Goal: Task Accomplishment & Management: Complete application form

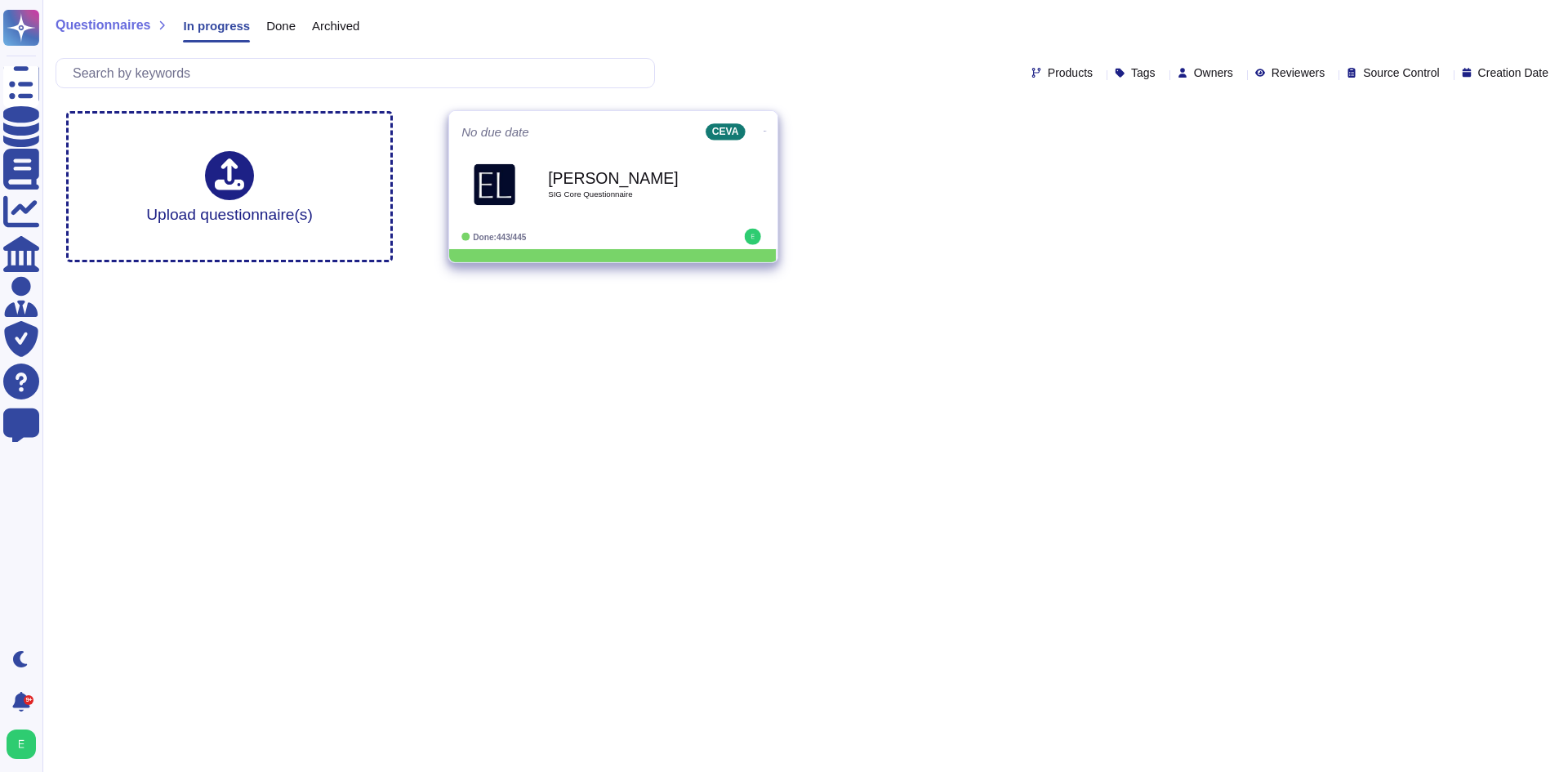
click at [762, 133] on span at bounding box center [765, 129] width 7 height 17
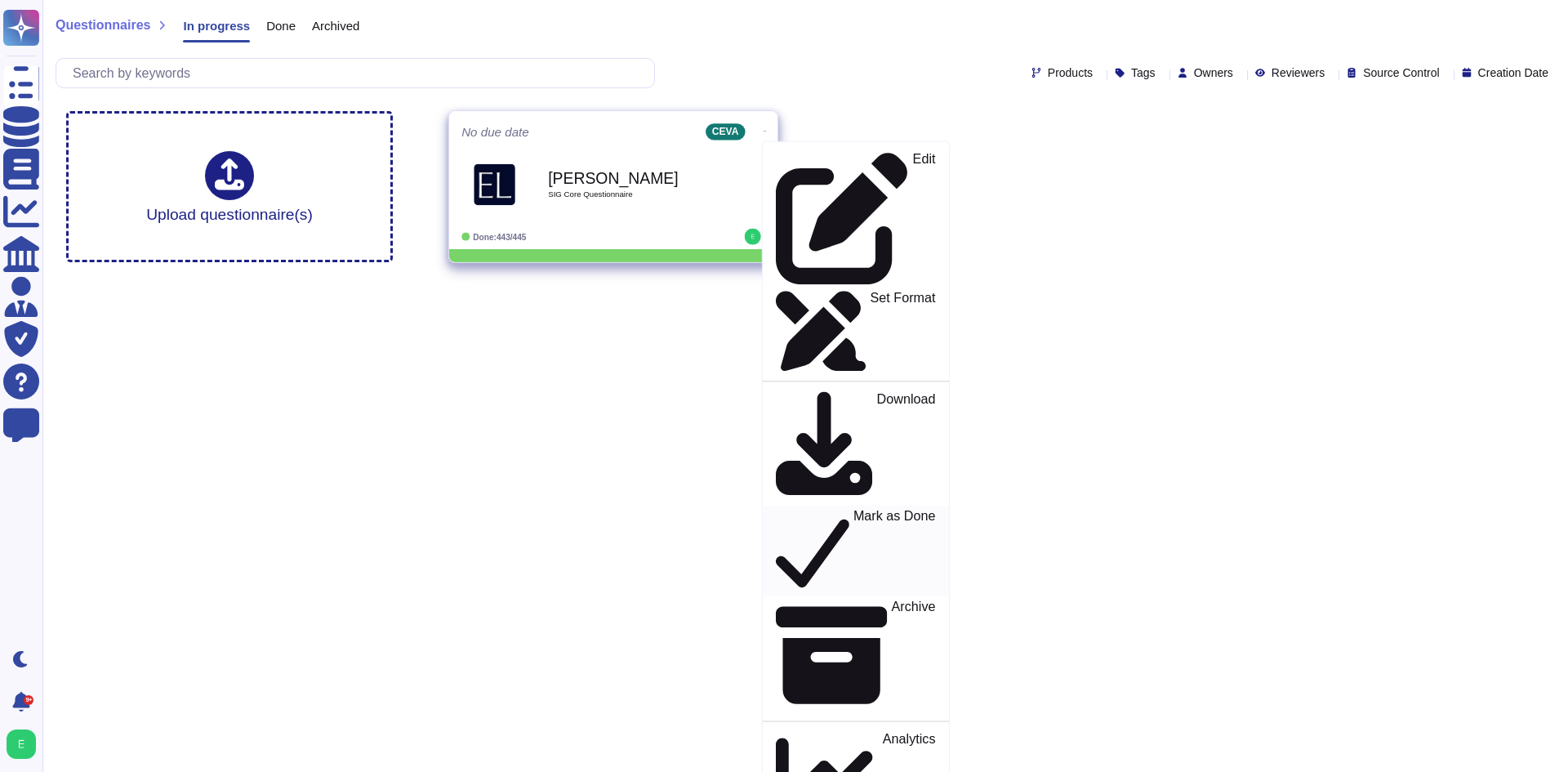
click at [854, 510] on p "Mark as Done" at bounding box center [895, 552] width 83 height 84
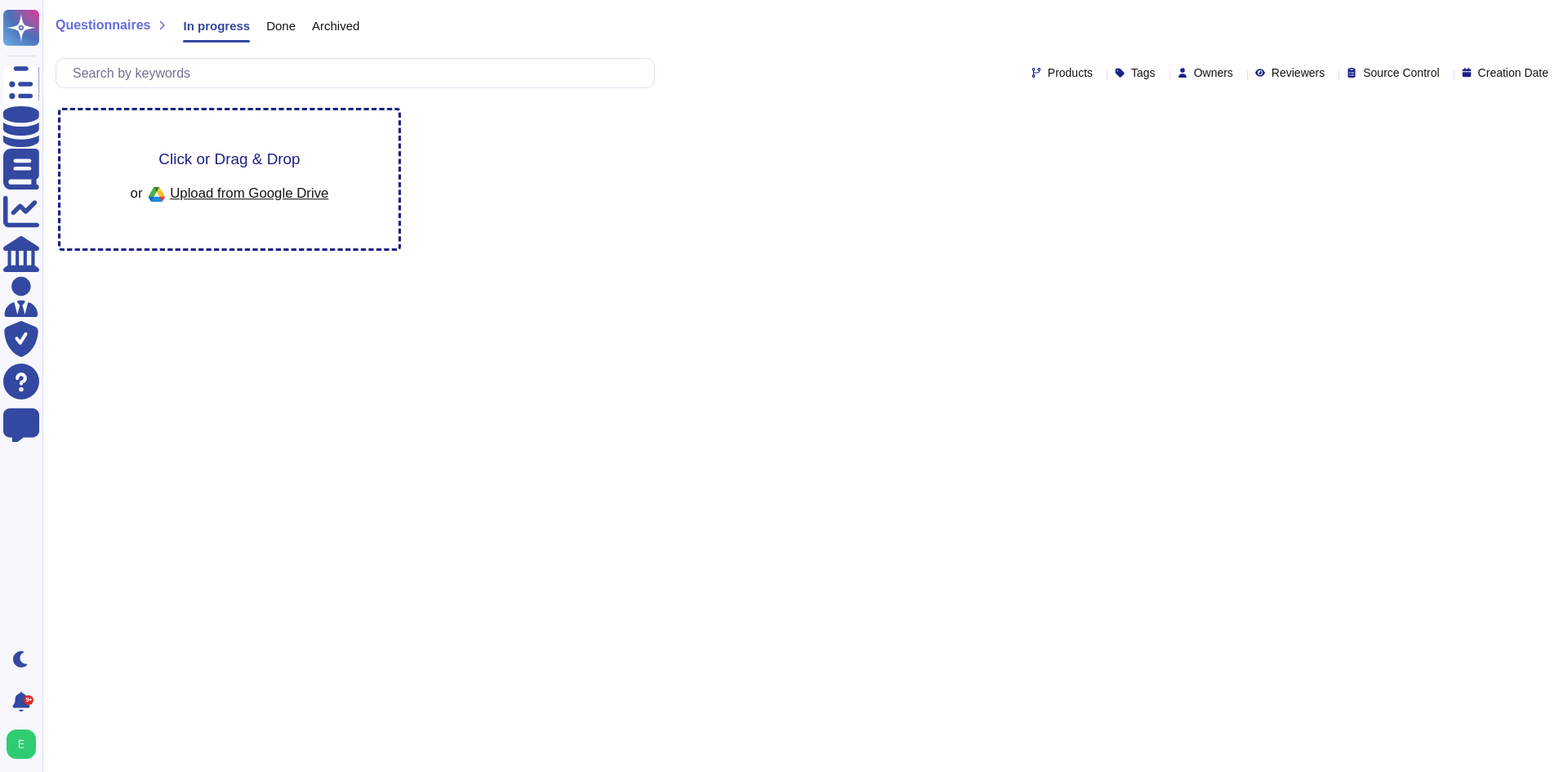
click at [235, 161] on span "Click or Drag & Drop" at bounding box center [229, 158] width 141 height 16
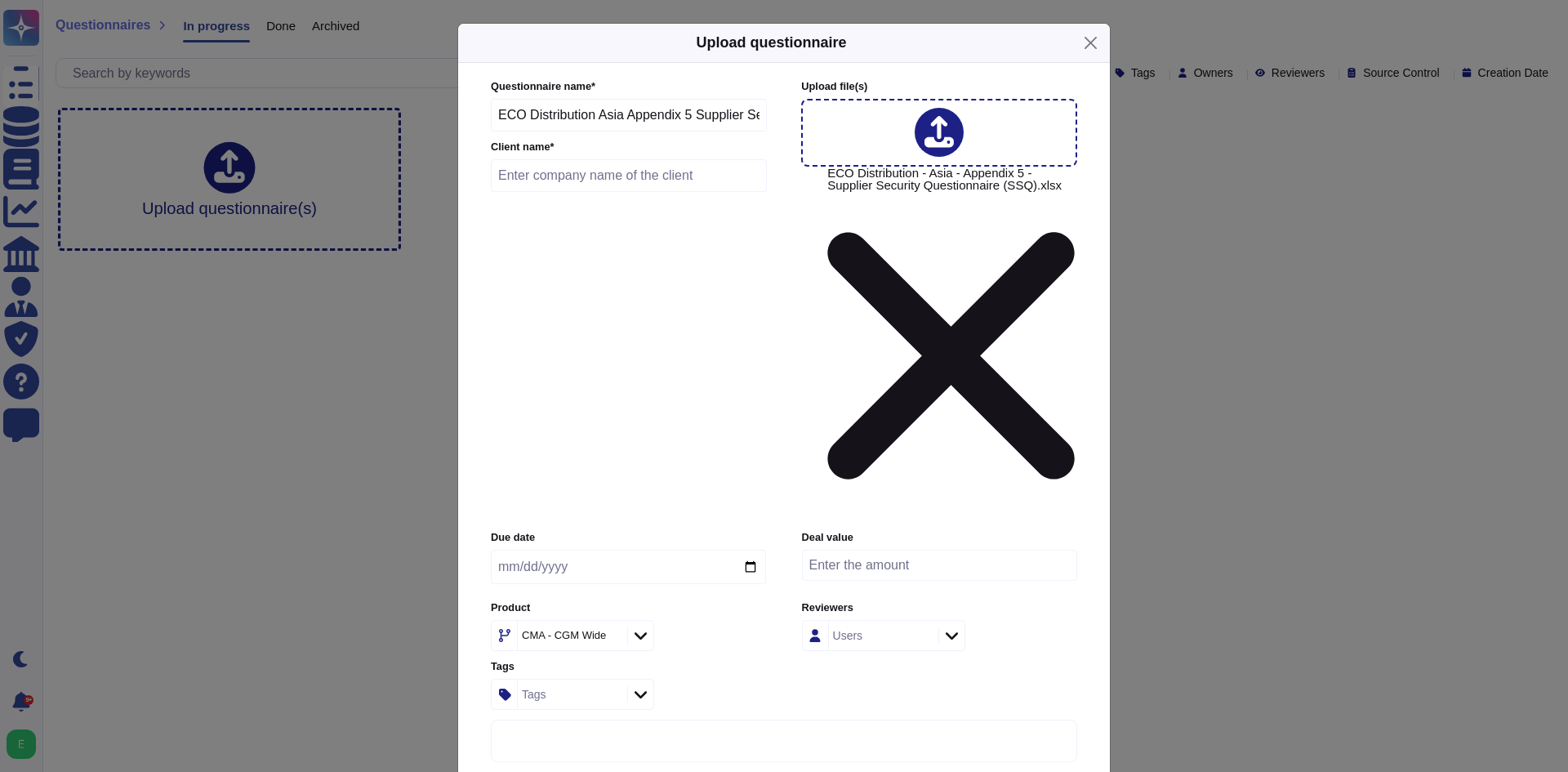
click at [633, 192] on input "text" at bounding box center [628, 175] width 276 height 33
type input "Servier"
click at [631, 627] on div at bounding box center [641, 636] width 26 height 18
click at [566, 553] on div "CEVA" at bounding box center [597, 560] width 170 height 15
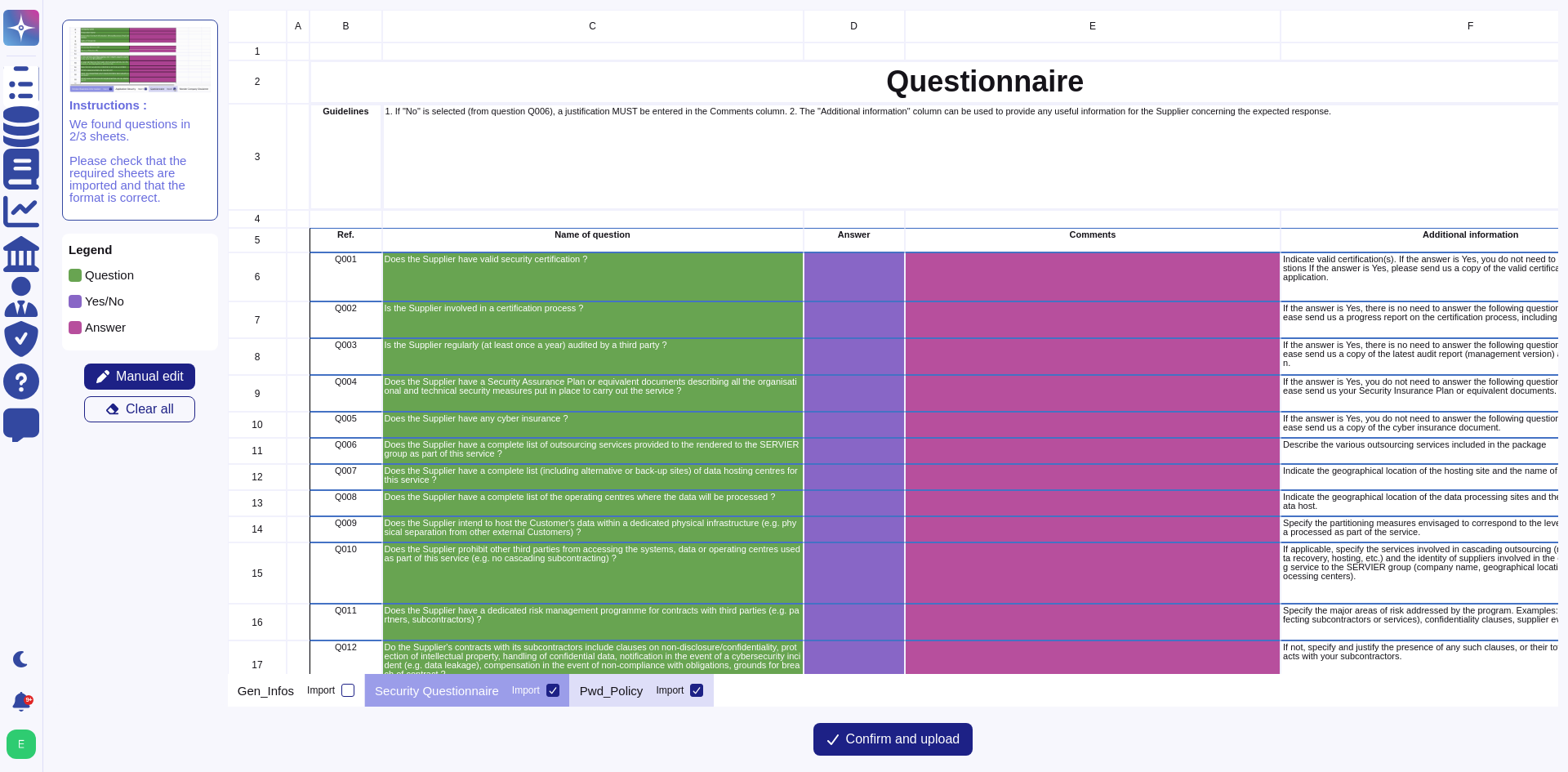
click at [695, 689] on icon at bounding box center [696, 690] width 8 height 8
click at [0, 0] on input "Import" at bounding box center [0, 0] width 0 height 0
click at [885, 736] on span "Confirm and upload" at bounding box center [904, 739] width 115 height 13
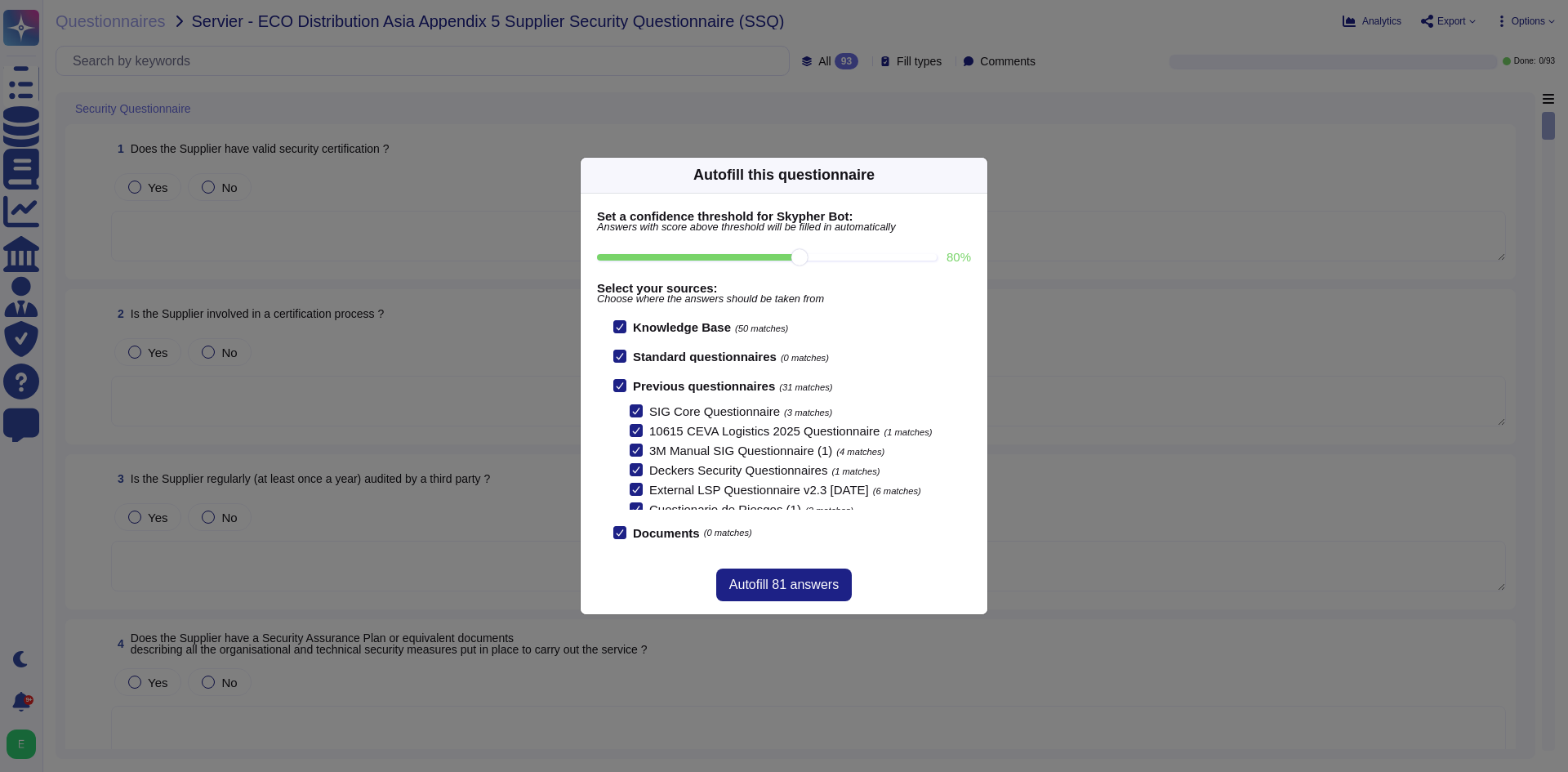
click at [959, 200] on div "Set a confidence threshold for Skypher Bot: Answers with score above threshold …" at bounding box center [784, 375] width 406 height 363
click at [971, 183] on div "Autofill this questionnaire" at bounding box center [784, 175] width 406 height 36
click at [972, 179] on div "Autofill this questionnaire" at bounding box center [784, 175] width 406 height 36
click at [977, 227] on icon at bounding box center [1134, 384] width 314 height 314
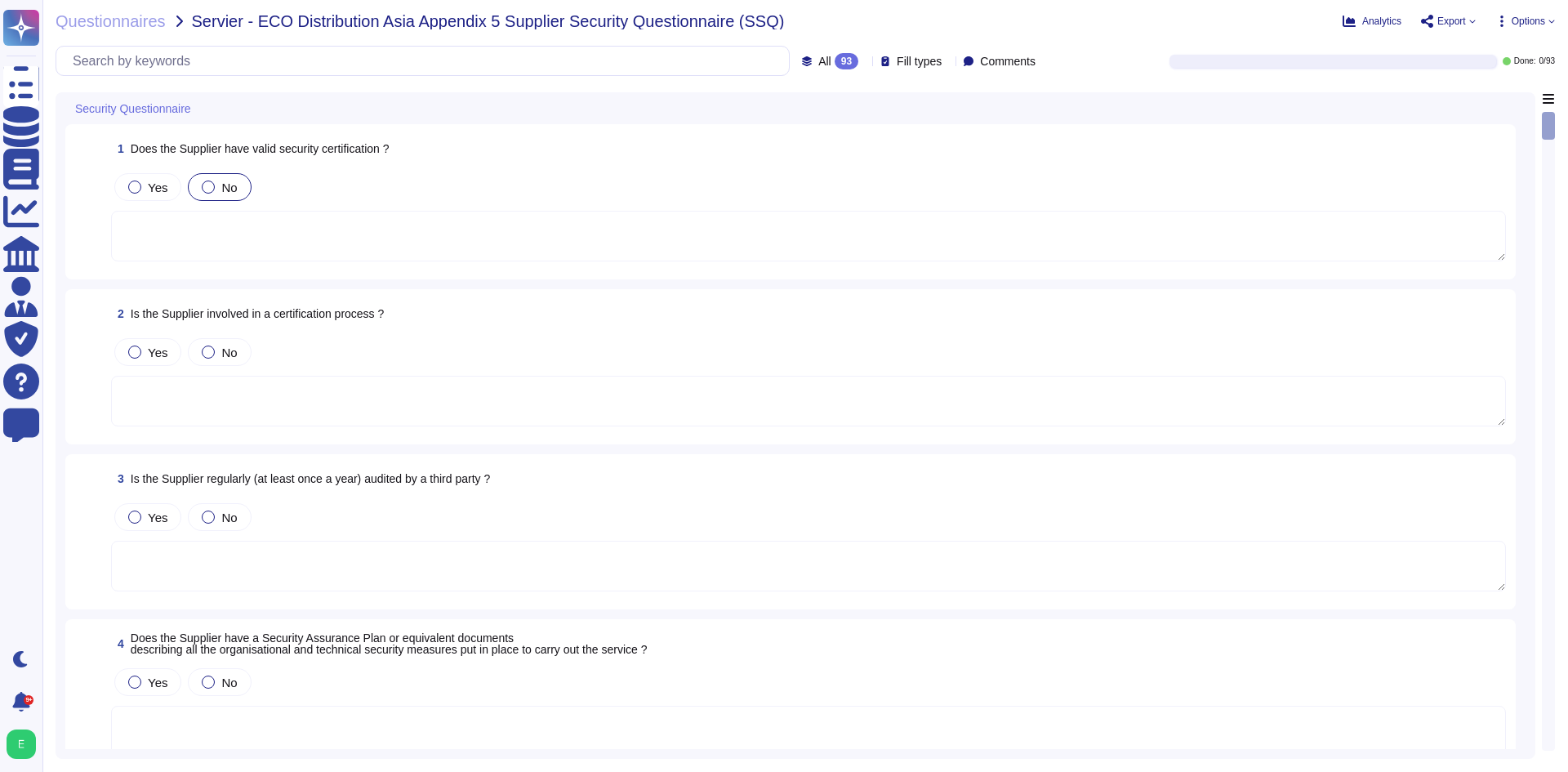
click at [226, 188] on span "No" at bounding box center [229, 187] width 16 height 14
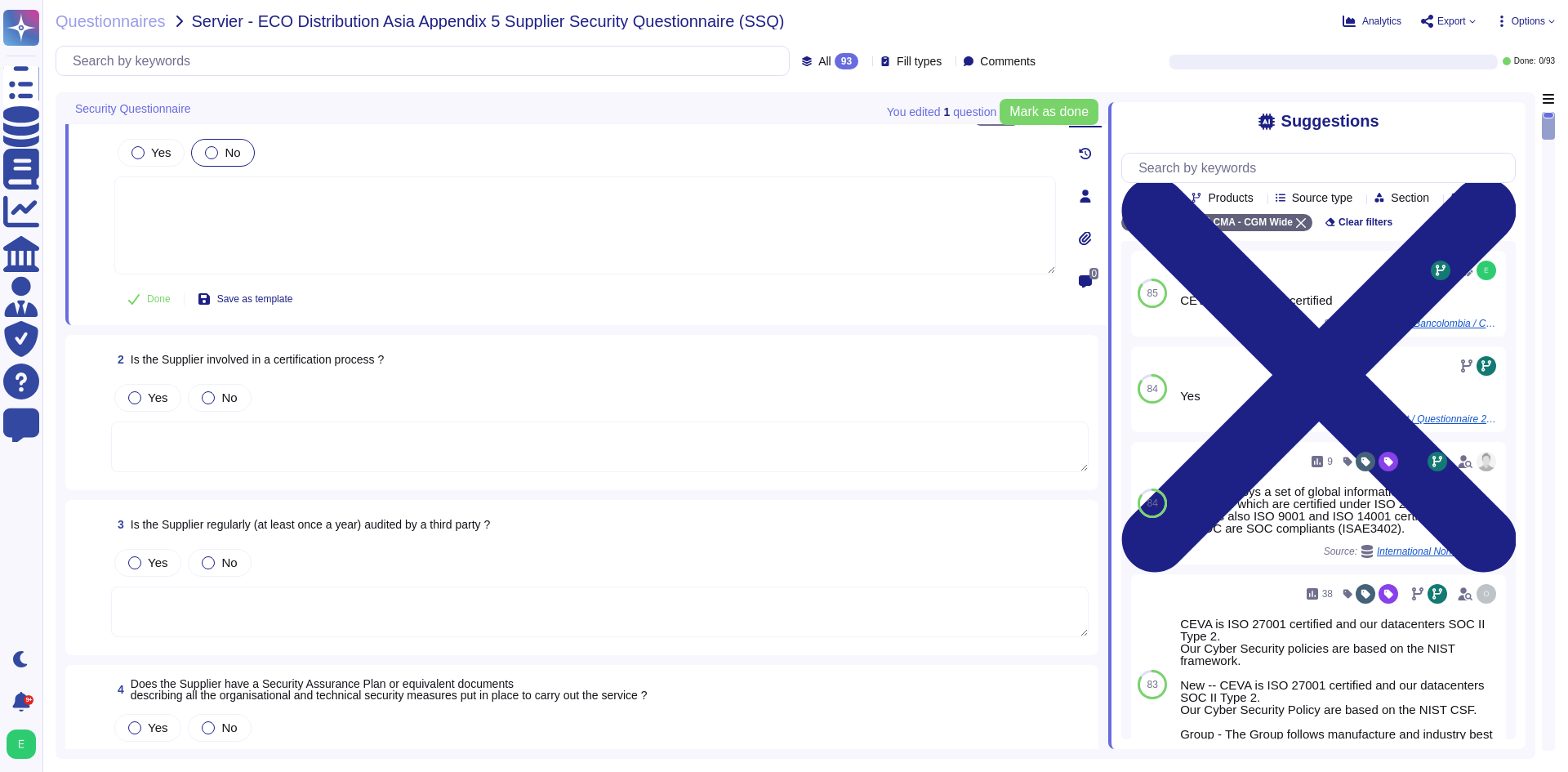
scroll to position [82, 0]
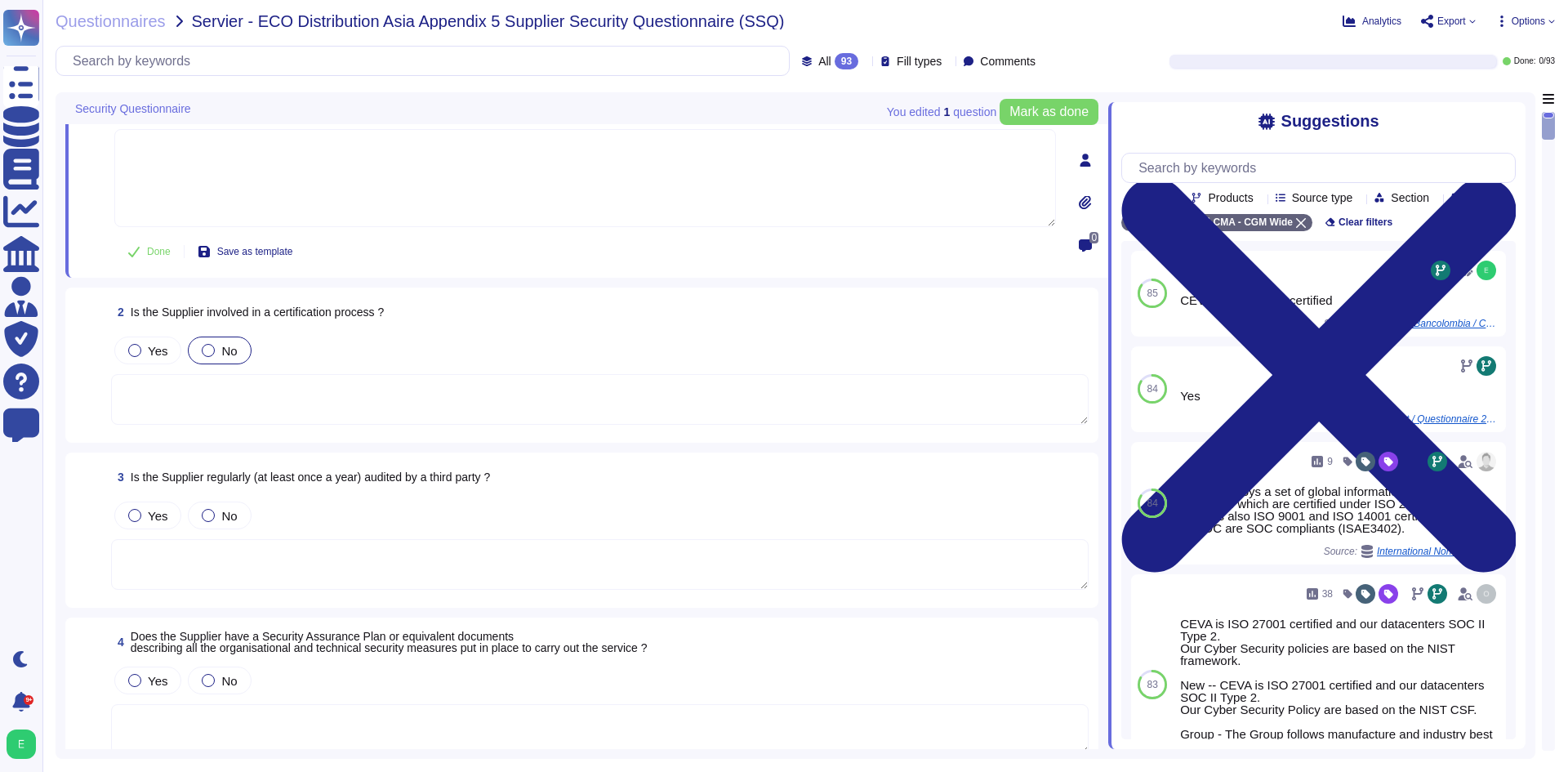
click at [209, 340] on div "No" at bounding box center [219, 351] width 63 height 28
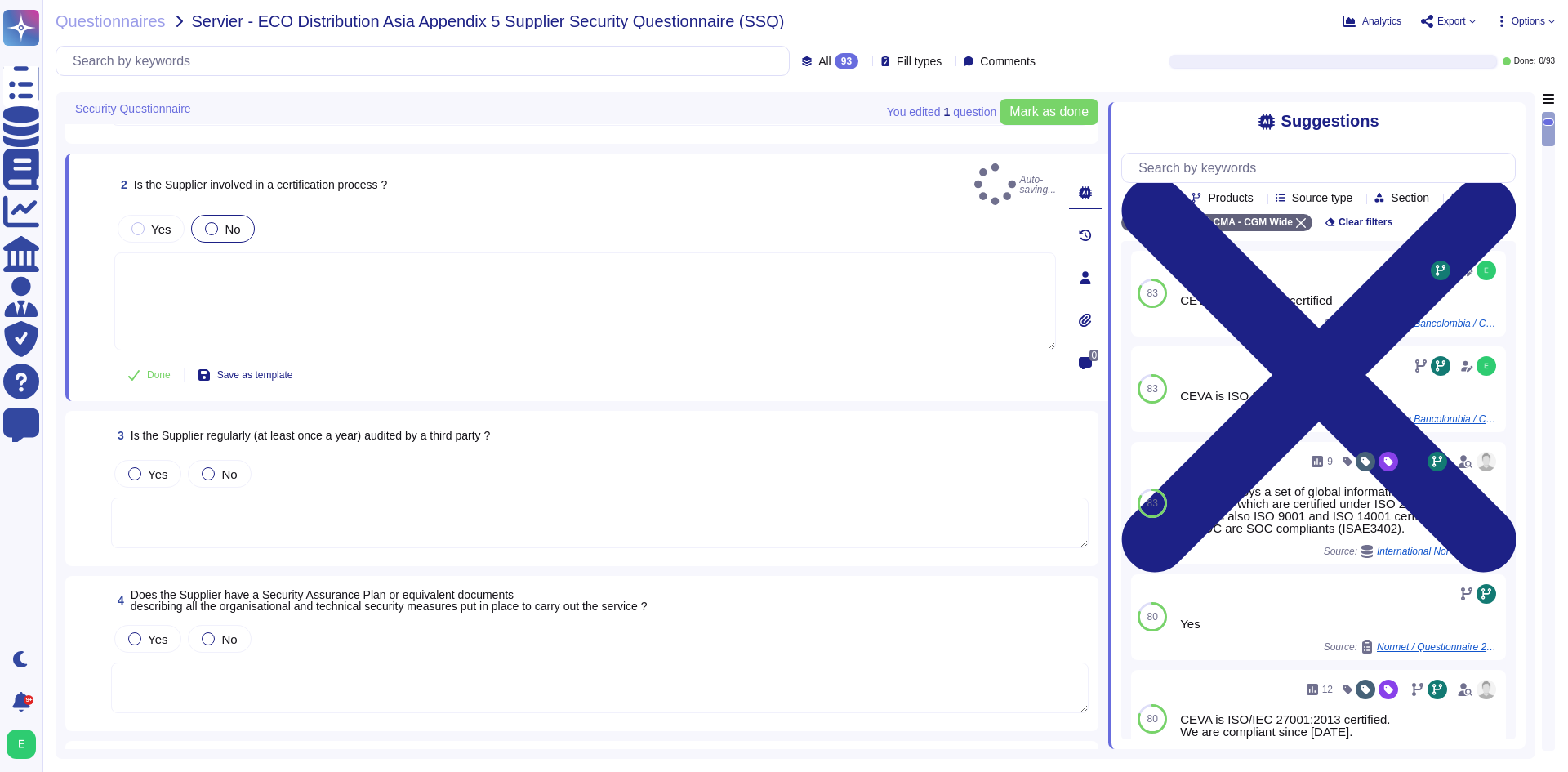
scroll to position [163, 0]
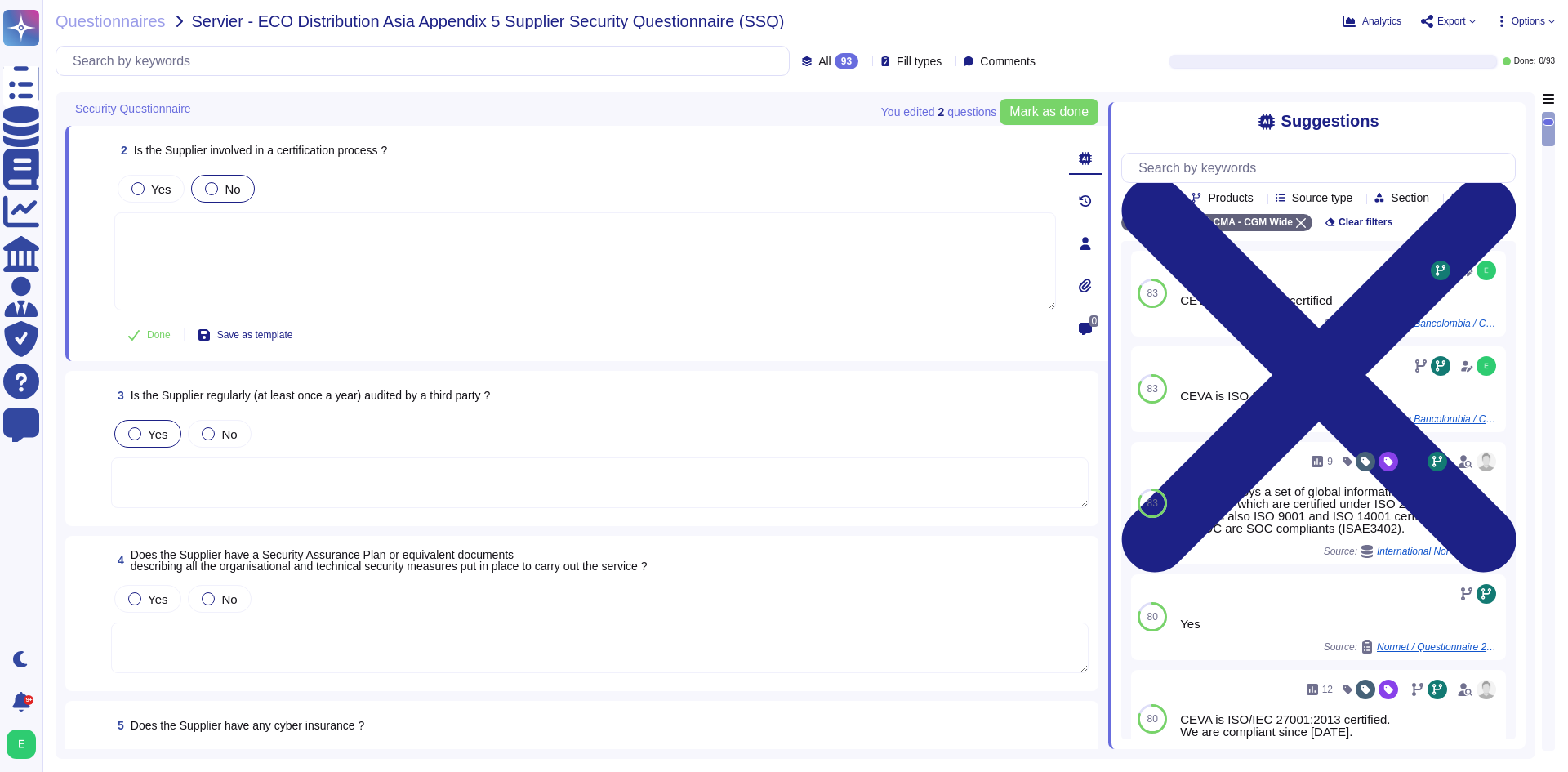
click at [165, 424] on div "Yes" at bounding box center [148, 434] width 67 height 28
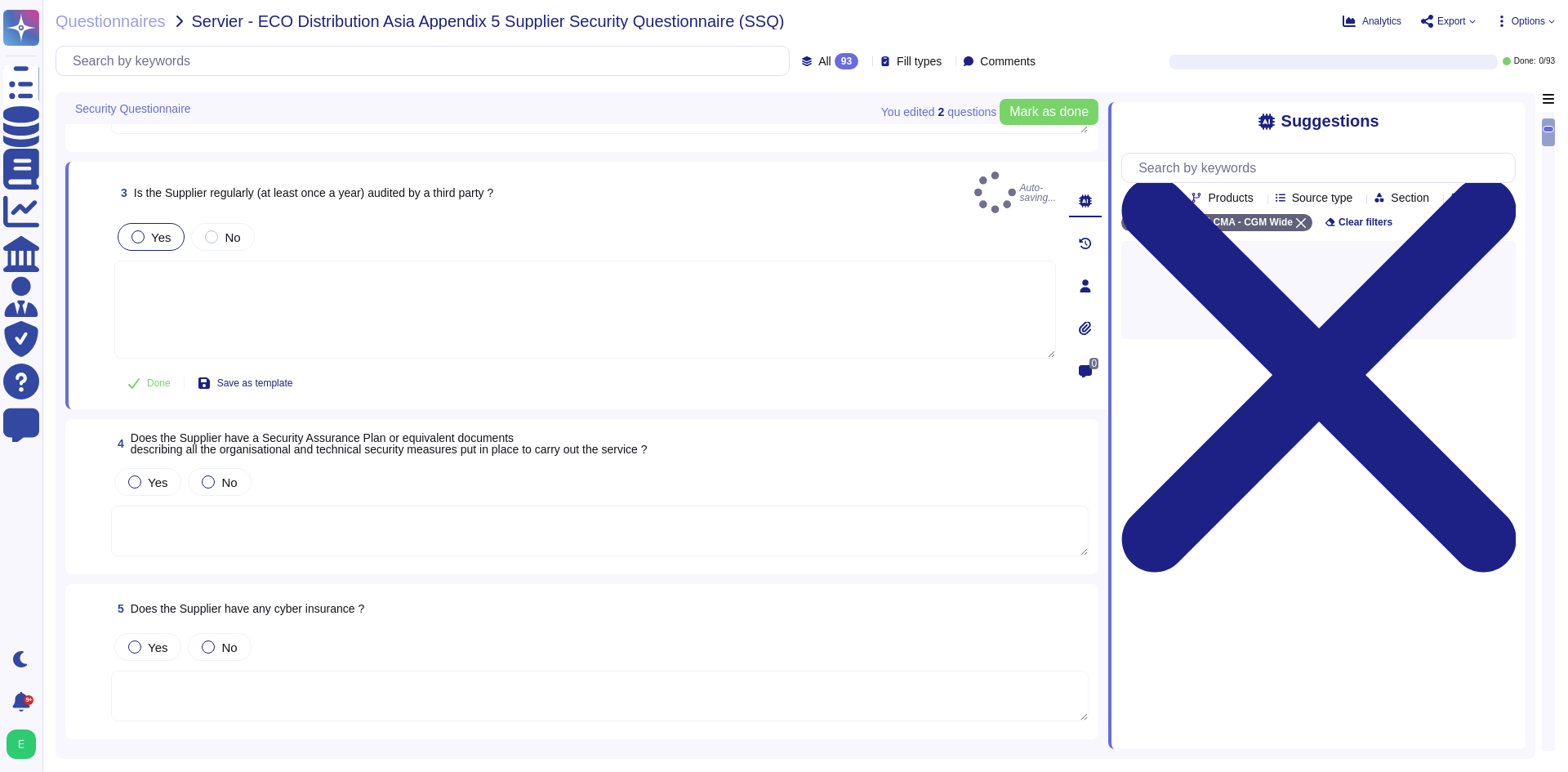
scroll to position [327, 0]
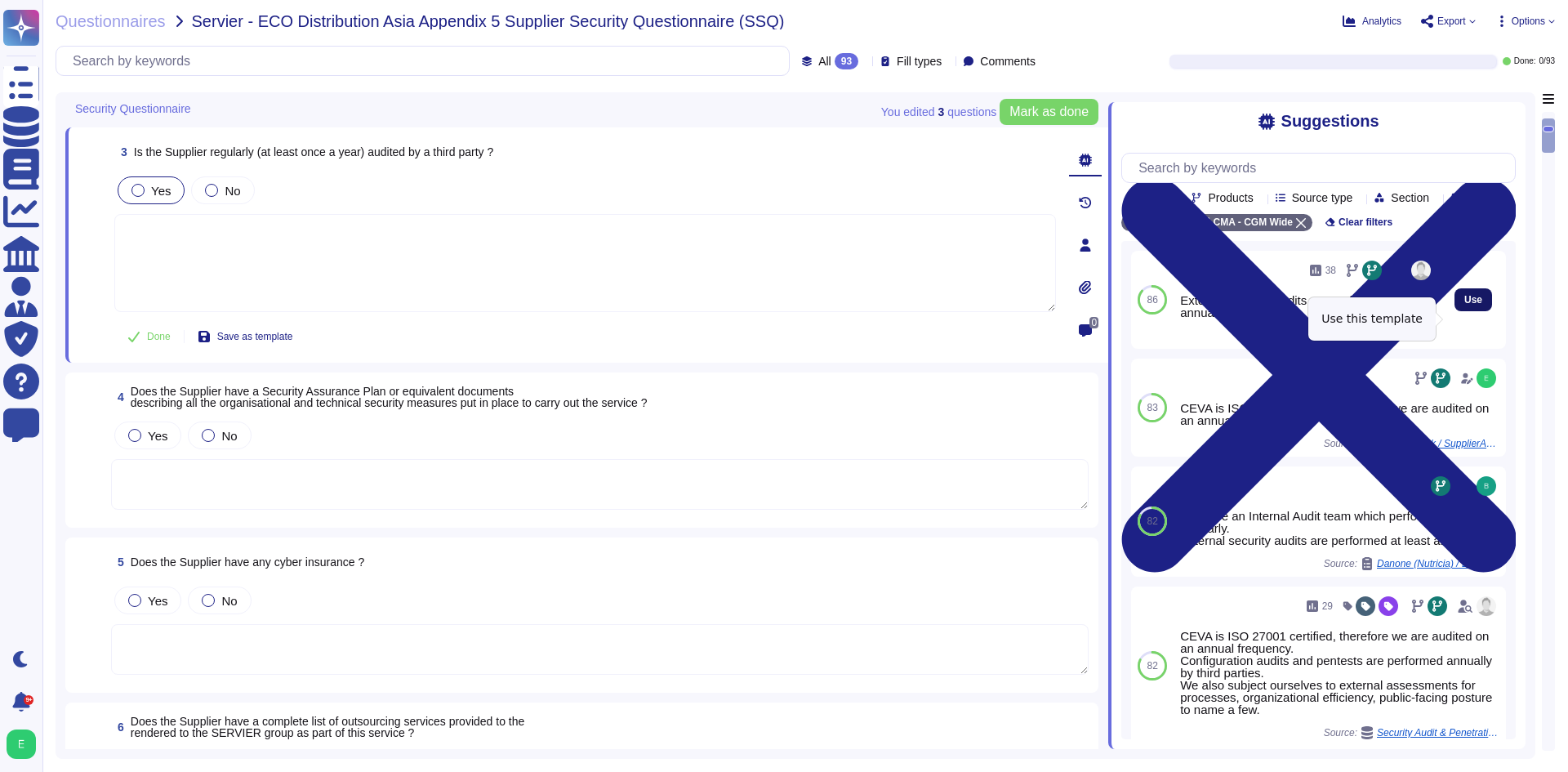
click at [1464, 305] on span "Use" at bounding box center [1473, 300] width 18 height 10
type textarea "External security audits are performed at least annually."
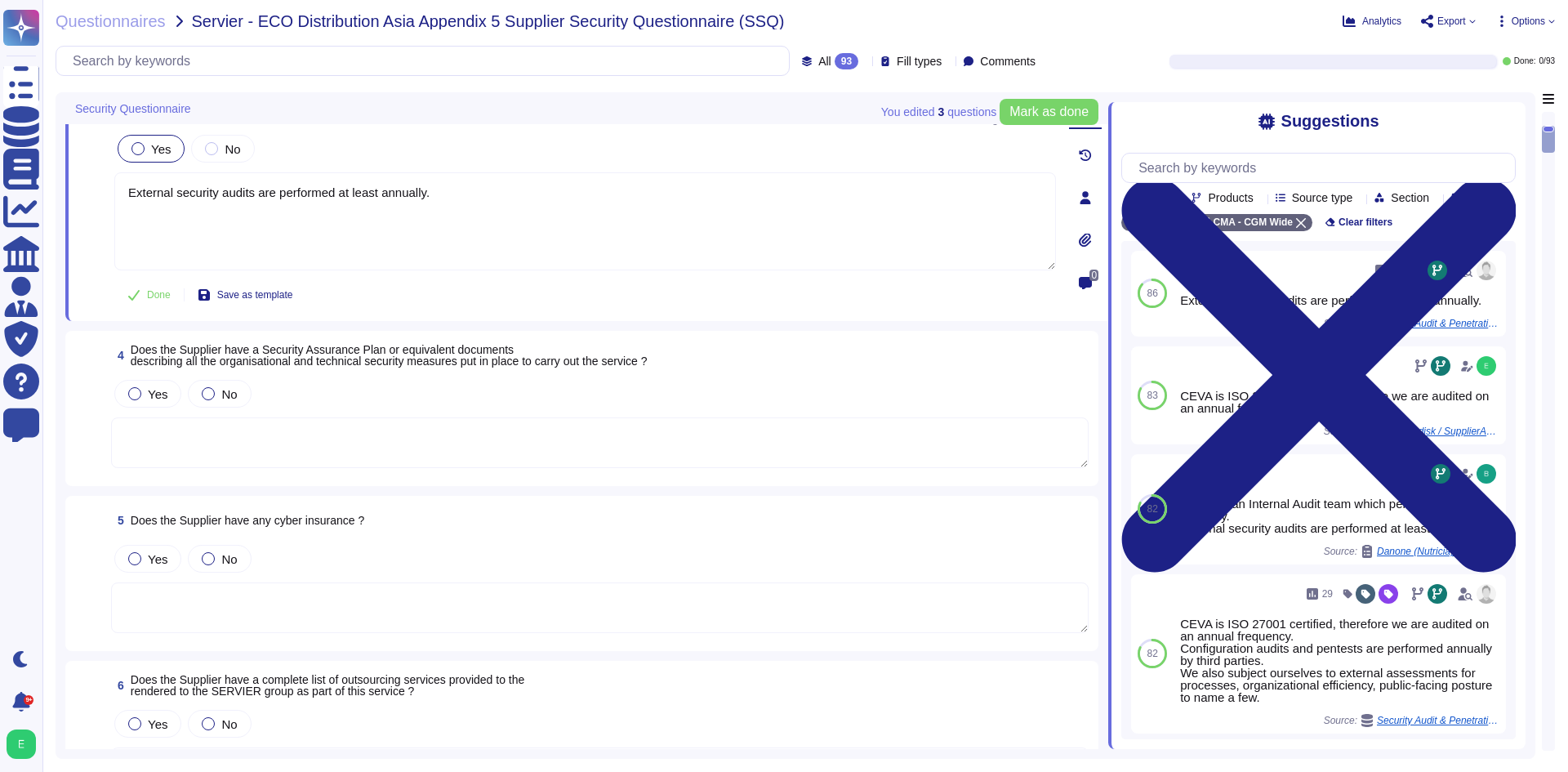
scroll to position [408, 0]
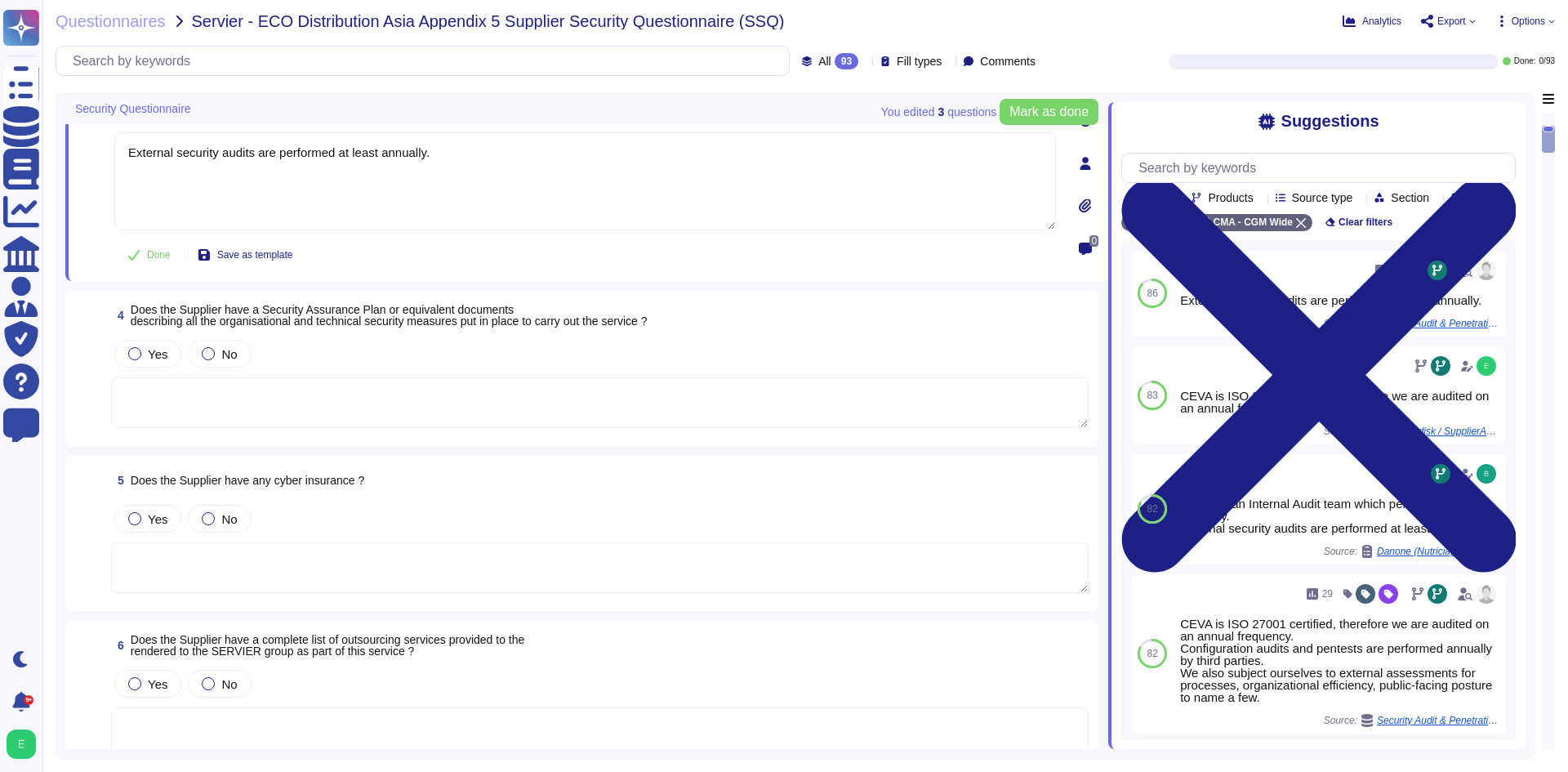
click at [170, 397] on textarea at bounding box center [600, 403] width 977 height 51
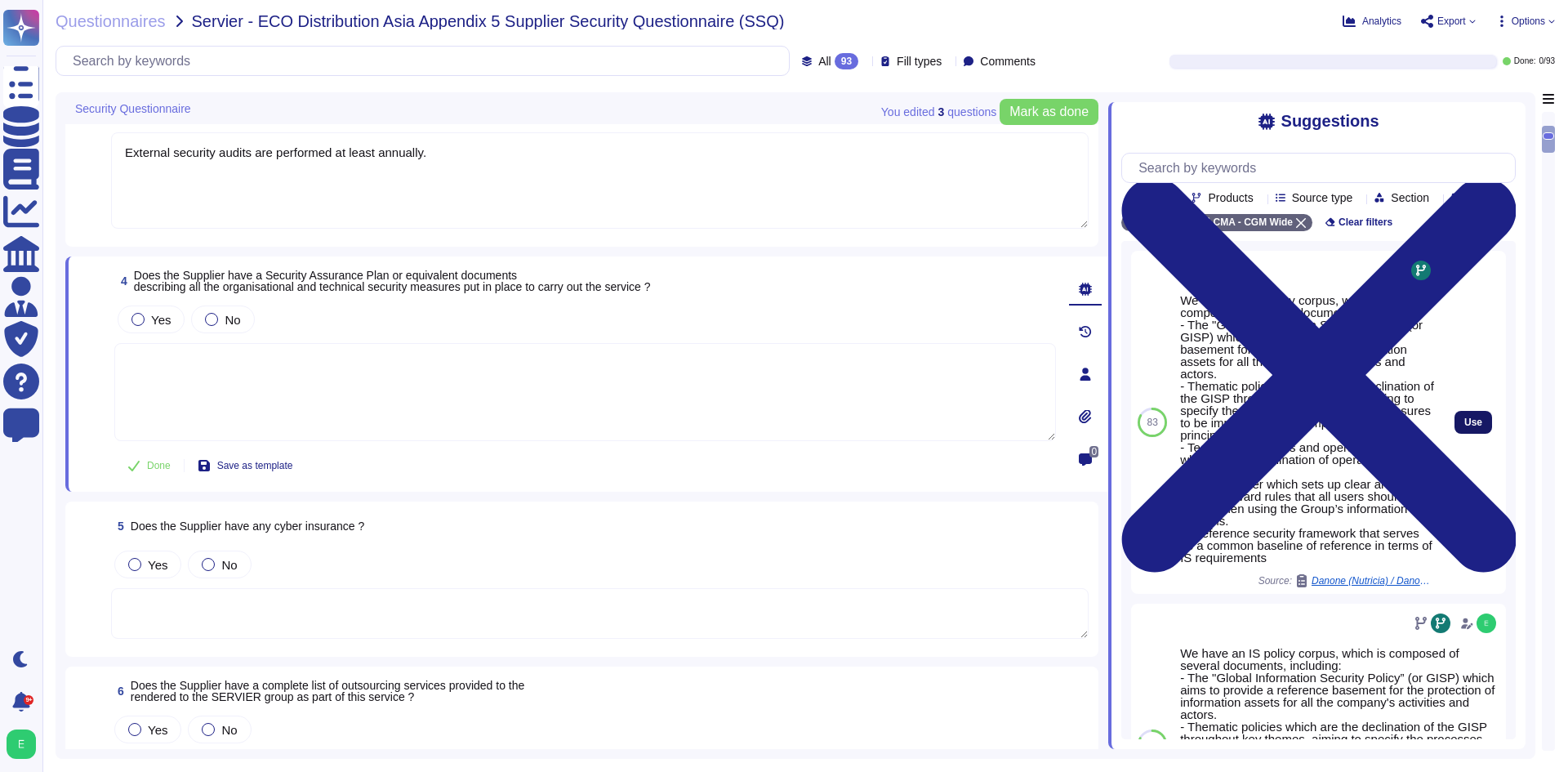
click at [1454, 434] on button "Use" at bounding box center [1473, 422] width 38 height 23
type textarea "We have an IS policy corpus, which is composed of several documents, including:…"
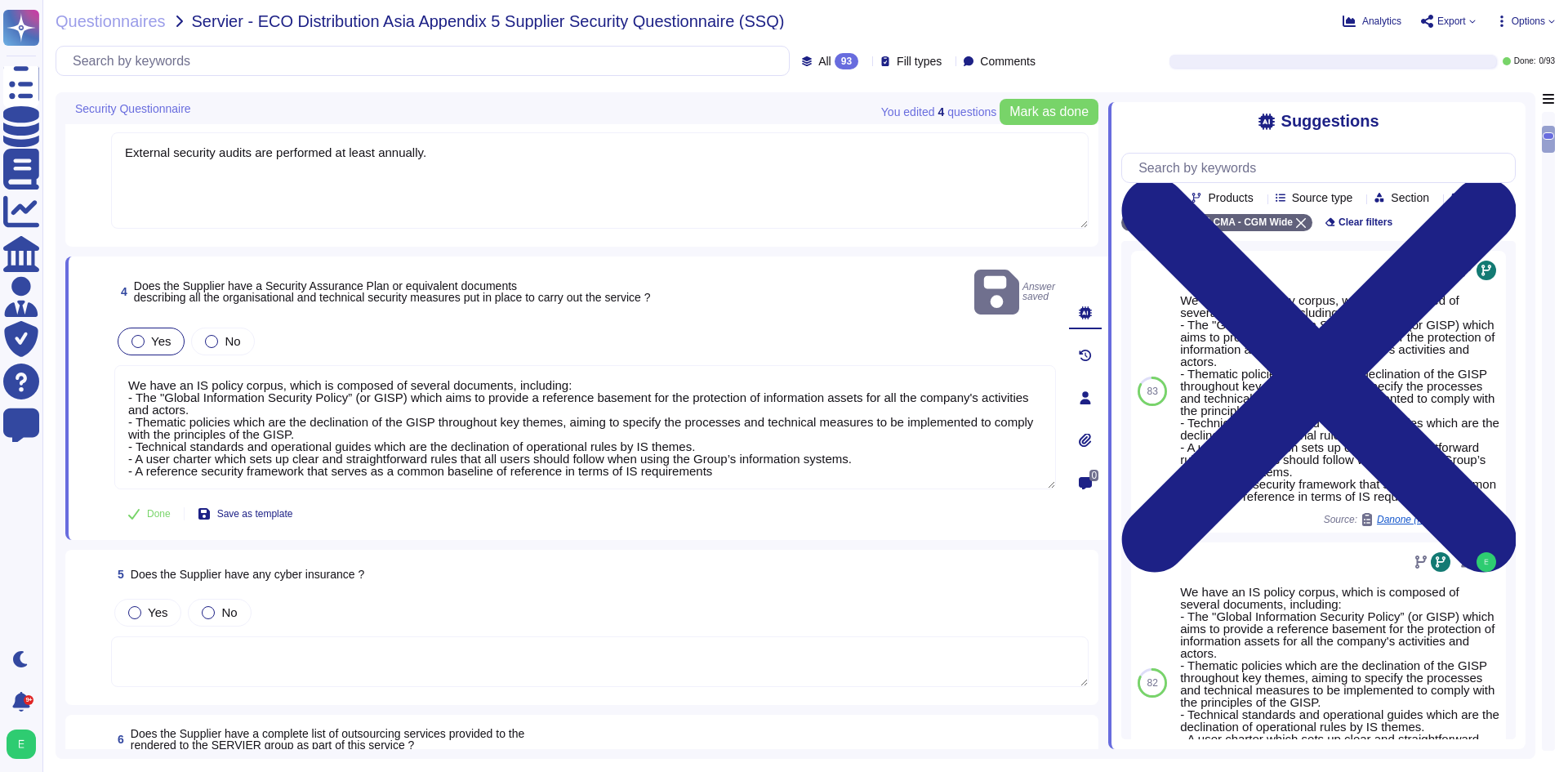
click at [179, 328] on div "Yes" at bounding box center [152, 342] width 67 height 28
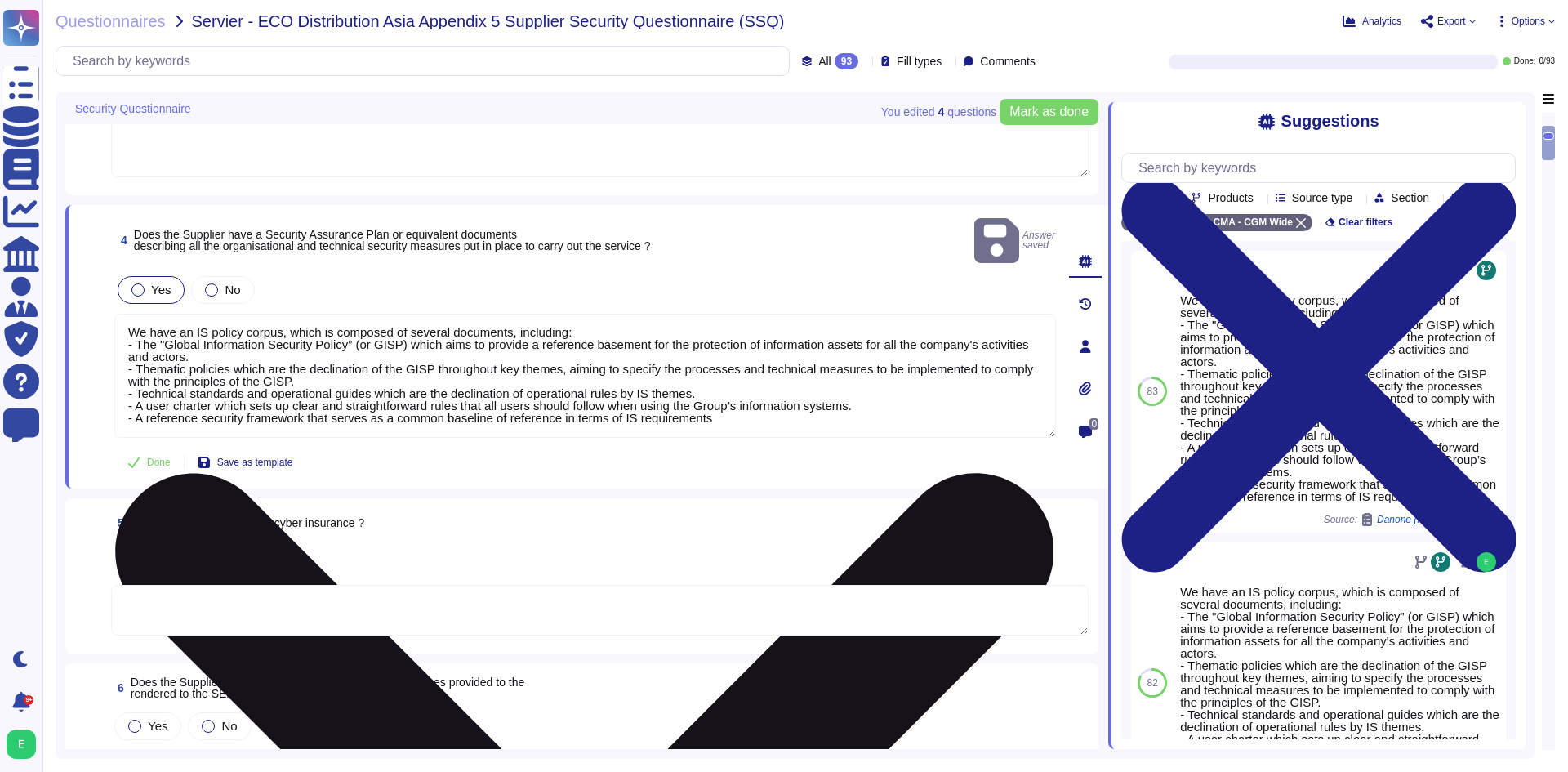
scroll to position [572, 0]
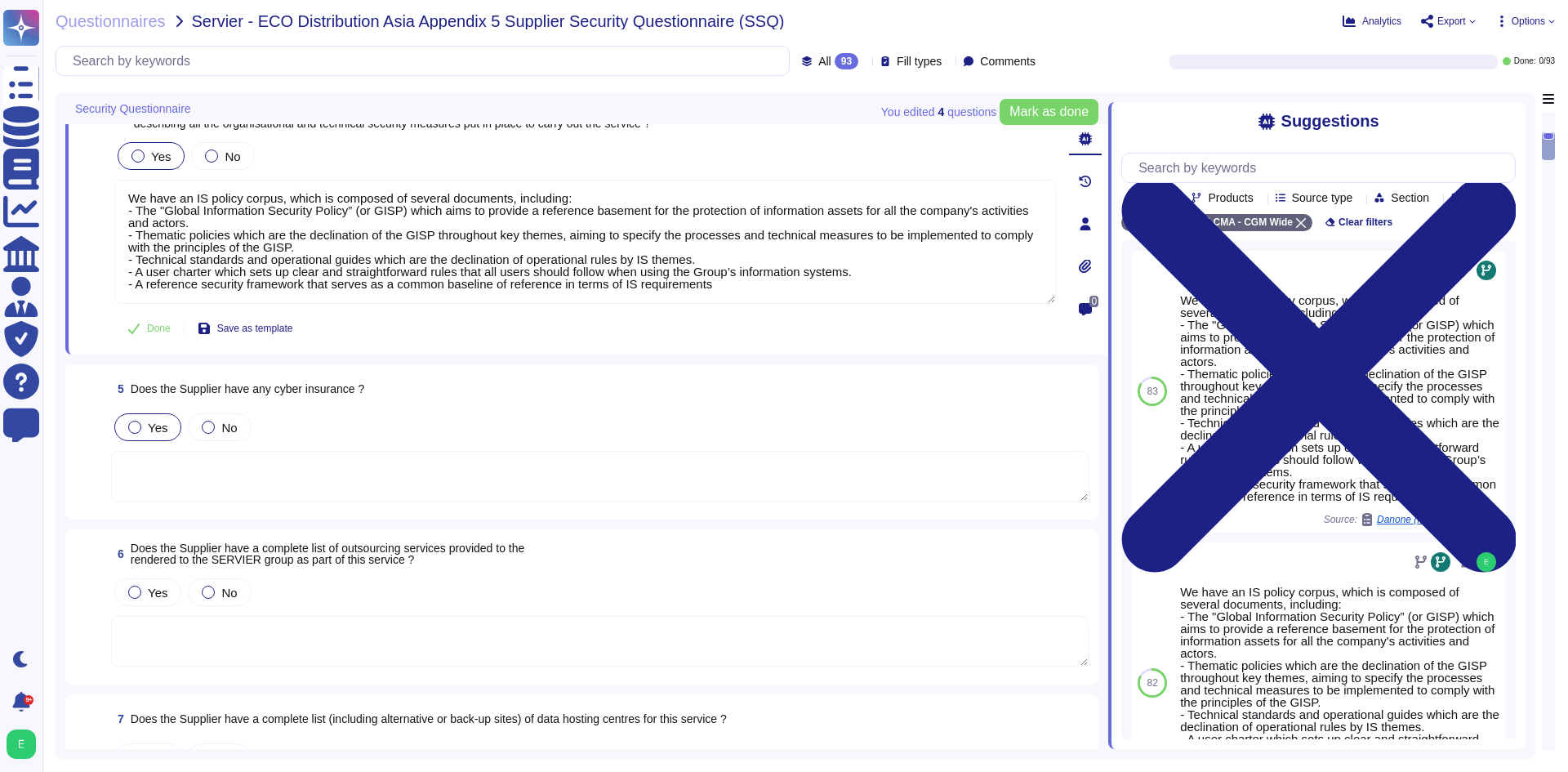
click at [145, 437] on div "Yes" at bounding box center [148, 427] width 67 height 28
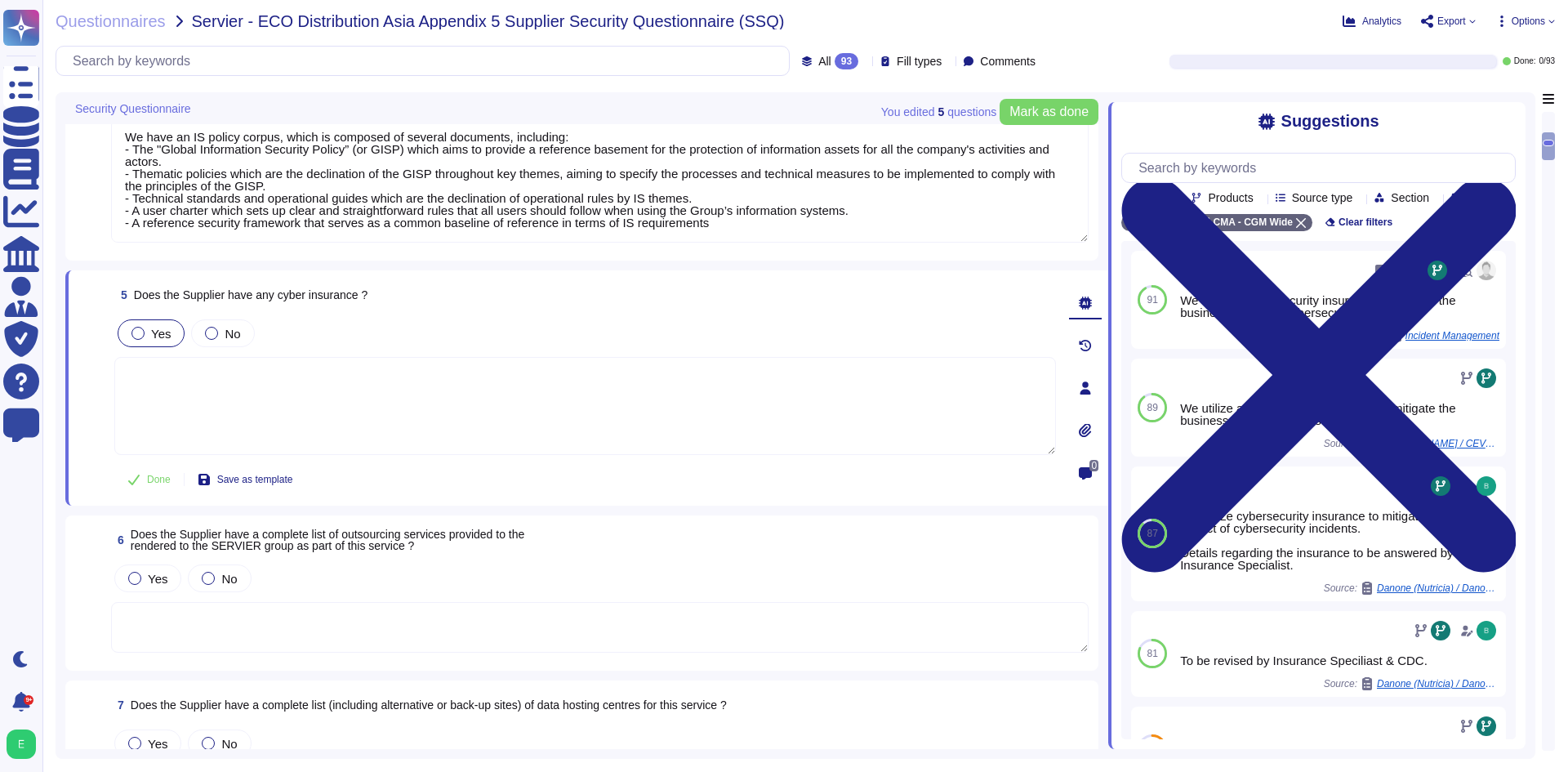
scroll to position [735, 0]
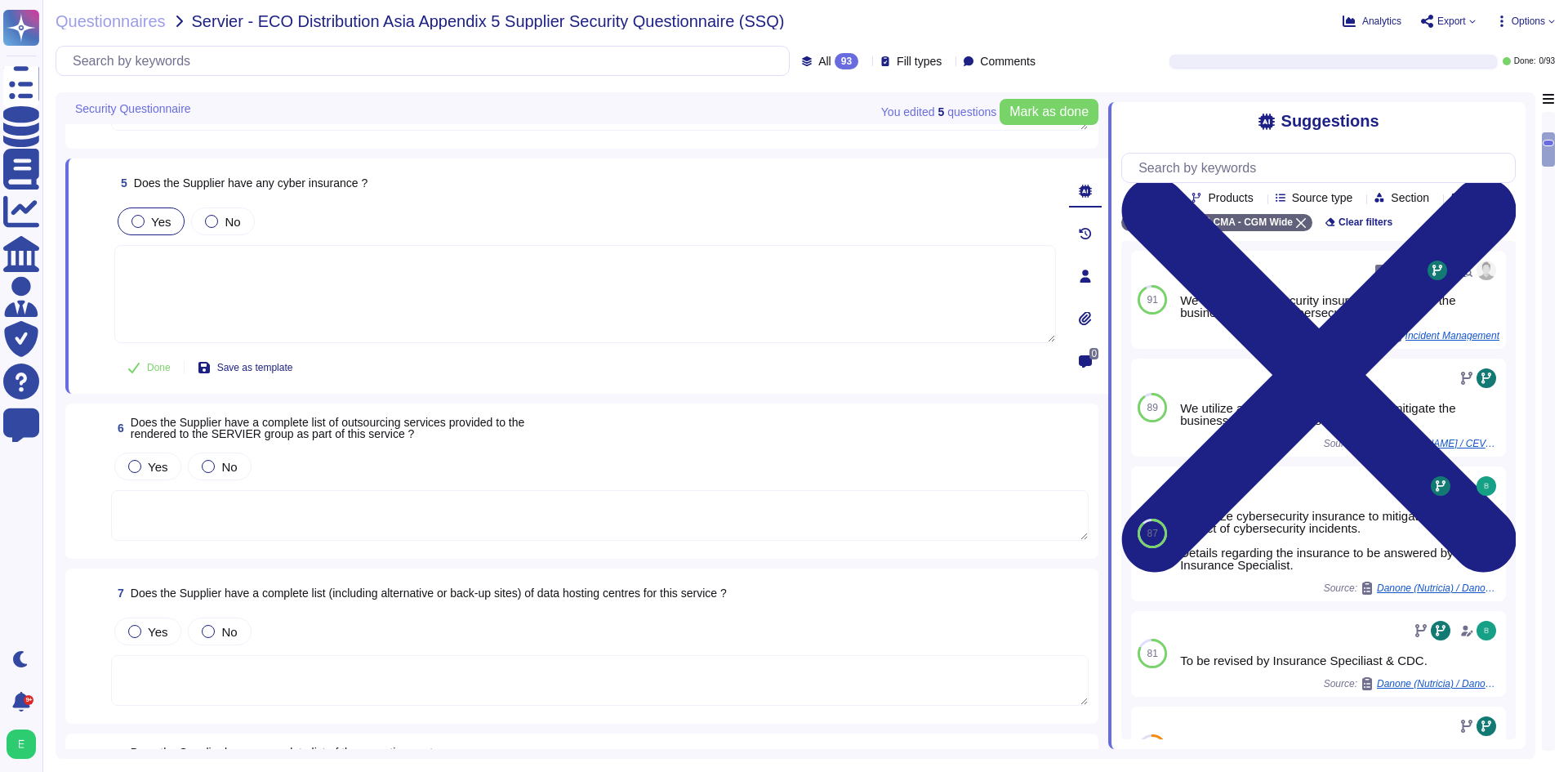
click at [388, 502] on textarea at bounding box center [600, 515] width 977 height 51
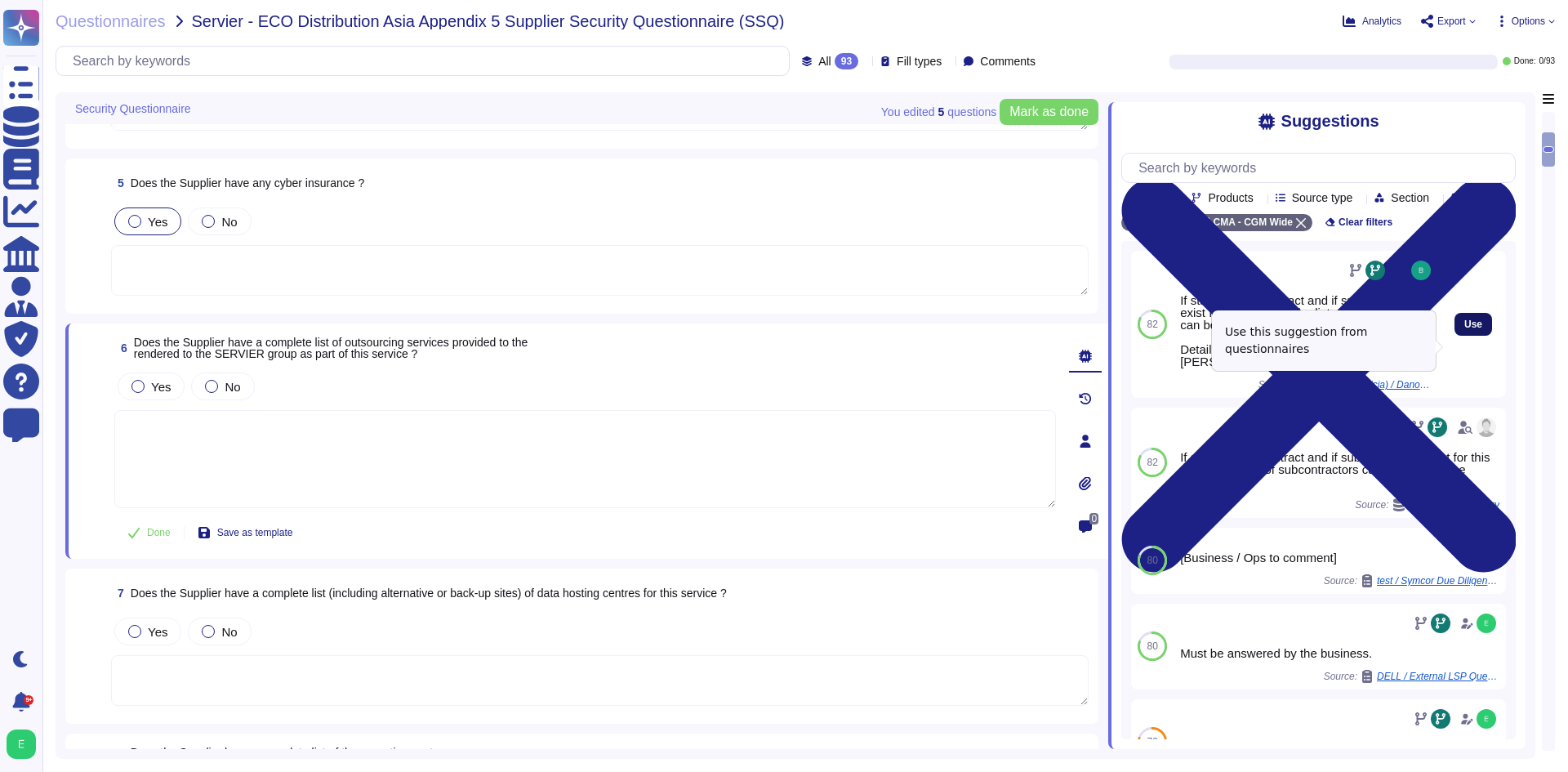
click at [1454, 336] on button "Use" at bounding box center [1473, 325] width 38 height 23
type textarea "If stated in the contract and if subcontractors exist for this service, the lis…"
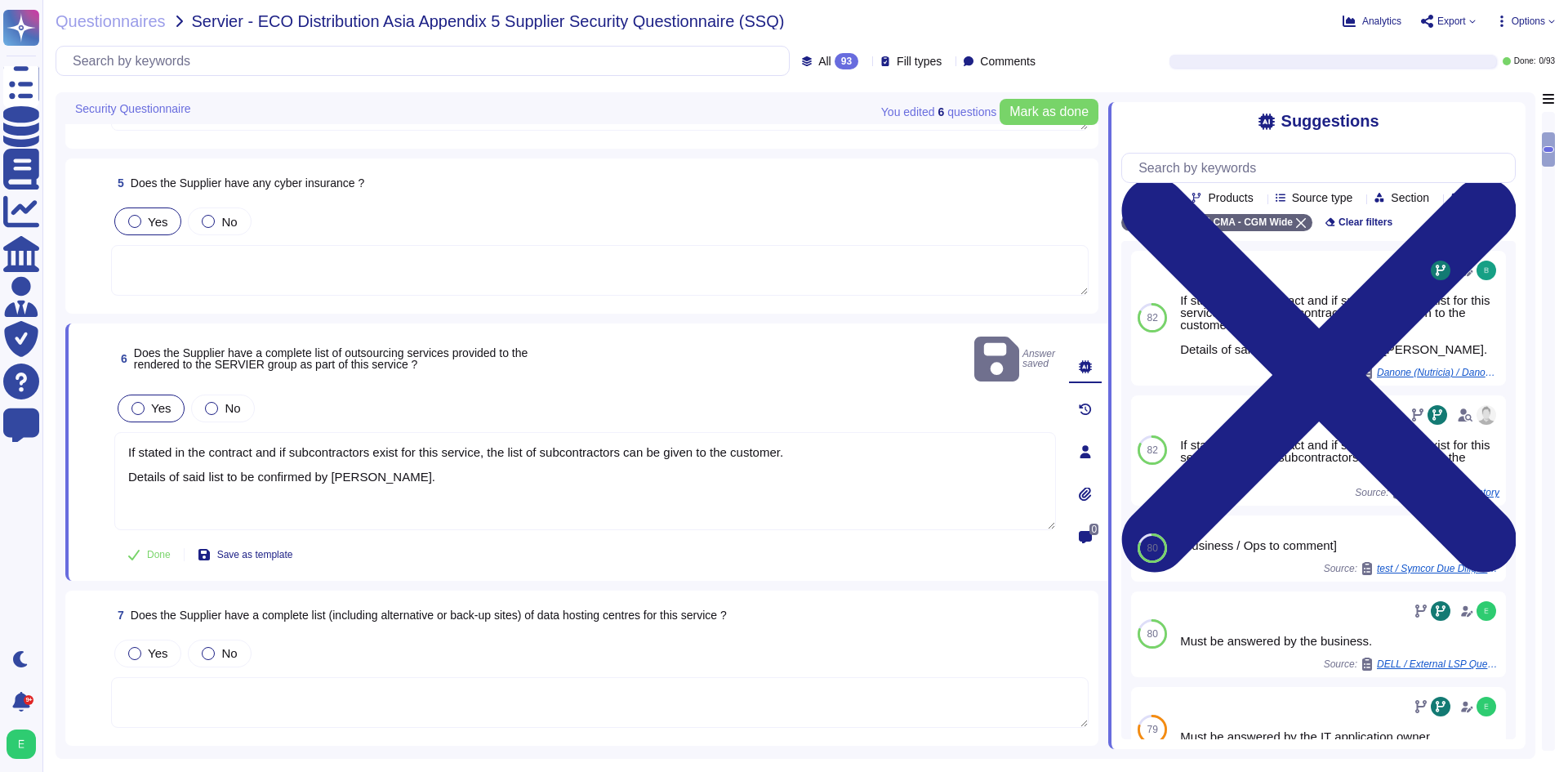
click at [151, 401] on span "Yes" at bounding box center [161, 407] width 20 height 14
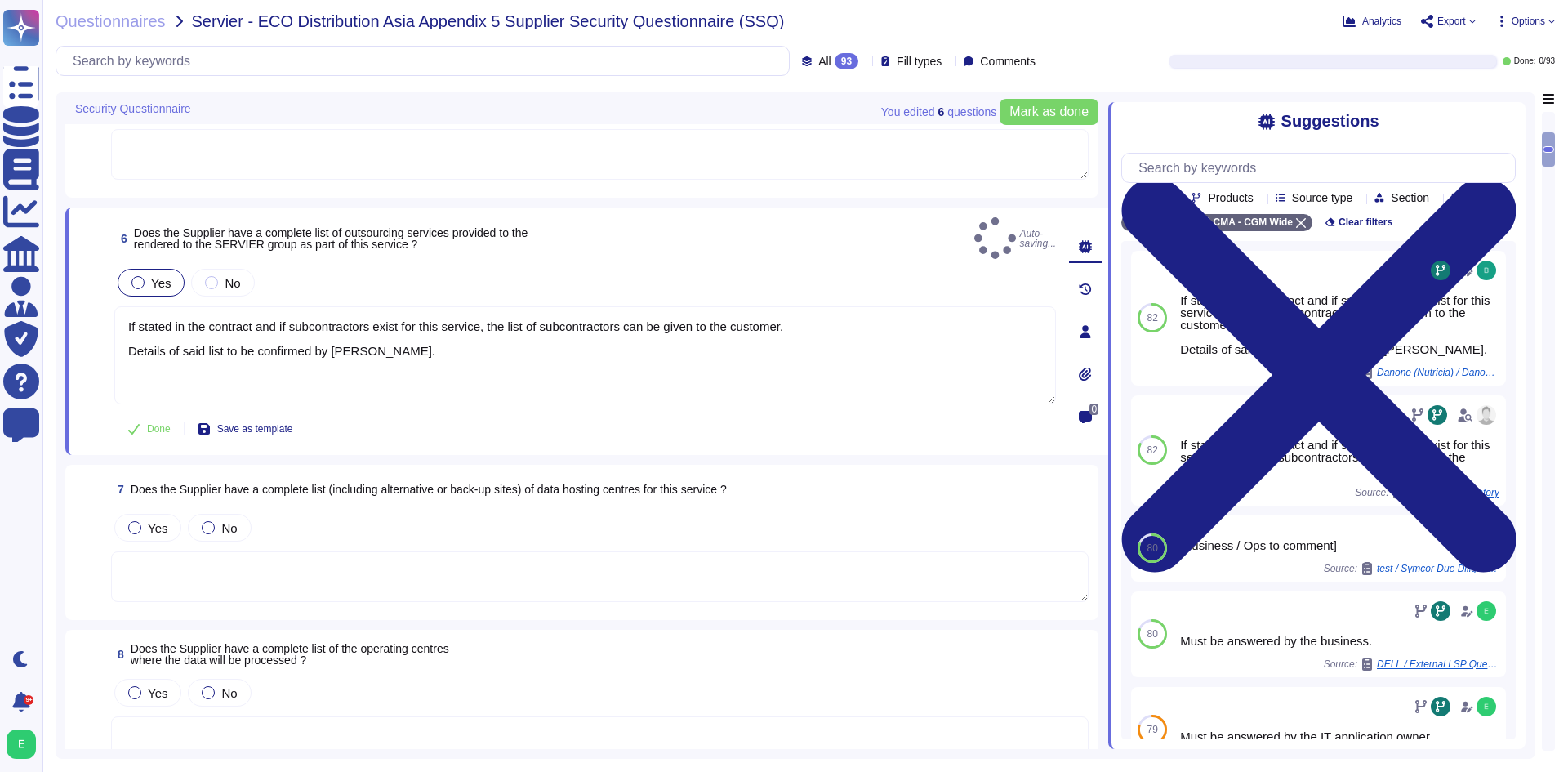
scroll to position [1062, 0]
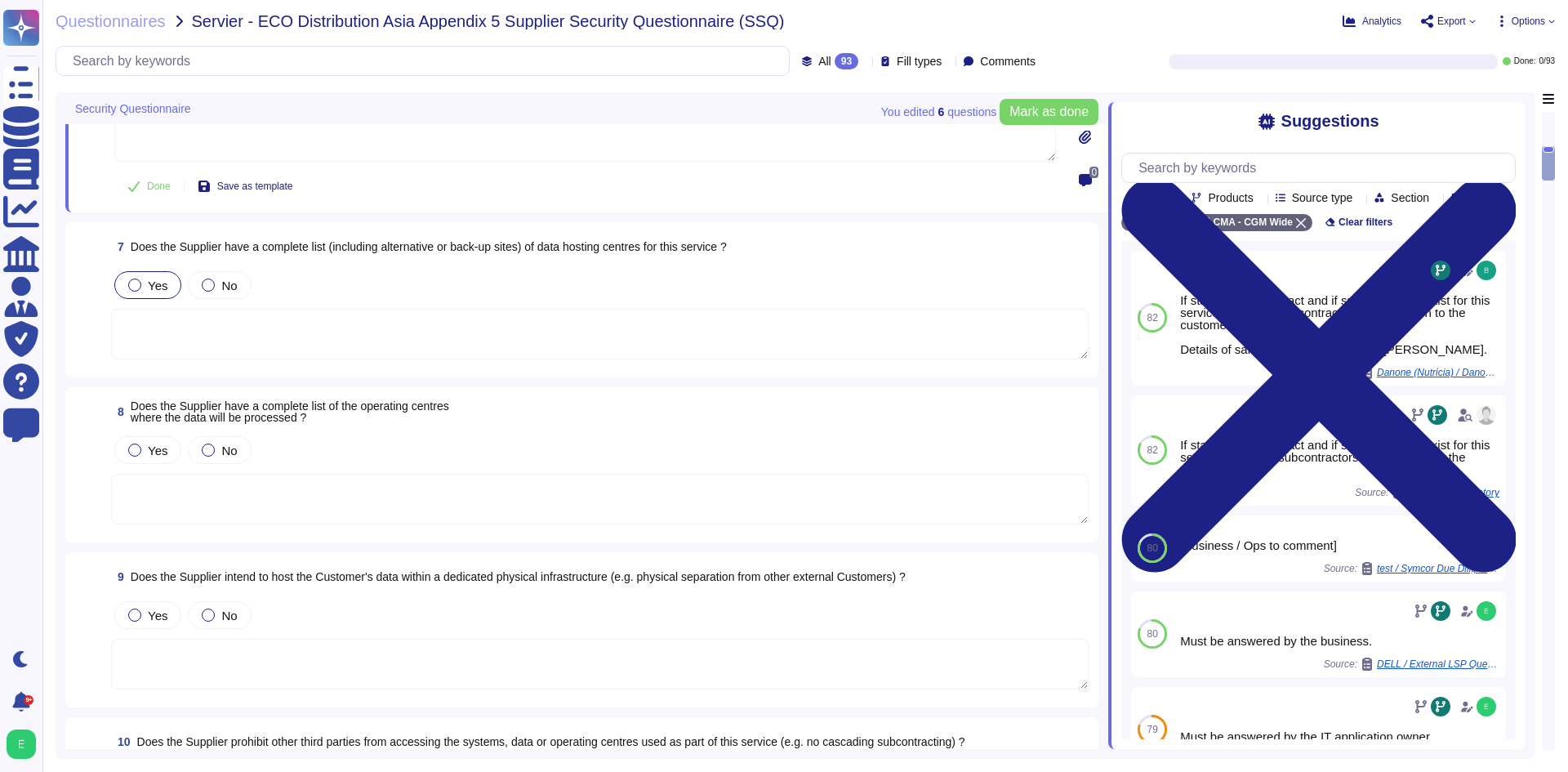
click at [161, 288] on span "Yes" at bounding box center [157, 285] width 20 height 14
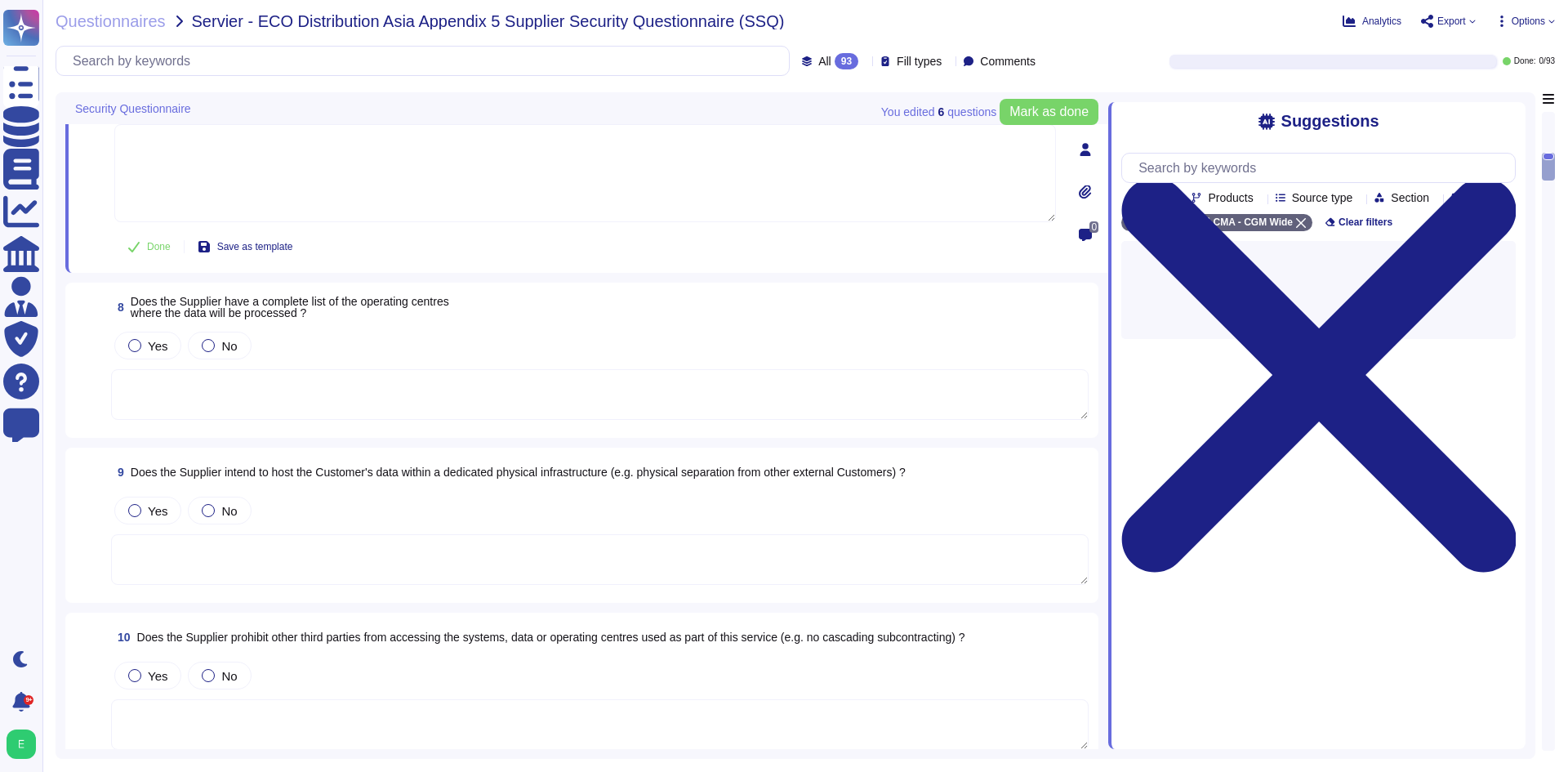
scroll to position [1225, 0]
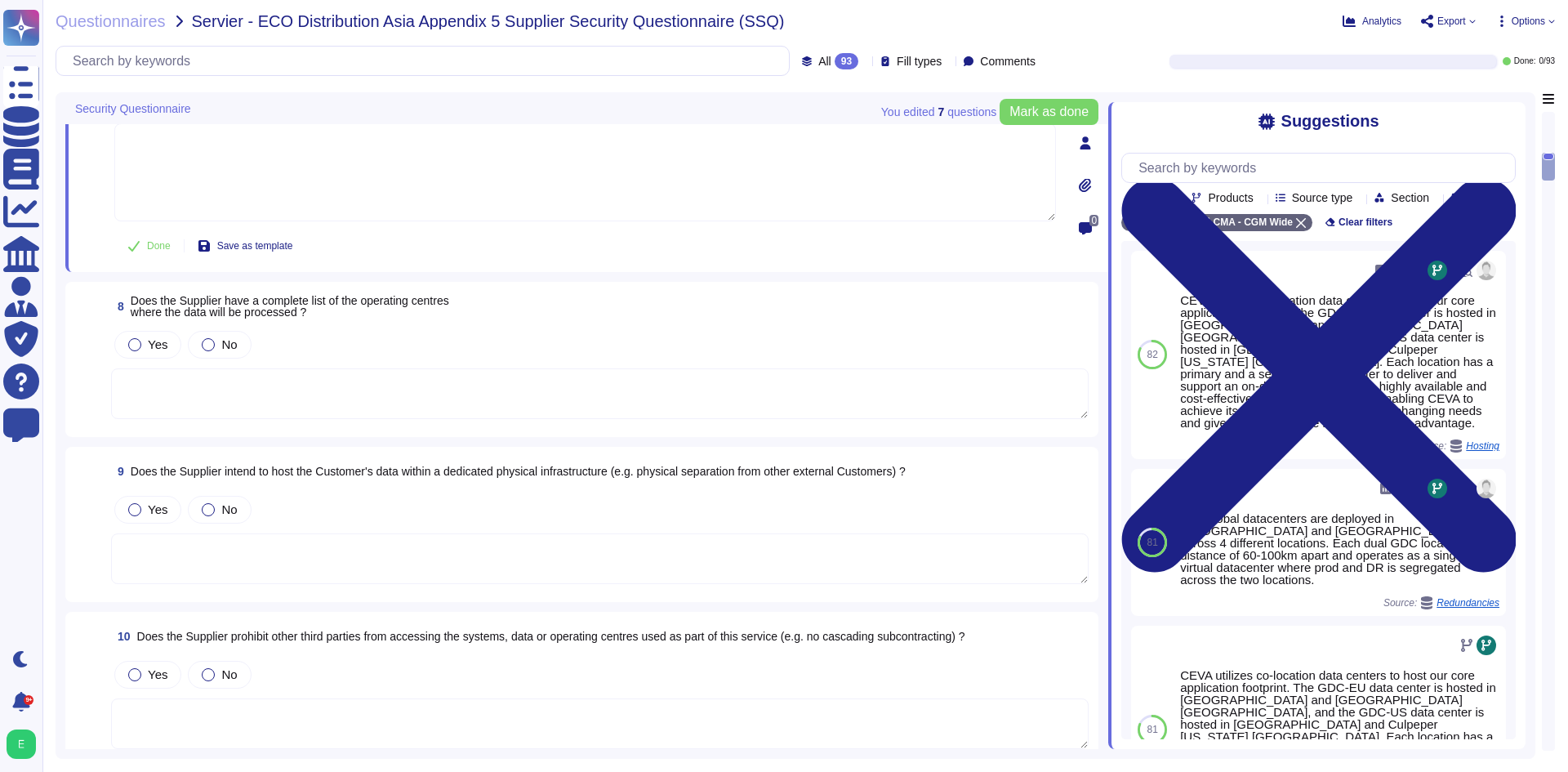
click at [256, 384] on textarea at bounding box center [600, 394] width 977 height 51
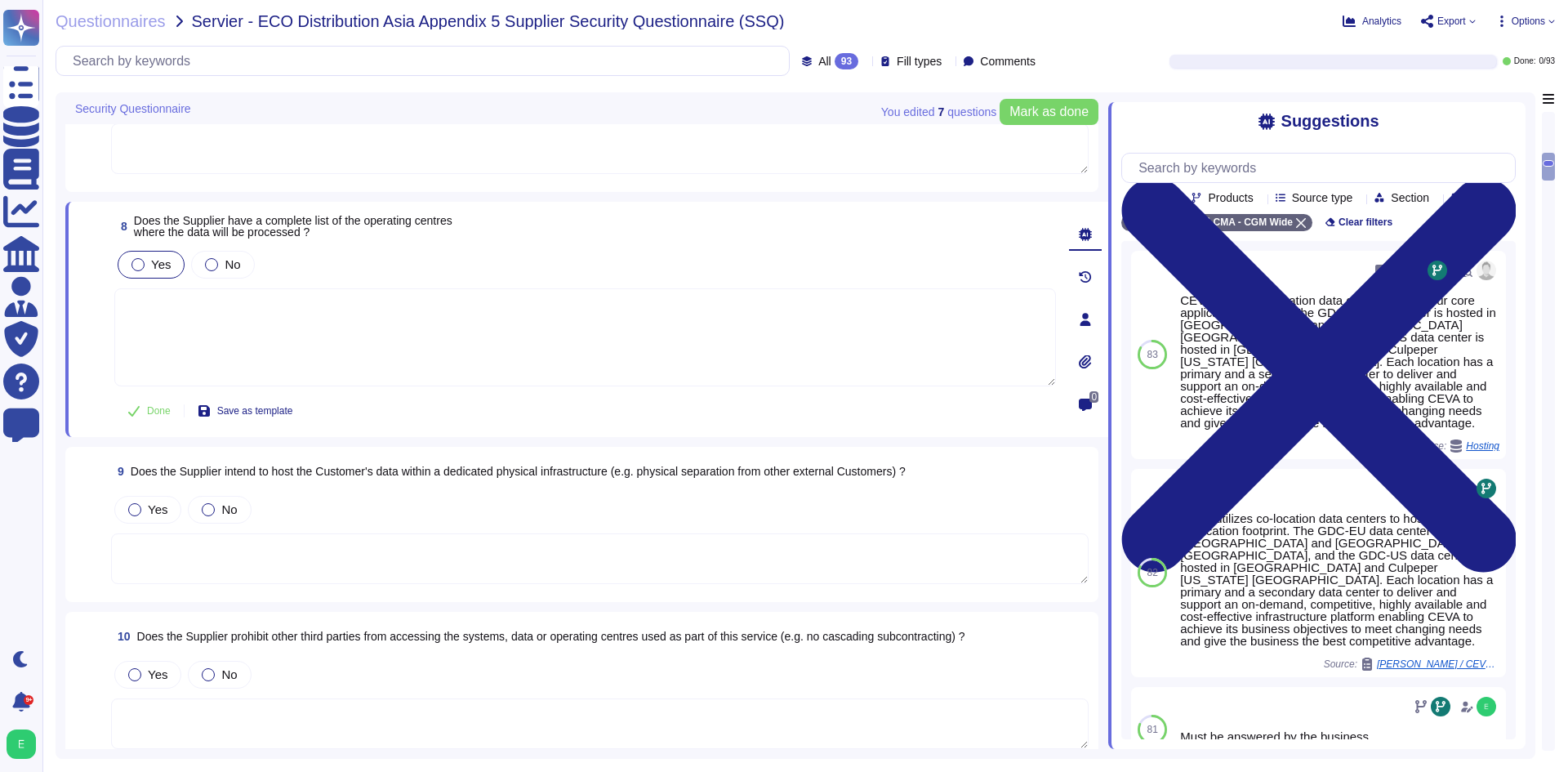
click at [154, 251] on div "Yes" at bounding box center [152, 265] width 67 height 28
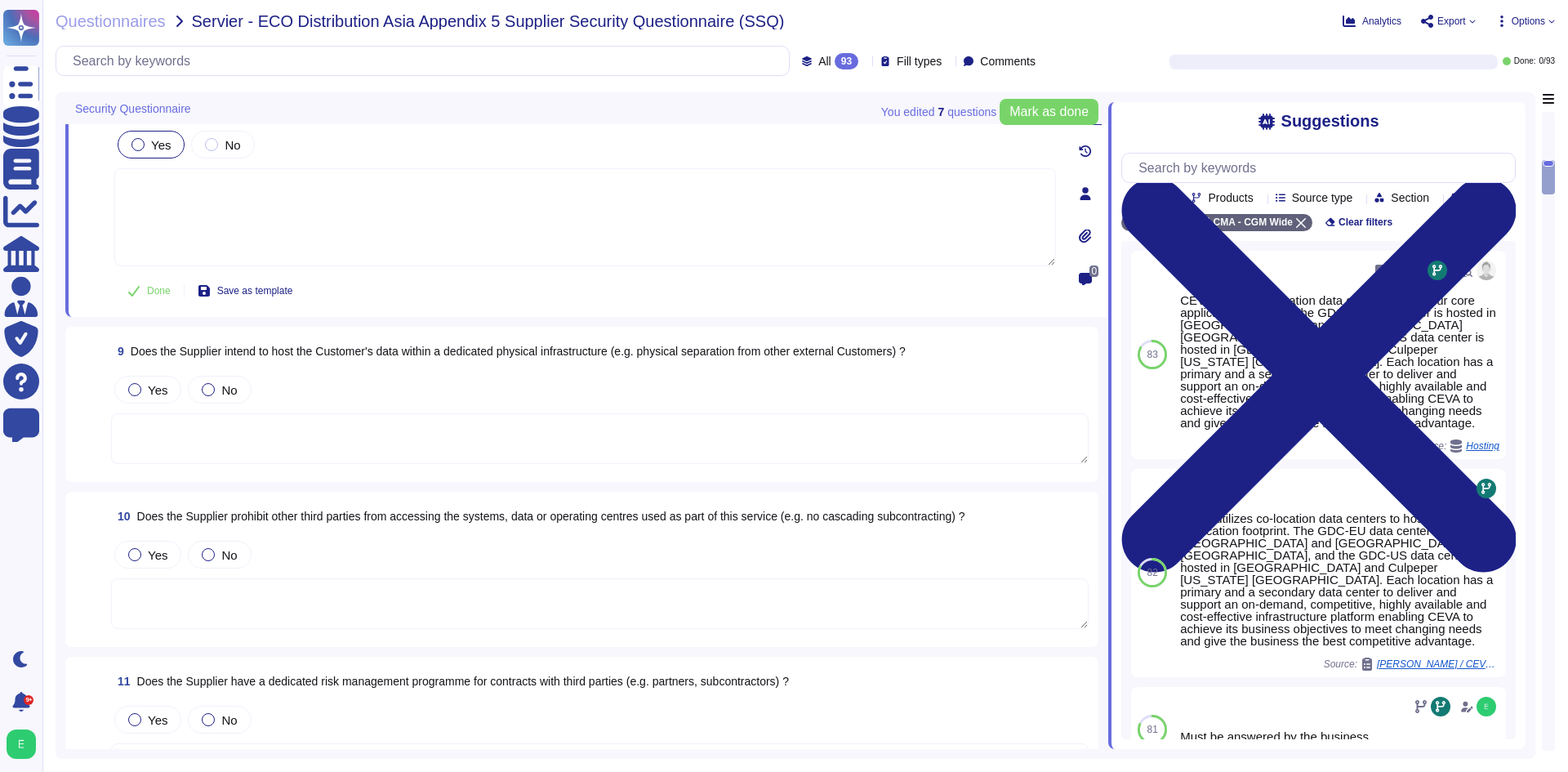
scroll to position [1470, 0]
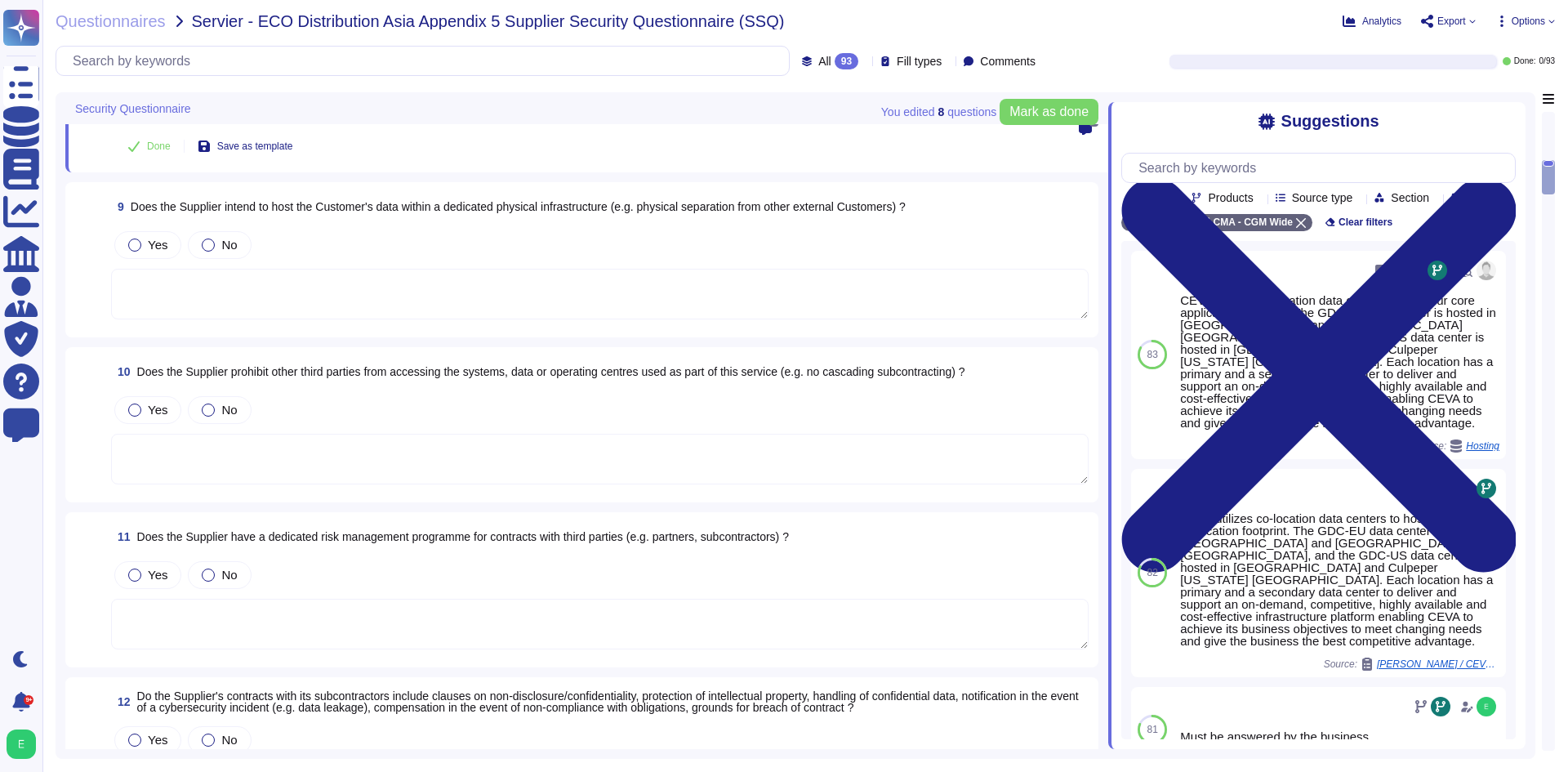
click at [428, 244] on div "Yes No" at bounding box center [600, 275] width 977 height 93
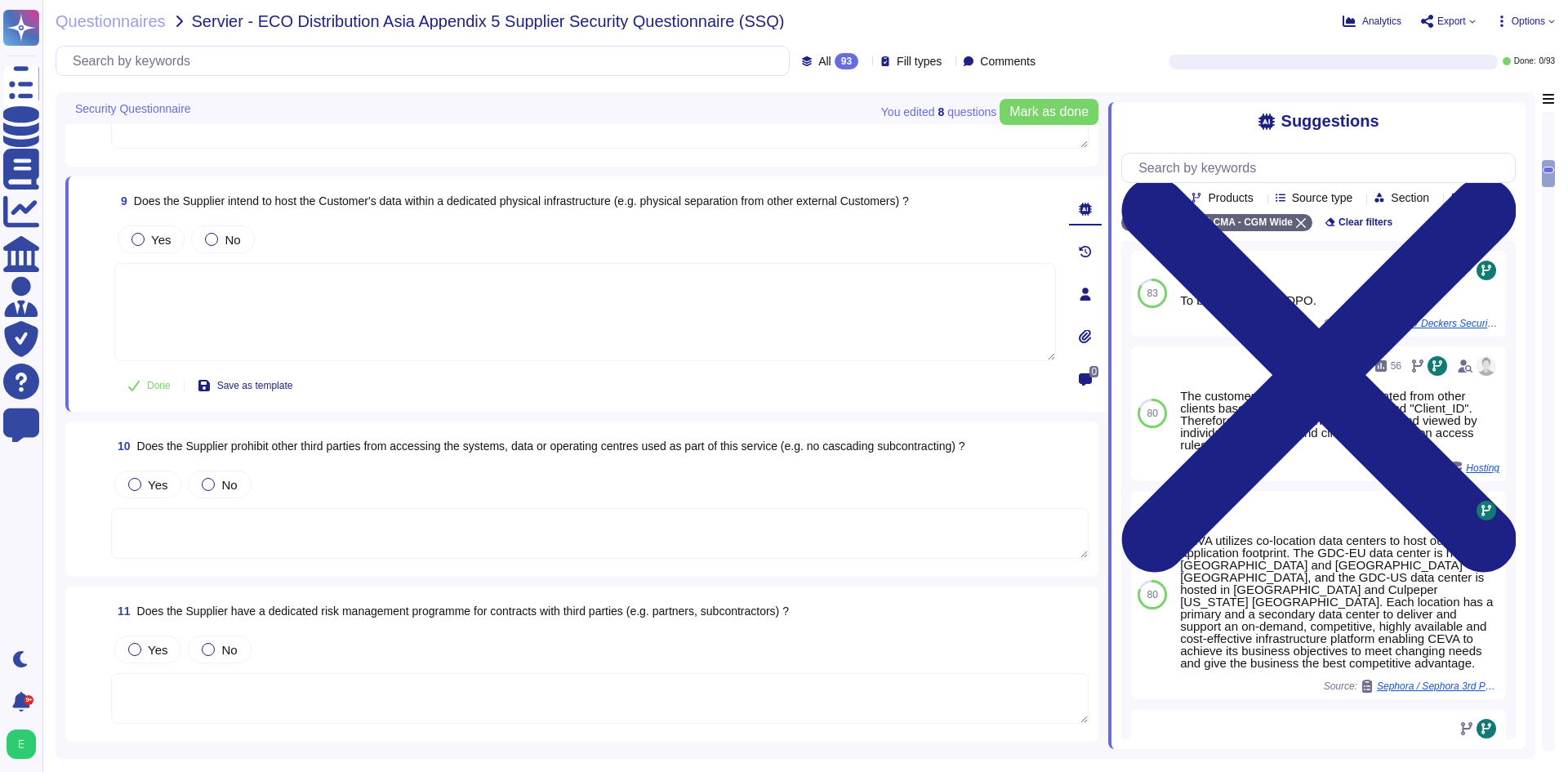
type textarea "If stated in the contract and if subcontractors exist for this service, the lis…"
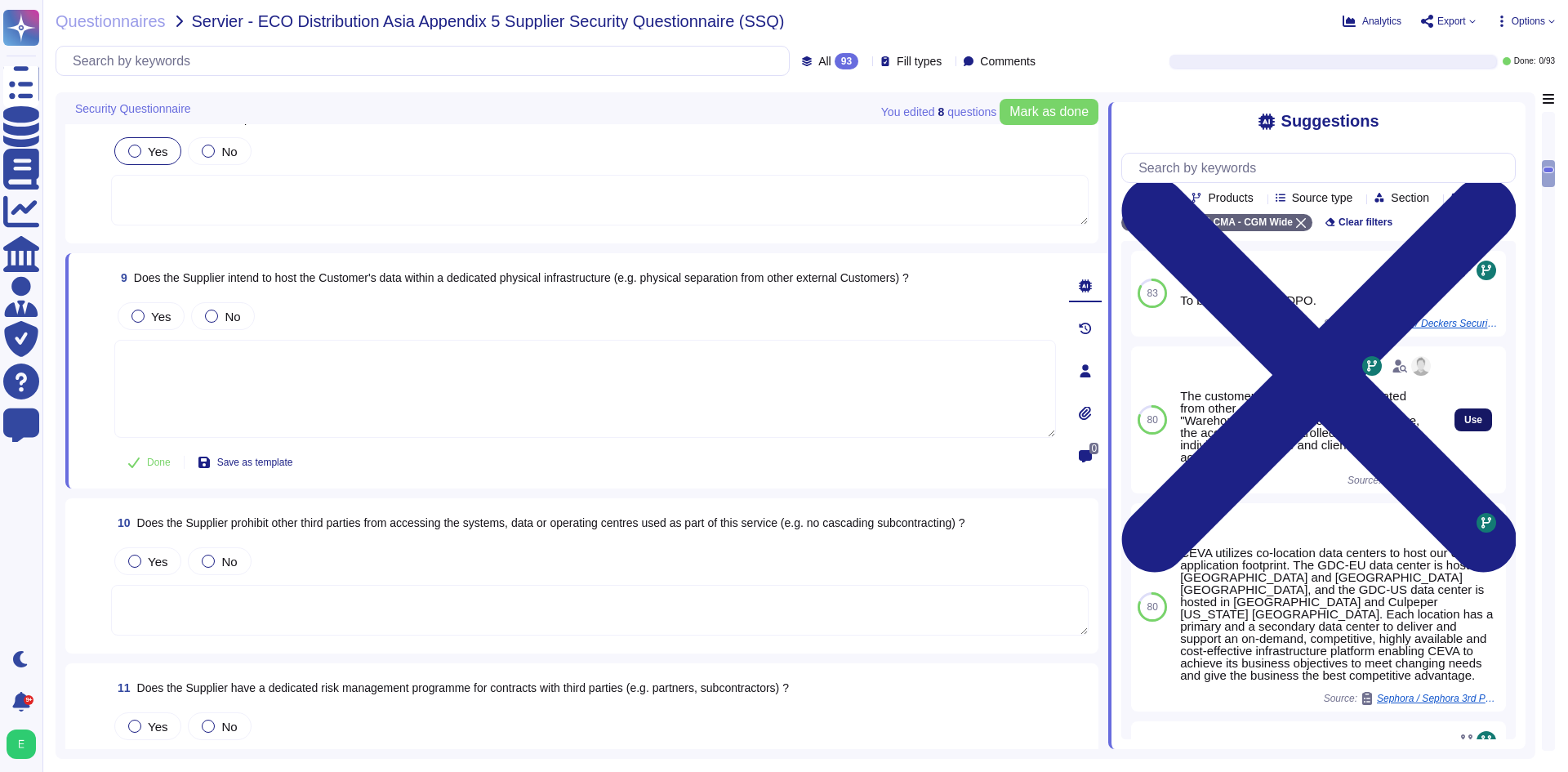
click at [1454, 431] on button "Use" at bounding box center [1473, 420] width 38 height 23
type textarea "The customer data is logically segregated from other clients based on the "Ware…"
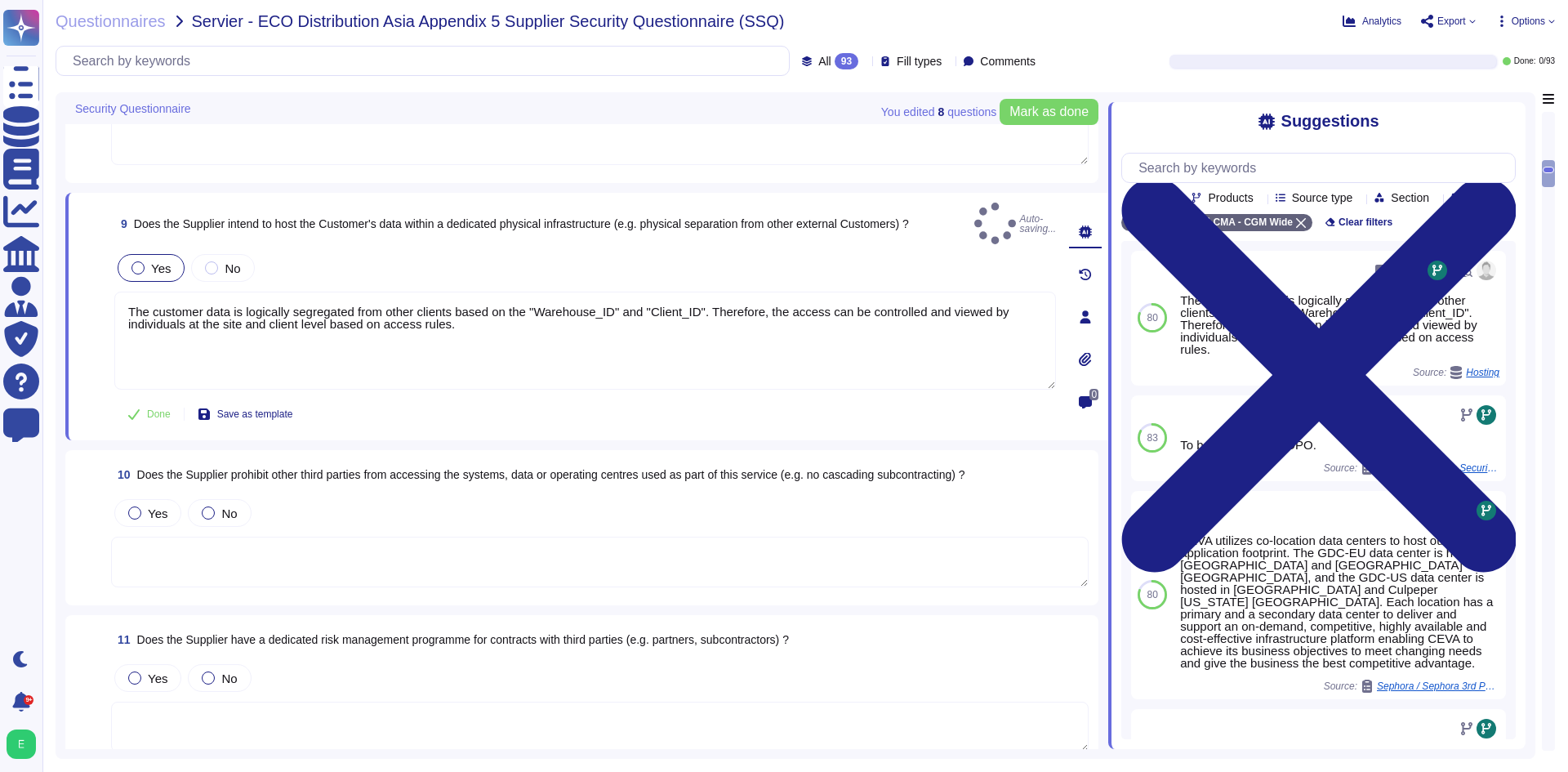
scroll to position [1437, 0]
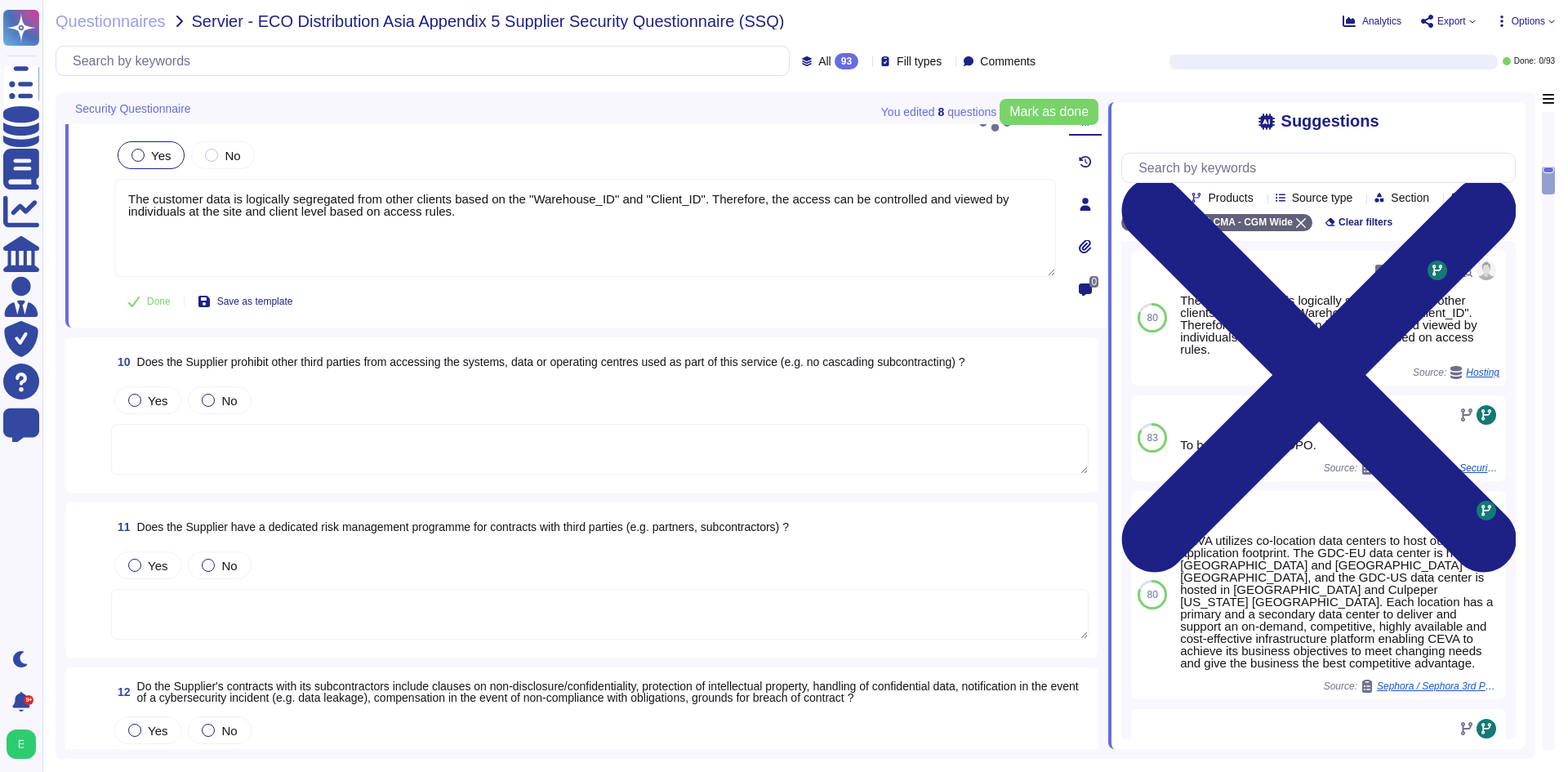
click at [318, 438] on textarea at bounding box center [600, 449] width 977 height 51
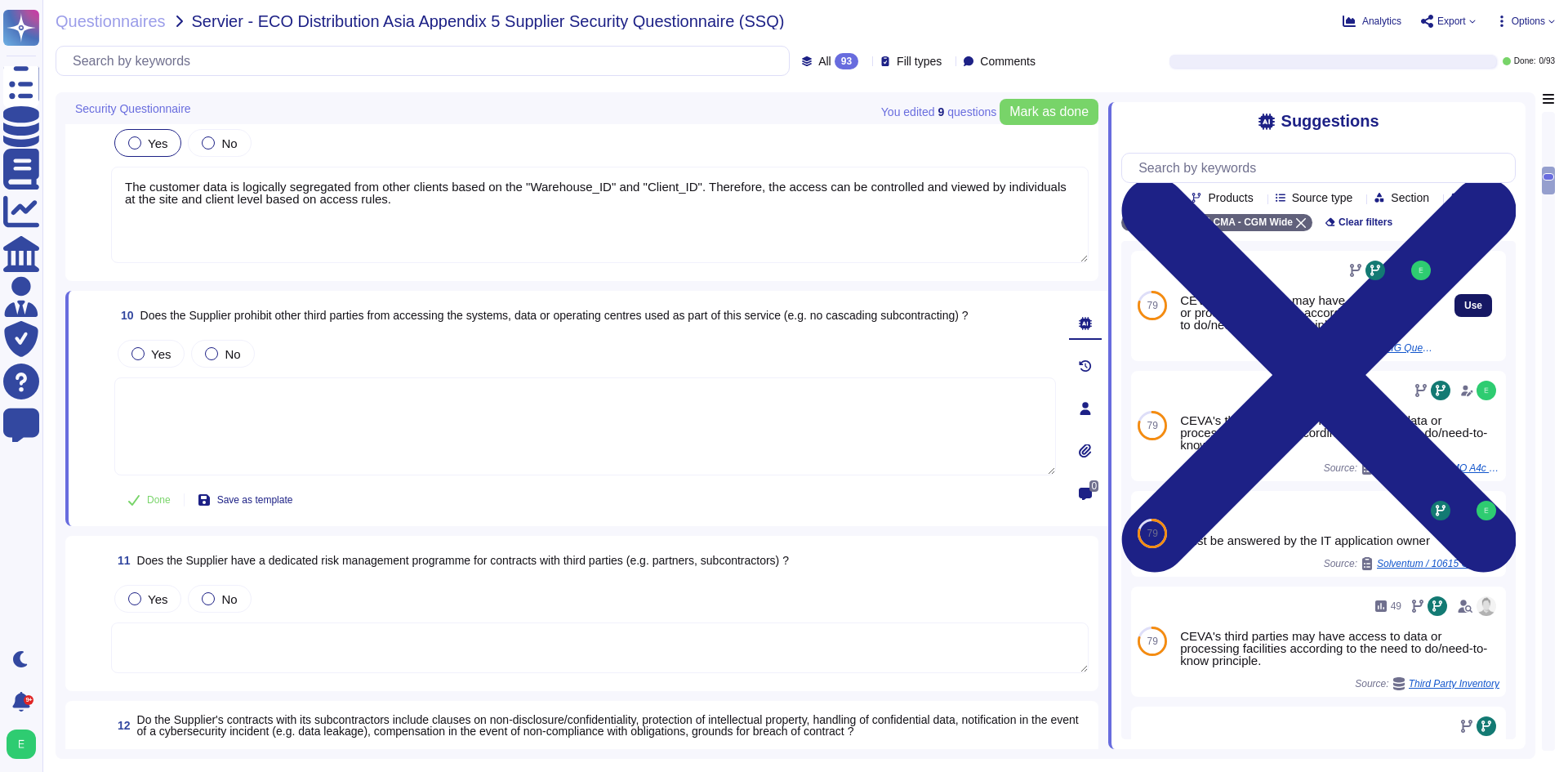
drag, startPoint x: 1465, startPoint y: 329, endPoint x: 722, endPoint y: 379, distance: 744.7
click at [1497, 311] on span "Use" at bounding box center [1506, 306] width 18 height 10
type textarea "CEVA's third parties may have access to data or processing facilities according…"
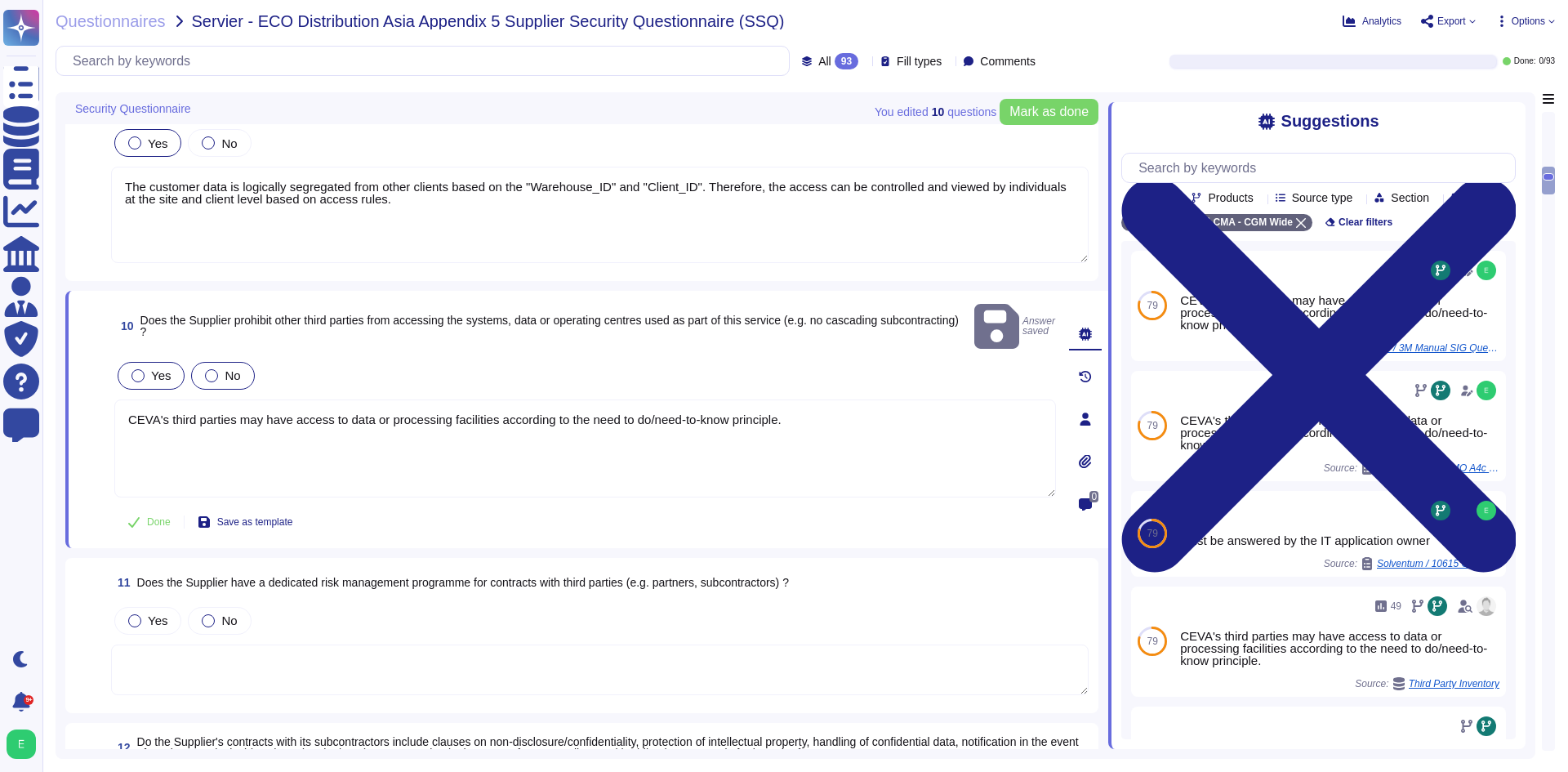
click at [225, 369] on span "No" at bounding box center [232, 375] width 16 height 14
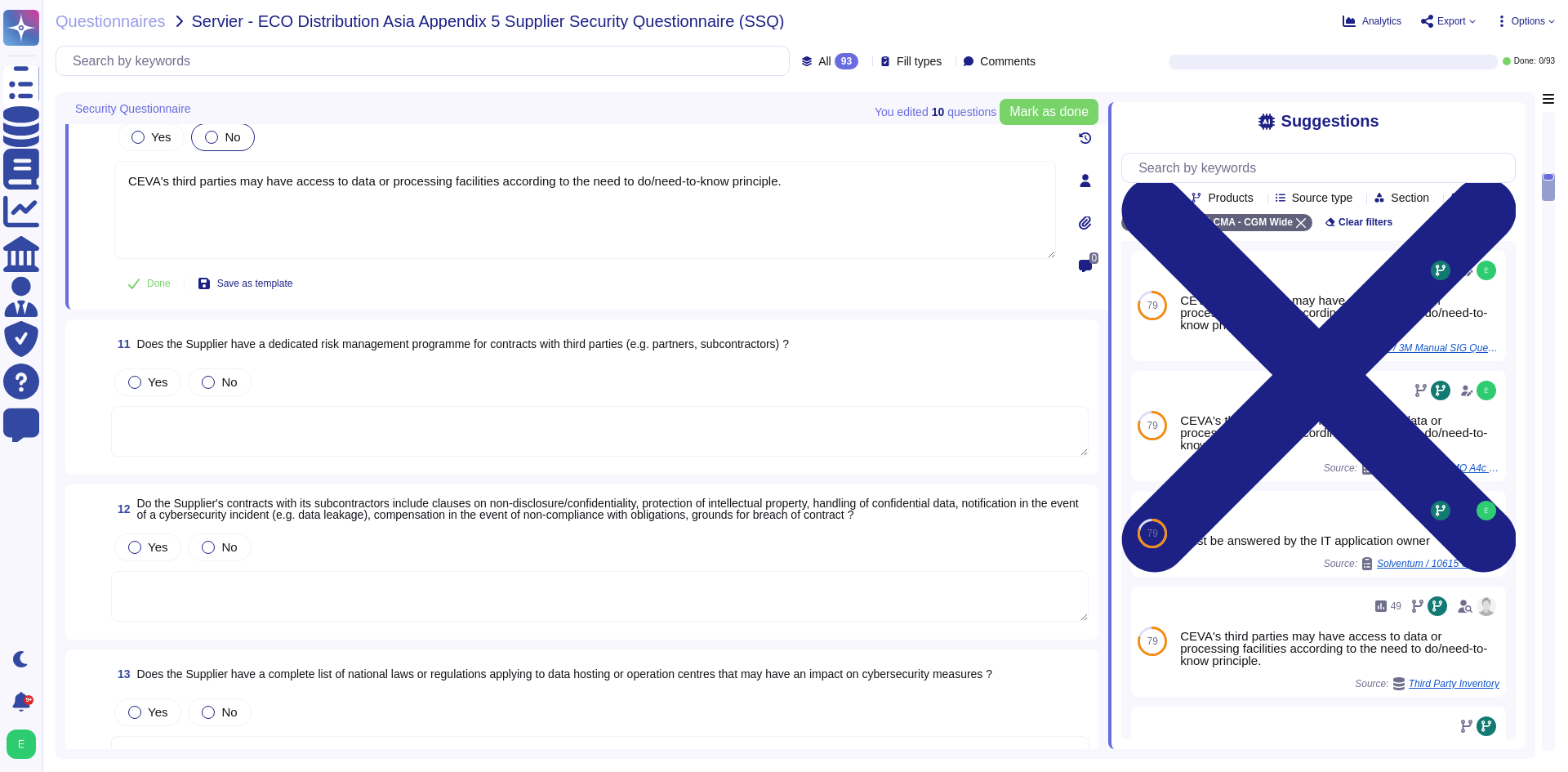
scroll to position [1682, 0]
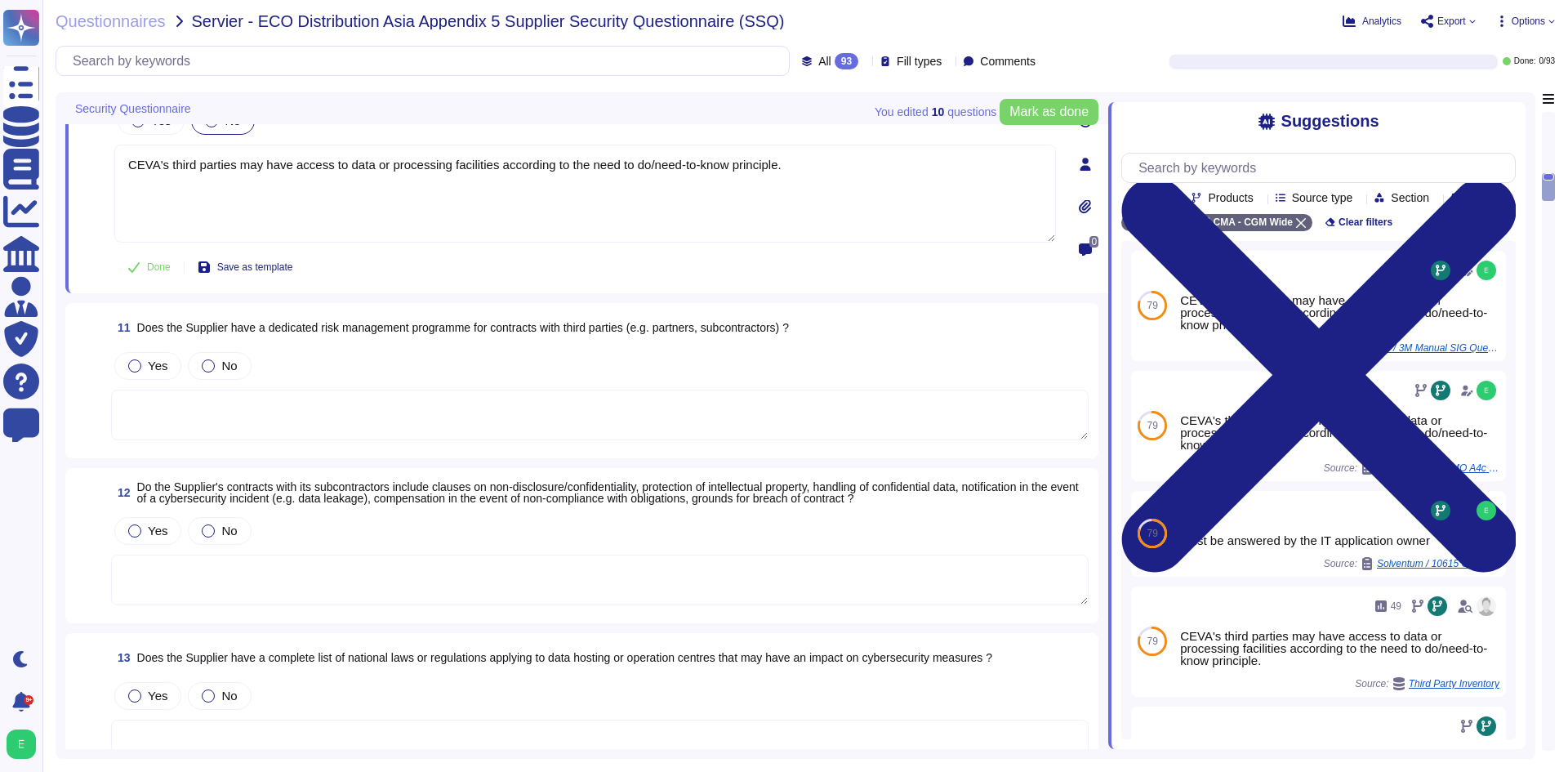
click at [451, 393] on textarea at bounding box center [600, 415] width 977 height 51
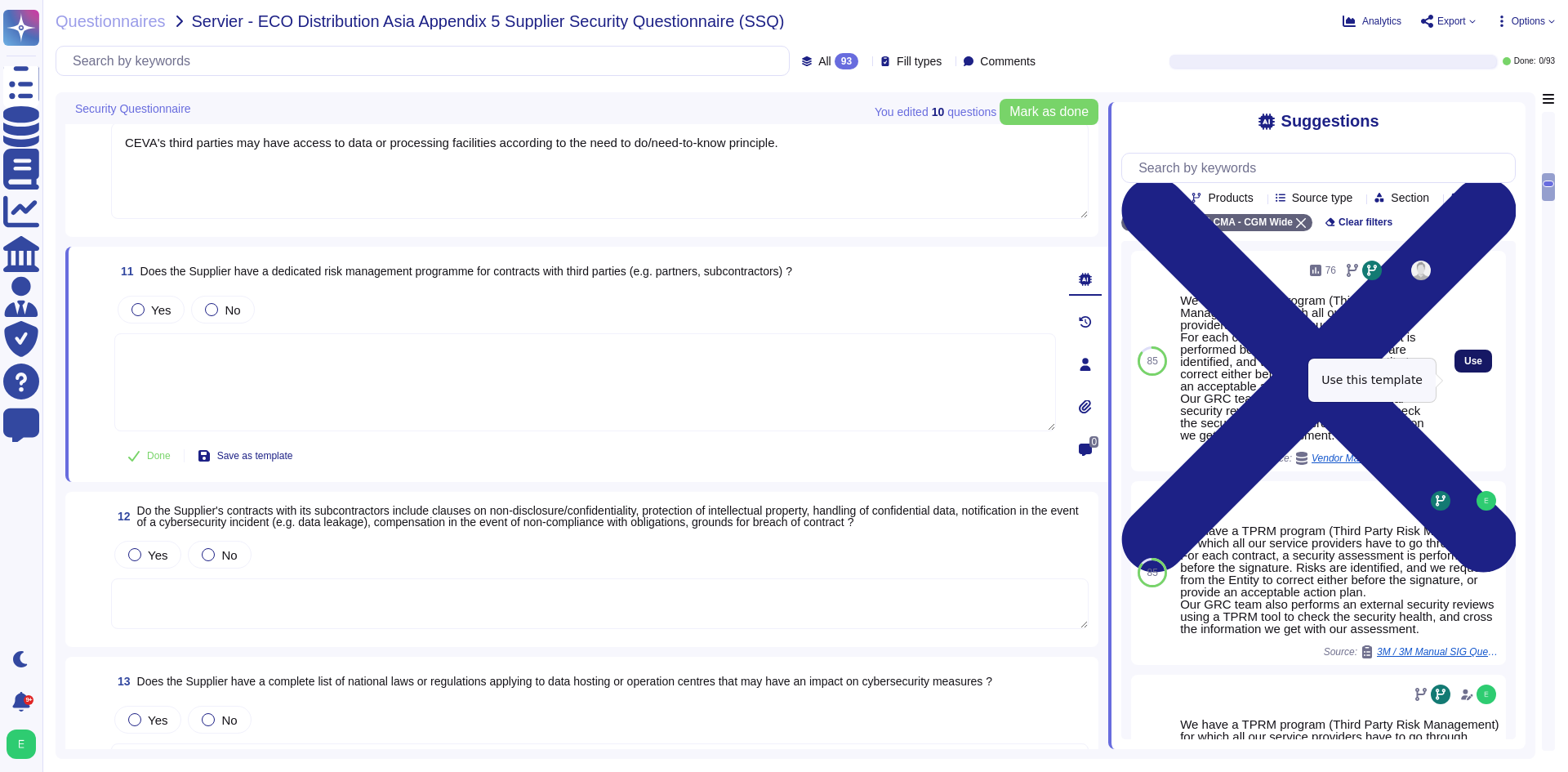
click at [1457, 373] on button "Use" at bounding box center [1473, 361] width 38 height 23
type textarea "We have a TPRM program (Third Party Risk Management) for which all our service …"
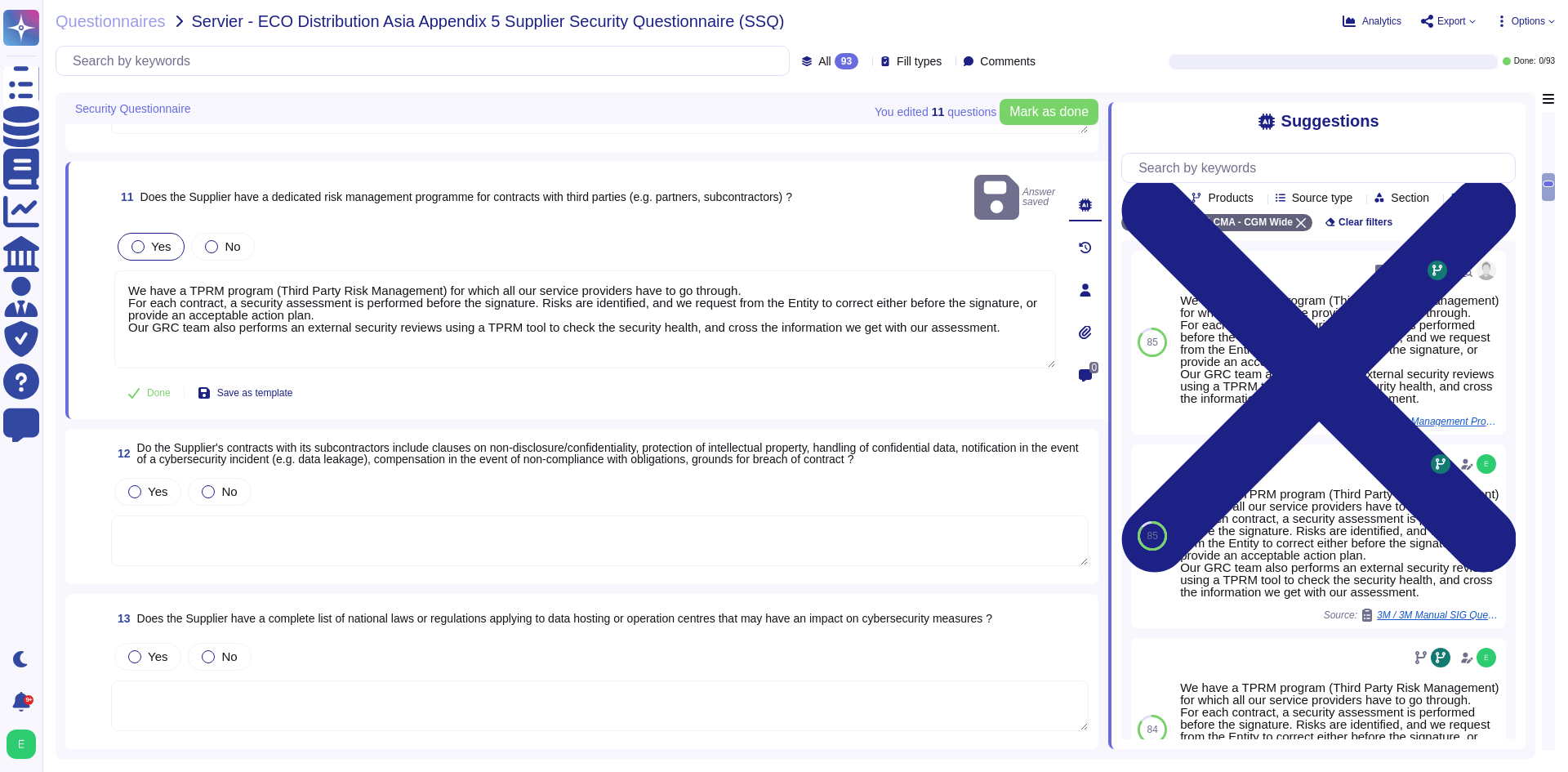
scroll to position [1928, 0]
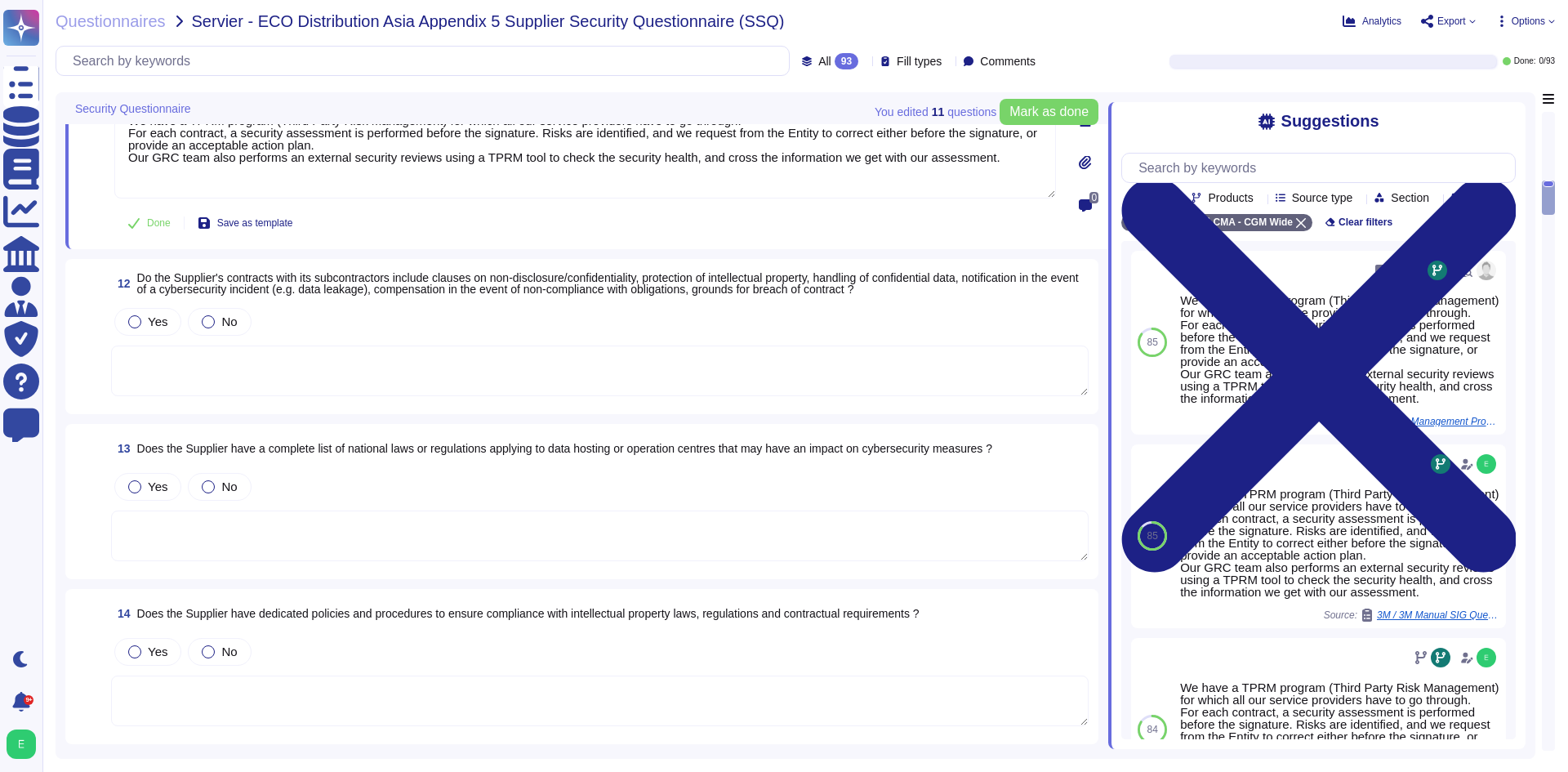
click at [455, 346] on textarea at bounding box center [600, 371] width 977 height 51
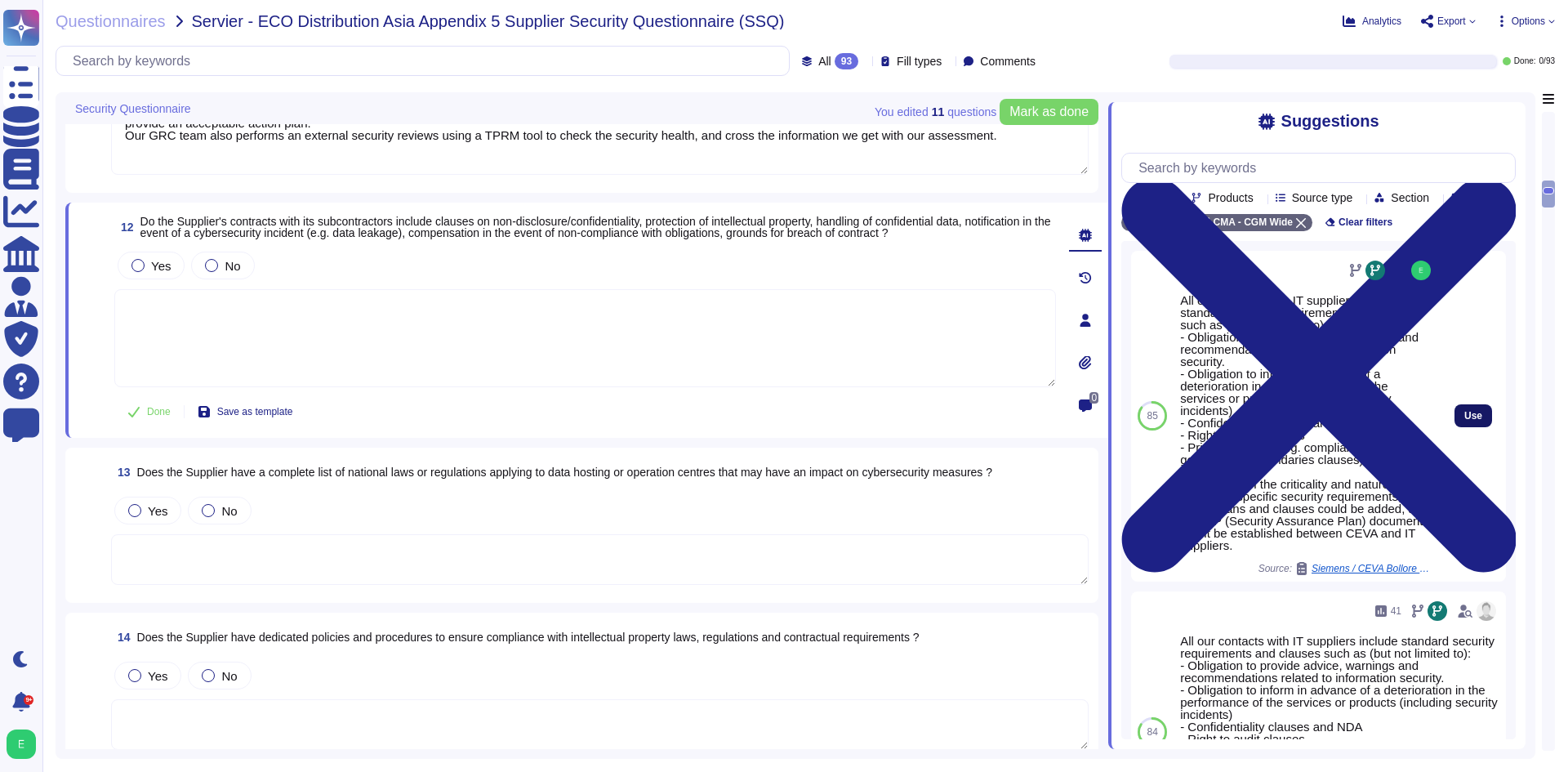
click at [1464, 420] on span "Use" at bounding box center [1473, 416] width 18 height 10
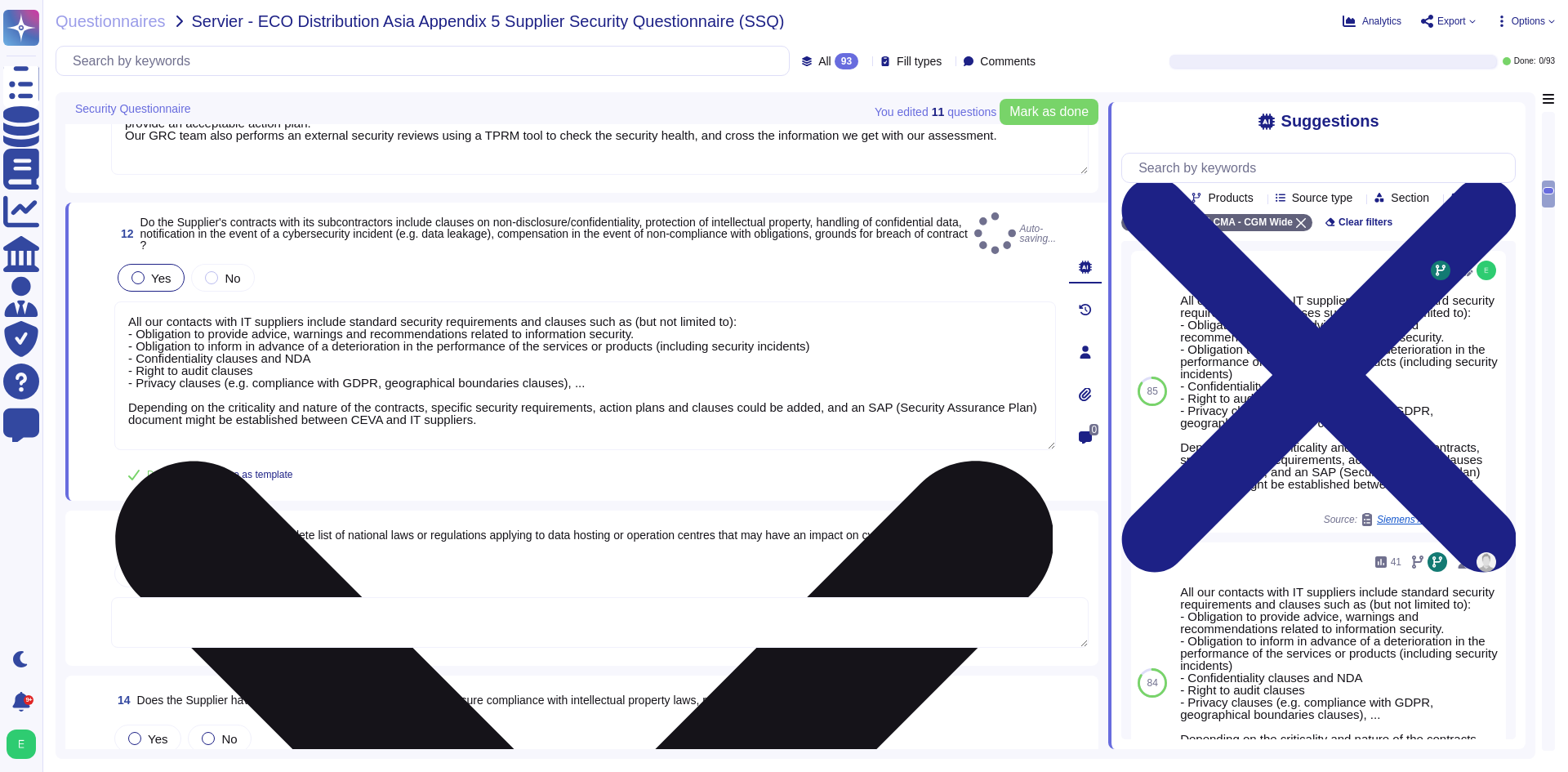
type textarea "All our contacts with IT suppliers include standard security requirements and c…"
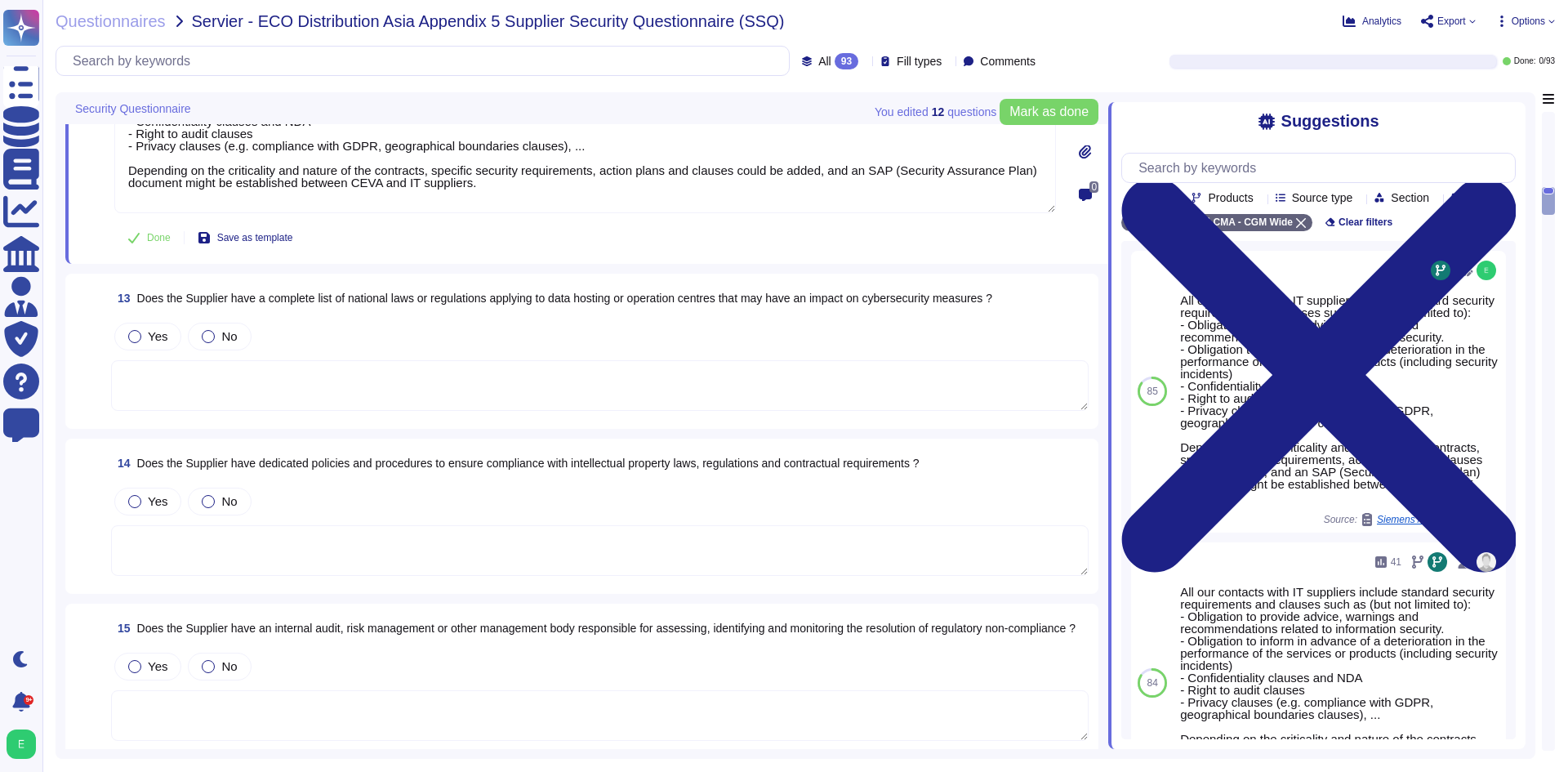
scroll to position [2173, 0]
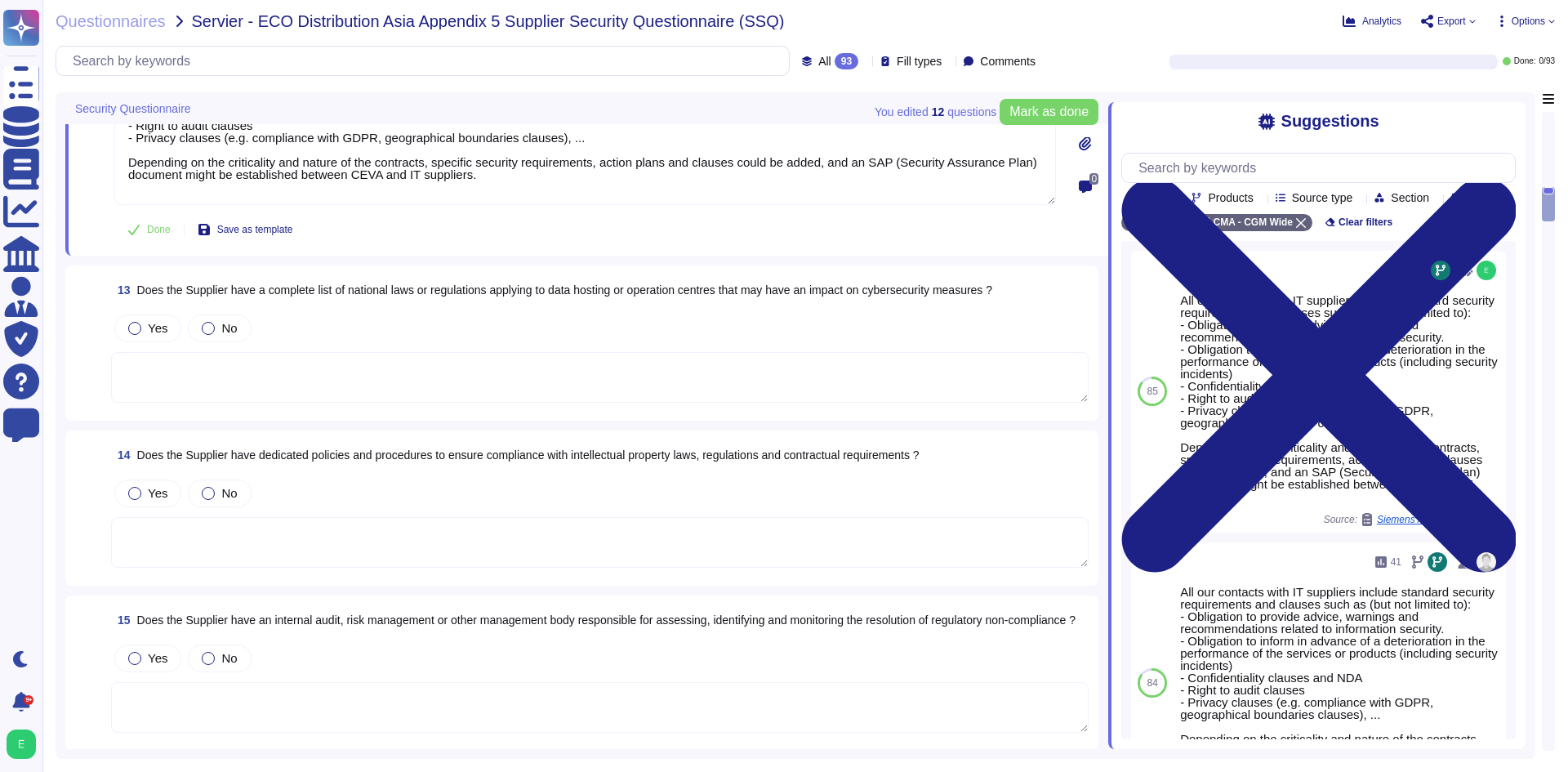
click at [472, 384] on textarea at bounding box center [600, 378] width 977 height 51
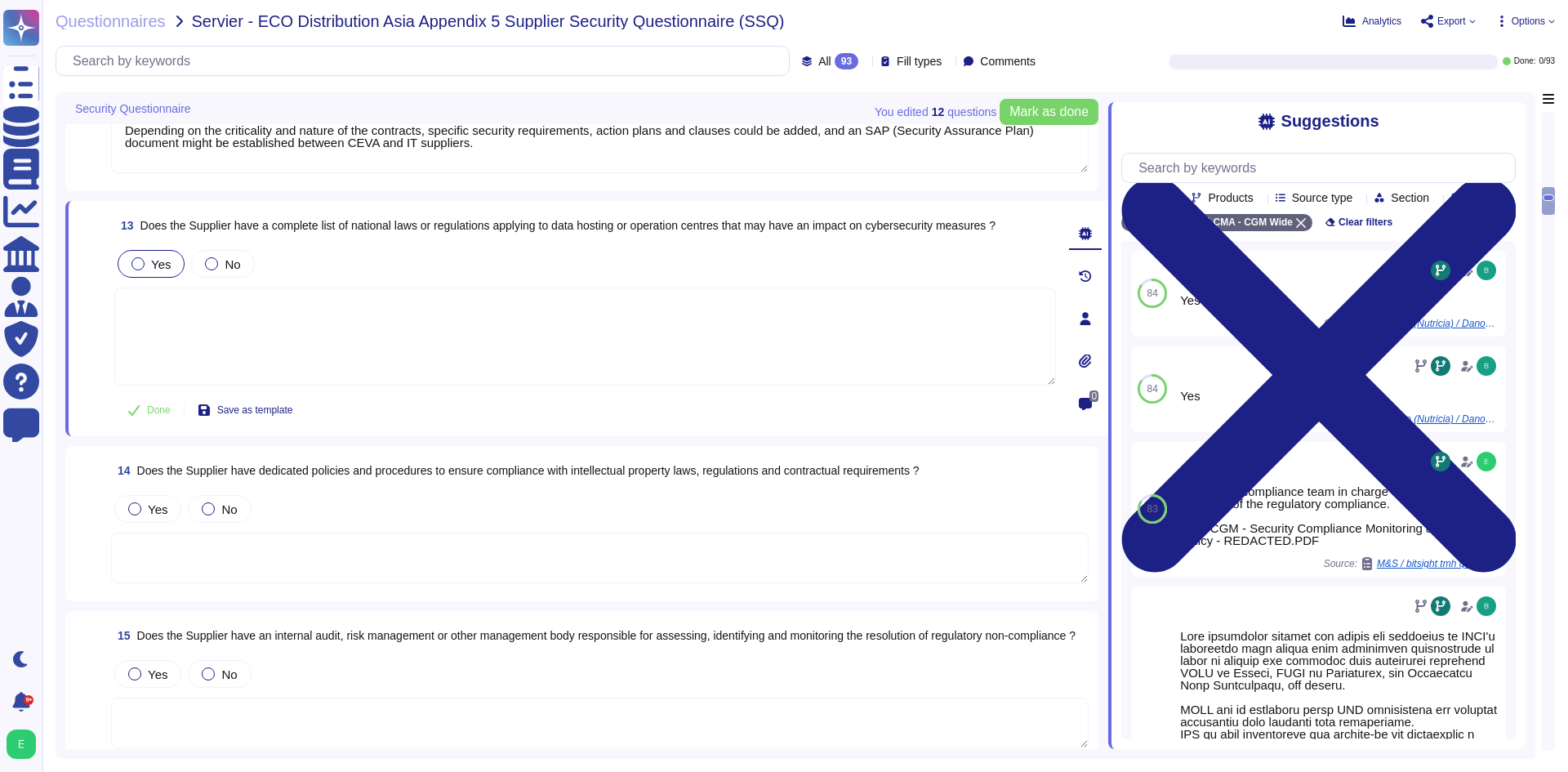
click at [157, 258] on span "Yes" at bounding box center [161, 264] width 20 height 14
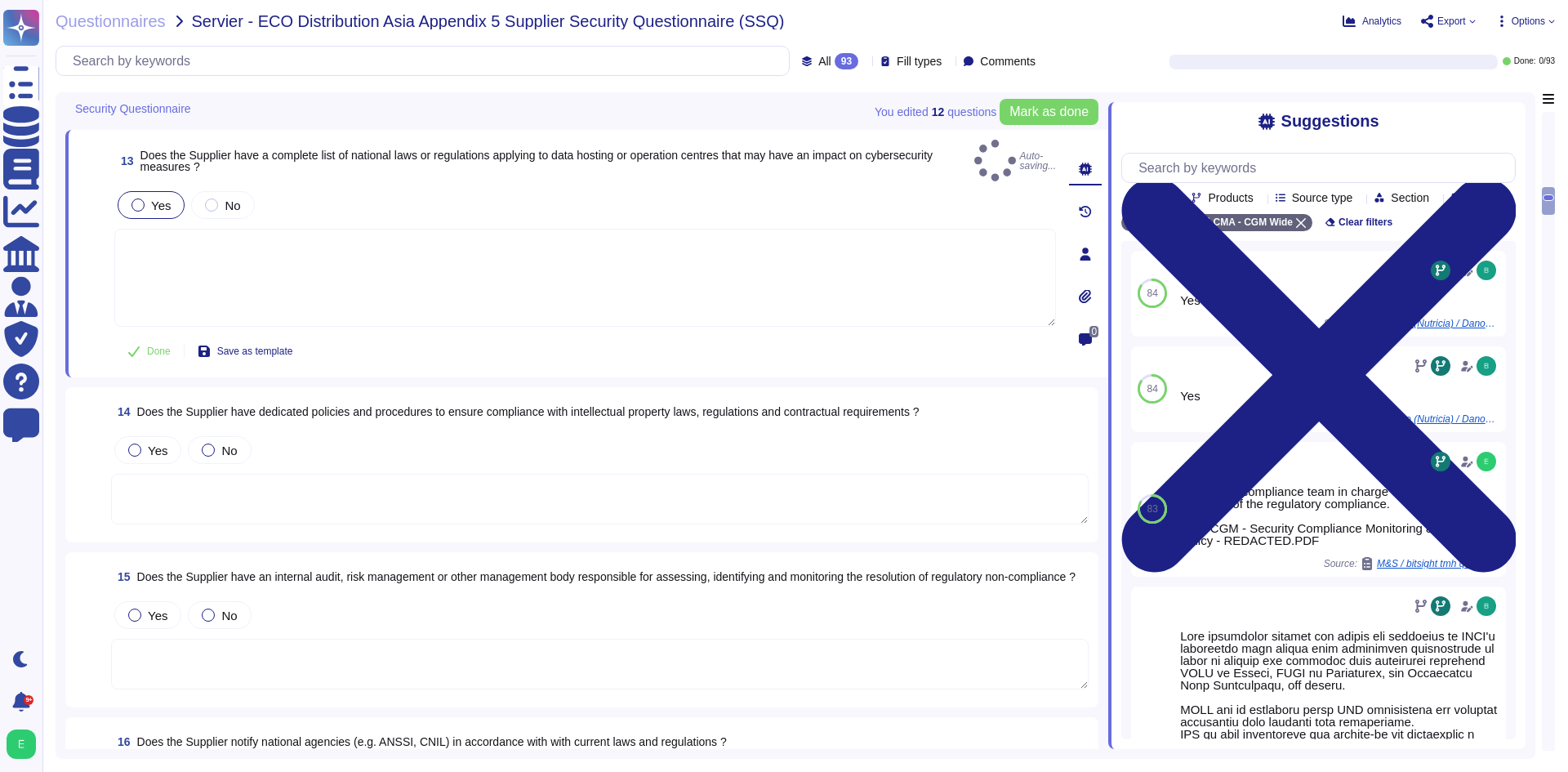
scroll to position [2336, 0]
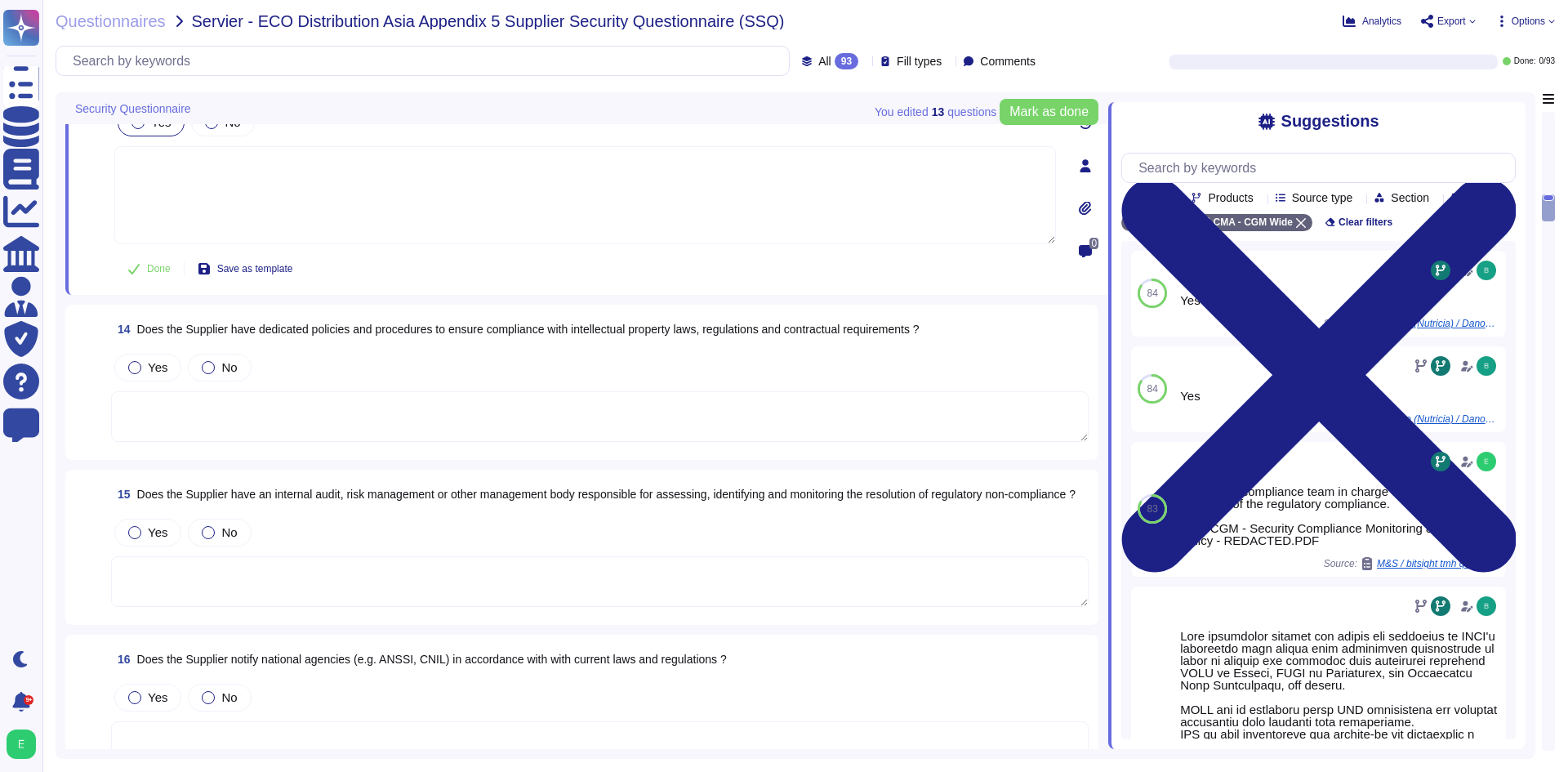
click at [330, 391] on textarea at bounding box center [600, 416] width 977 height 51
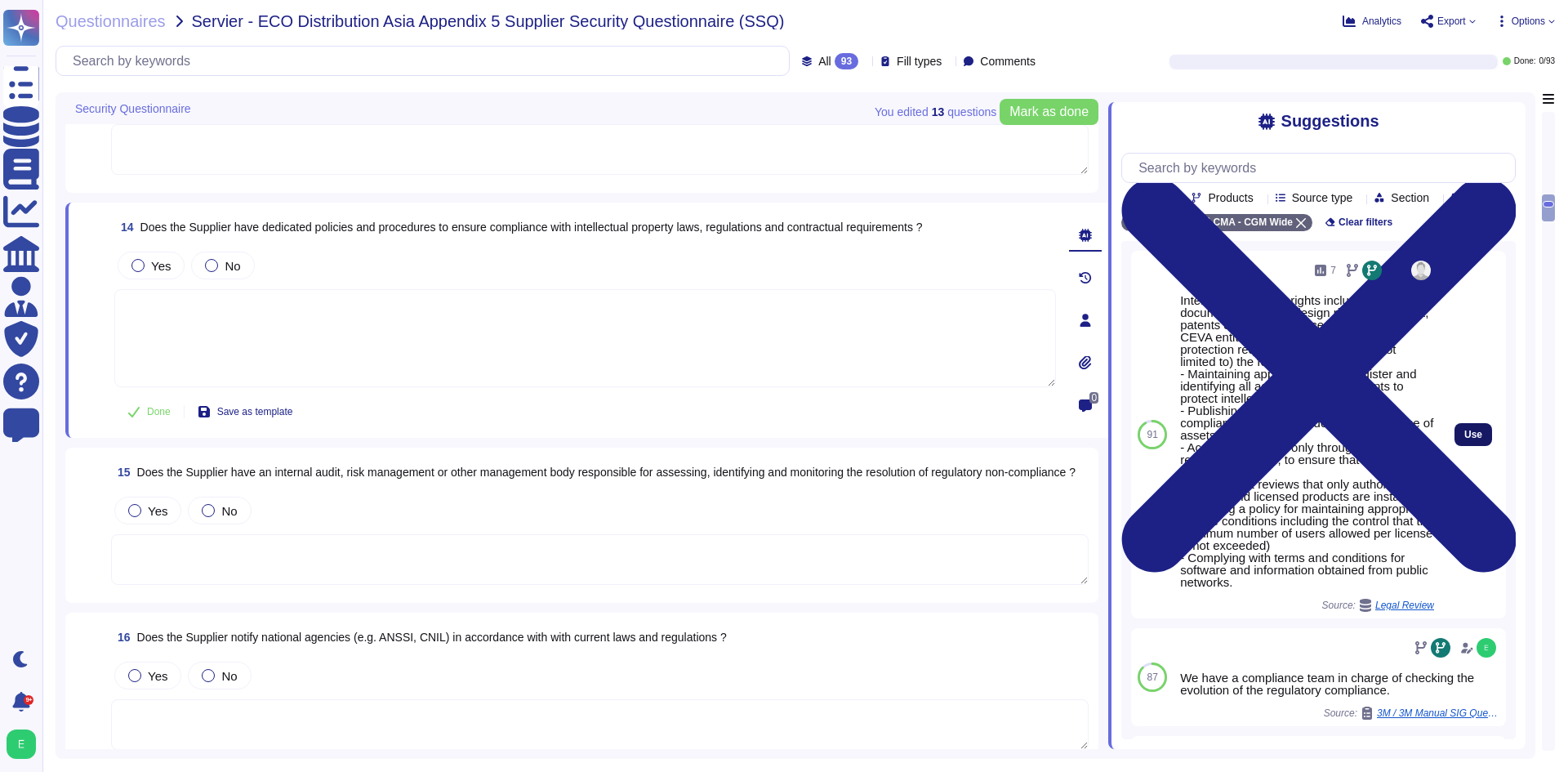
click at [1464, 439] on span "Use" at bounding box center [1473, 434] width 18 height 10
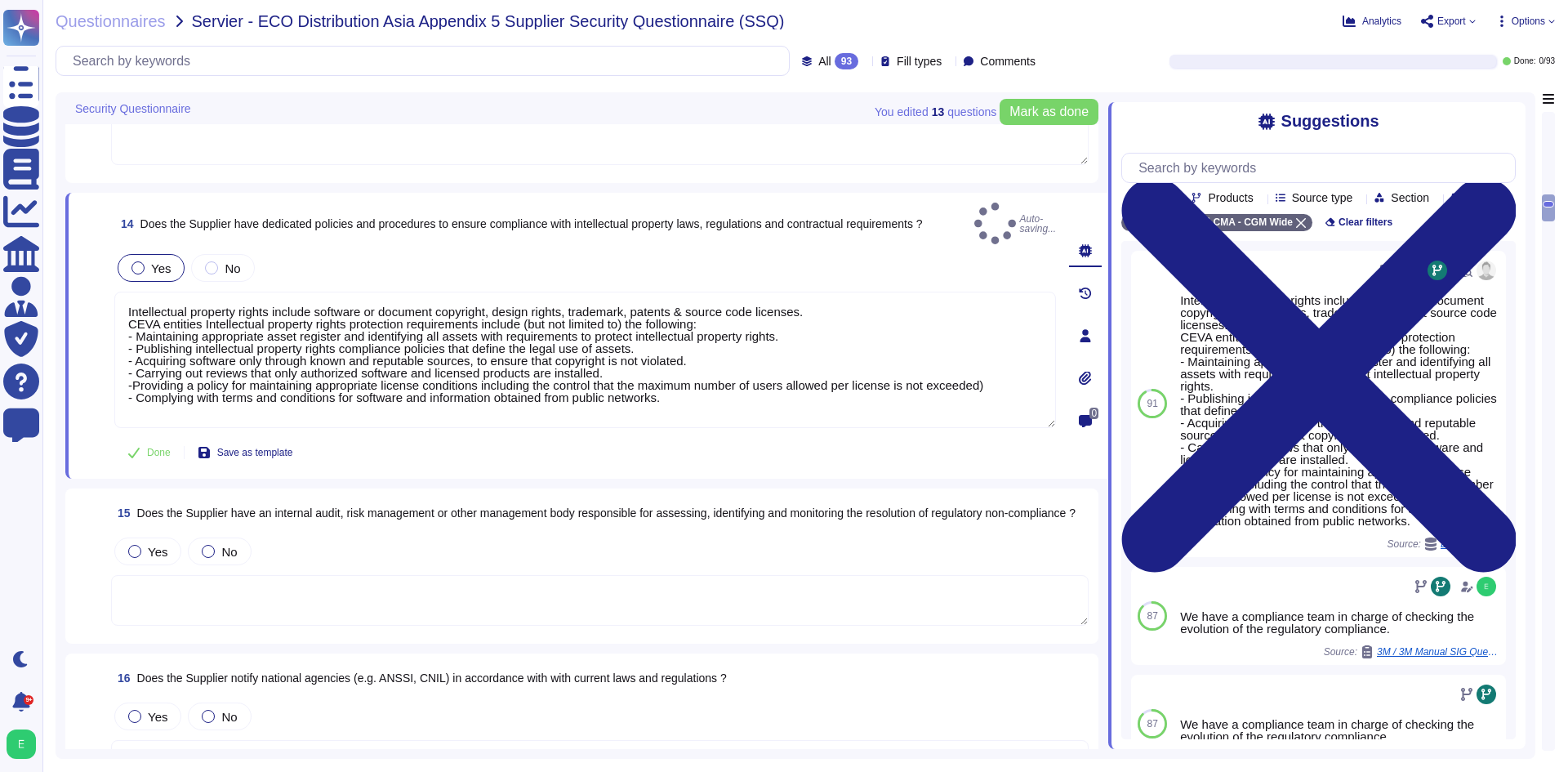
type textarea "Intellectual property rights include software or document copyright, design rig…"
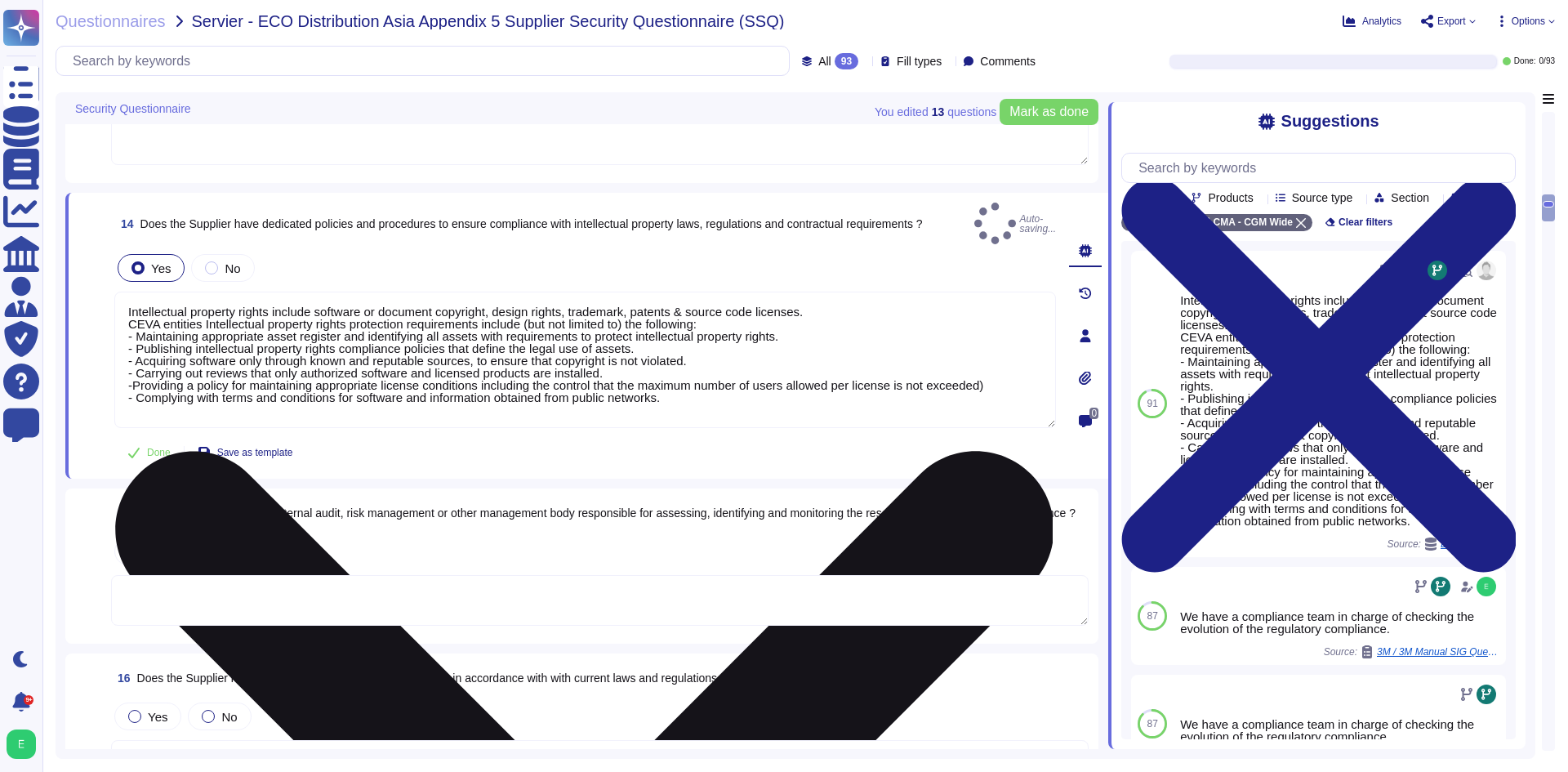
scroll to position [2, 0]
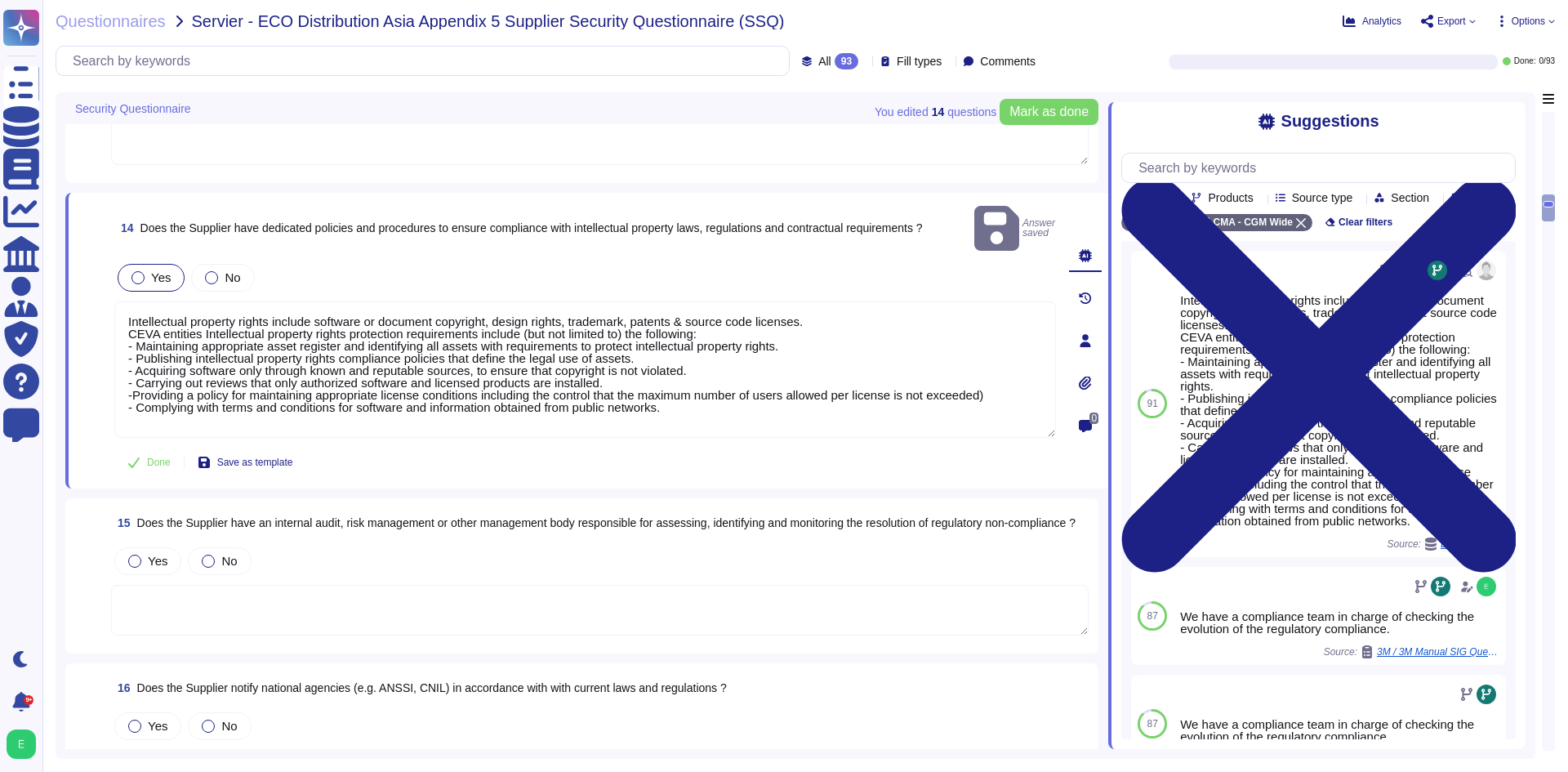
click at [475, 585] on textarea at bounding box center [600, 611] width 977 height 51
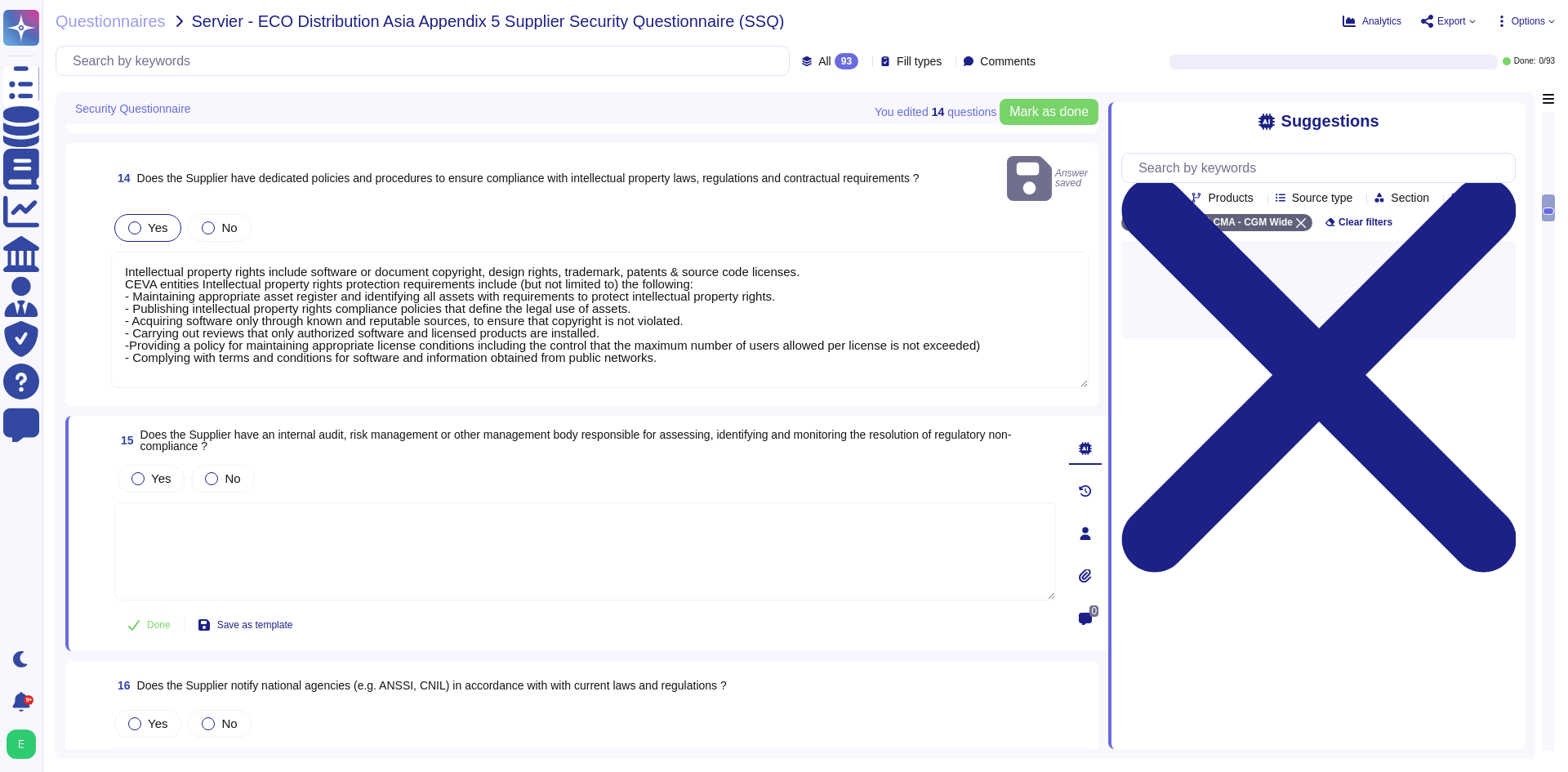
scroll to position [2499, 0]
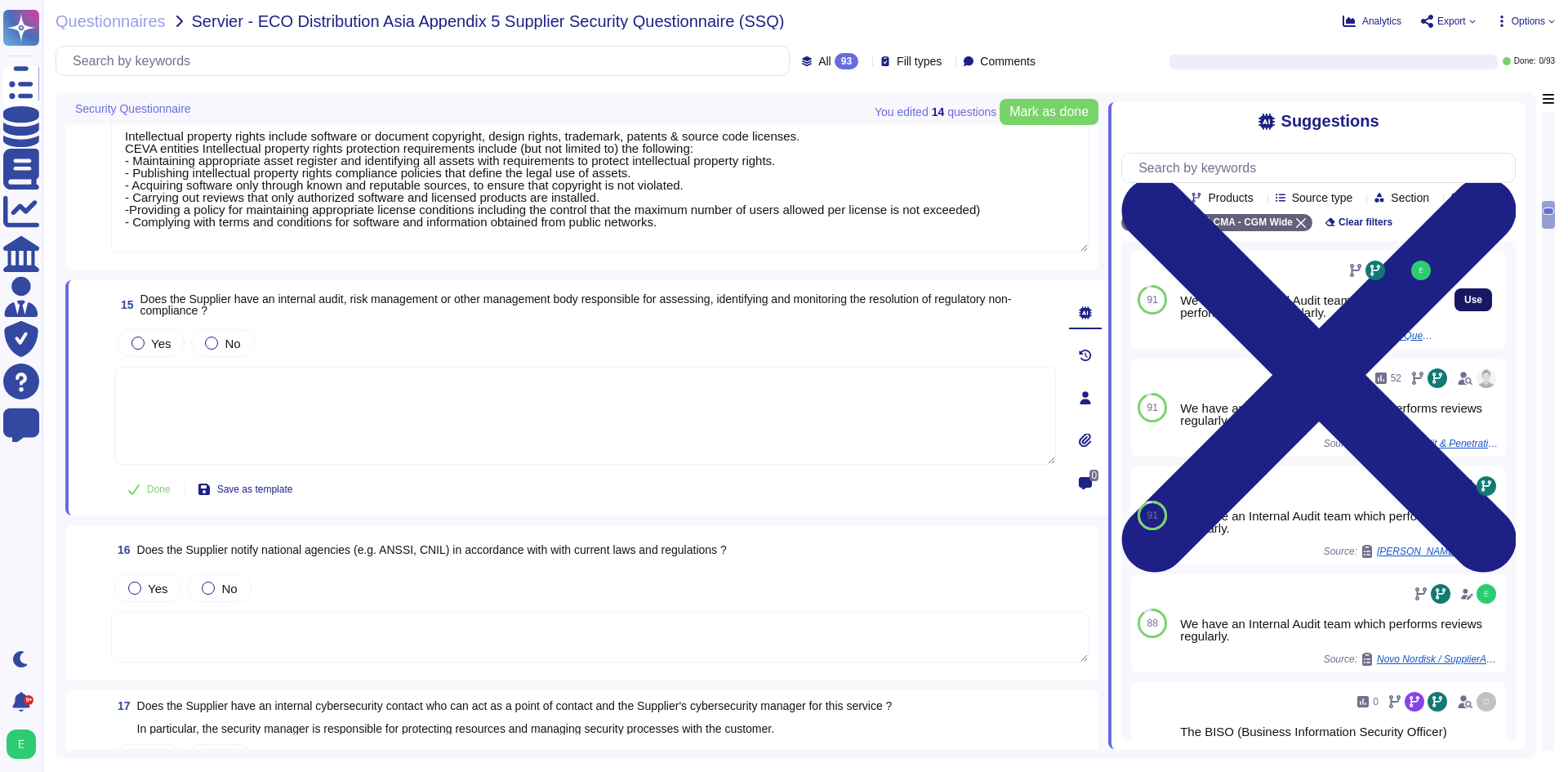
click at [1464, 305] on span "Use" at bounding box center [1473, 300] width 18 height 10
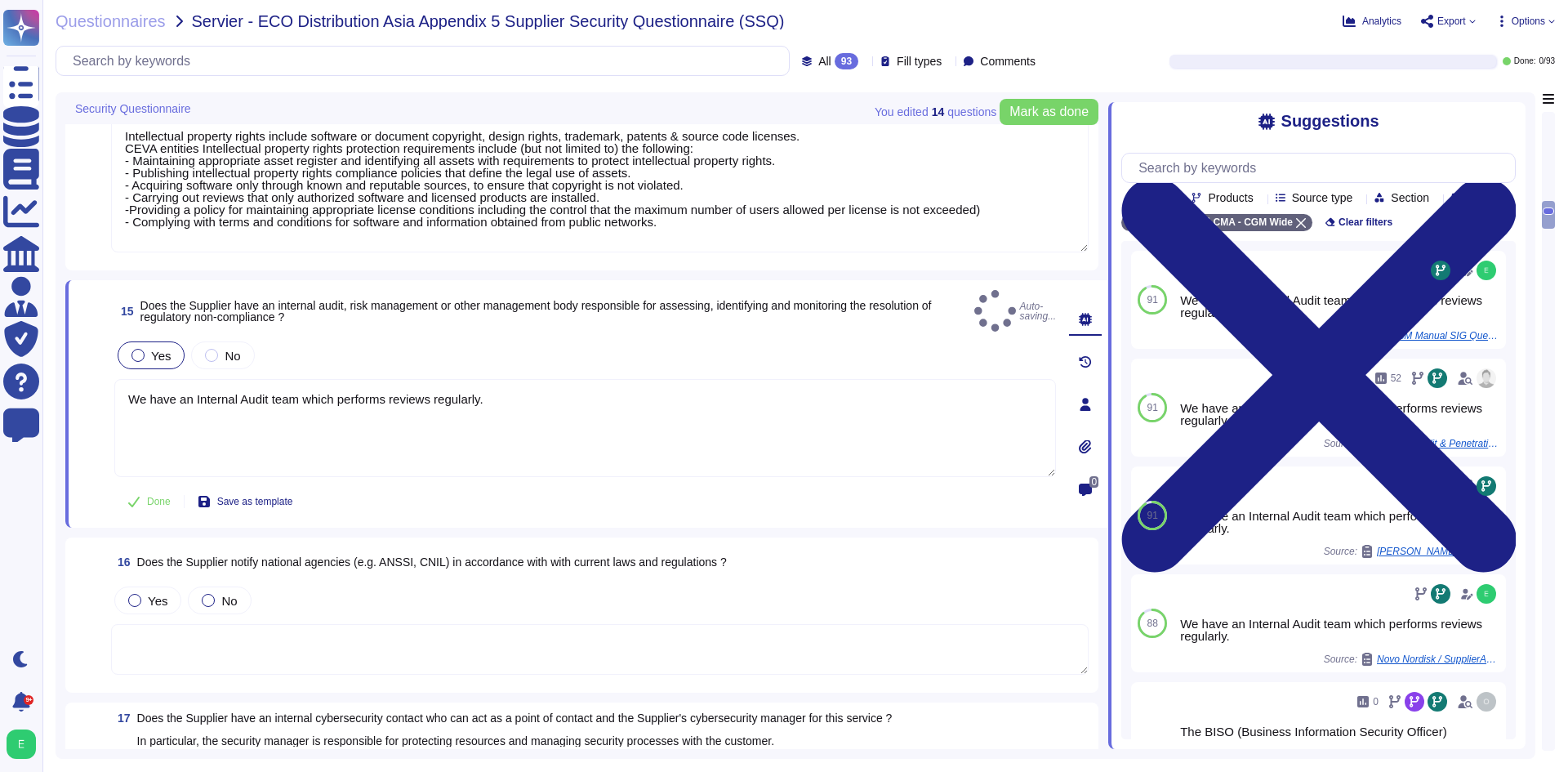
type textarea "We have an Internal Audit team which performs reviews regularly."
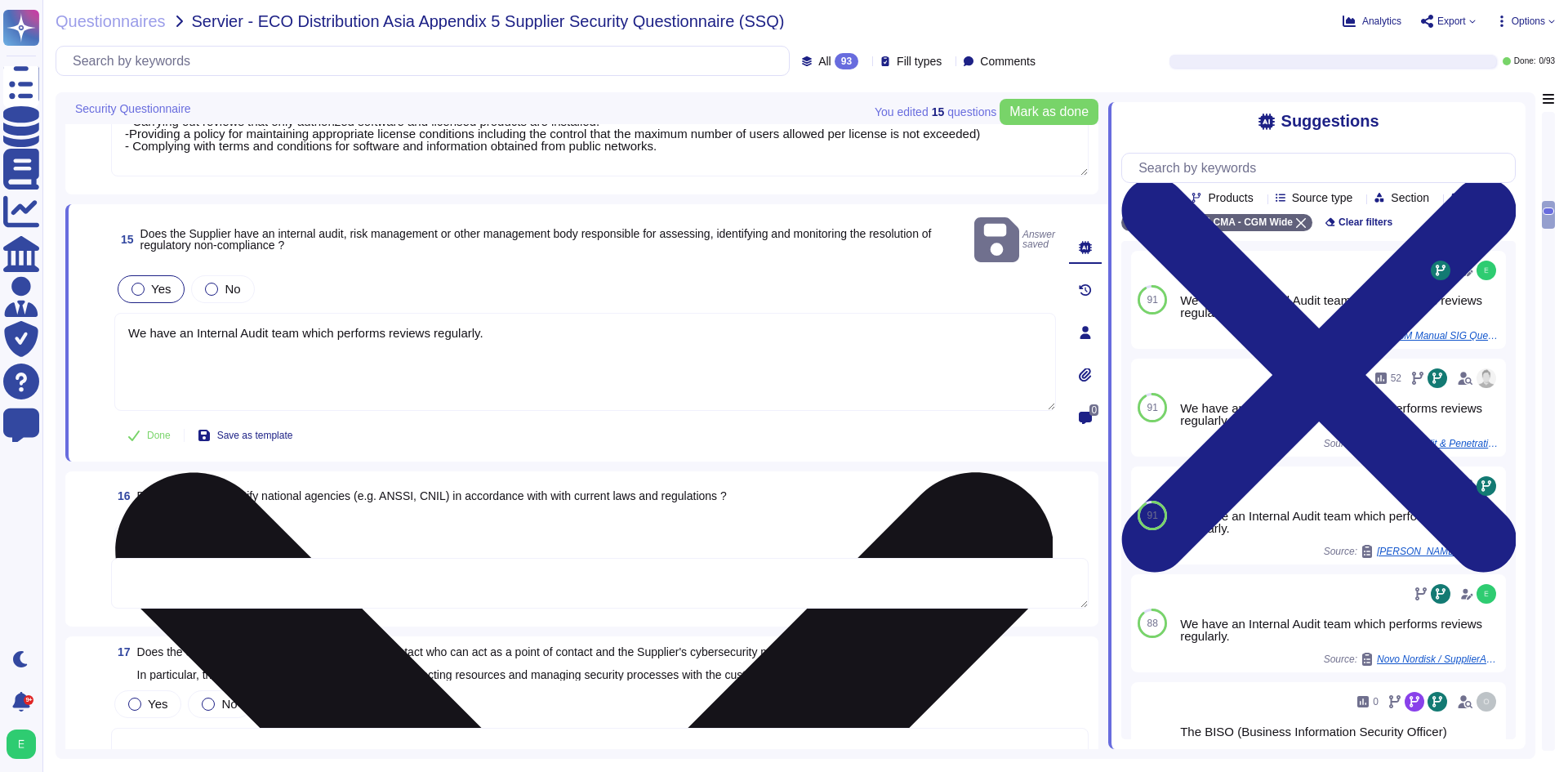
scroll to position [2663, 0]
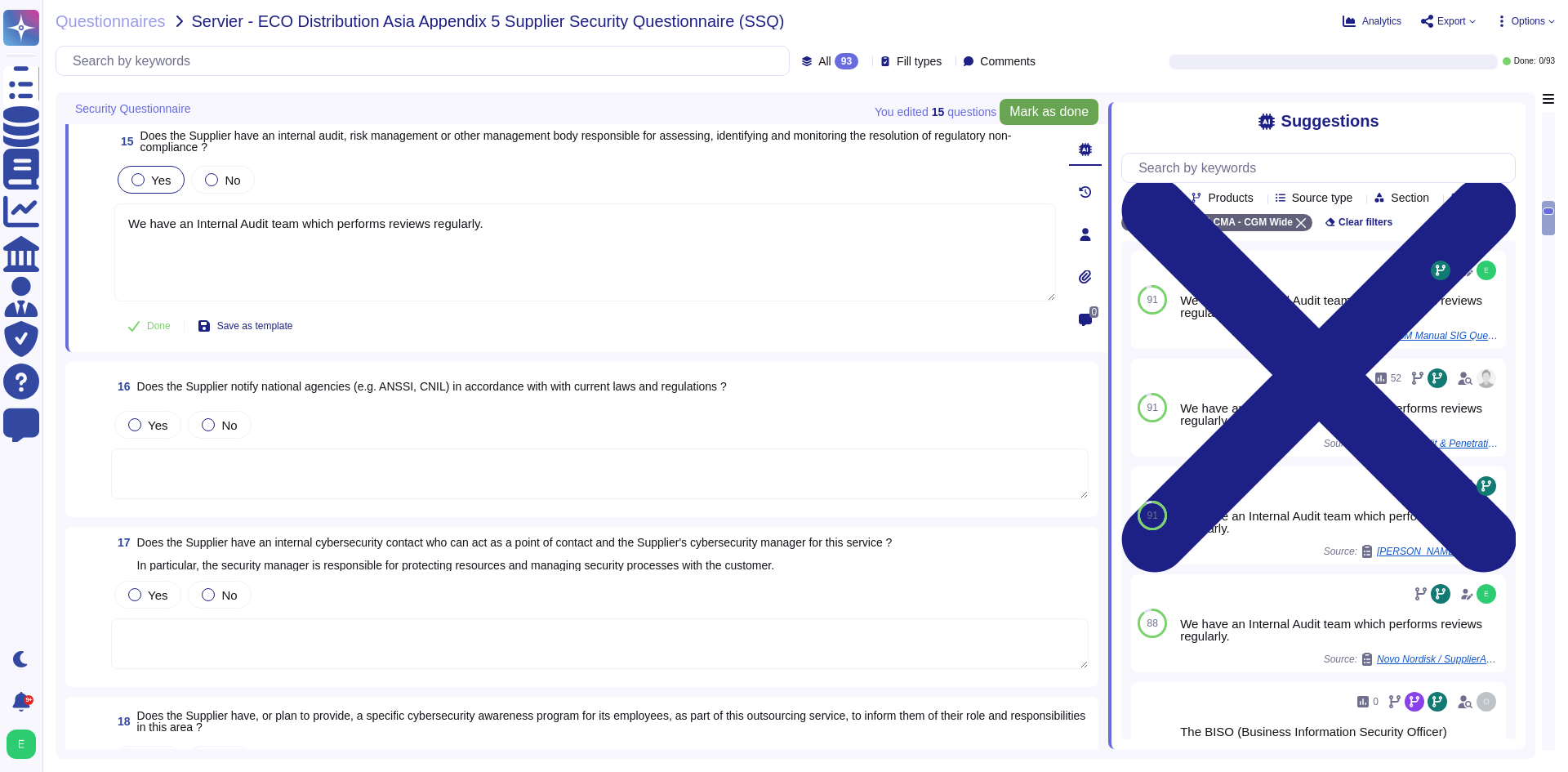
click at [1058, 119] on span "Mark as done" at bounding box center [1049, 112] width 79 height 13
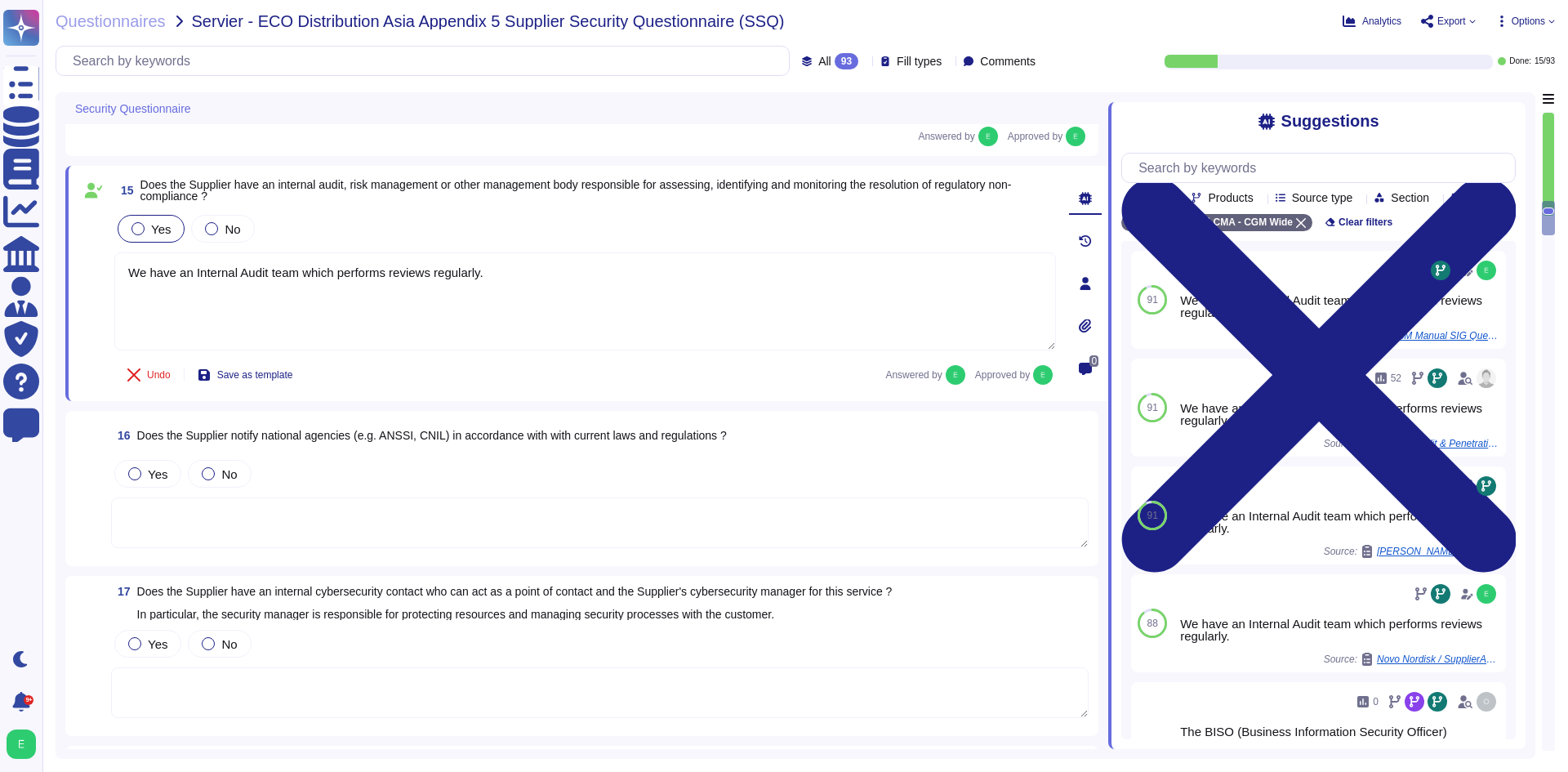
click at [510, 502] on textarea at bounding box center [600, 523] width 977 height 51
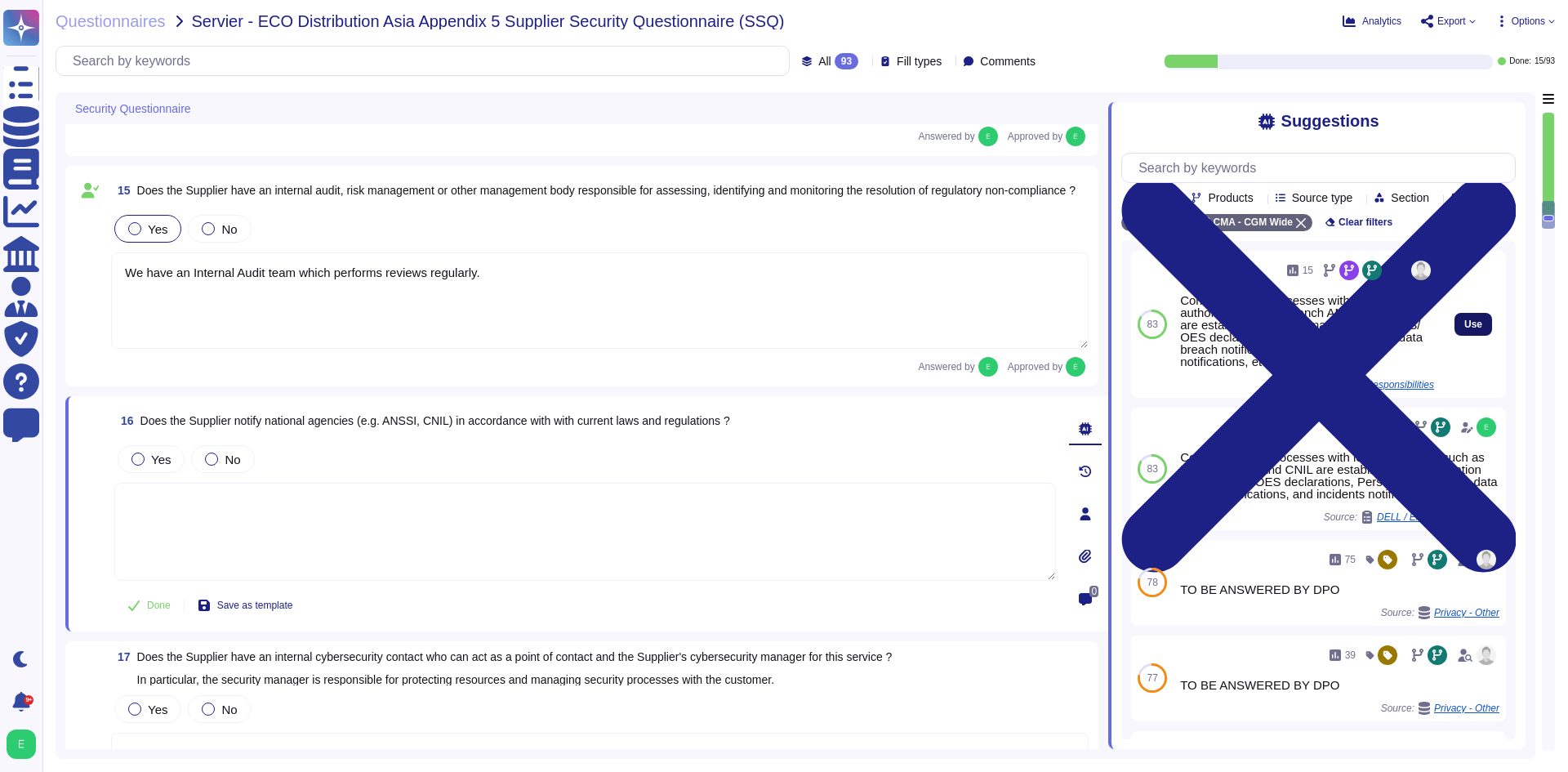
click at [1454, 336] on button "Use" at bounding box center [1473, 325] width 38 height 23
type textarea "Communication processes with legal authorities such as French ANSSI and CNIL ar…"
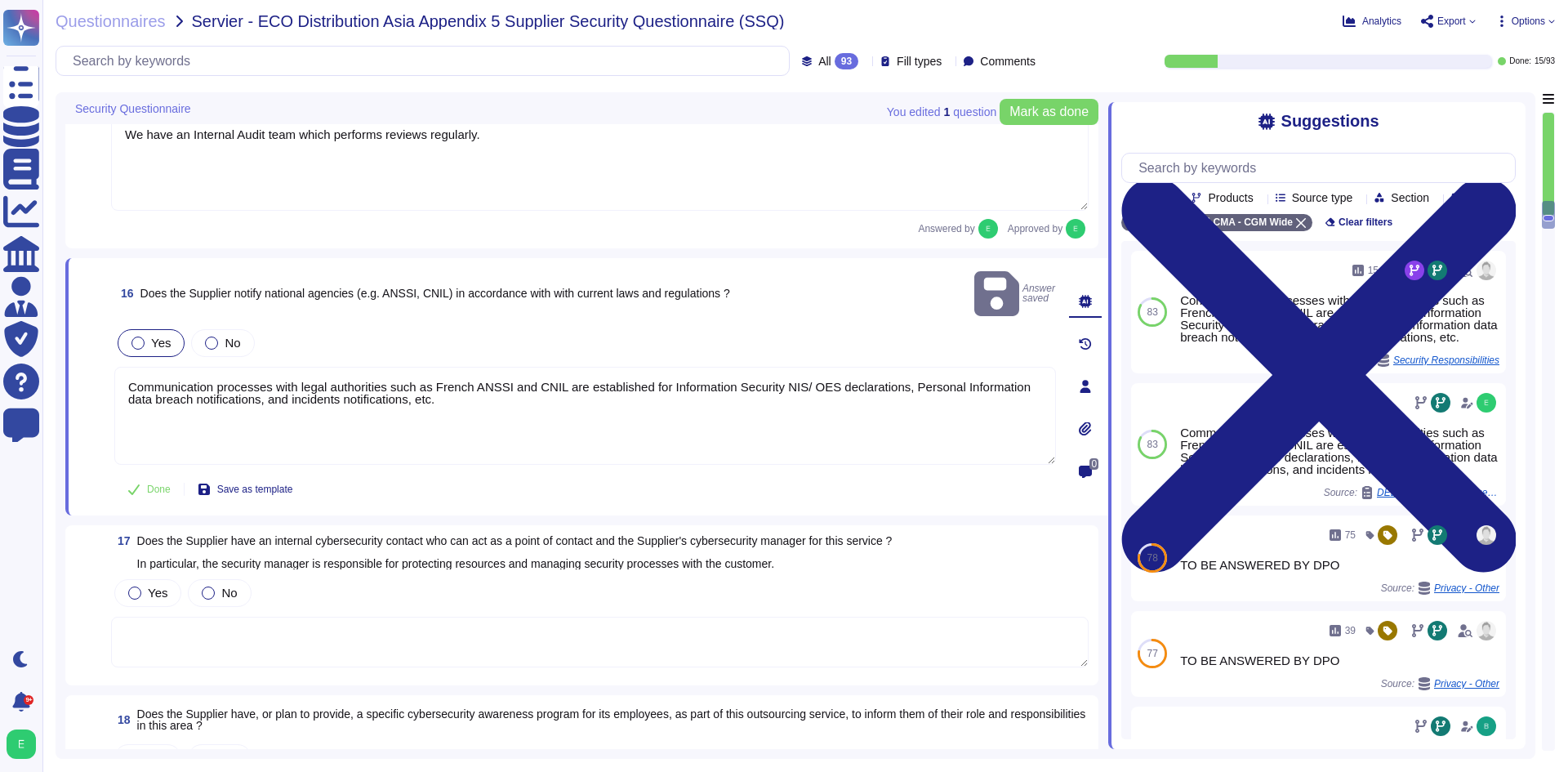
scroll to position [2989, 0]
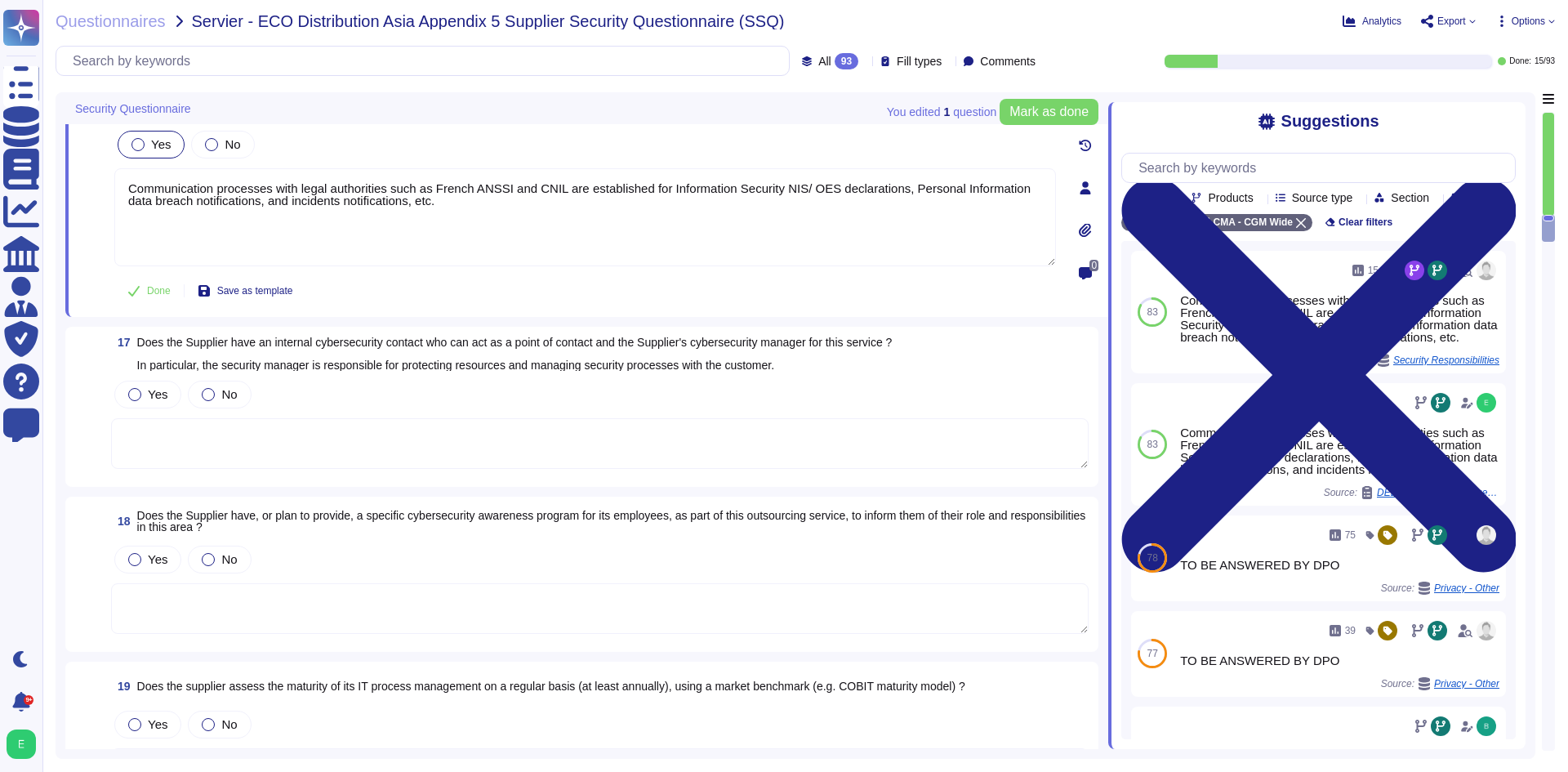
click at [431, 434] on textarea at bounding box center [600, 443] width 977 height 51
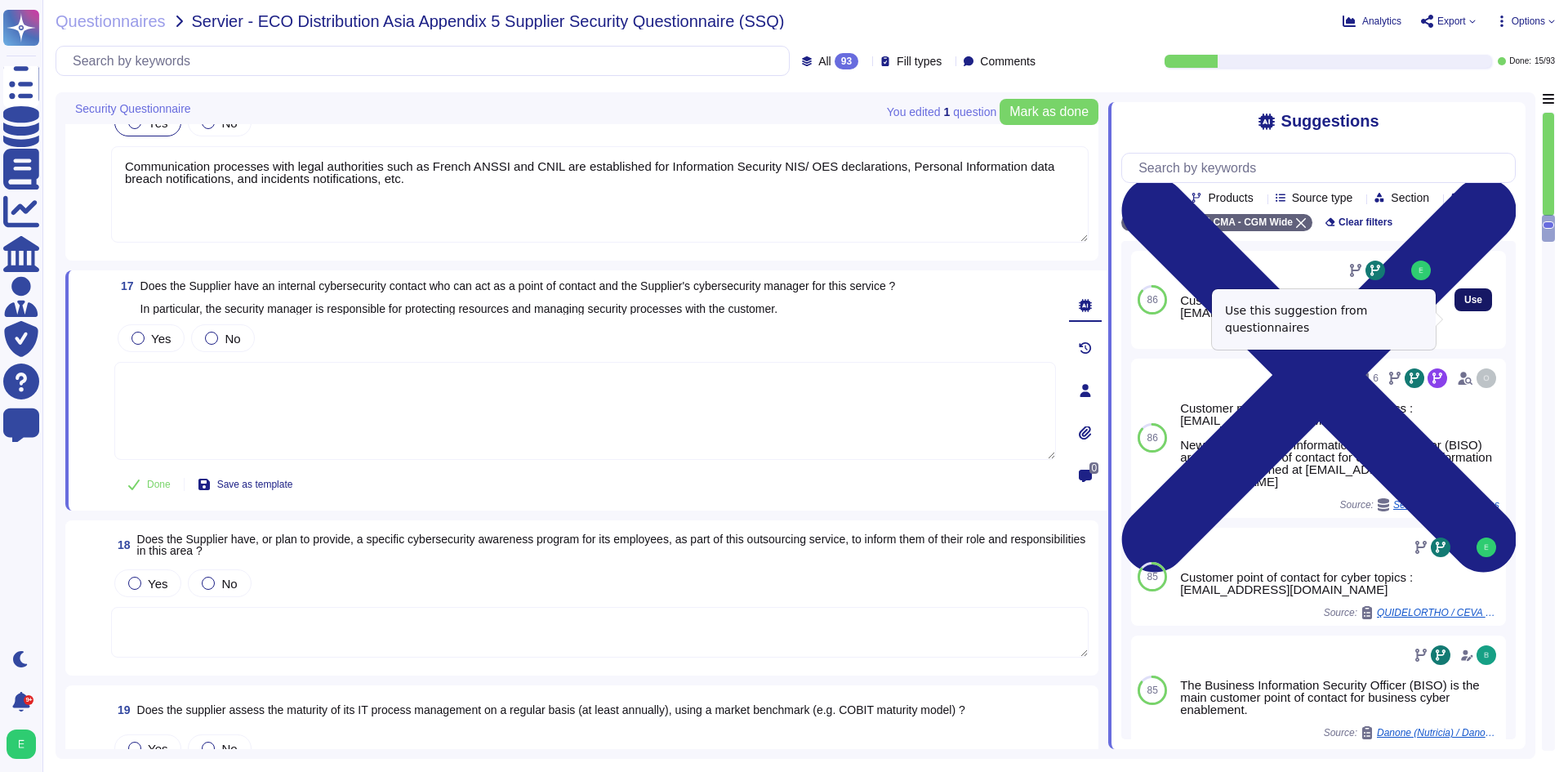
click at [1454, 311] on button "Use" at bounding box center [1473, 300] width 38 height 23
type textarea "Customer point of contact for cyber topics : [EMAIL_ADDRESS][DOMAIN_NAME]"
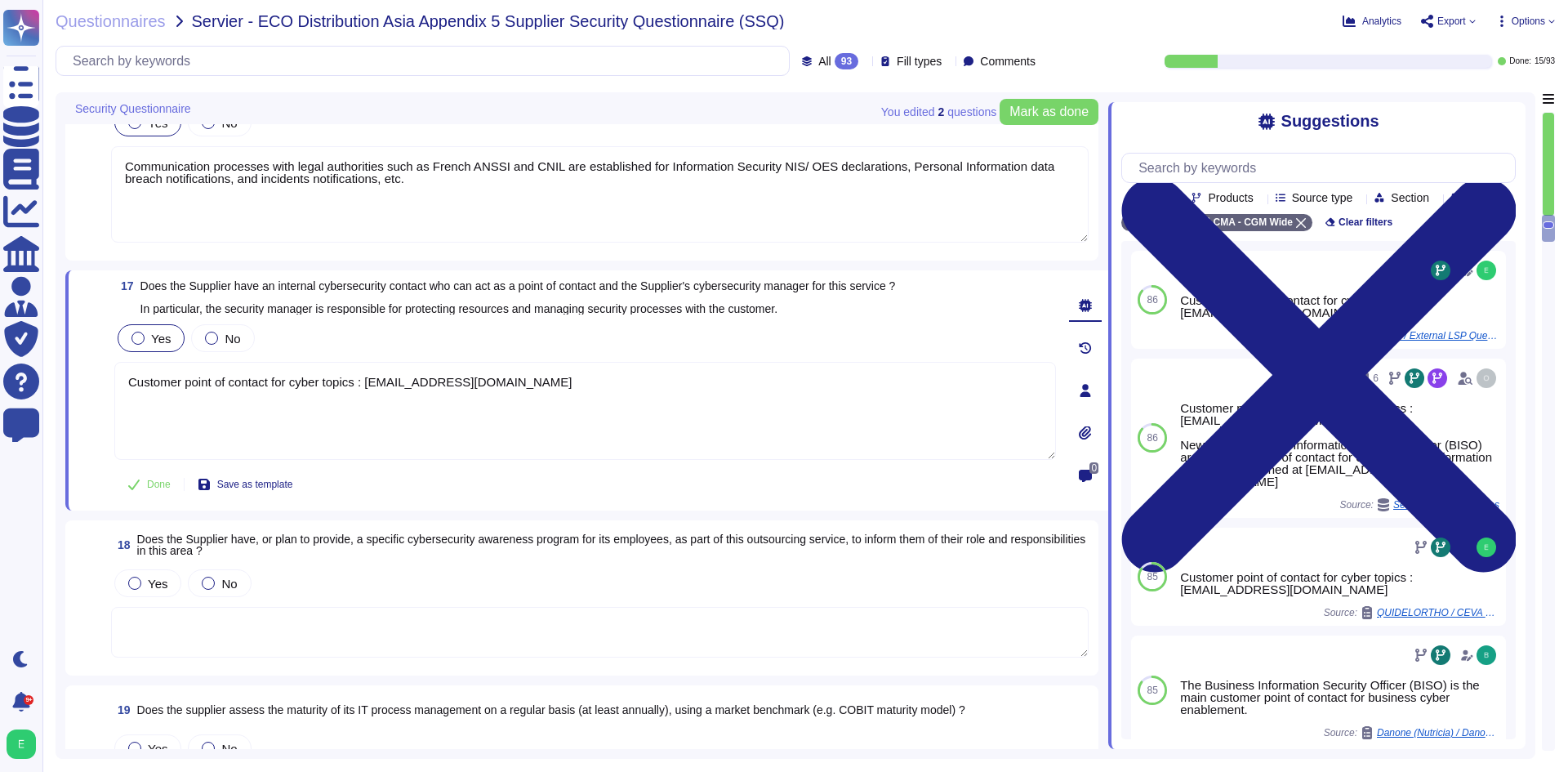
click at [159, 336] on span "Yes" at bounding box center [161, 338] width 20 height 14
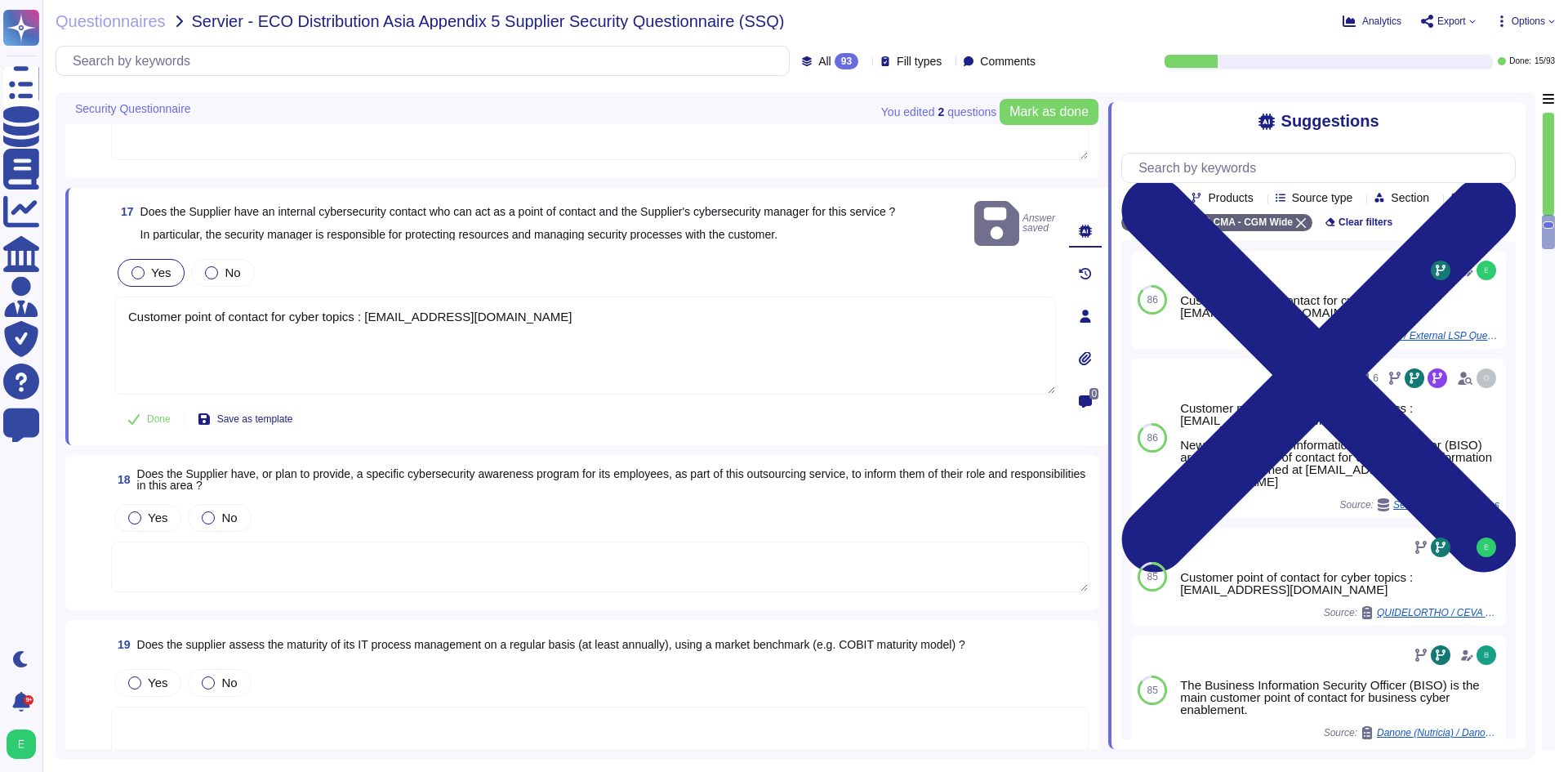
scroll to position [3153, 0]
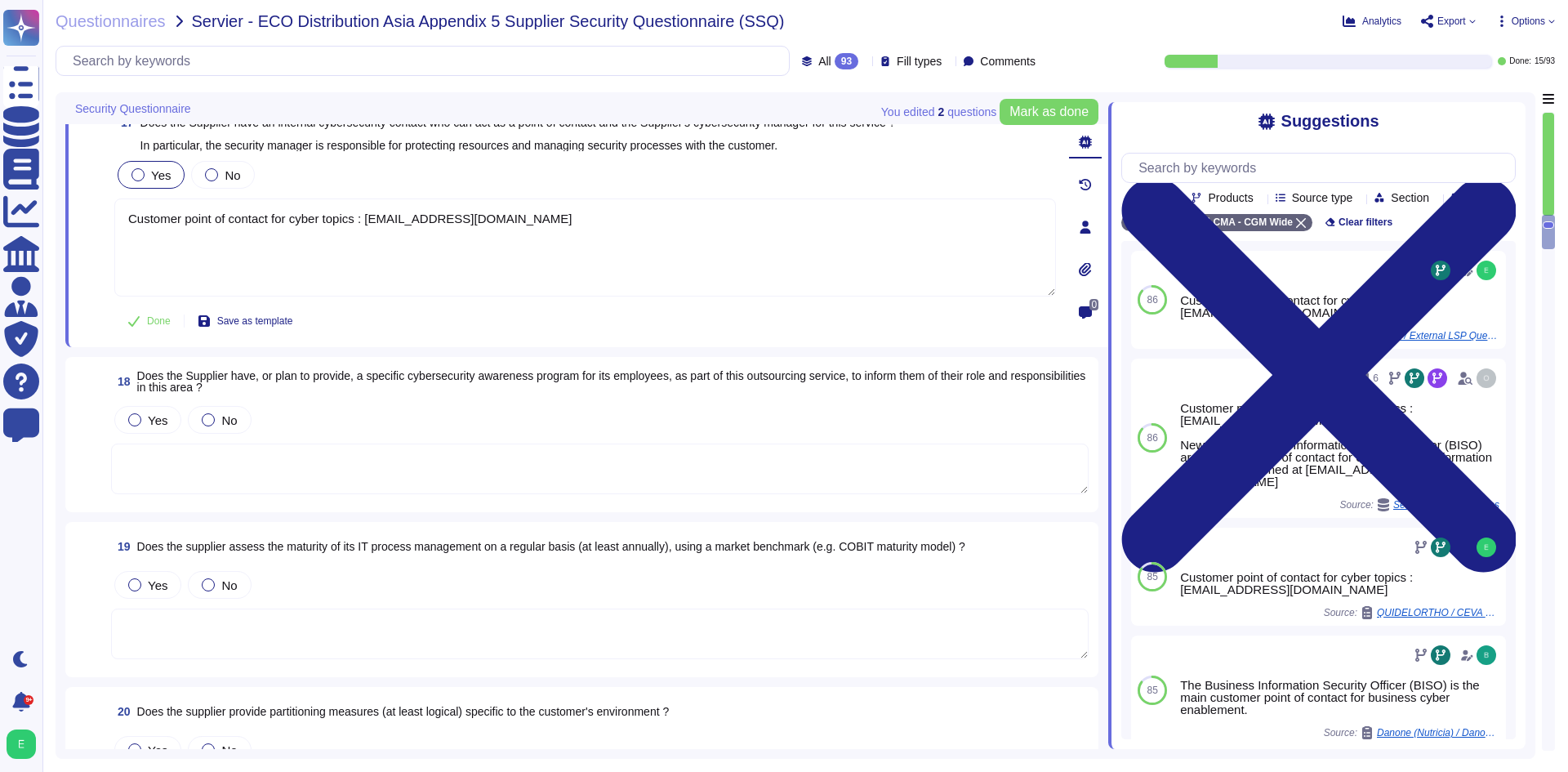
click at [281, 453] on textarea at bounding box center [600, 469] width 977 height 51
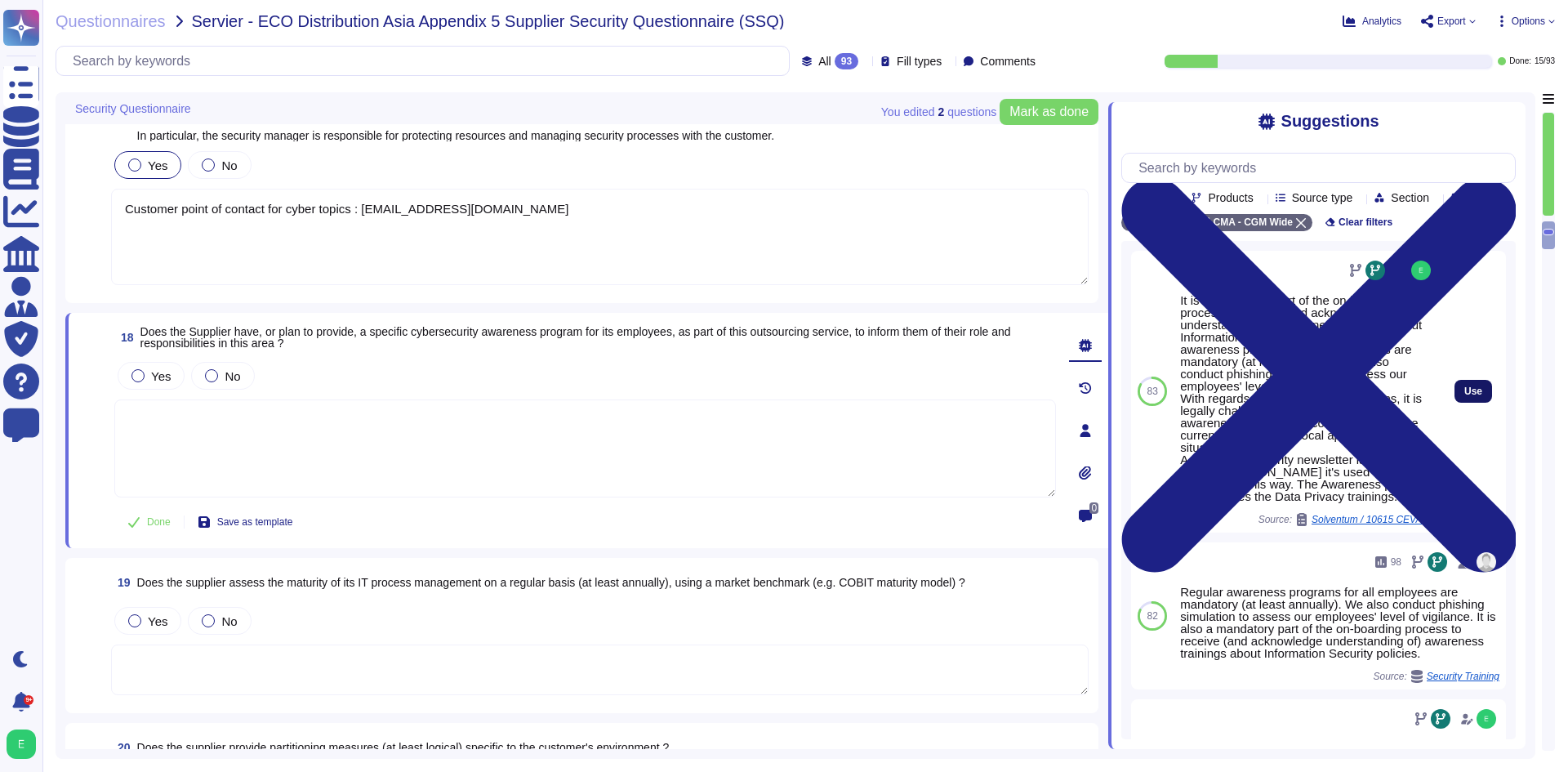
click at [1454, 402] on button "Use" at bounding box center [1473, 392] width 38 height 23
type textarea "It is a mandatory part of the on-boarding process to receive (and acknowledge u…"
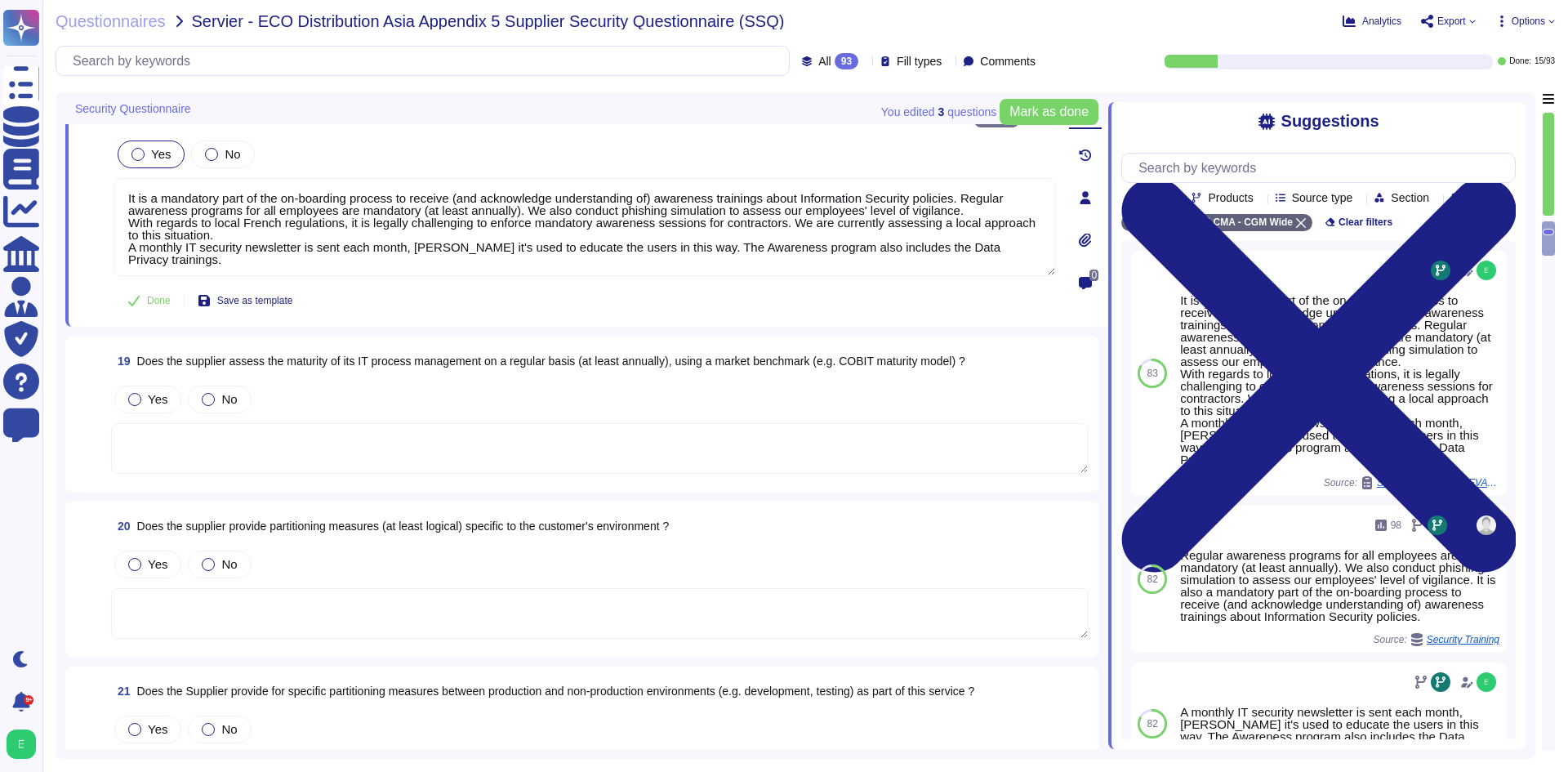
scroll to position [3398, 0]
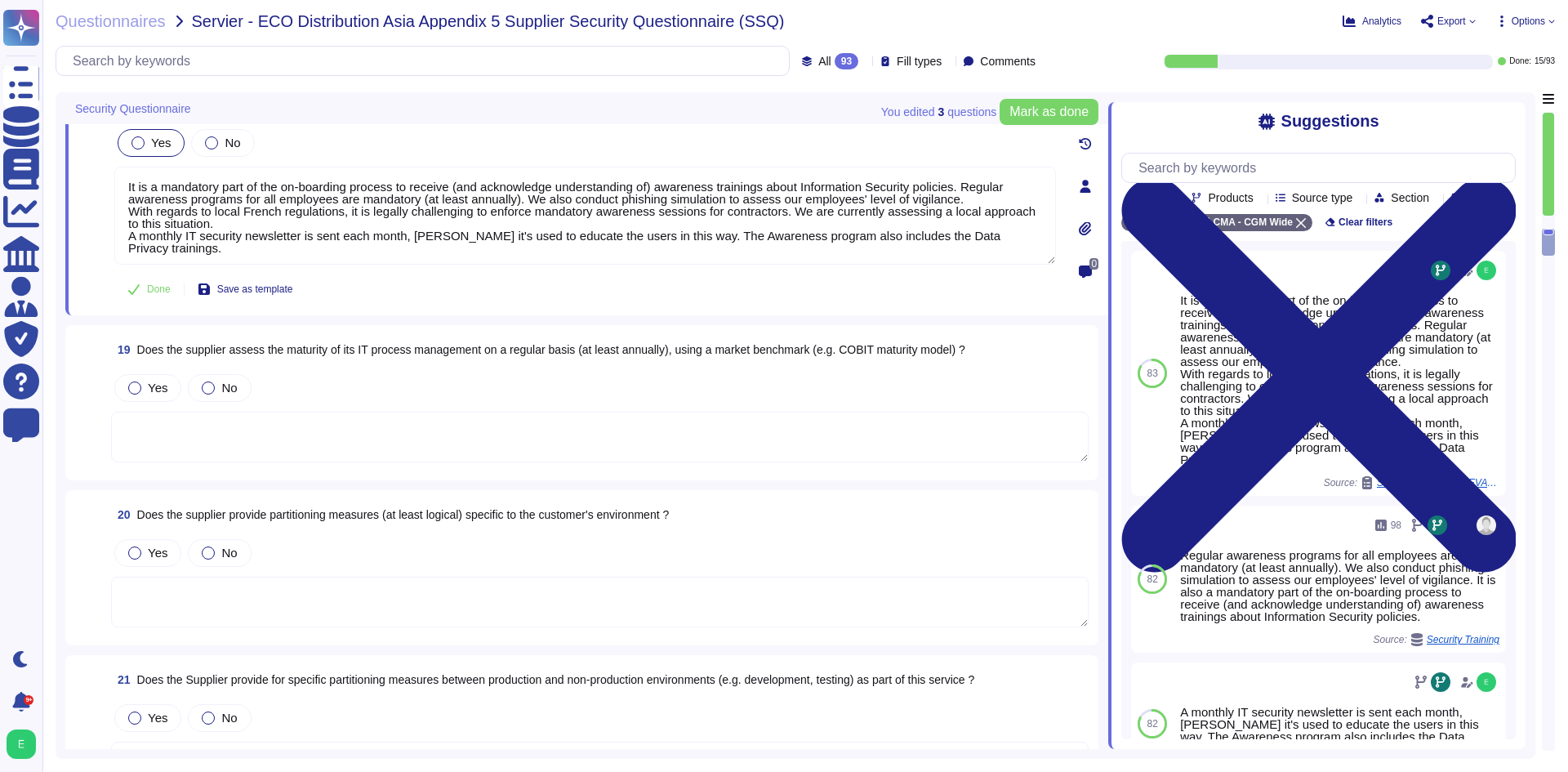
click at [569, 434] on textarea at bounding box center [600, 437] width 977 height 51
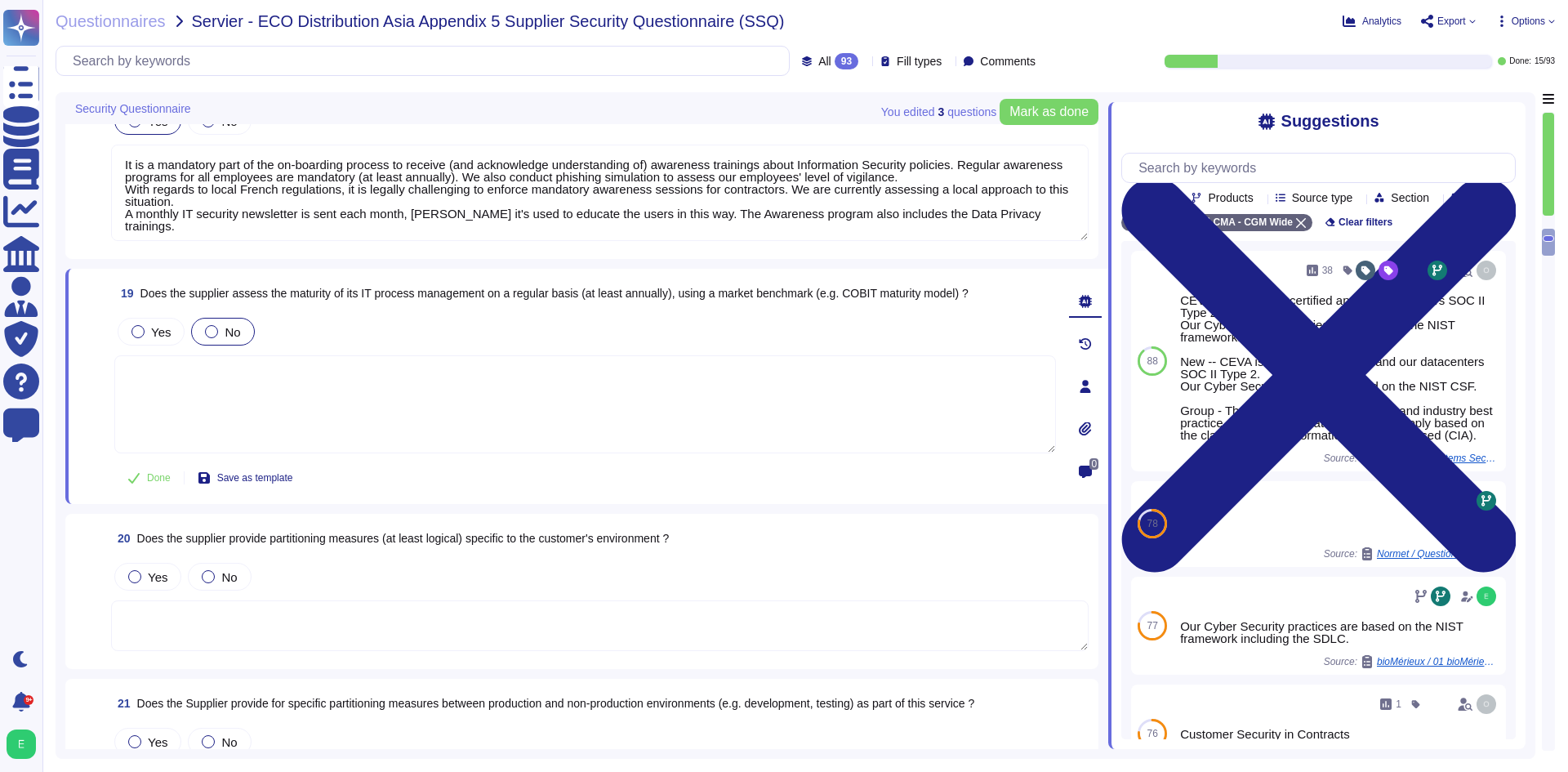
drag, startPoint x: 224, startPoint y: 331, endPoint x: 228, endPoint y: 345, distance: 14.6
click at [224, 331] on span "No" at bounding box center [232, 332] width 16 height 14
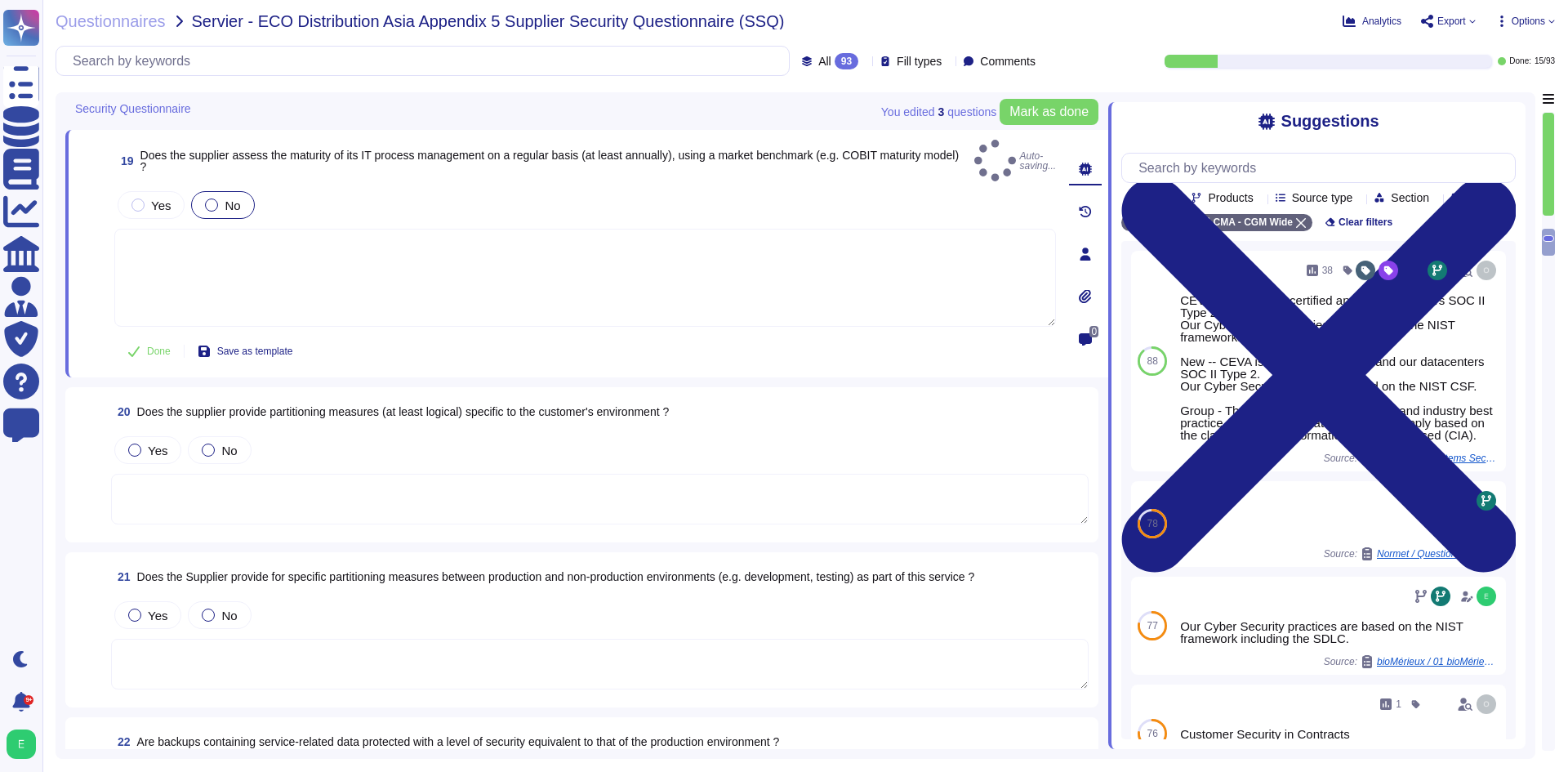
scroll to position [3561, 0]
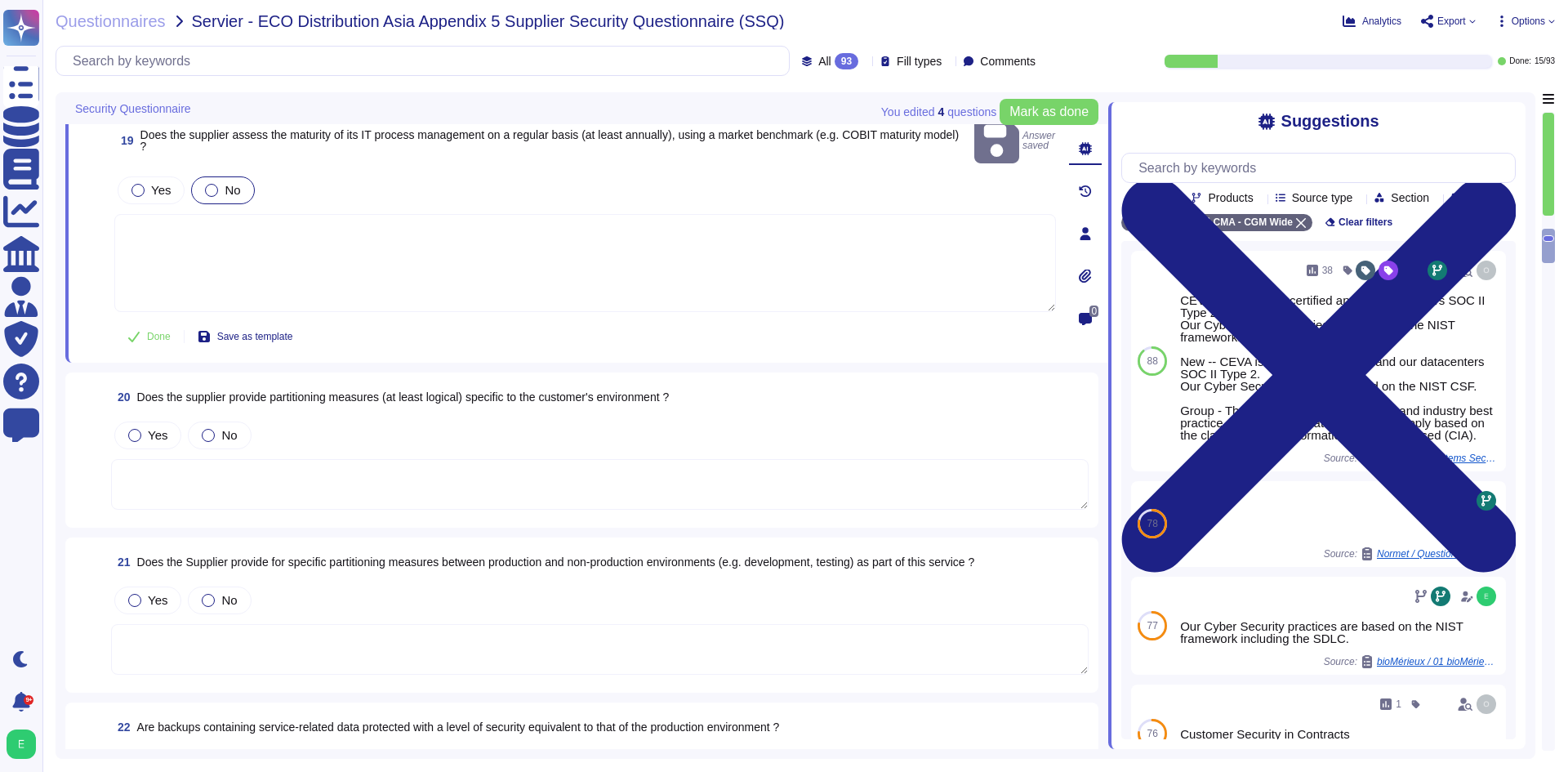
click at [329, 462] on textarea at bounding box center [600, 484] width 977 height 51
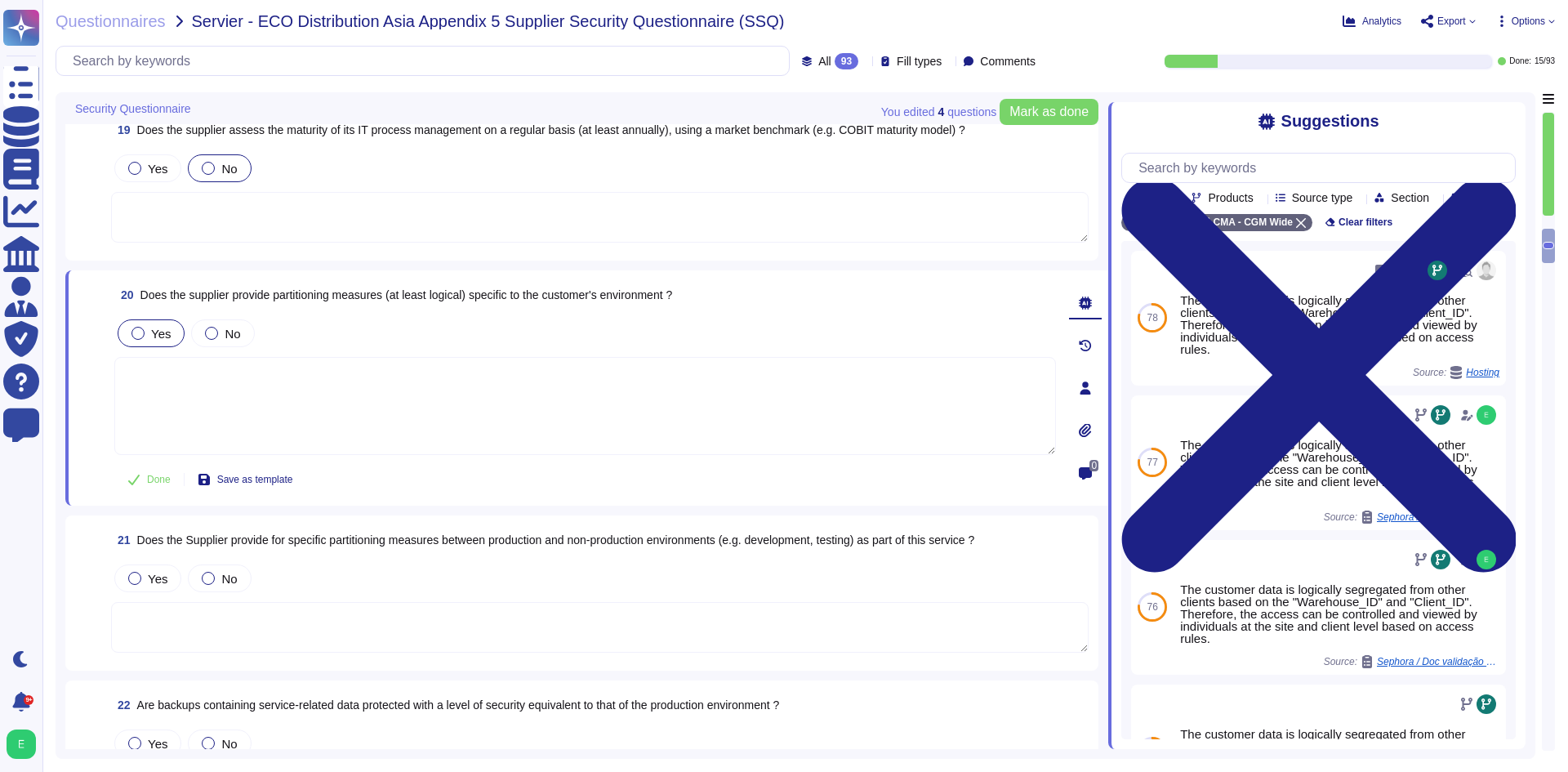
click at [157, 334] on span "Yes" at bounding box center [161, 334] width 20 height 14
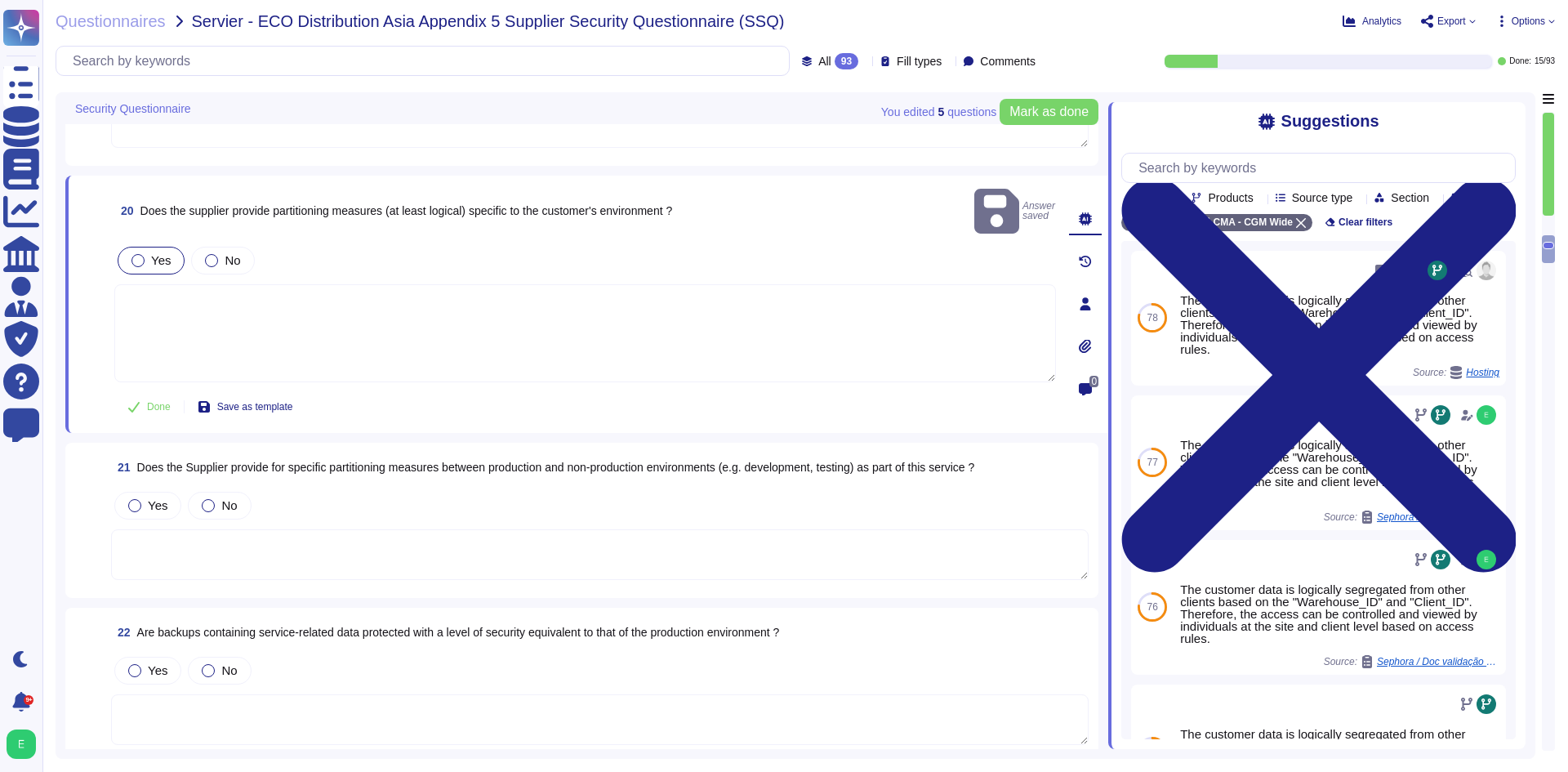
scroll to position [3725, 0]
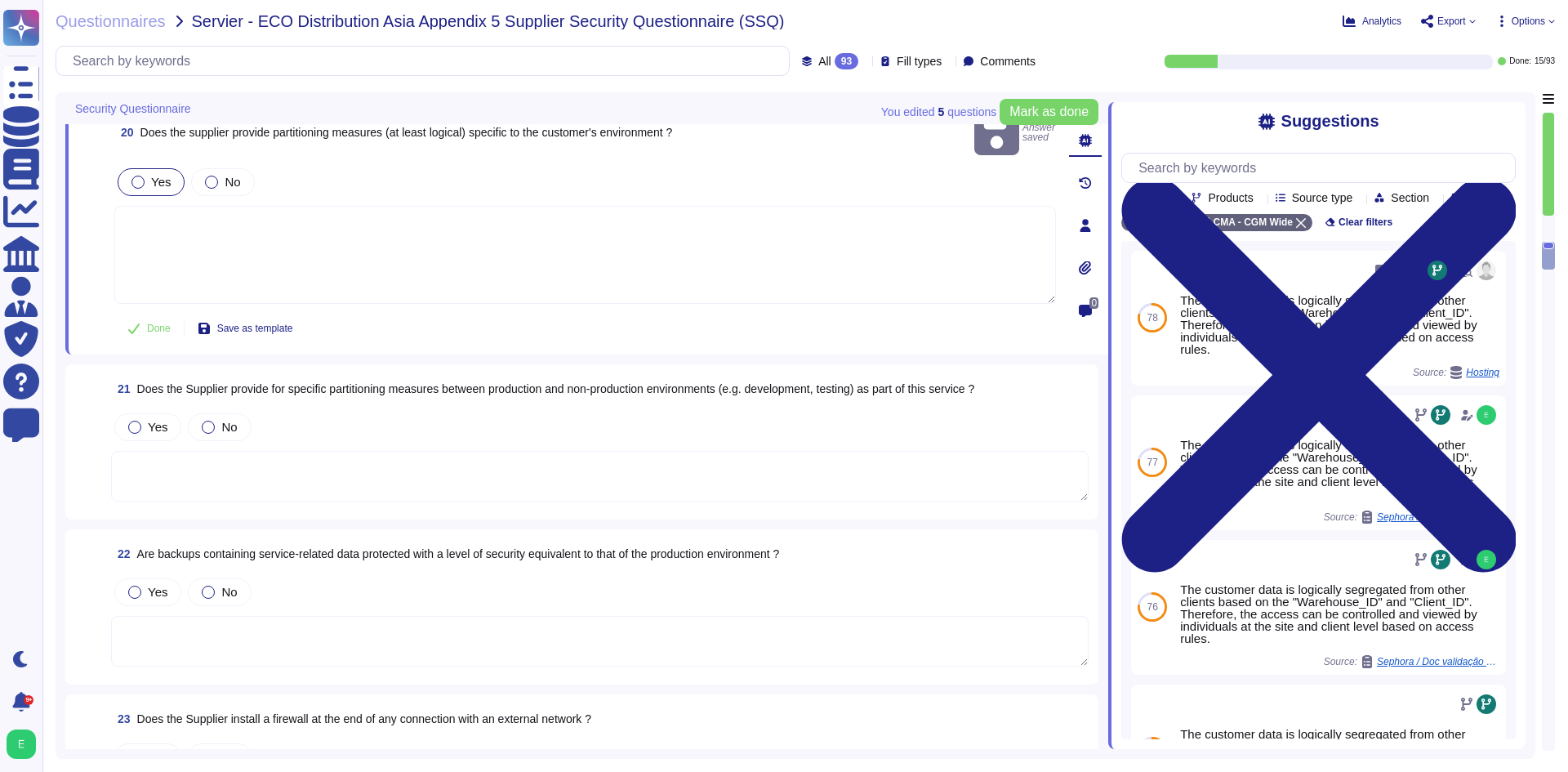
click at [350, 456] on textarea at bounding box center [600, 476] width 977 height 51
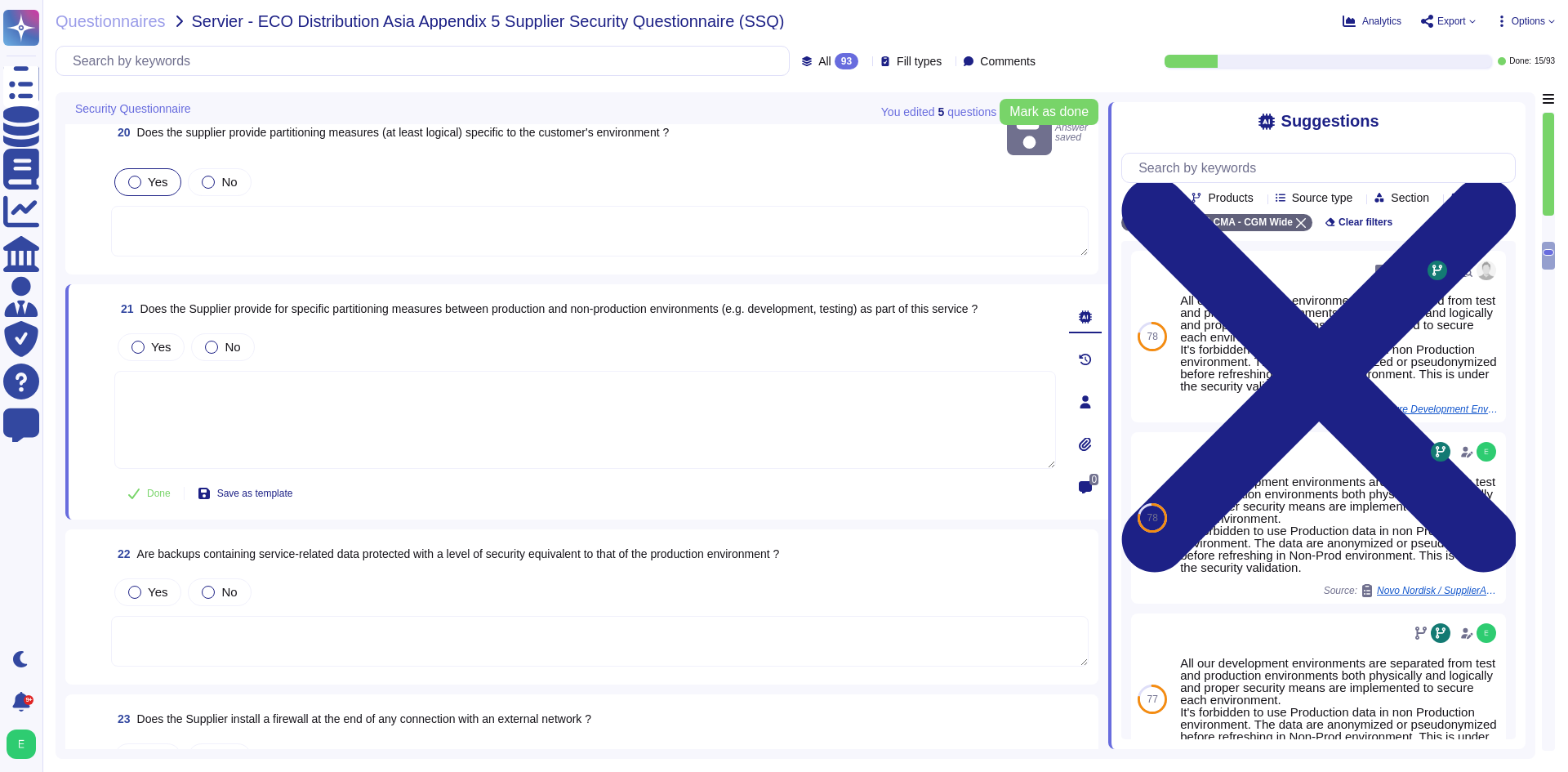
click at [434, 225] on textarea at bounding box center [600, 231] width 977 height 51
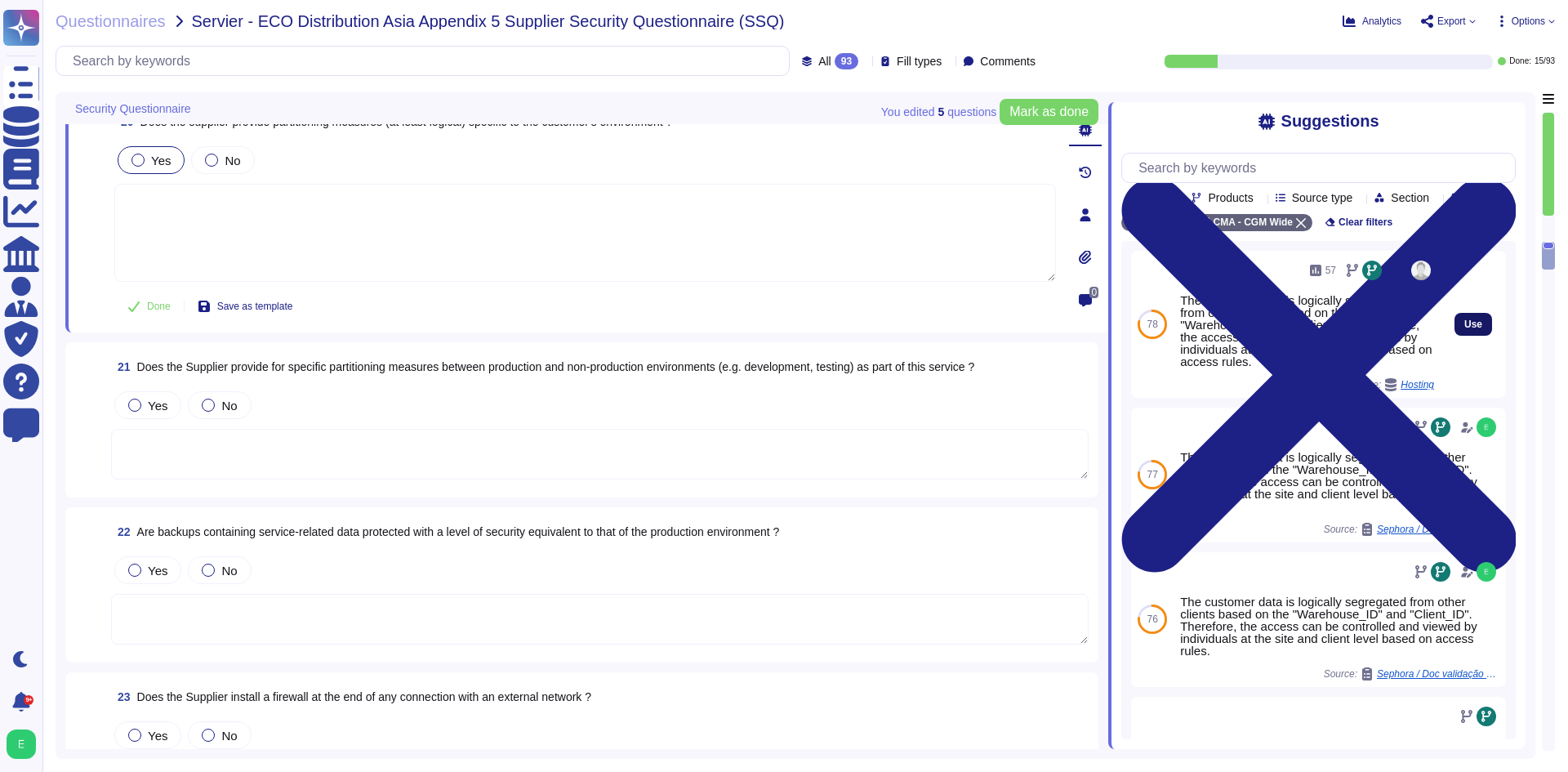
click at [1454, 336] on button "Use" at bounding box center [1473, 325] width 38 height 23
type textarea "The customer data is logically segregated from other clients based on the "Ware…"
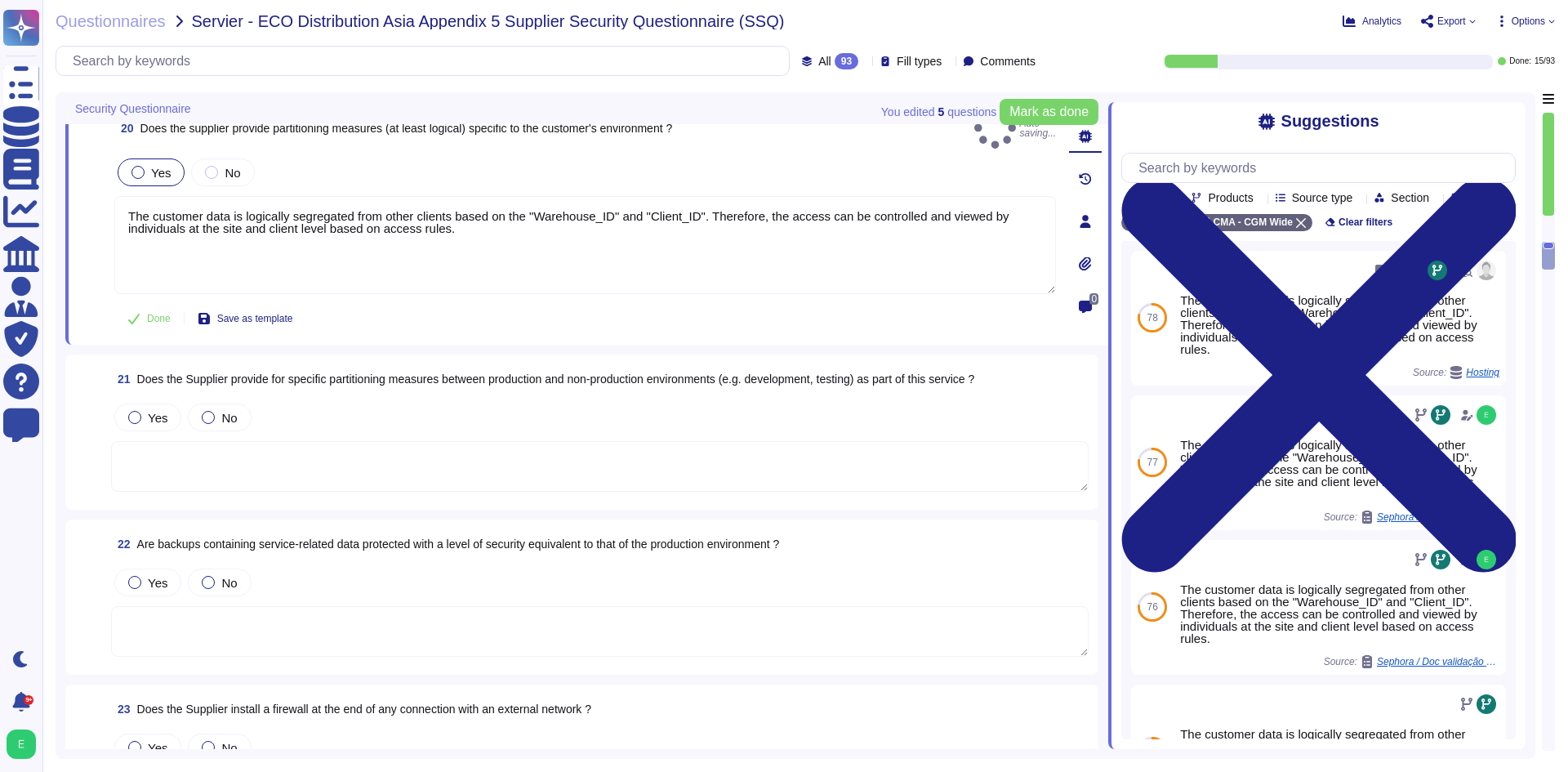
click at [501, 411] on div "Yes No" at bounding box center [600, 417] width 977 height 34
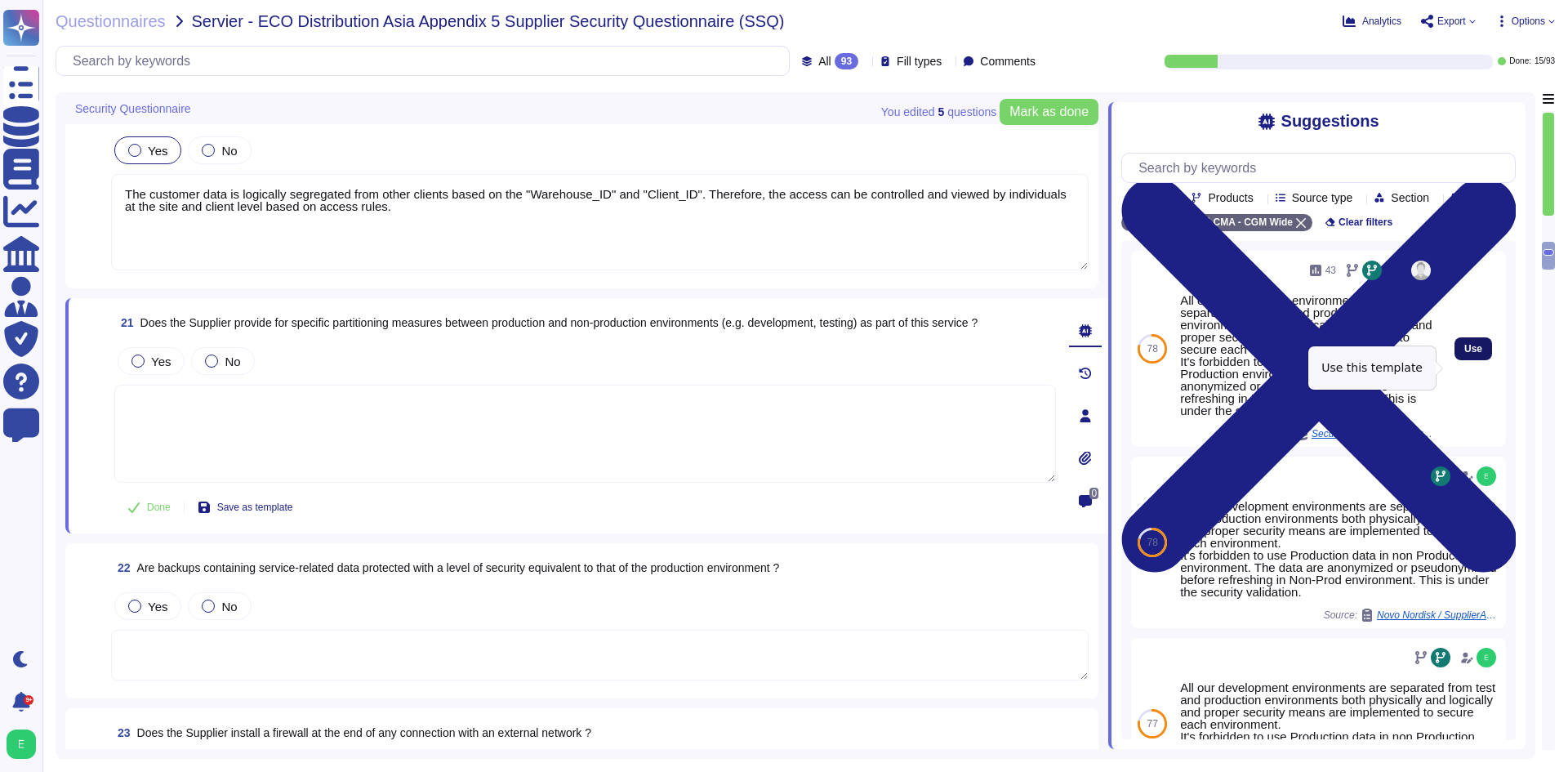
click at [1465, 354] on span "Use" at bounding box center [1473, 349] width 18 height 10
type textarea "All our development environments are separated from test and production environ…"
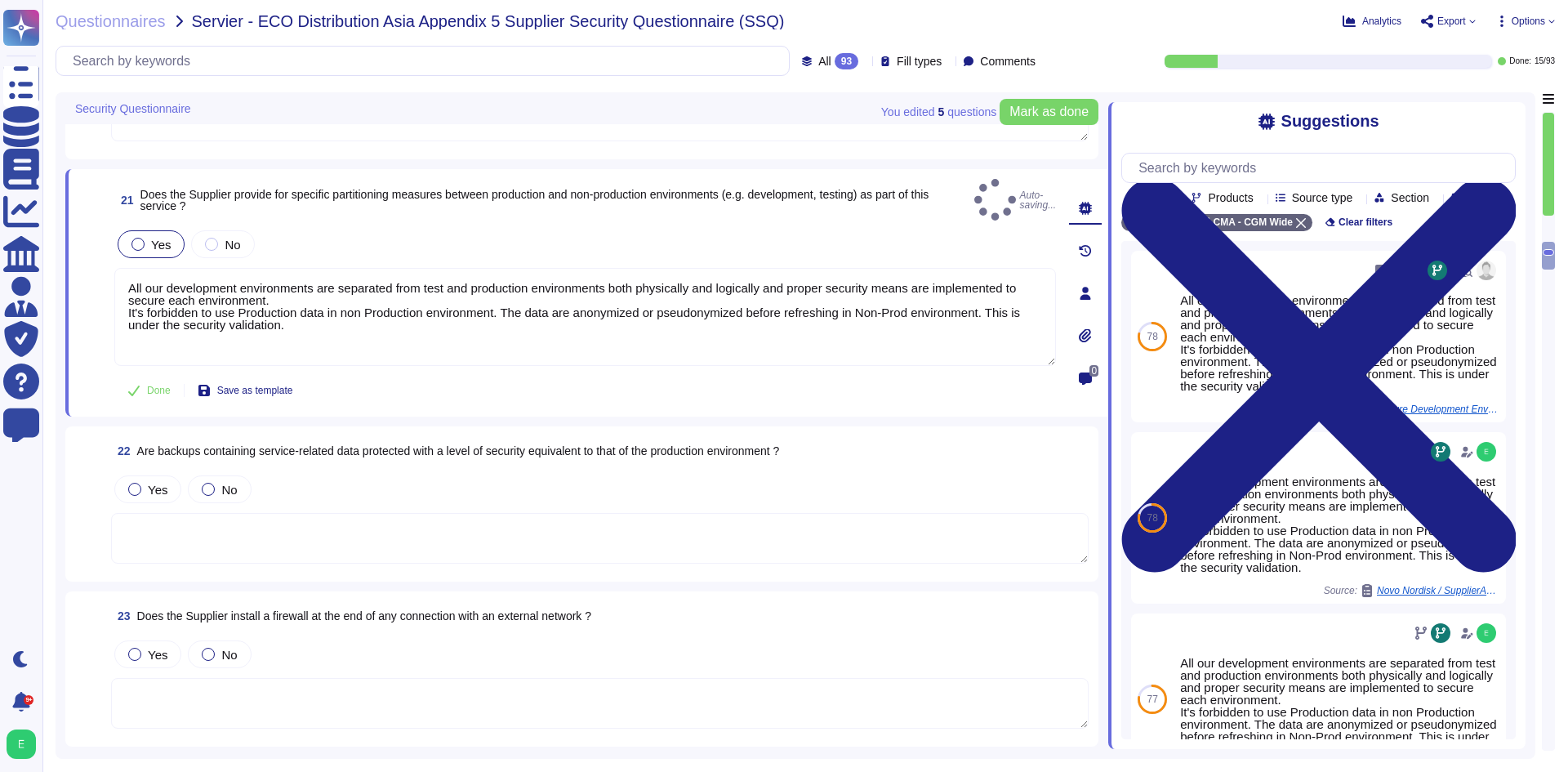
scroll to position [3970, 0]
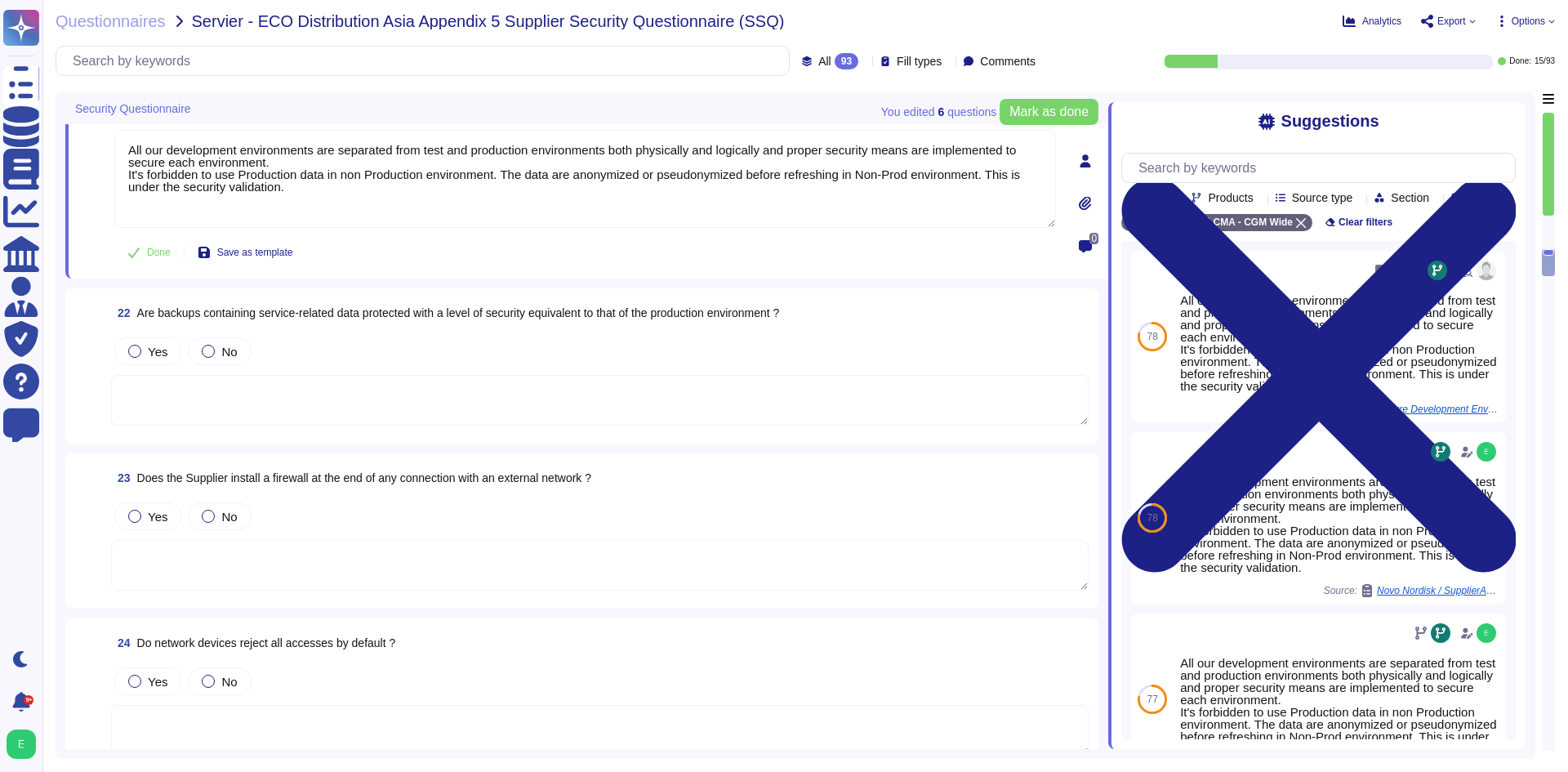
click at [397, 399] on textarea at bounding box center [600, 401] width 977 height 51
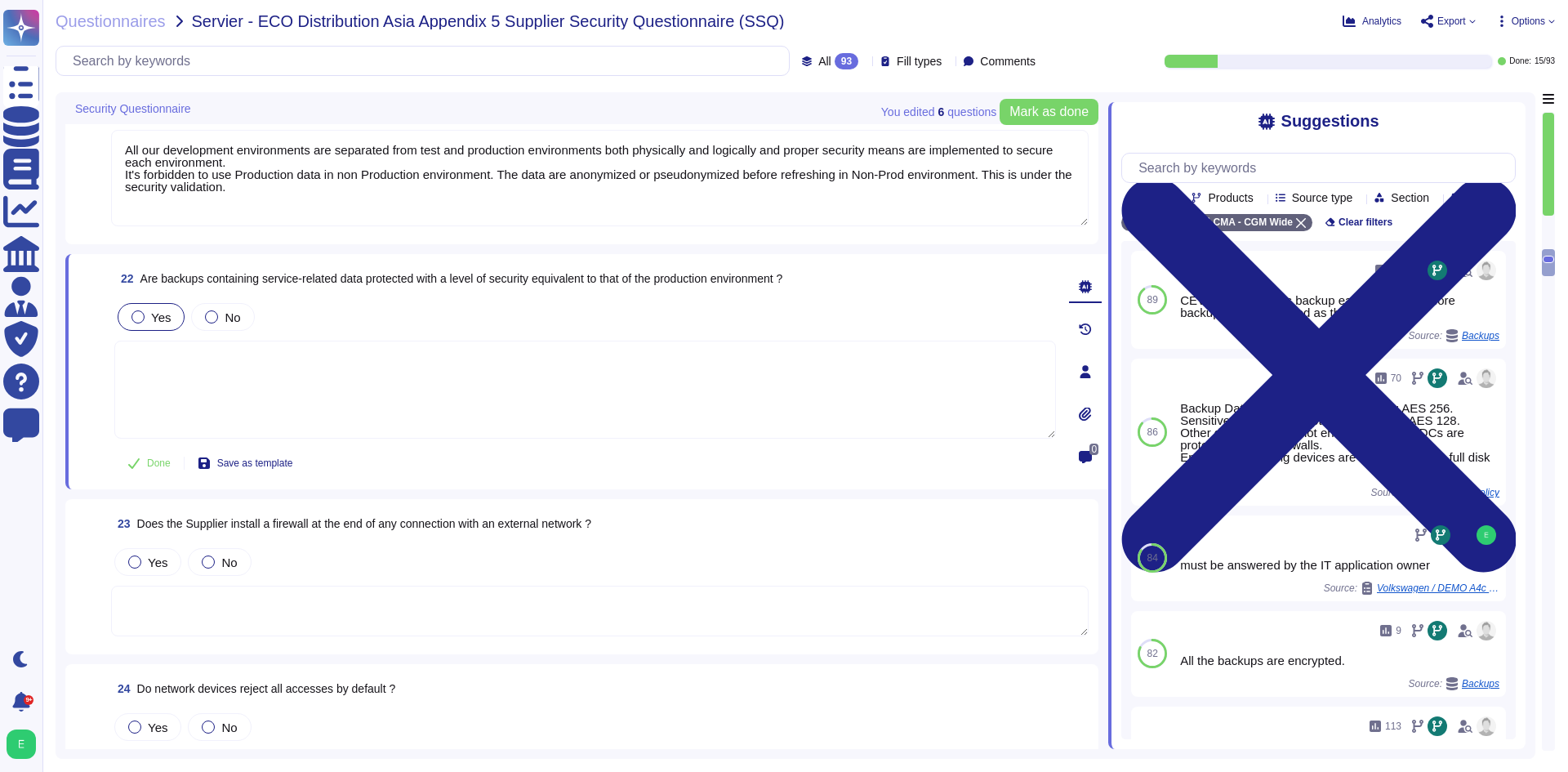
click at [147, 315] on label "Yes" at bounding box center [151, 317] width 39 height 13
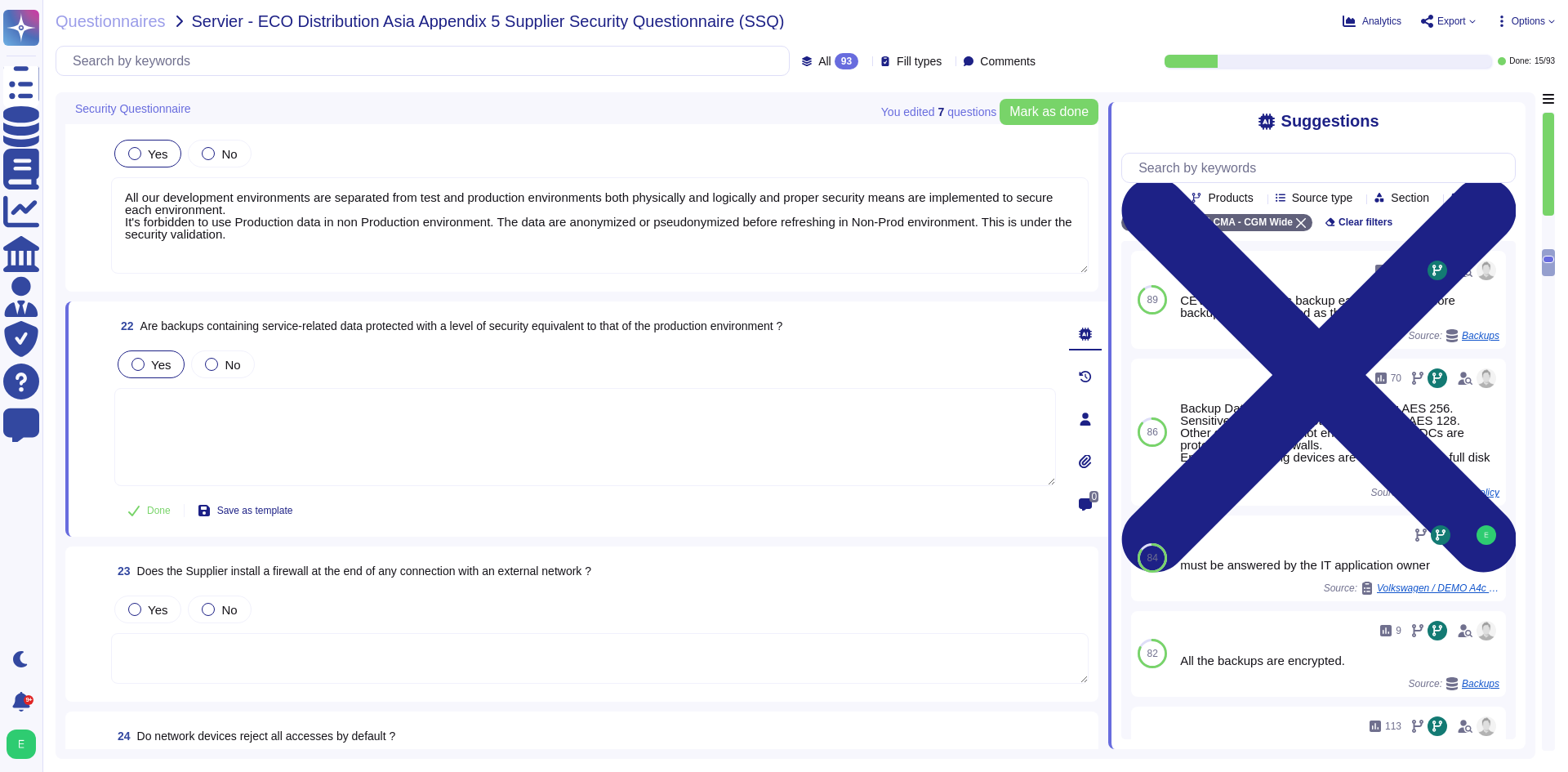
type textarea "The customer data is logically segregated from other clients based on the "Ware…"
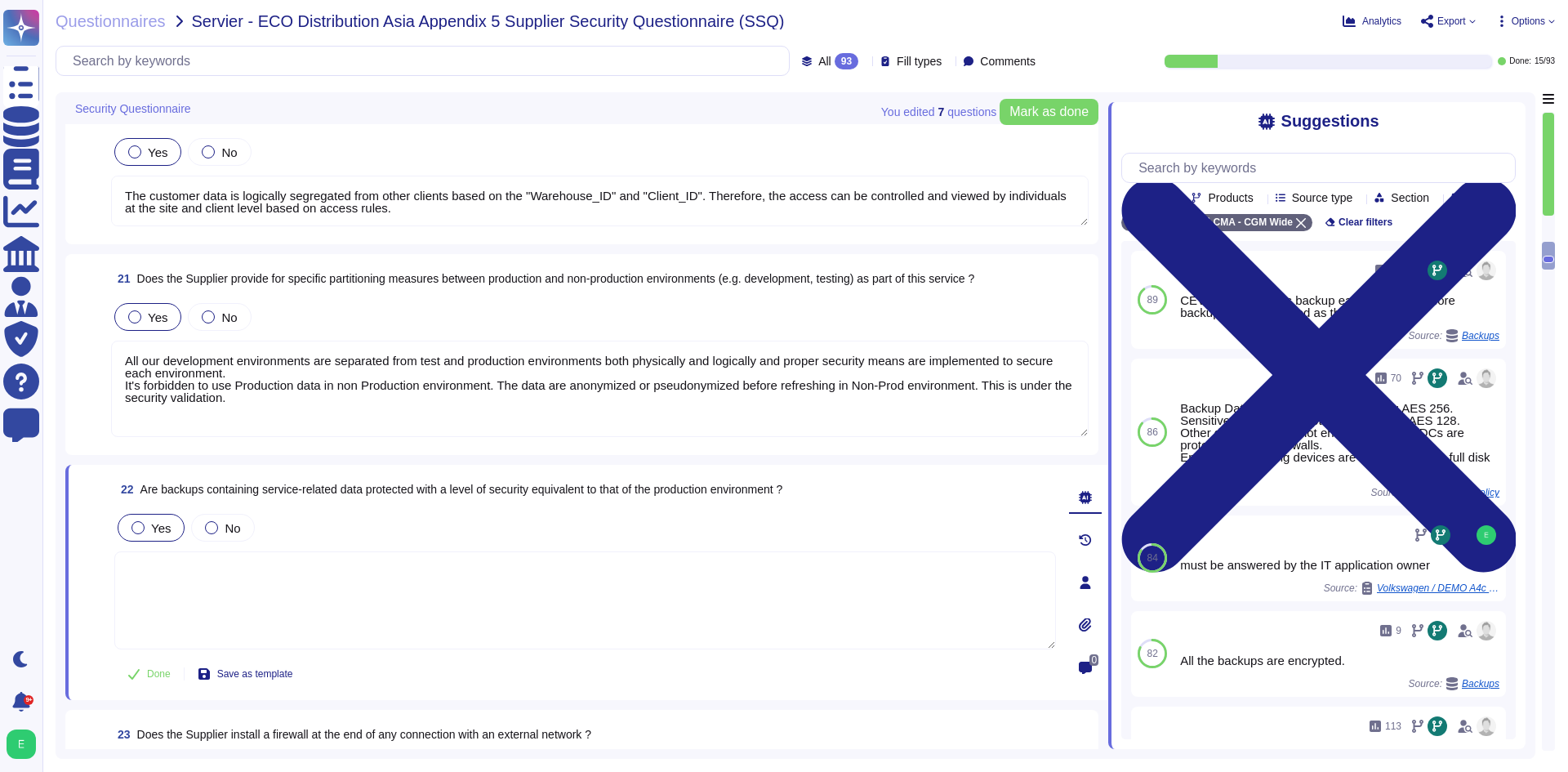
type textarea "It is a mandatory part of the on-boarding process to receive (and acknowledge u…"
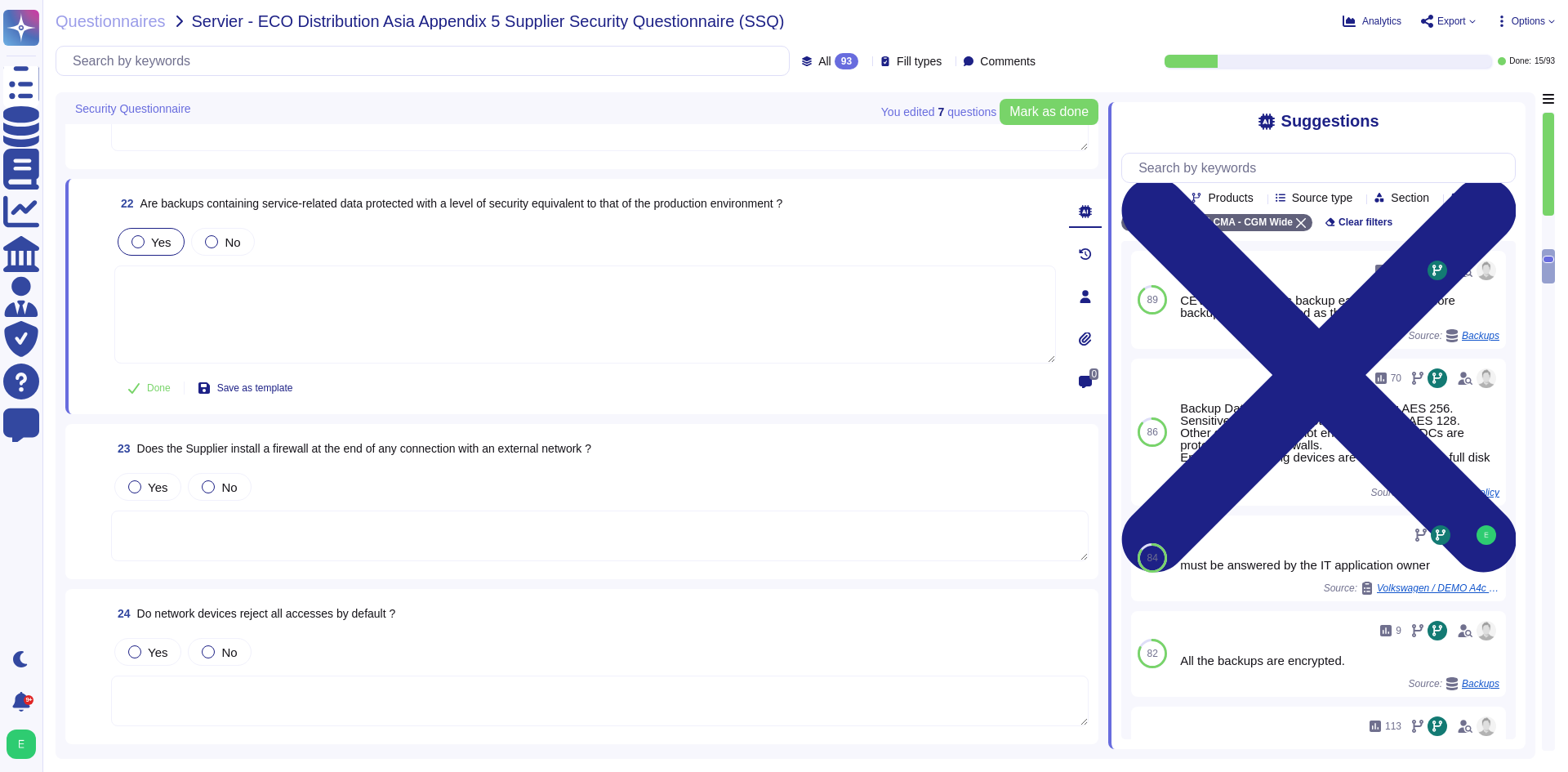
scroll to position [4040, 0]
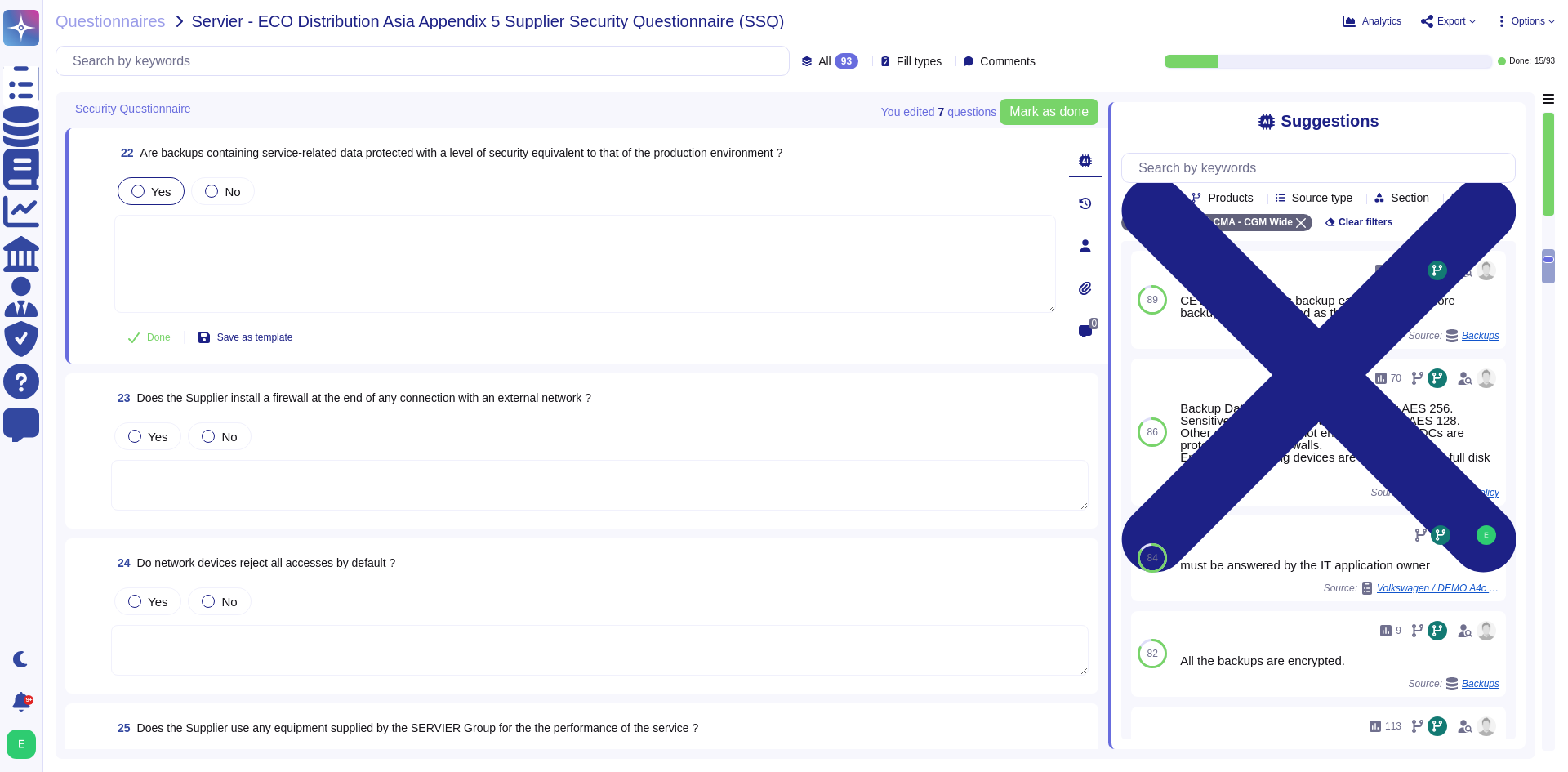
click at [322, 495] on textarea at bounding box center [600, 485] width 977 height 51
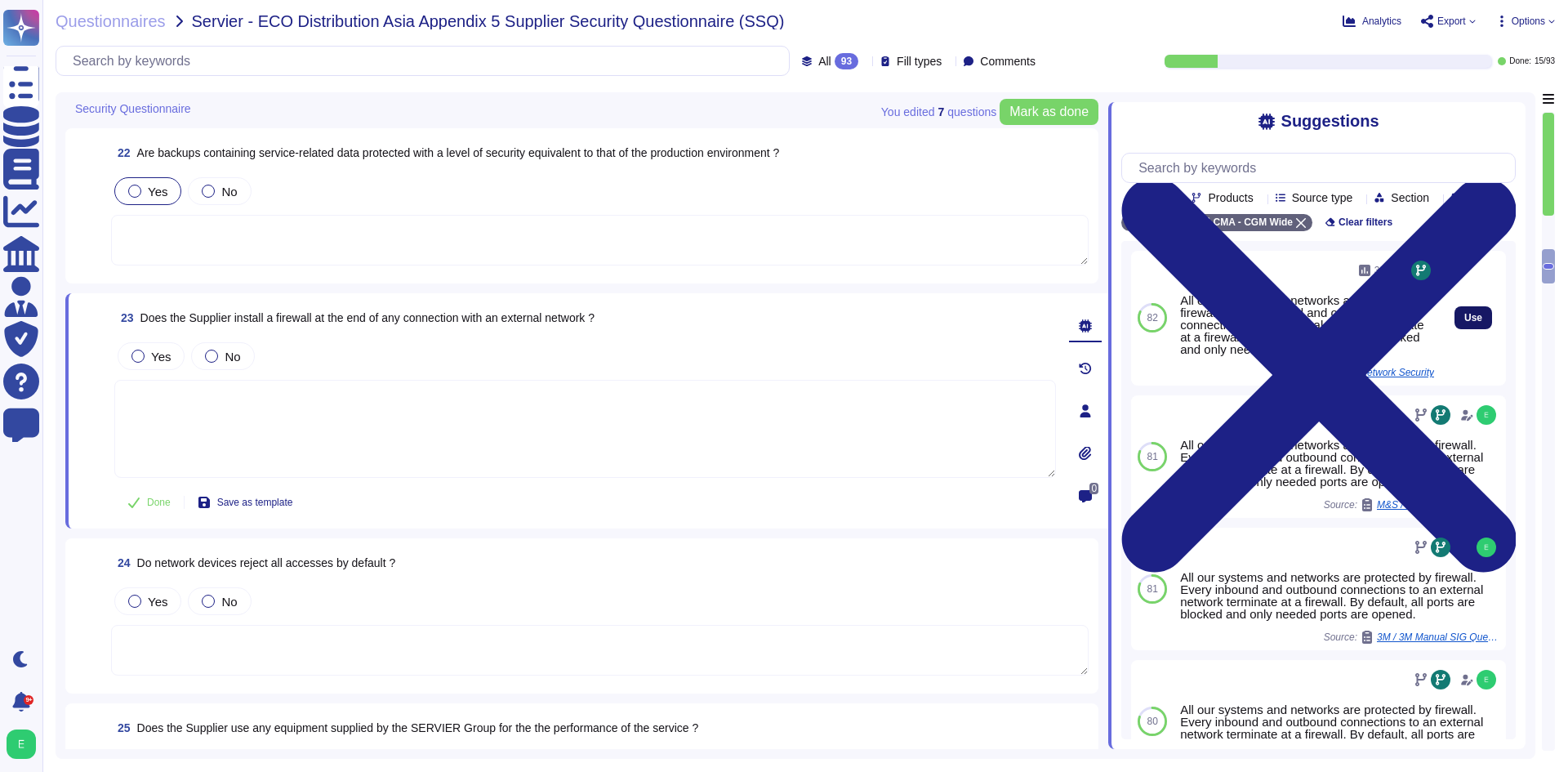
click at [1464, 323] on span "Use" at bounding box center [1473, 318] width 18 height 10
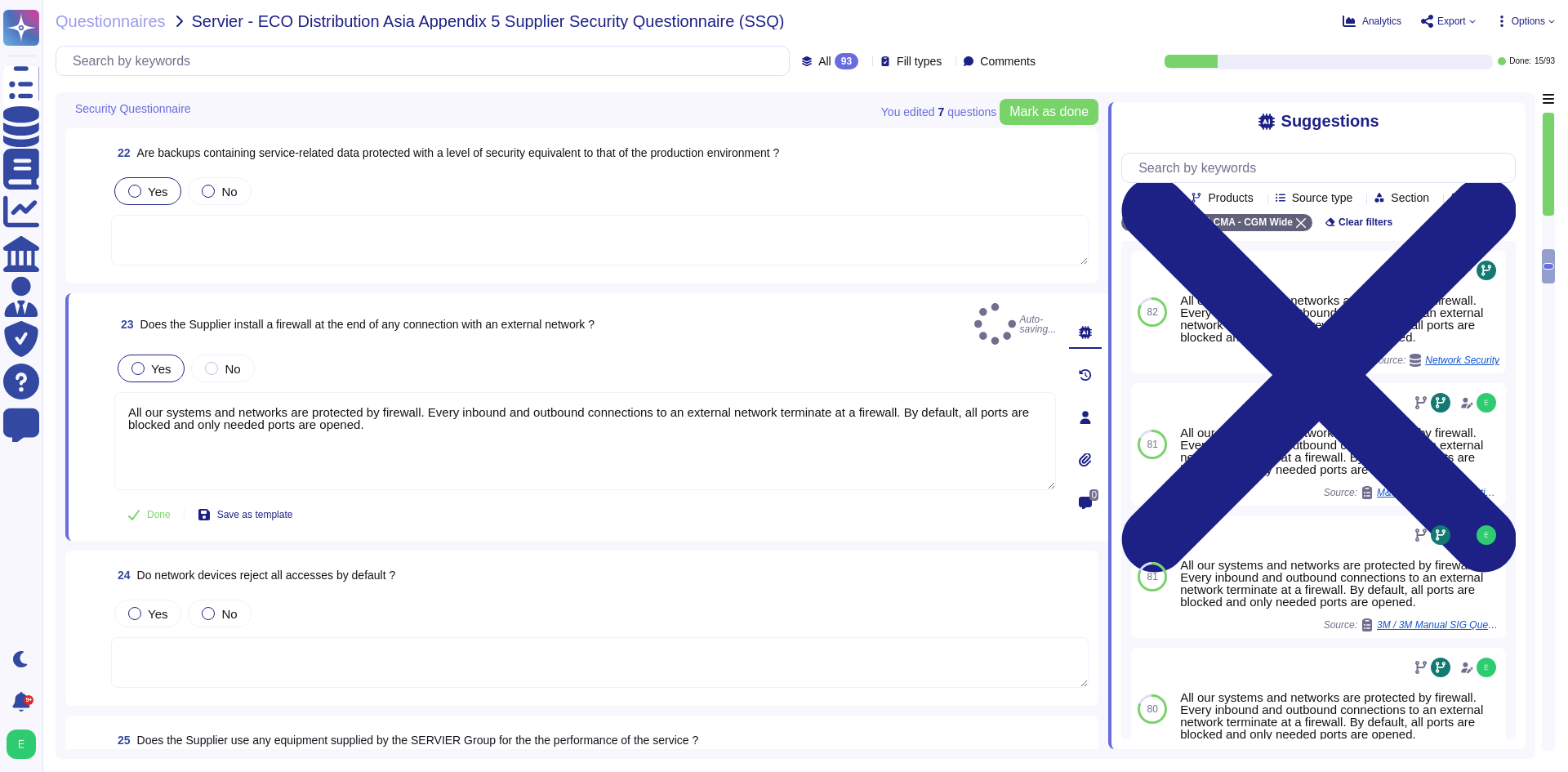
type textarea "All our systems and networks are protected by firewall. Every inbound and outbo…"
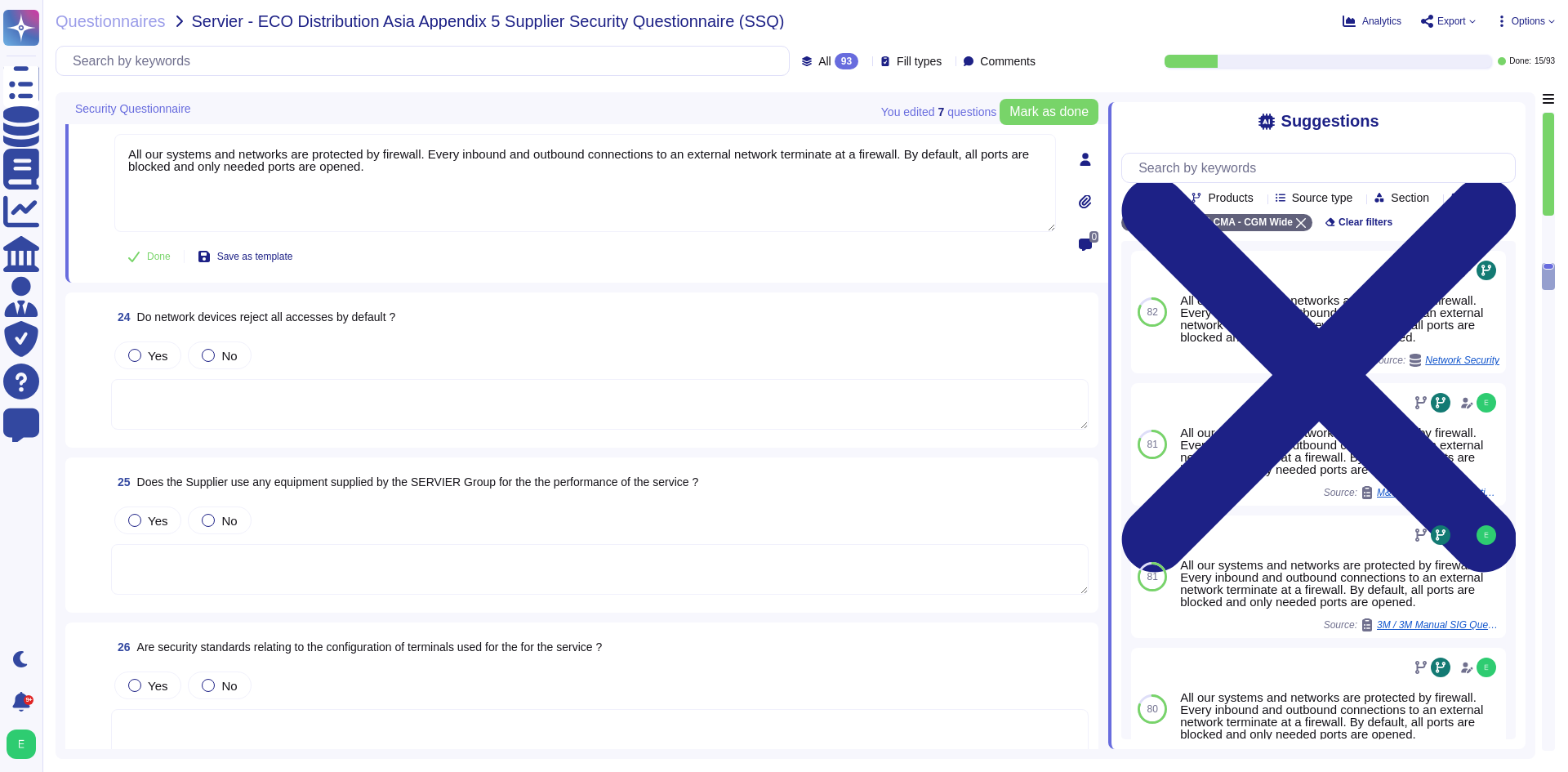
scroll to position [4285, 0]
click at [578, 383] on textarea at bounding box center [600, 408] width 977 height 51
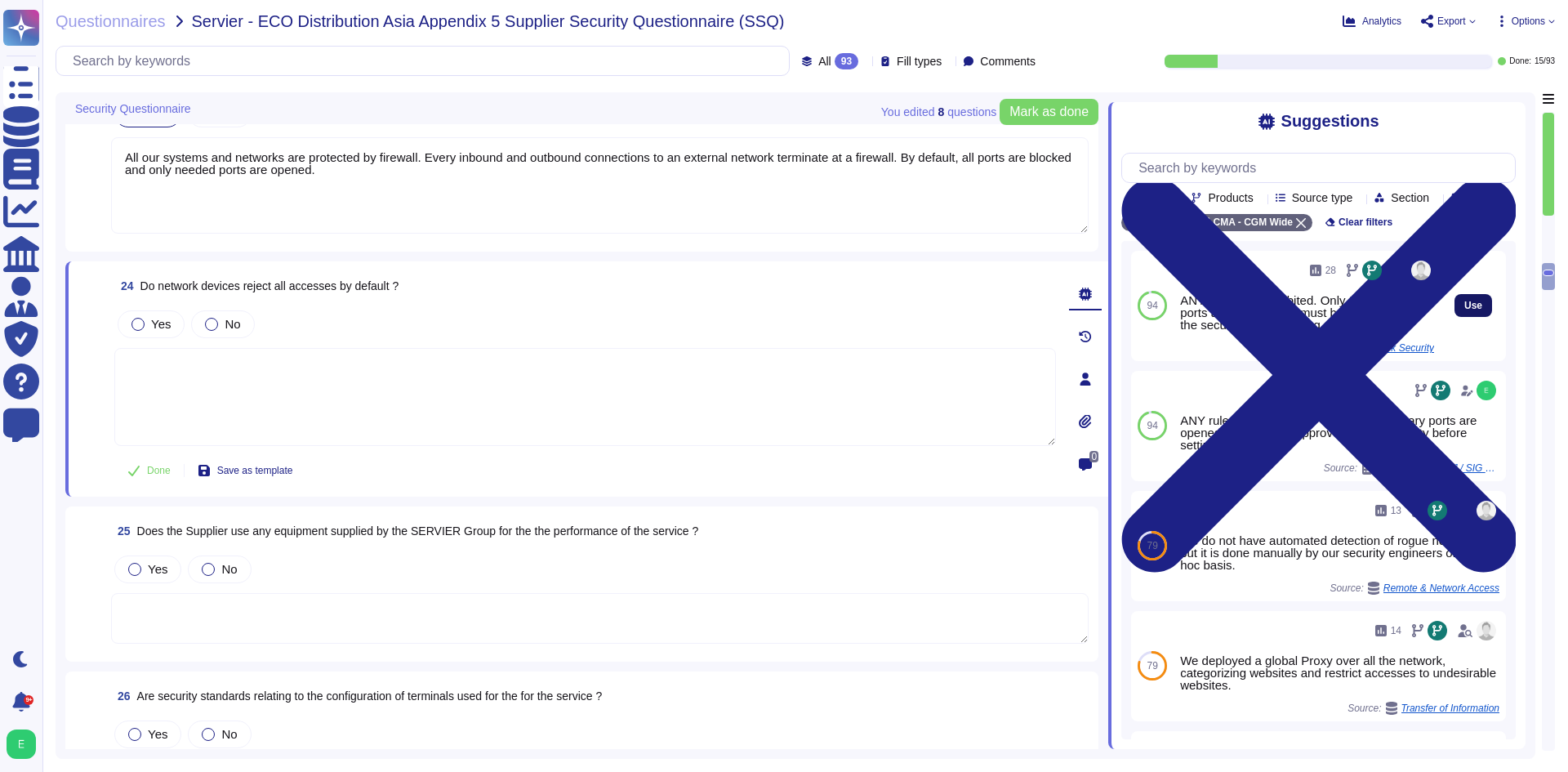
click at [1464, 311] on span "Use" at bounding box center [1473, 306] width 18 height 10
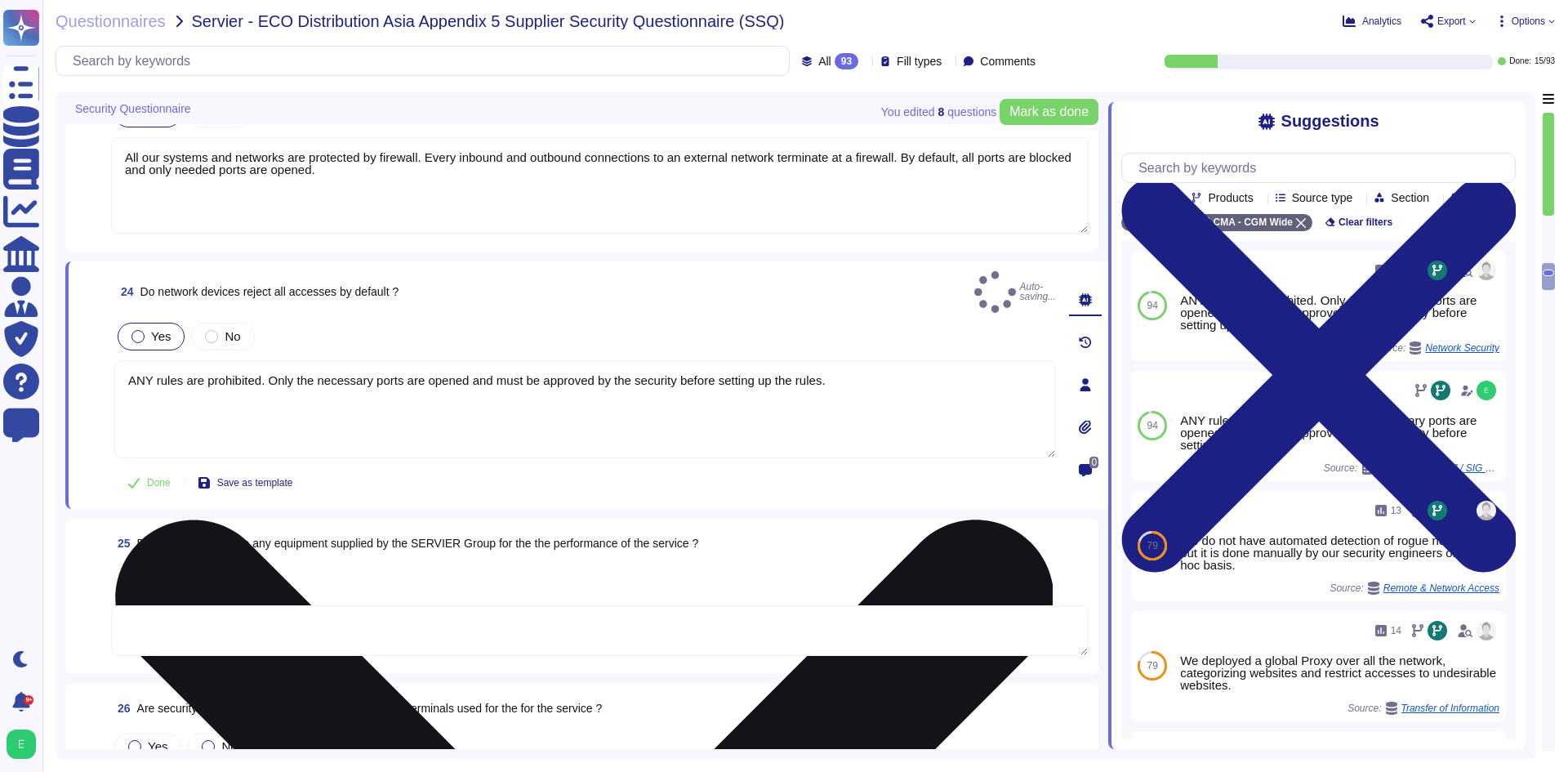
type textarea "ANY rules are prohibited. Only the necessary ports are opened and must be appro…"
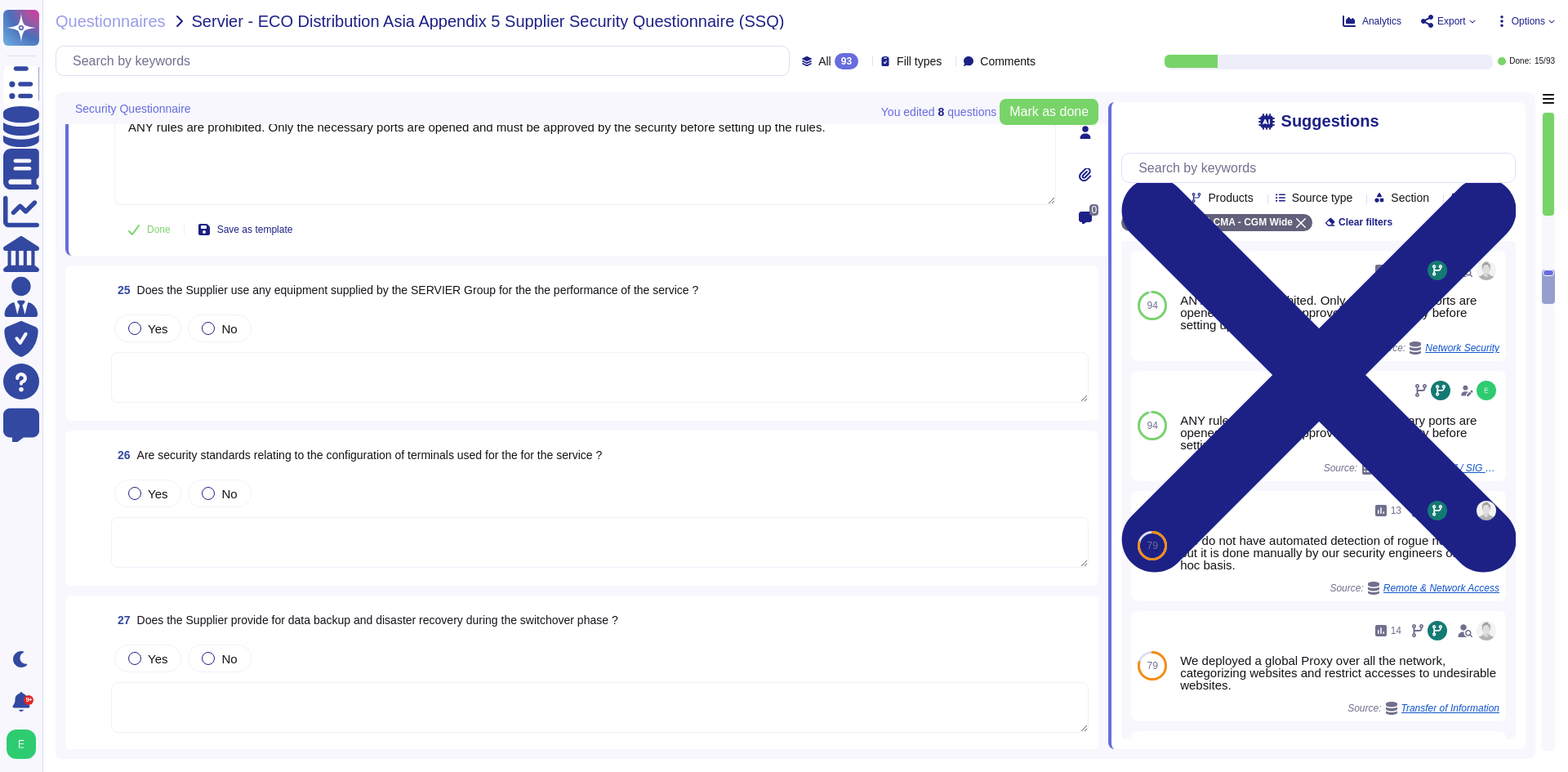
scroll to position [4530, 0]
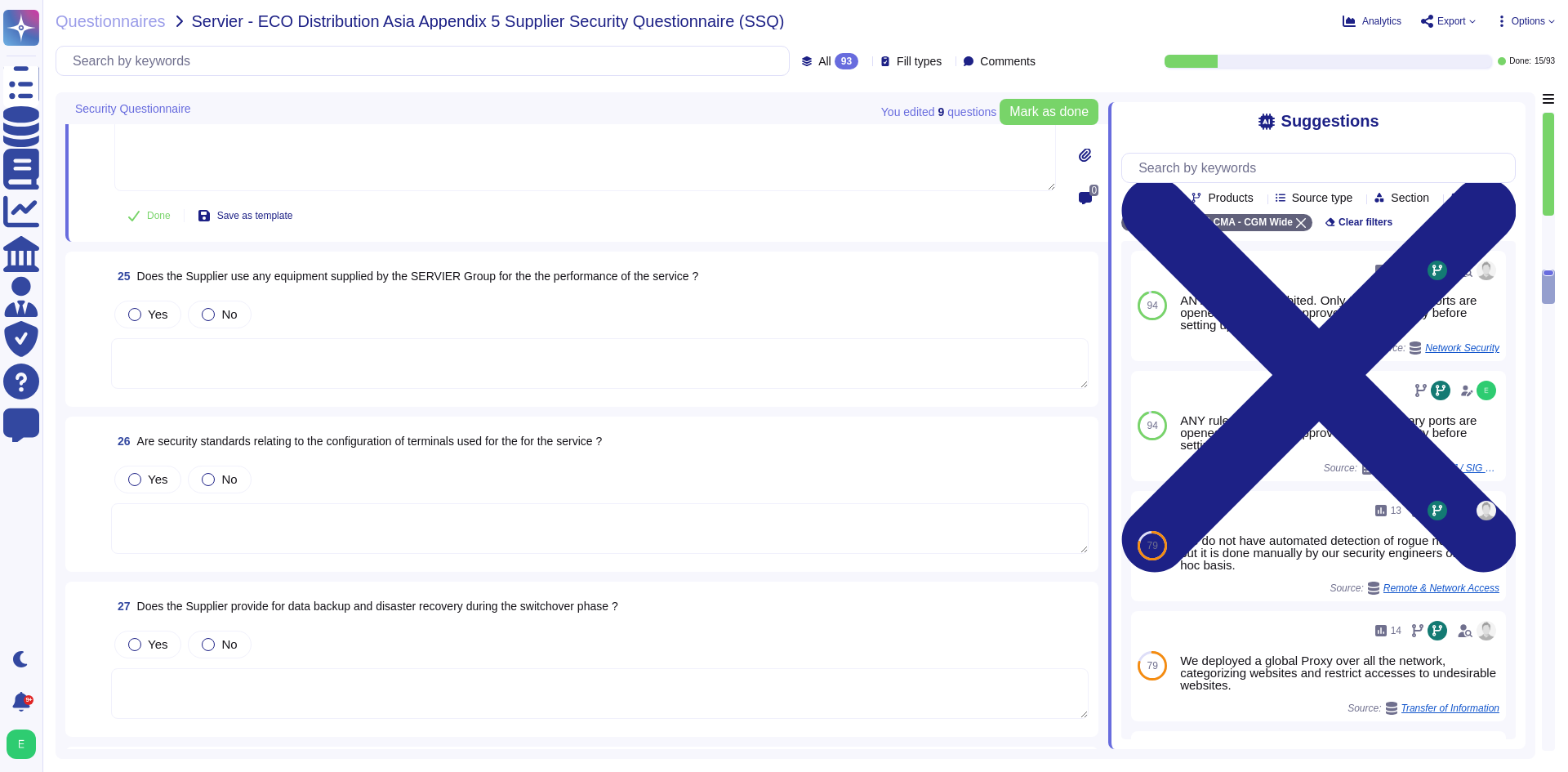
click at [637, 338] on textarea at bounding box center [600, 364] width 977 height 51
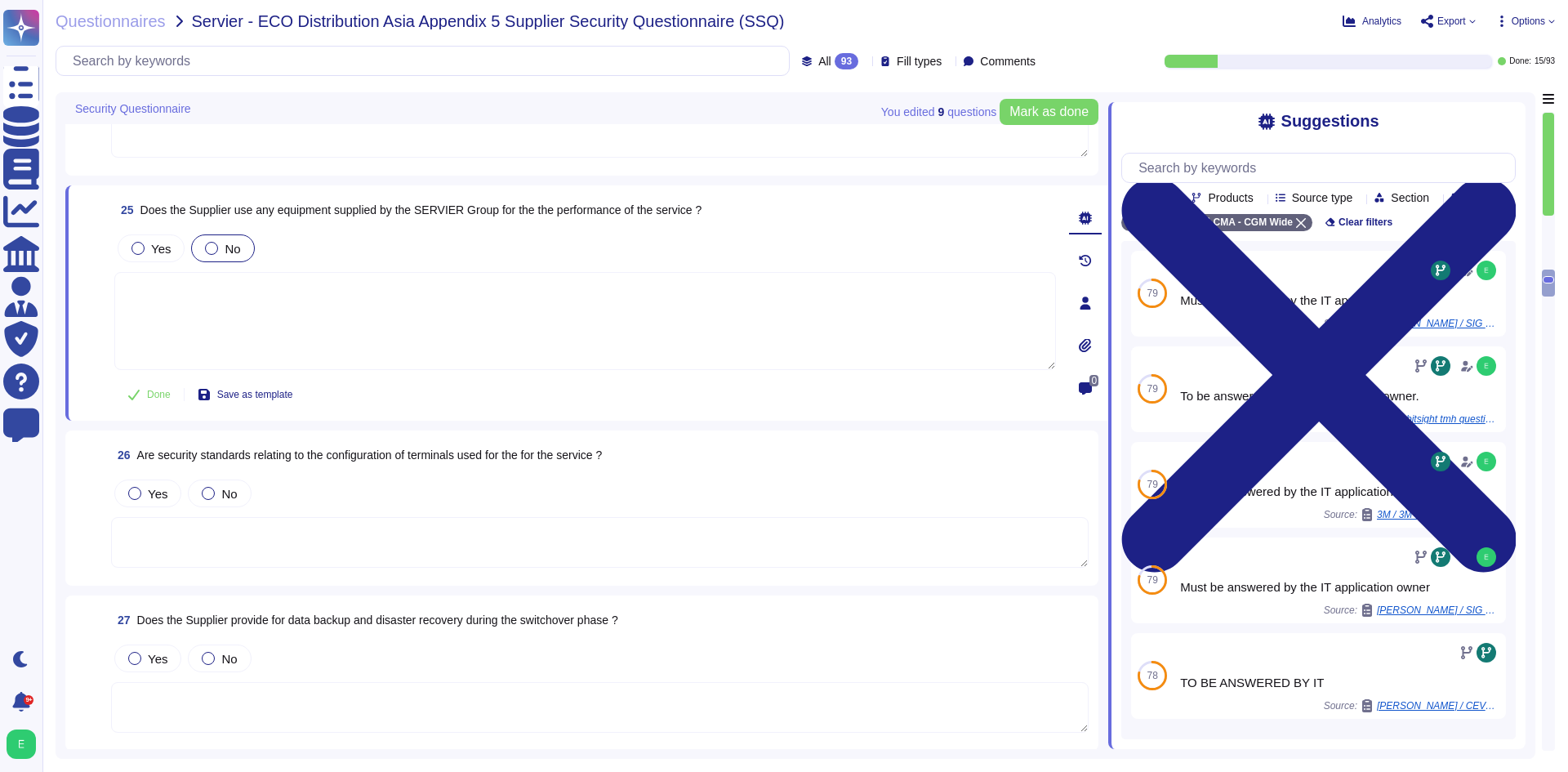
click at [224, 238] on div "No" at bounding box center [222, 248] width 63 height 28
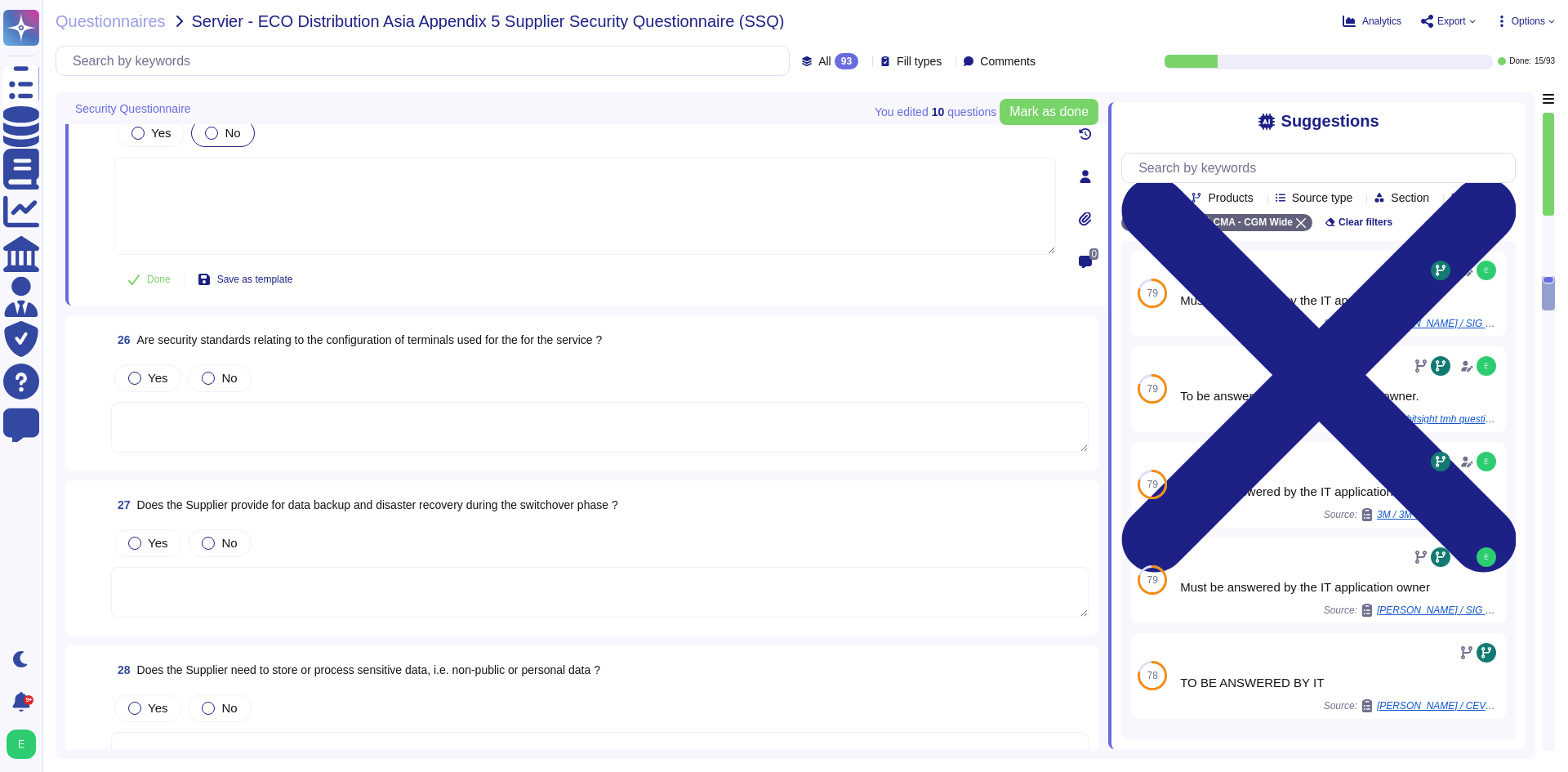
scroll to position [4775, 0]
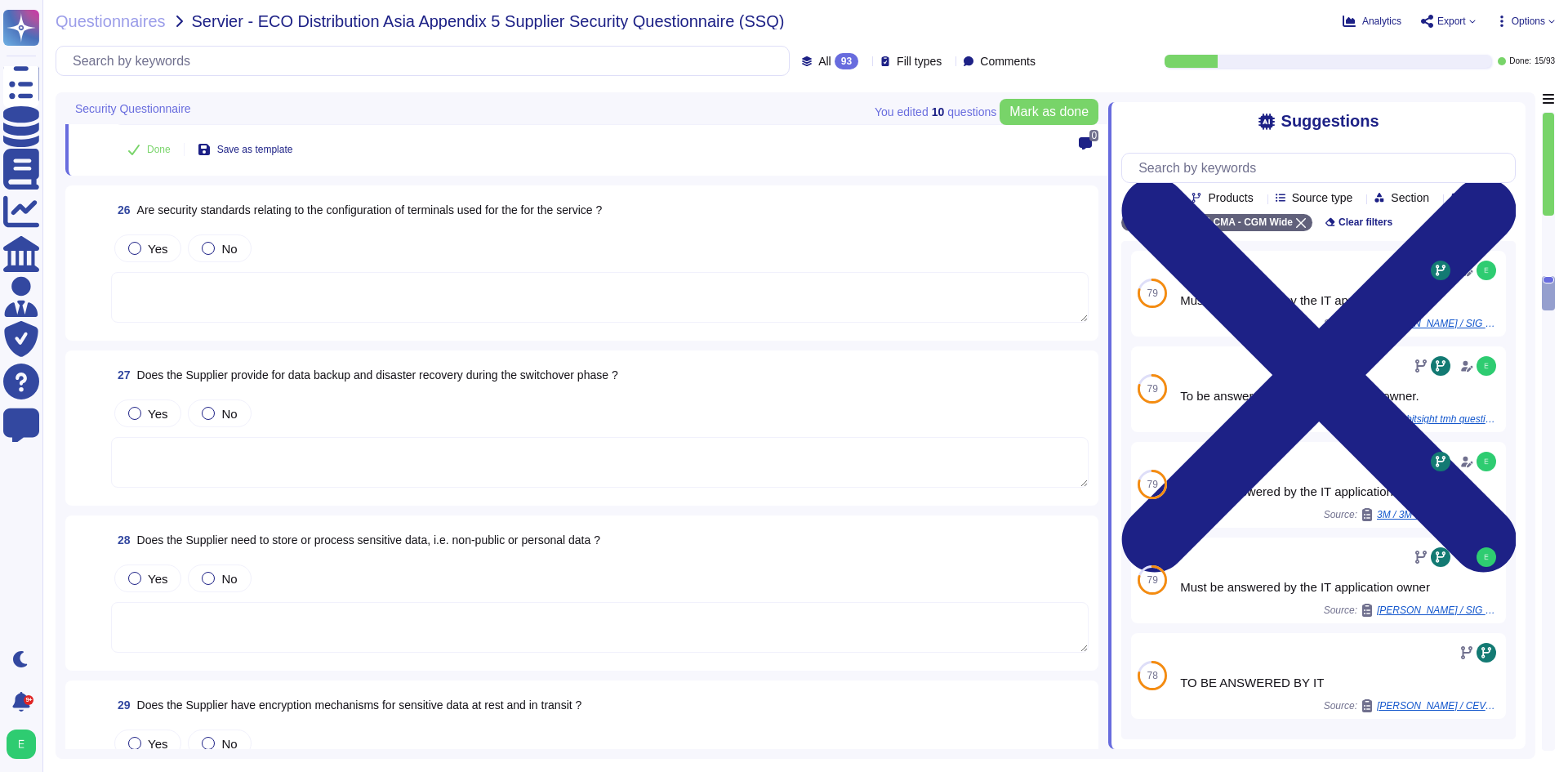
click at [306, 296] on textarea at bounding box center [600, 297] width 977 height 51
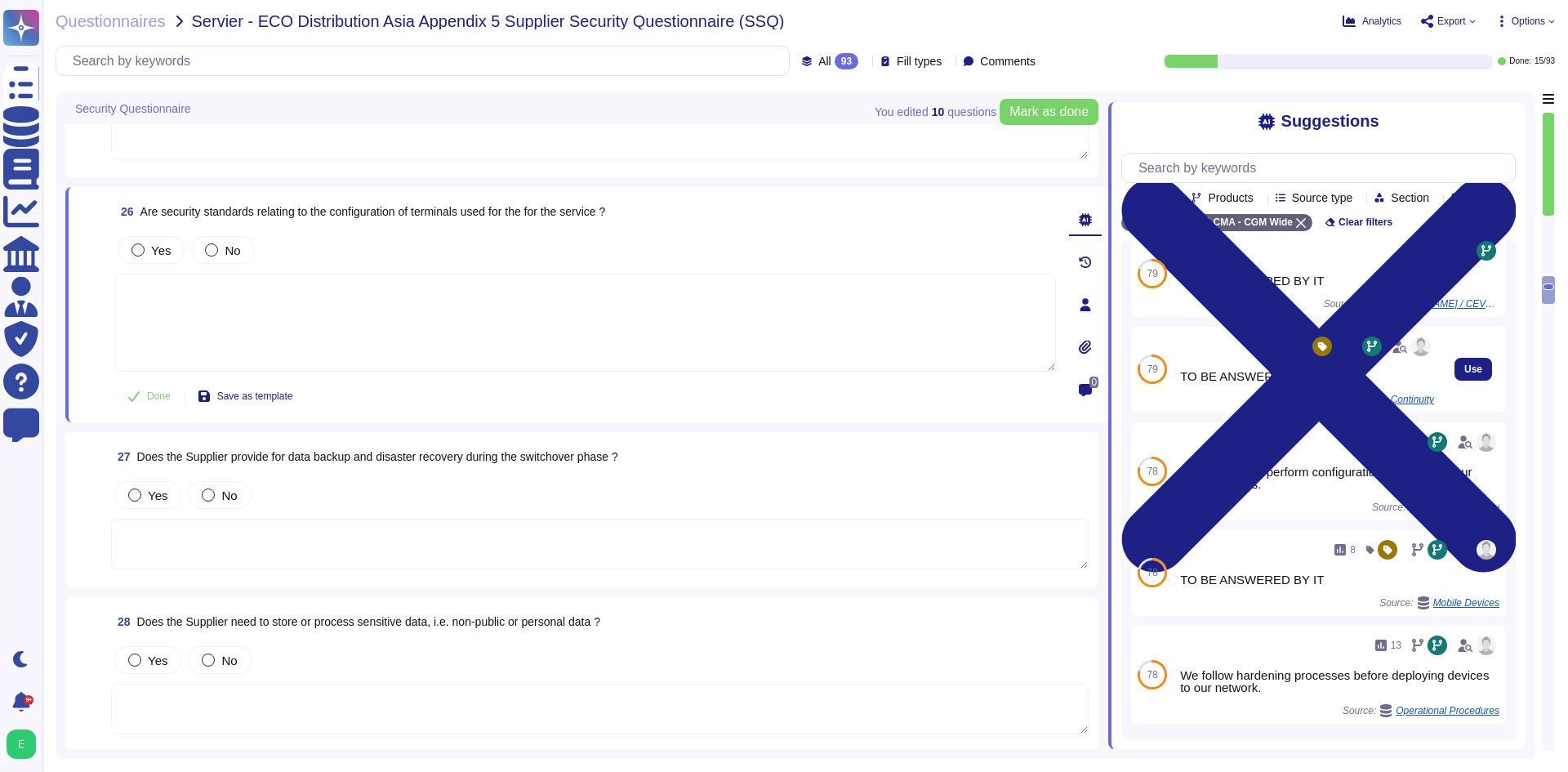
scroll to position [78, 0]
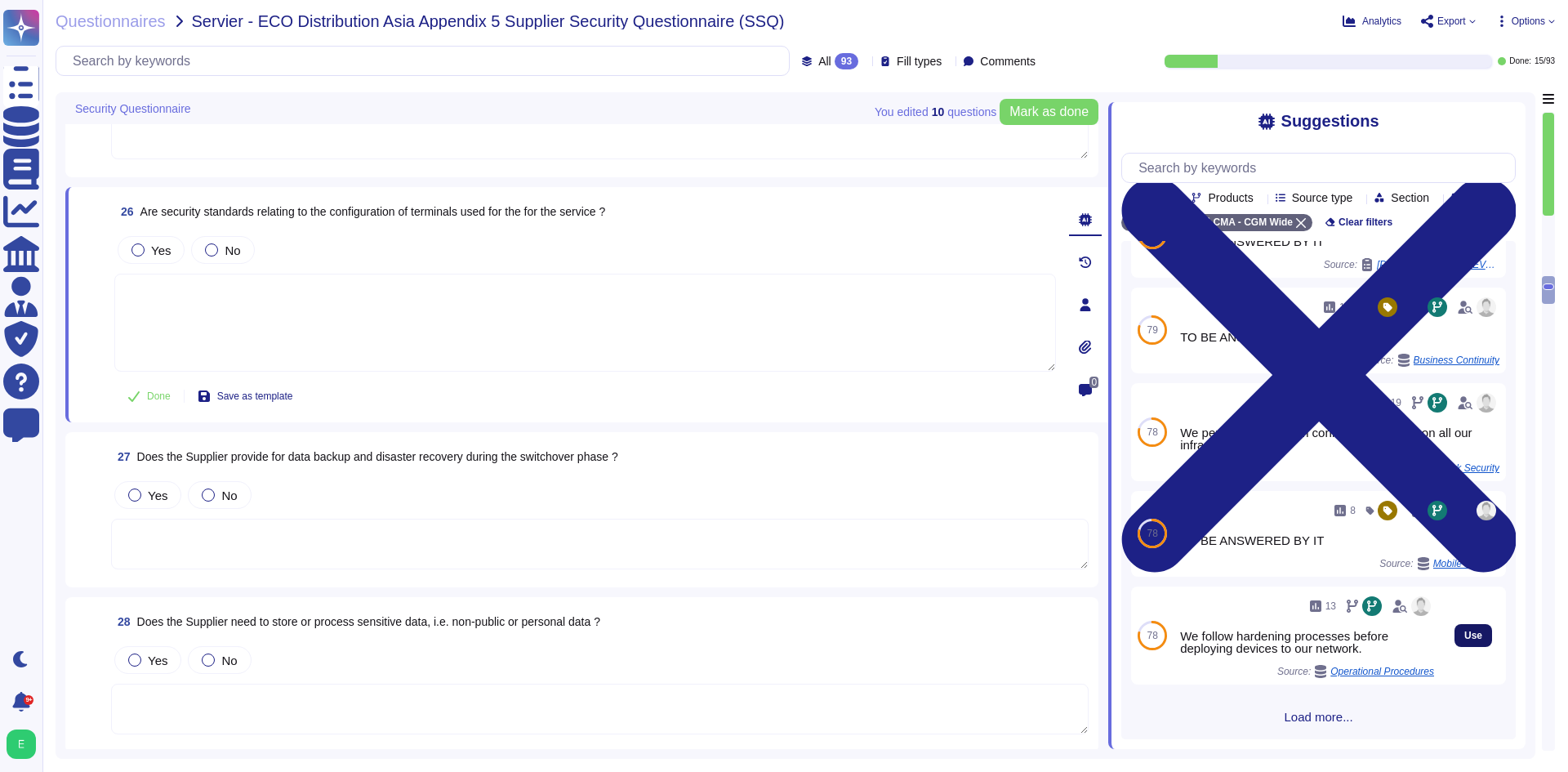
click at [1464, 633] on span "Use" at bounding box center [1473, 636] width 18 height 10
type textarea "We follow hardening processes before deploying devices to our network."
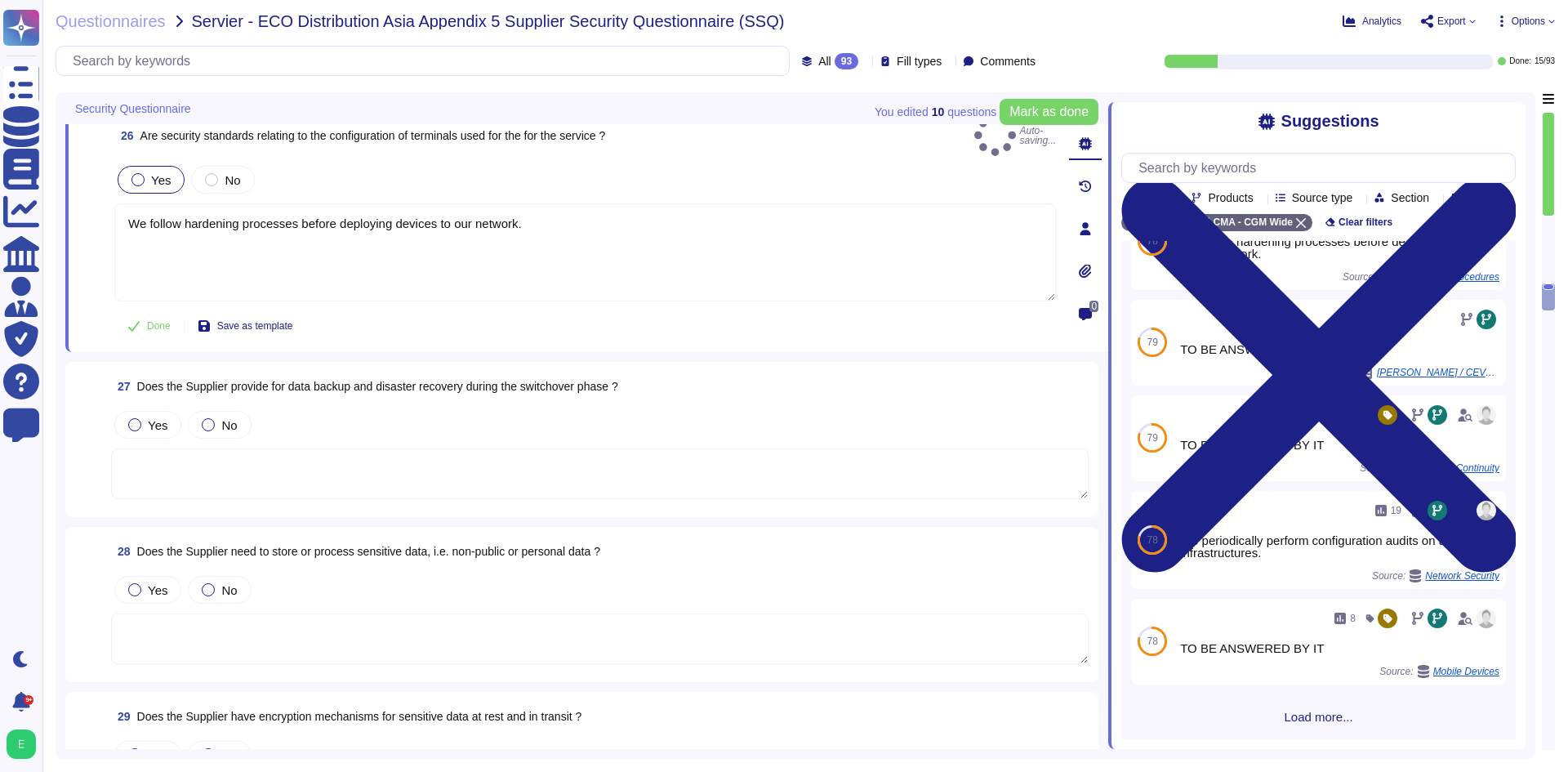
scroll to position [4857, 0]
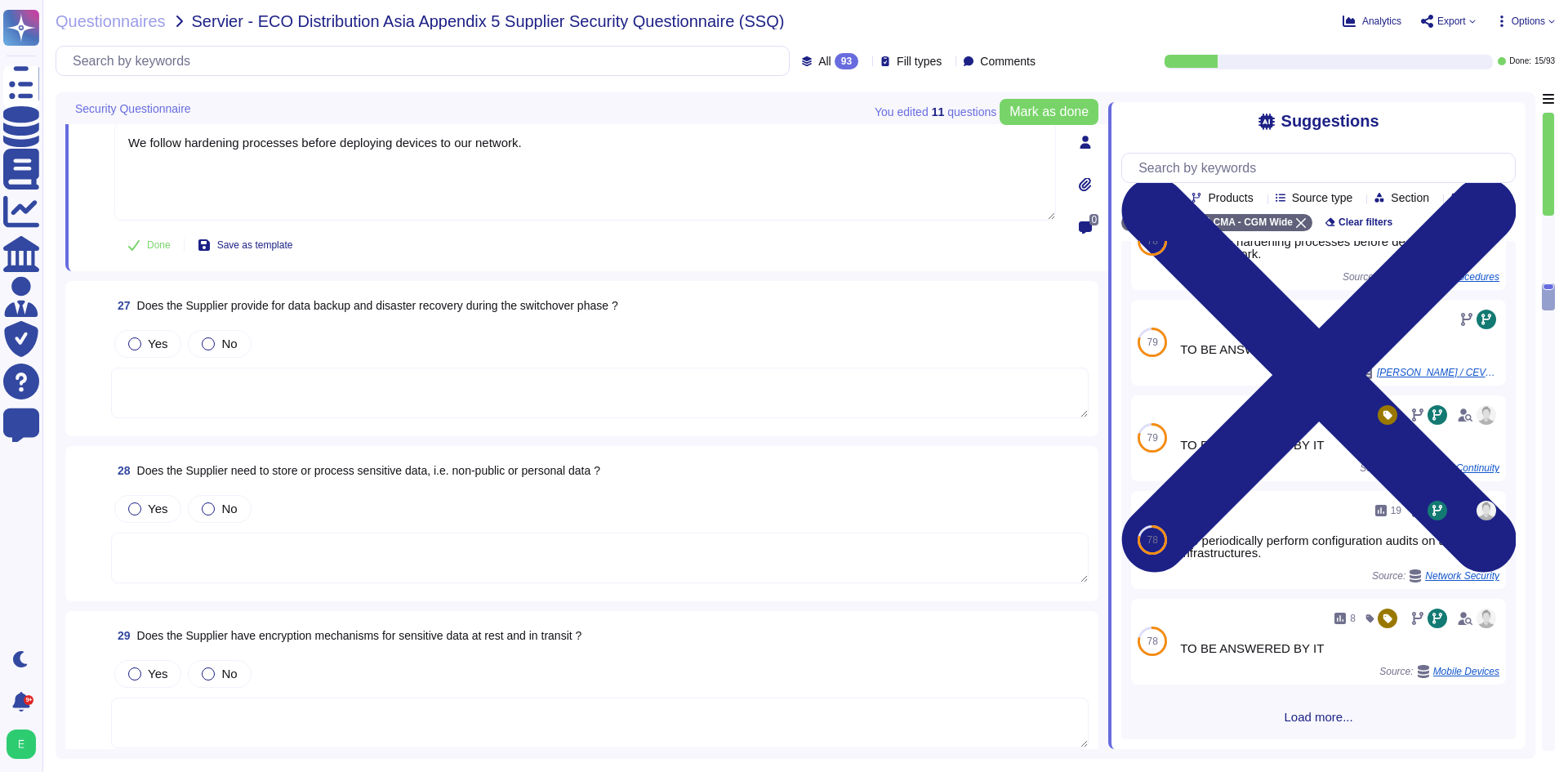
click at [582, 373] on textarea at bounding box center [600, 393] width 977 height 51
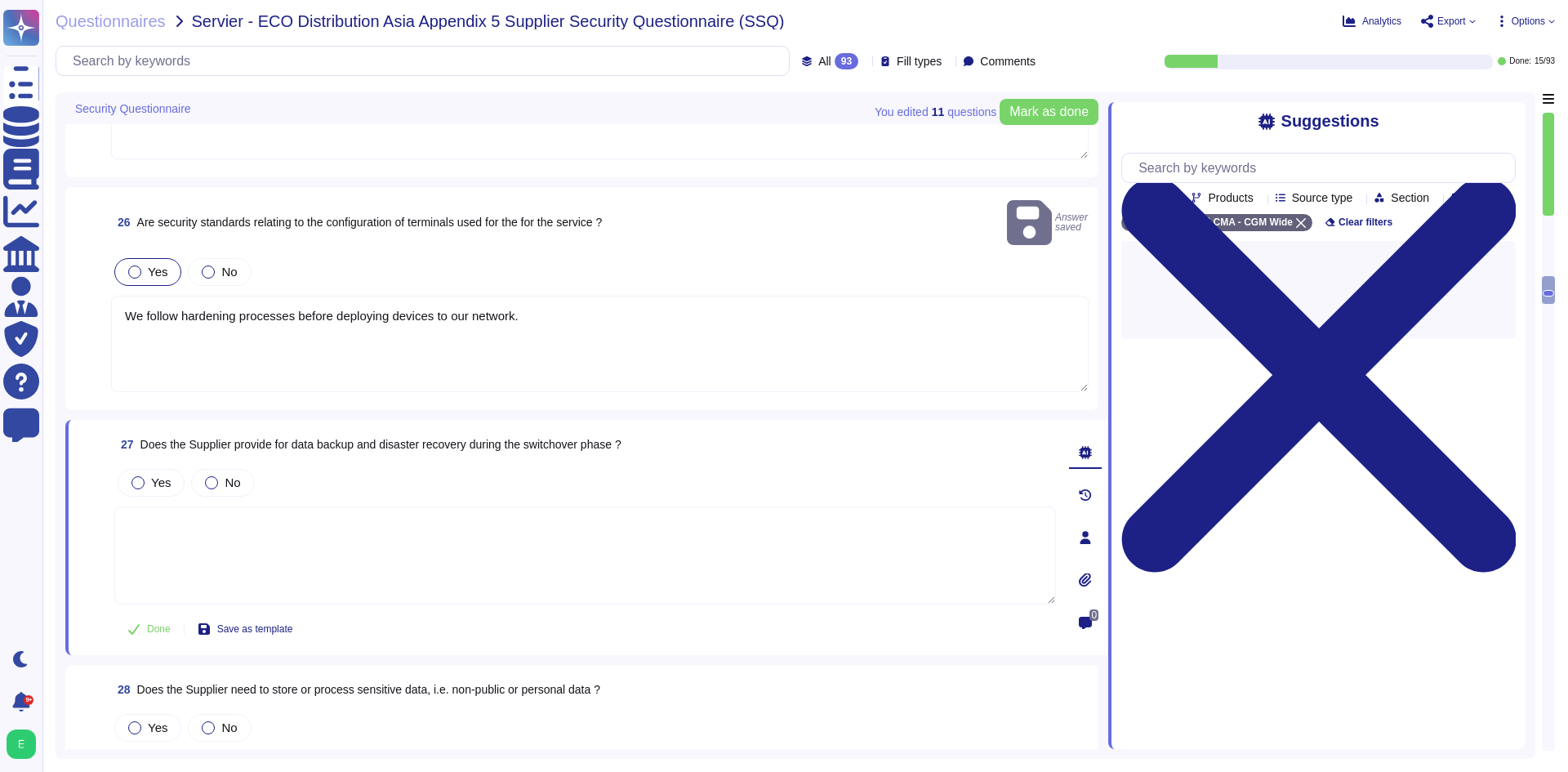
type textarea "All our systems and networks are protected by firewall. Every inbound and outbo…"
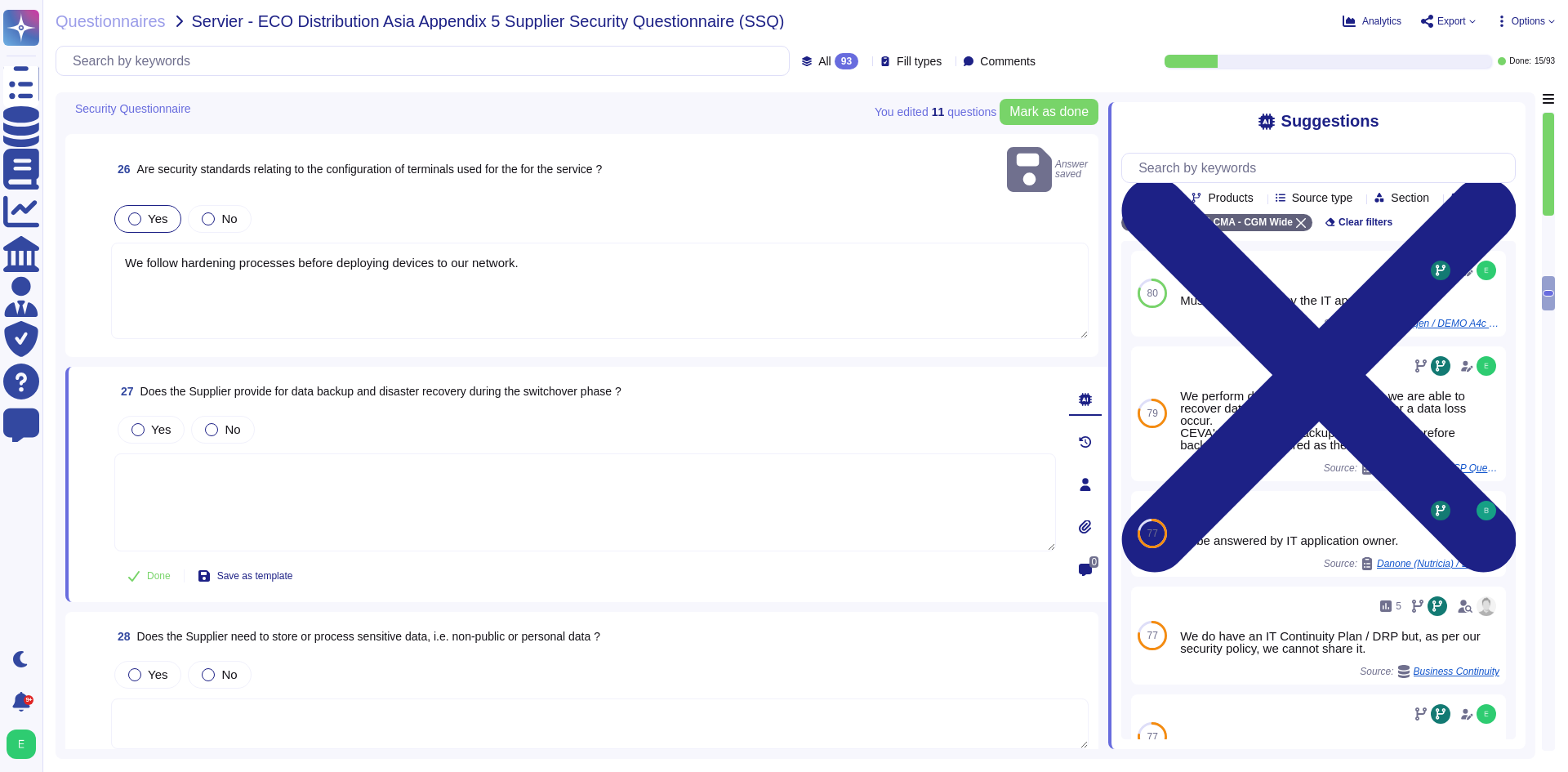
scroll to position [4730, 0]
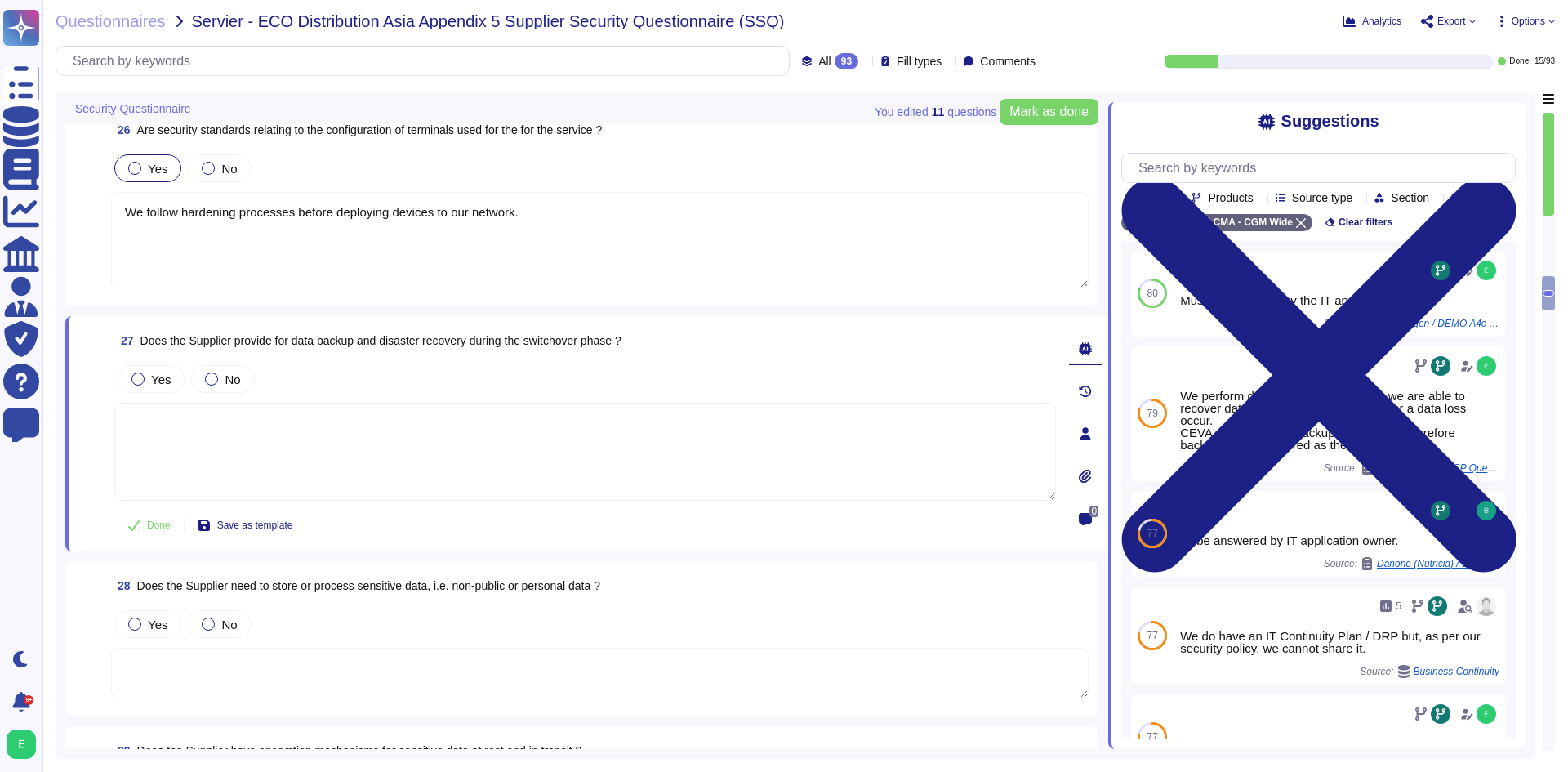
click at [573, 345] on span "Does the Supplier provide for data backup and disaster recovery during the swit…" at bounding box center [380, 341] width 481 height 13
copy span "Does the Supplier provide for data backup and disaster recovery during the swit…"
click at [165, 381] on span "Yes" at bounding box center [161, 379] width 20 height 14
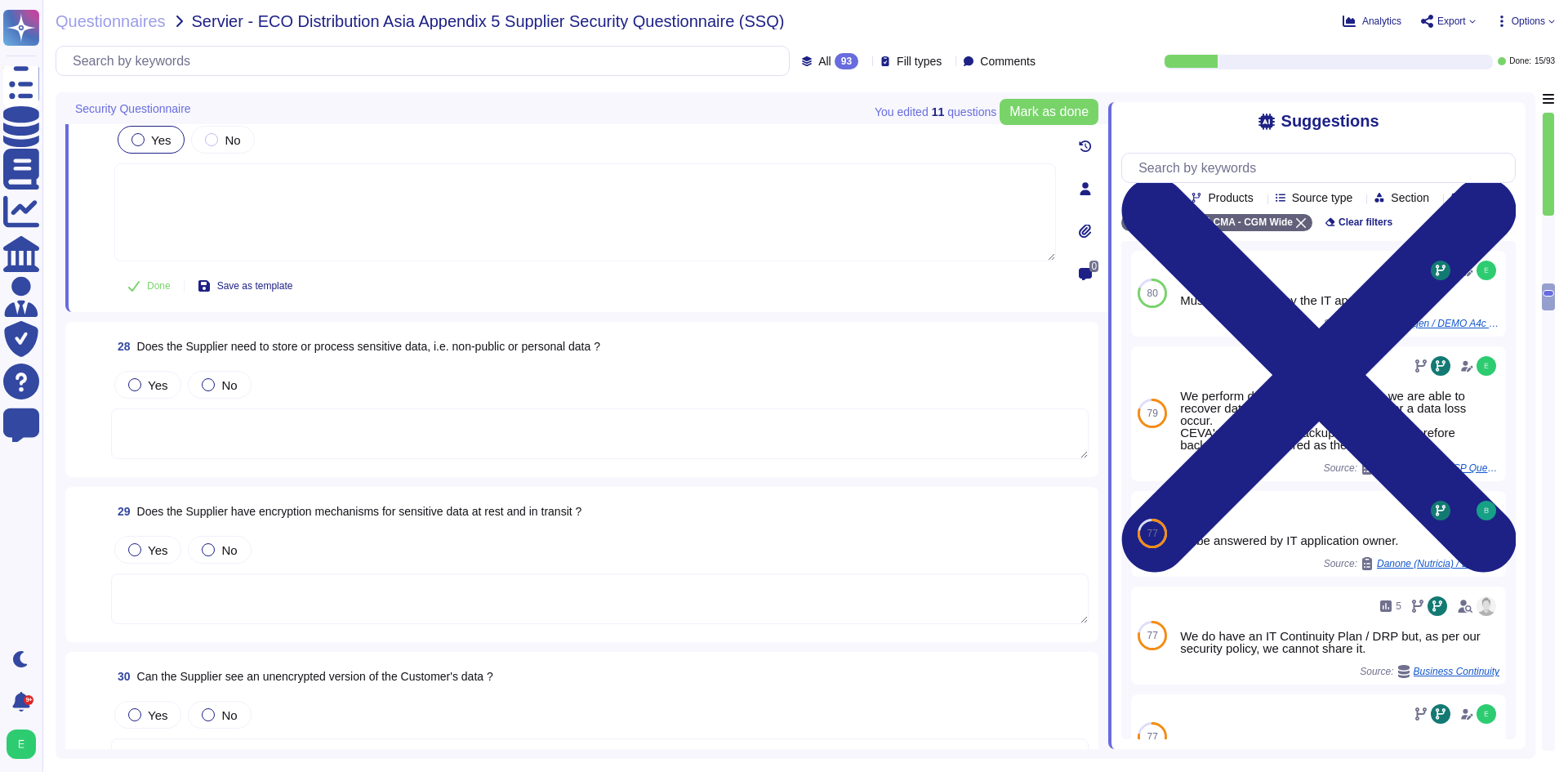
scroll to position [4975, 0]
click at [570, 417] on textarea at bounding box center [600, 430] width 977 height 51
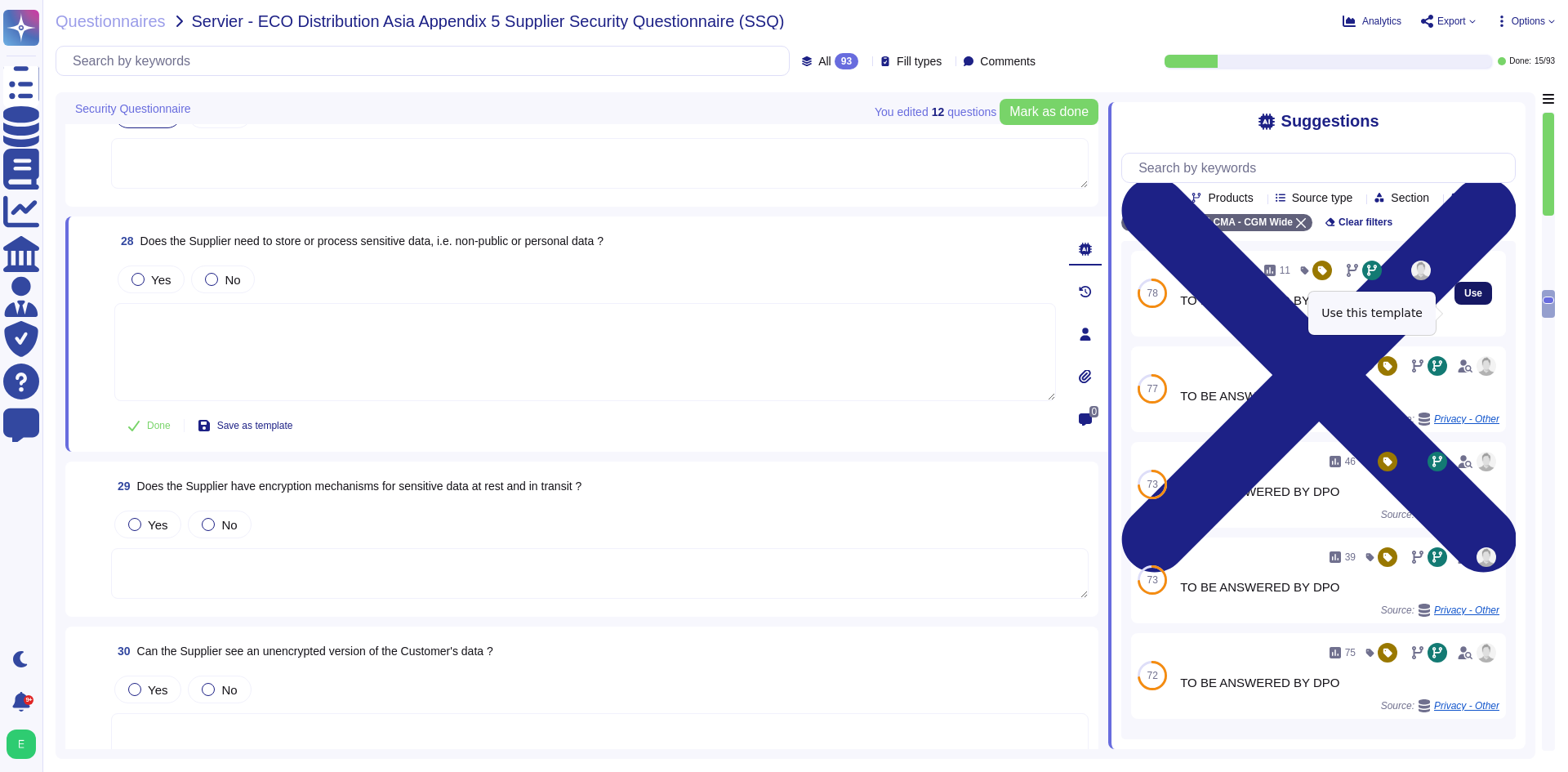
click at [1458, 305] on button "Use" at bounding box center [1473, 293] width 38 height 23
type textarea "TO BE ANSWERED BY BUSINESS"
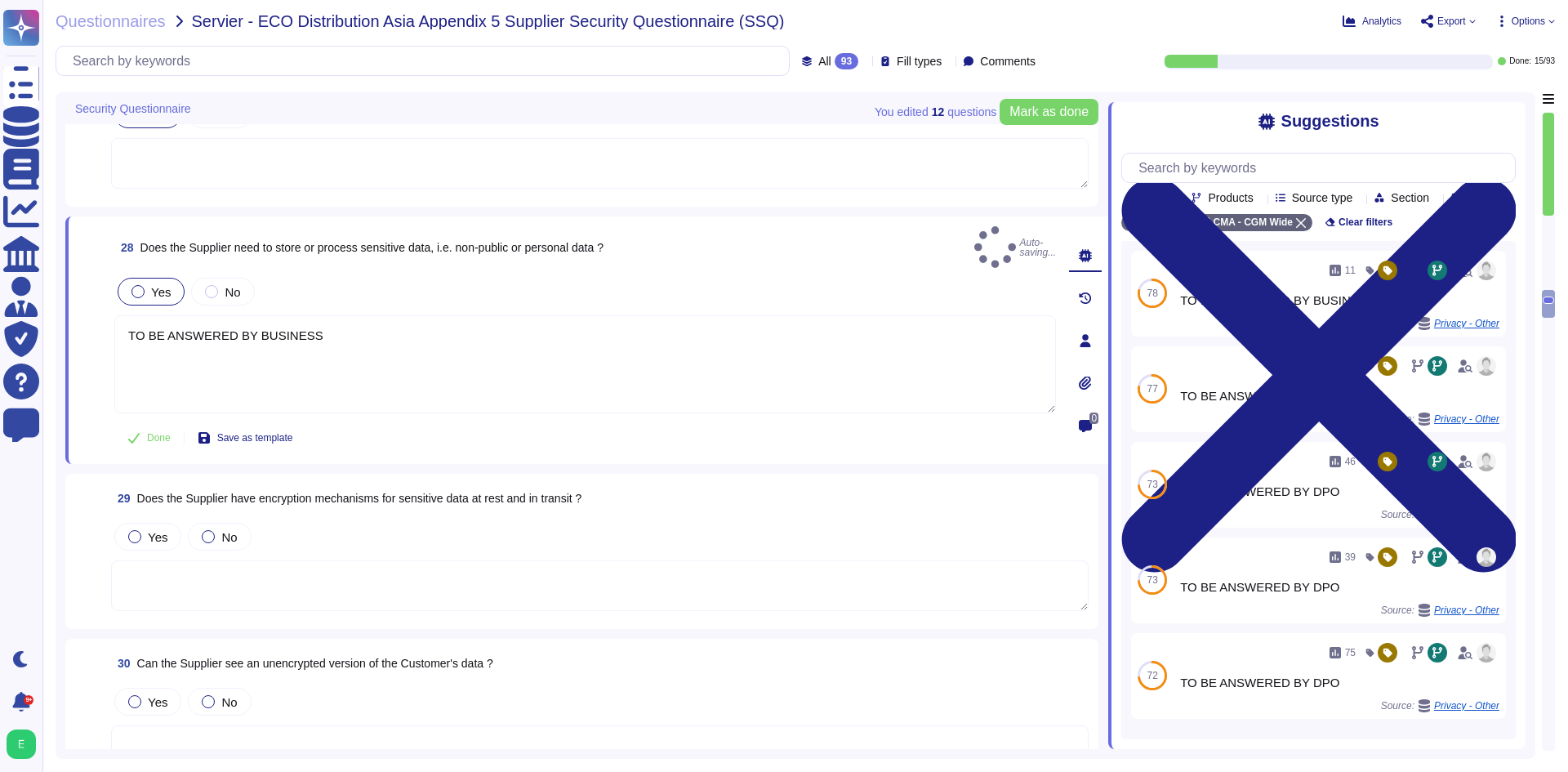
click at [146, 285] on label "Yes" at bounding box center [151, 292] width 39 height 13
click at [184, 284] on div "Yes No" at bounding box center [585, 292] width 941 height 34
click at [205, 285] on div at bounding box center [211, 292] width 13 height 13
click at [165, 285] on span "Yes" at bounding box center [161, 292] width 20 height 14
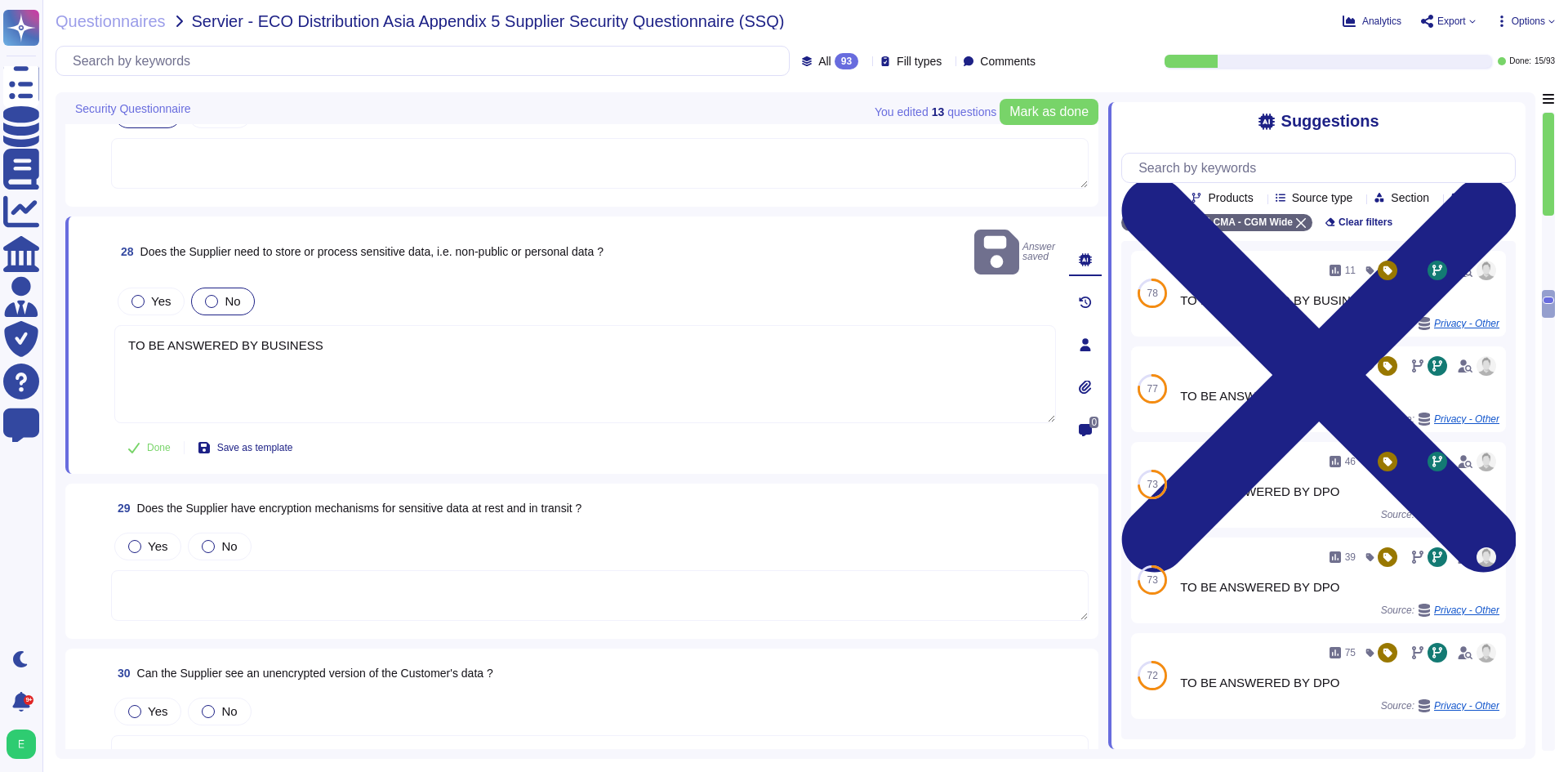
click at [210, 295] on div at bounding box center [211, 302] width 13 height 13
drag, startPoint x: 224, startPoint y: 284, endPoint x: 215, endPoint y: 279, distance: 10.3
click at [215, 295] on div at bounding box center [211, 302] width 13 height 13
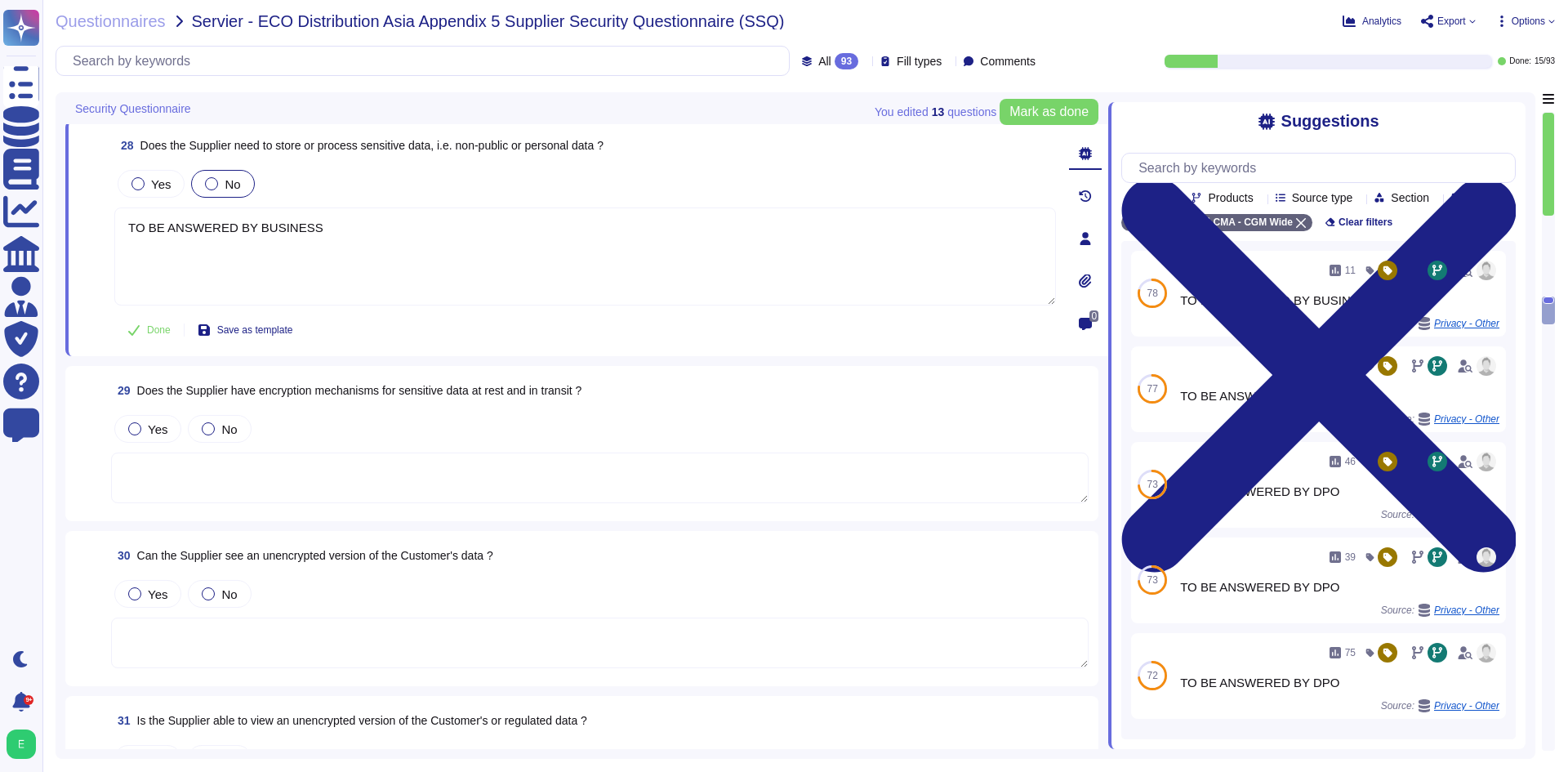
scroll to position [5138, 0]
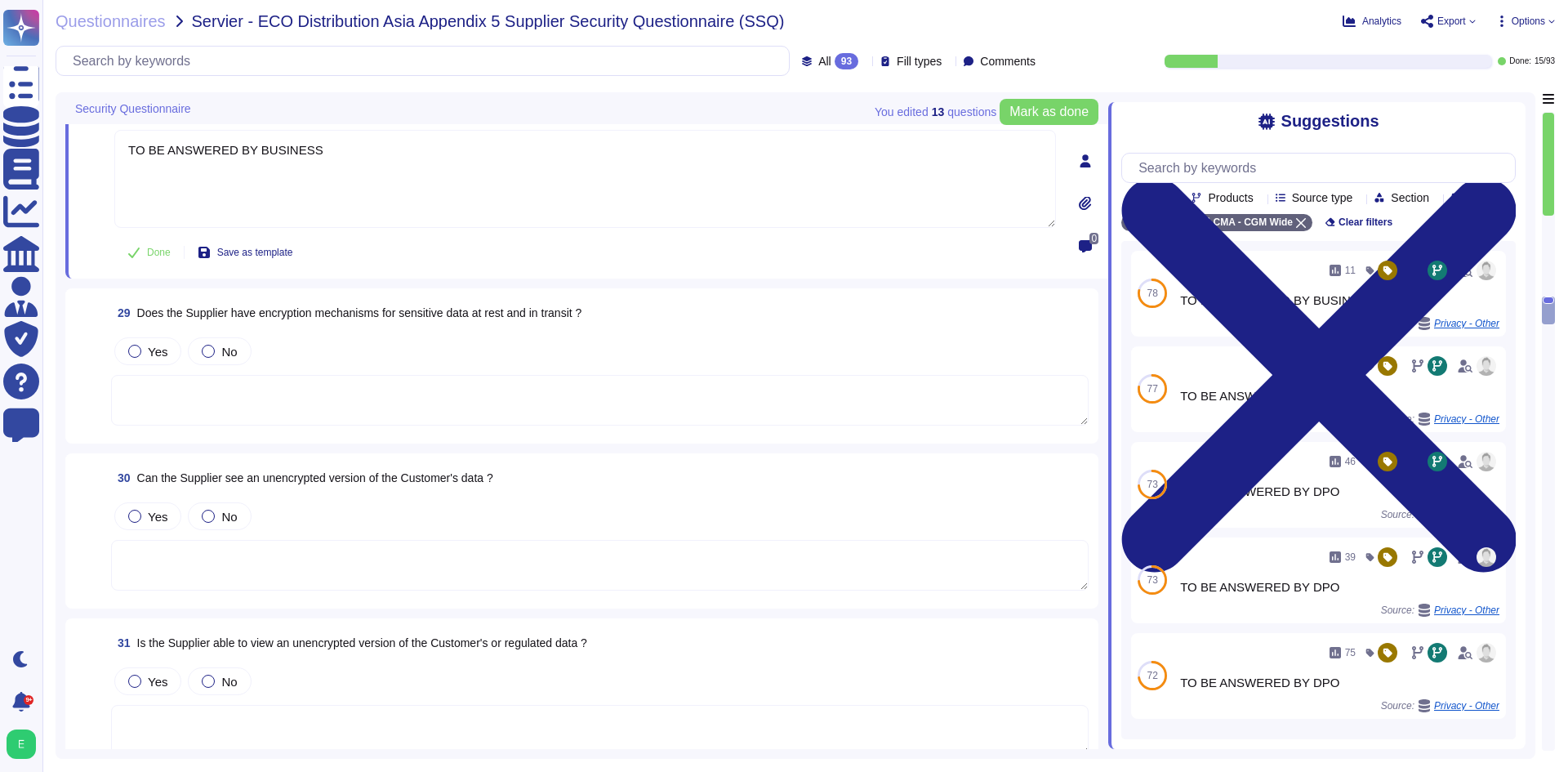
click at [476, 381] on textarea at bounding box center [600, 401] width 977 height 51
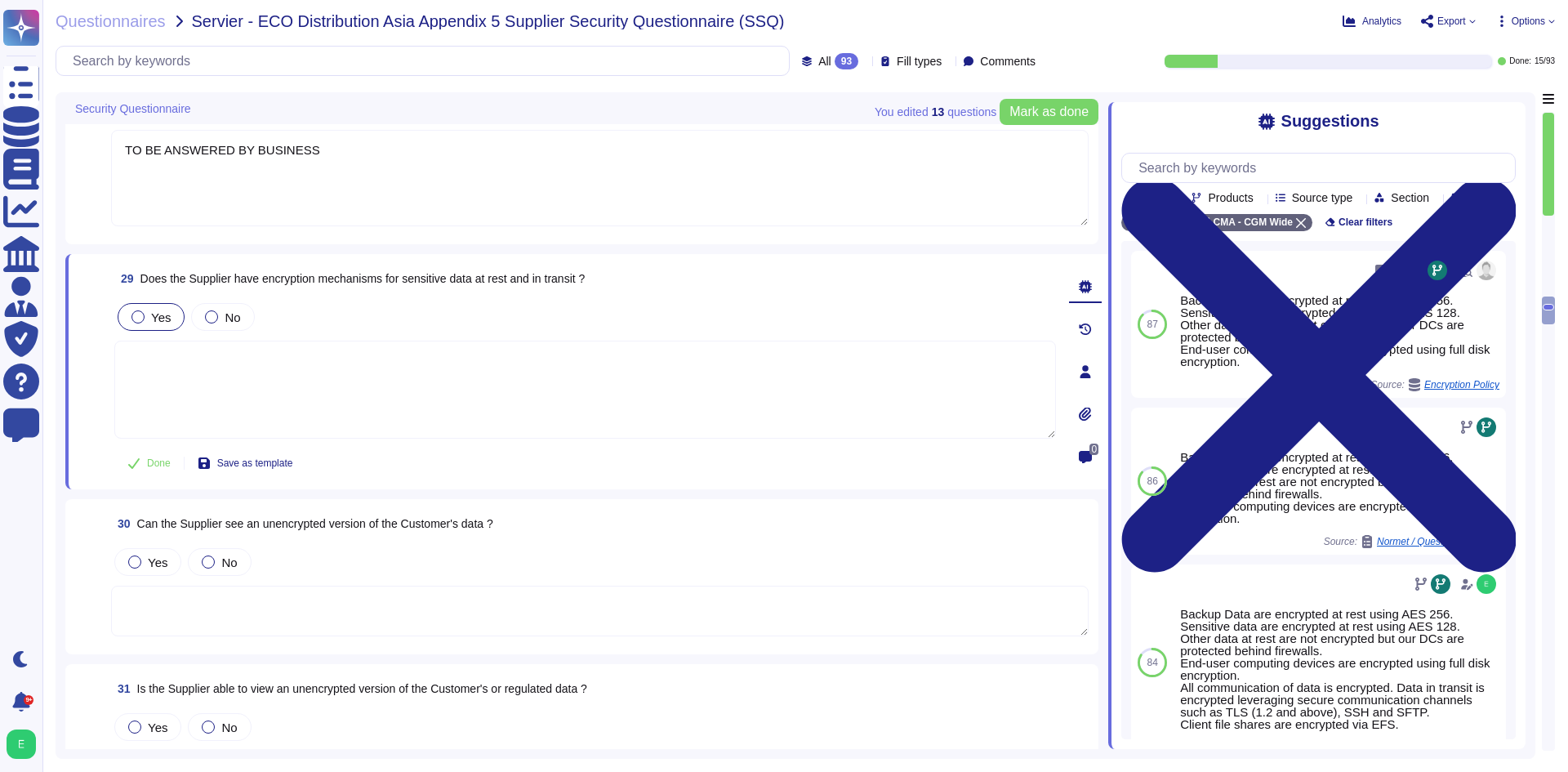
click at [157, 325] on span "Yes" at bounding box center [161, 317] width 20 height 14
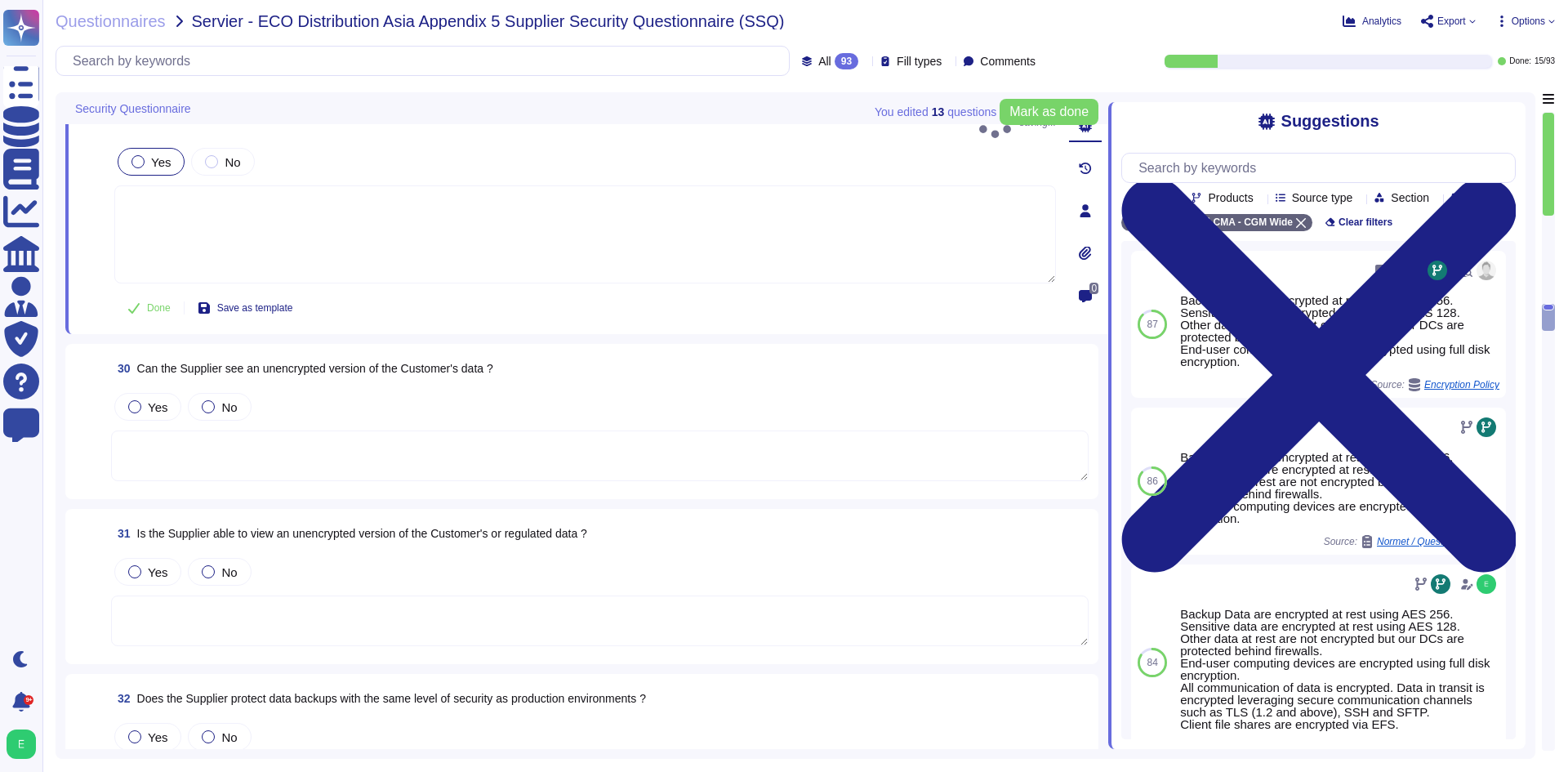
scroll to position [5302, 0]
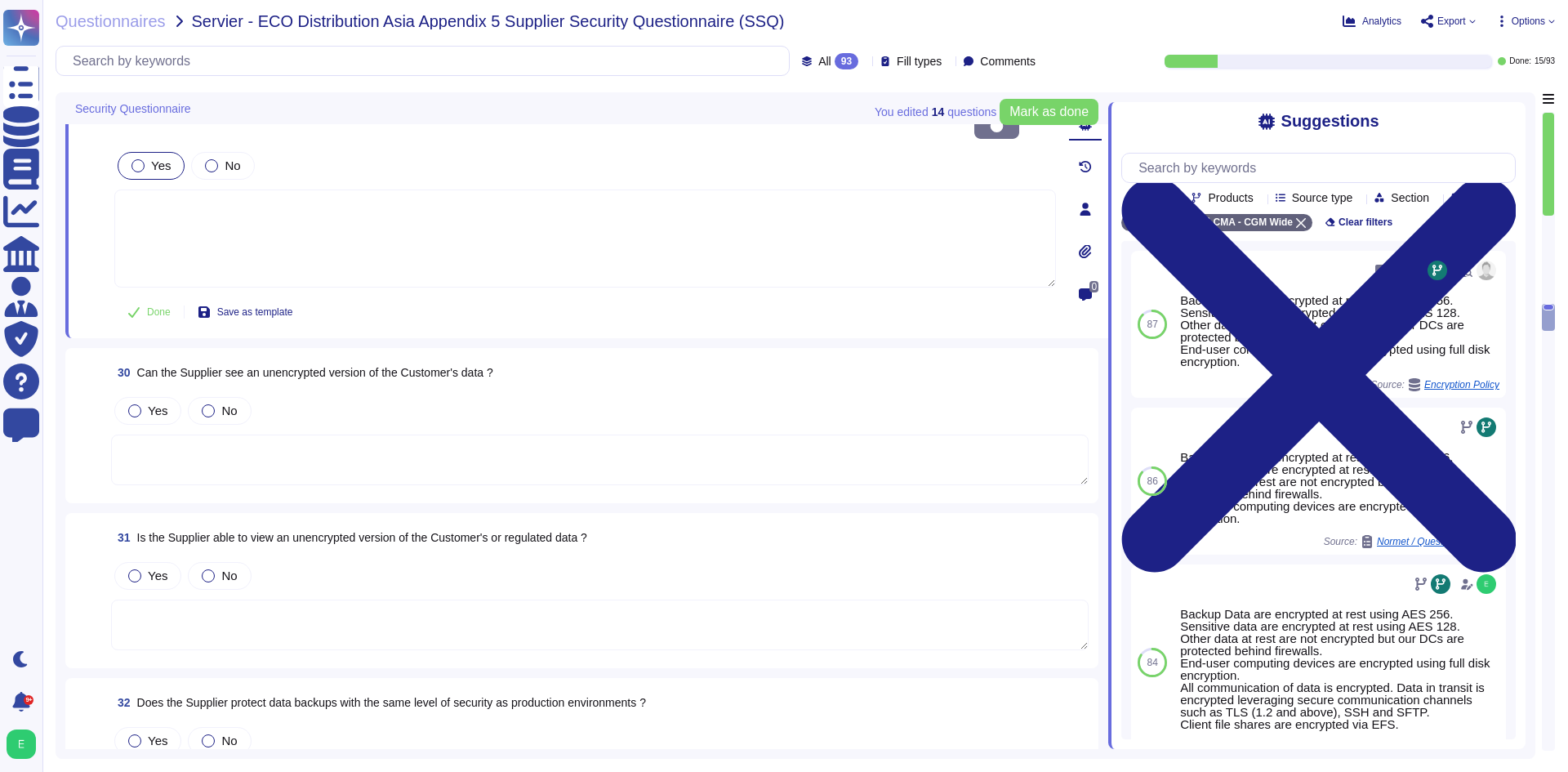
click at [340, 434] on textarea at bounding box center [600, 460] width 977 height 51
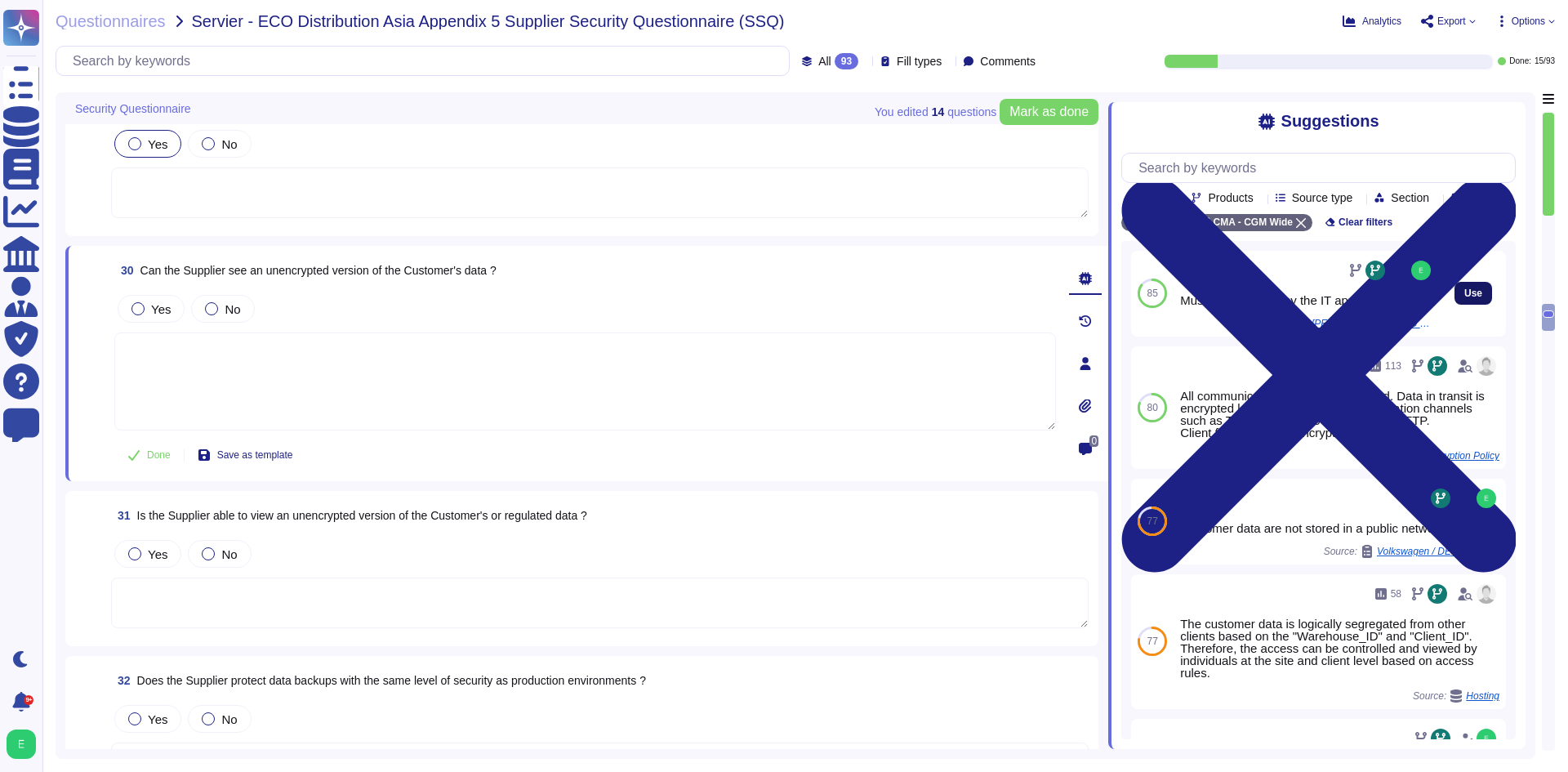
click at [1454, 305] on button "Use" at bounding box center [1473, 293] width 38 height 23
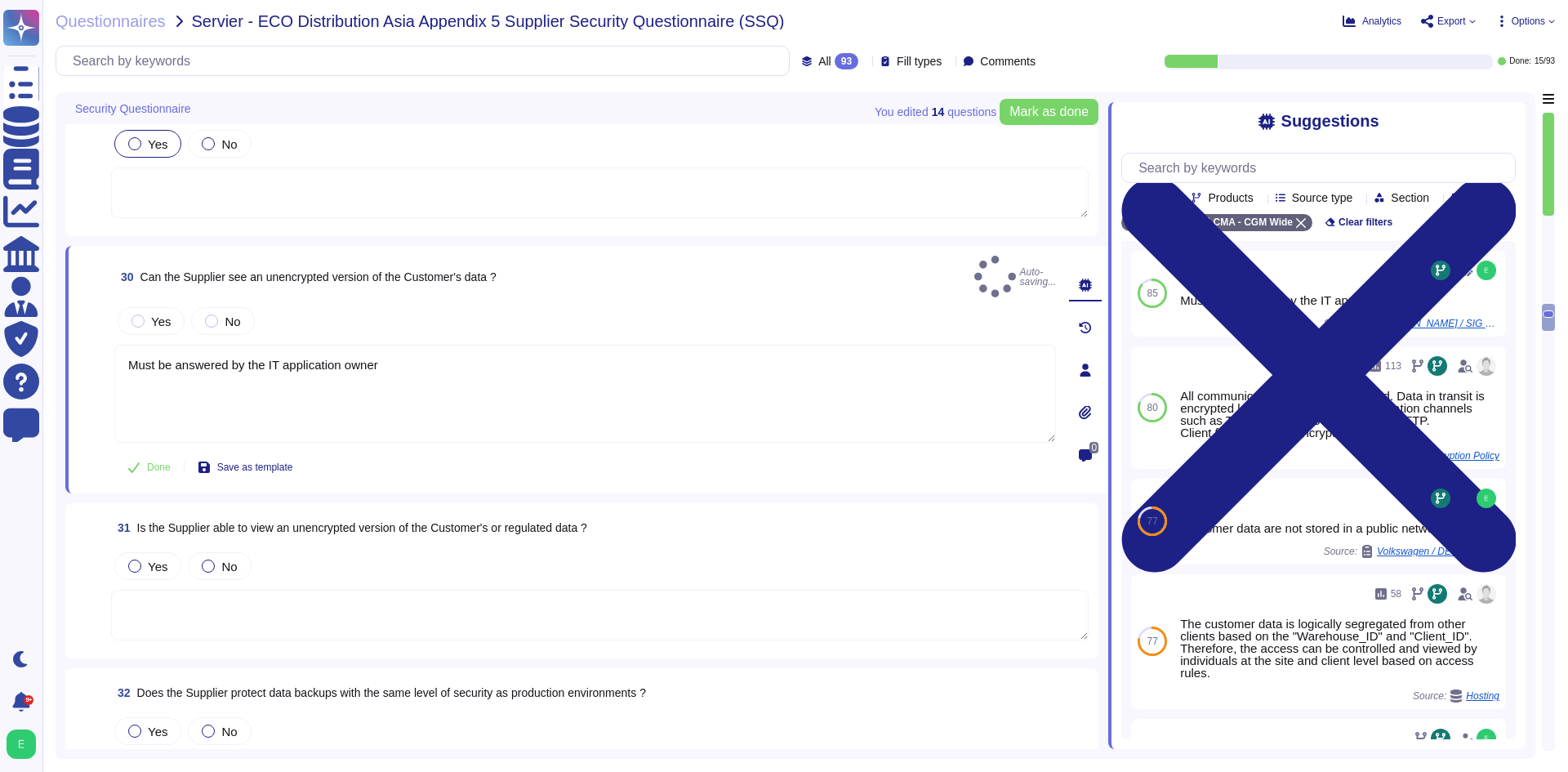
type textarea "Must be answered by the IT application owner"
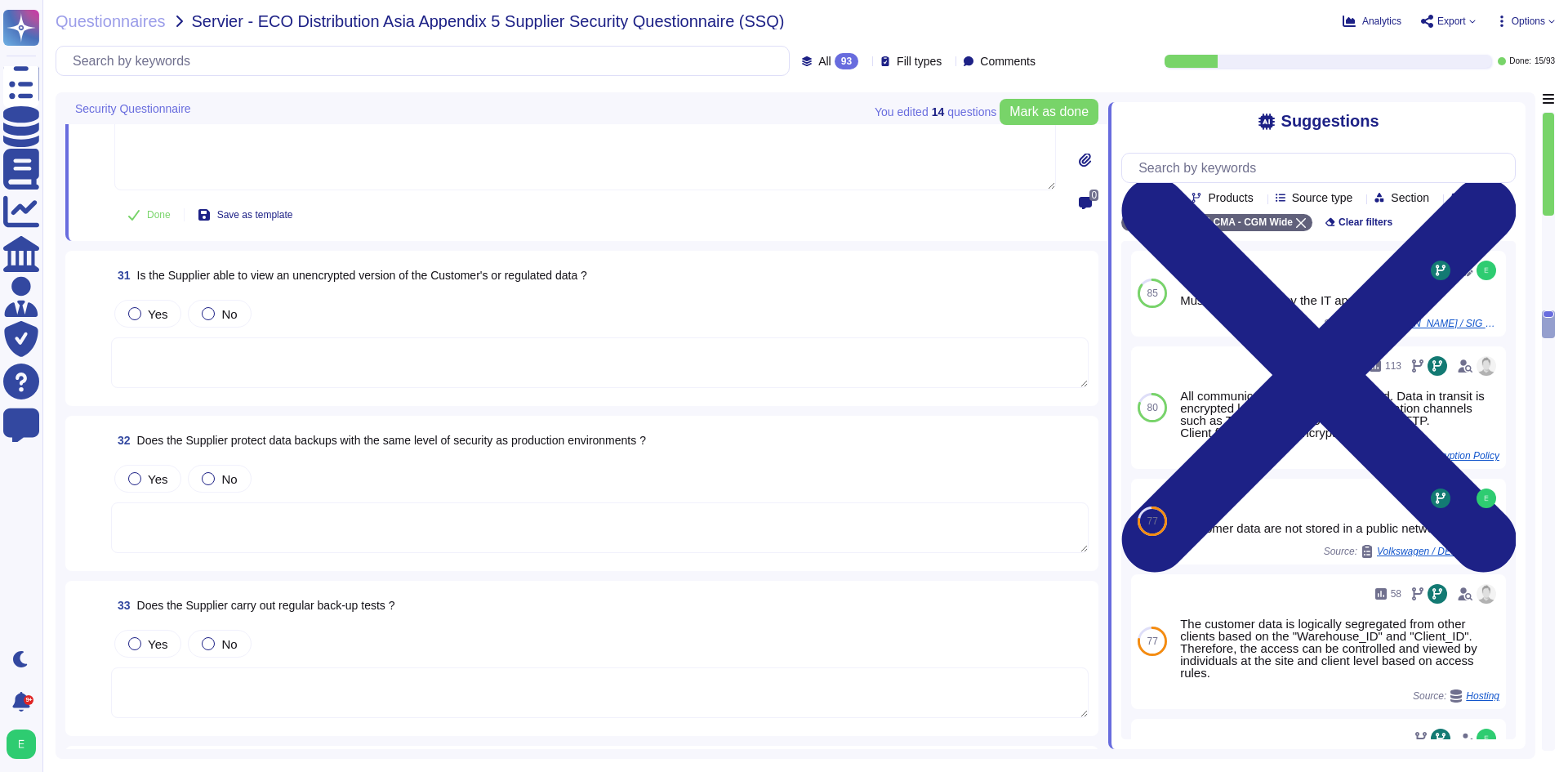
scroll to position [5547, 0]
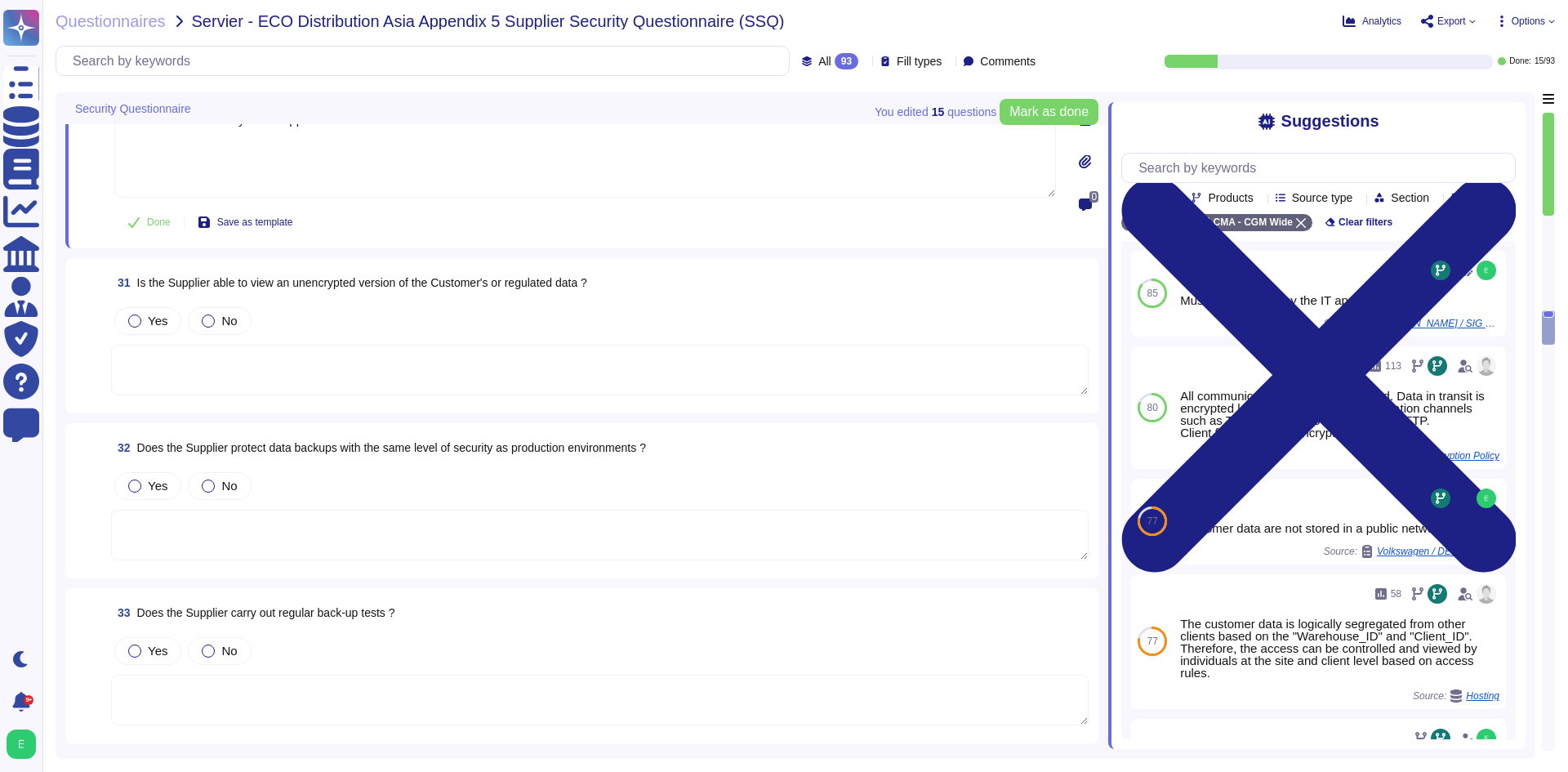
click at [320, 345] on textarea at bounding box center [600, 370] width 977 height 51
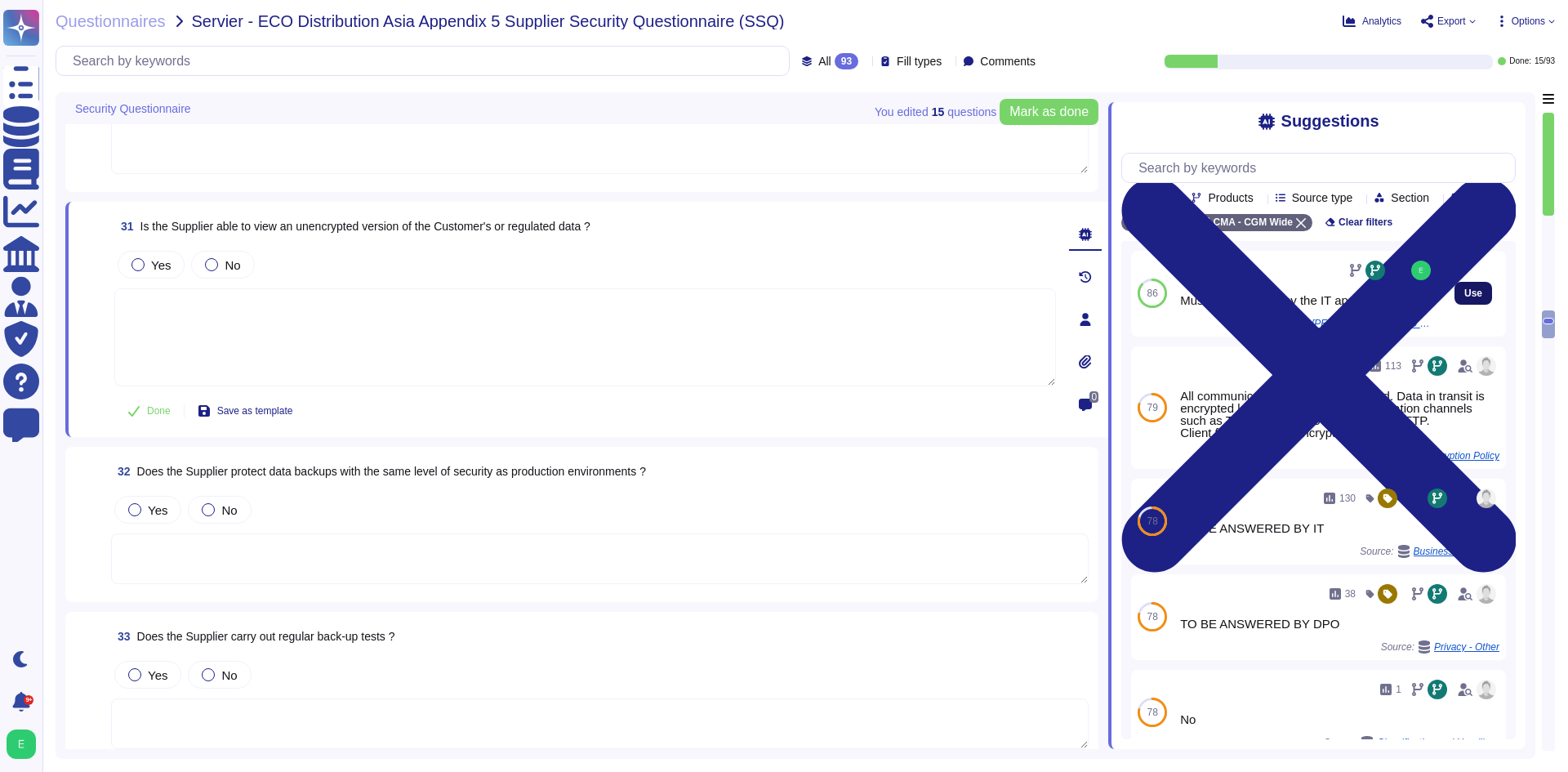
click at [1464, 298] on span "Use" at bounding box center [1473, 293] width 18 height 10
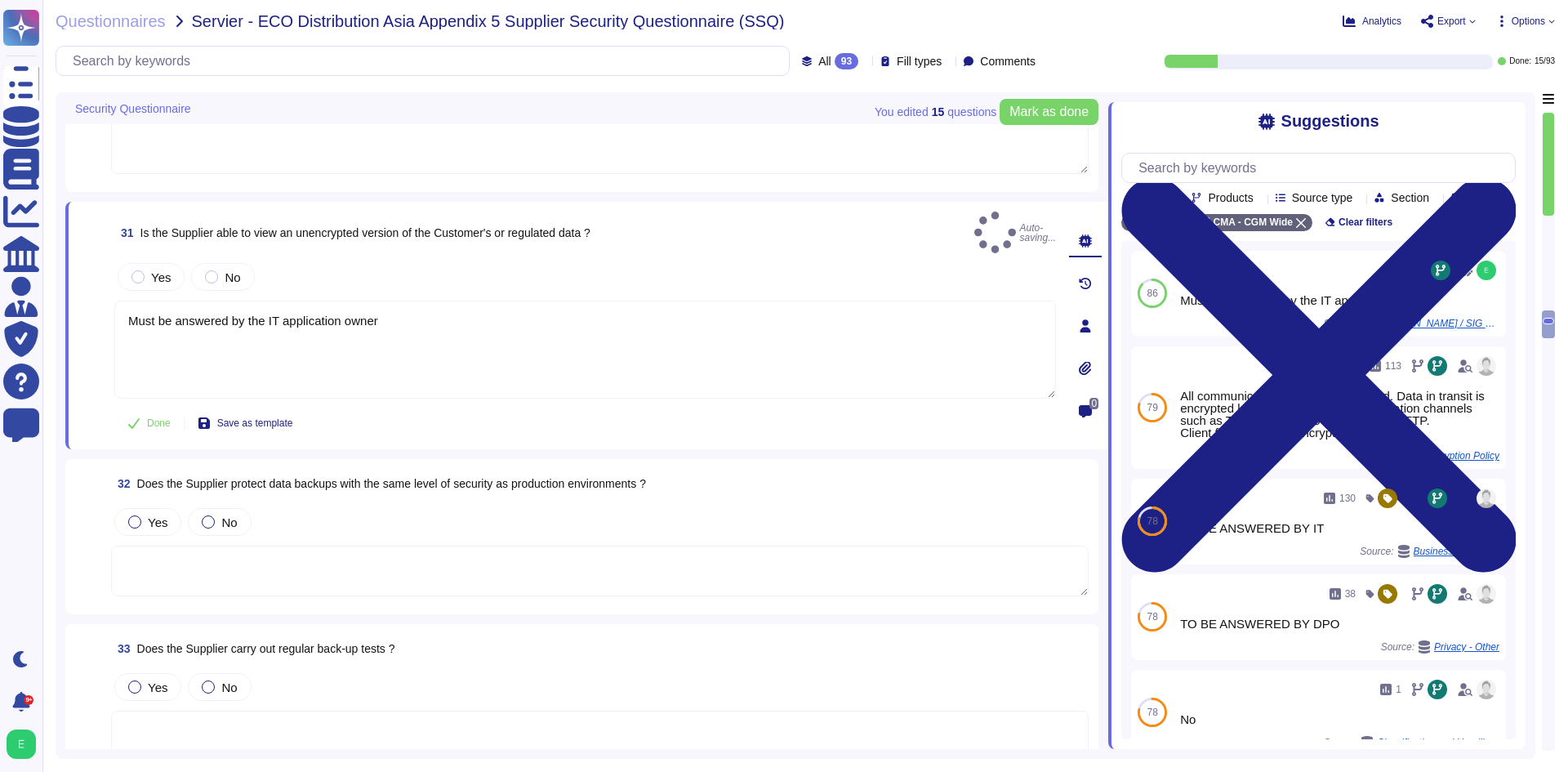
type textarea "Must be answered by the IT application owner"
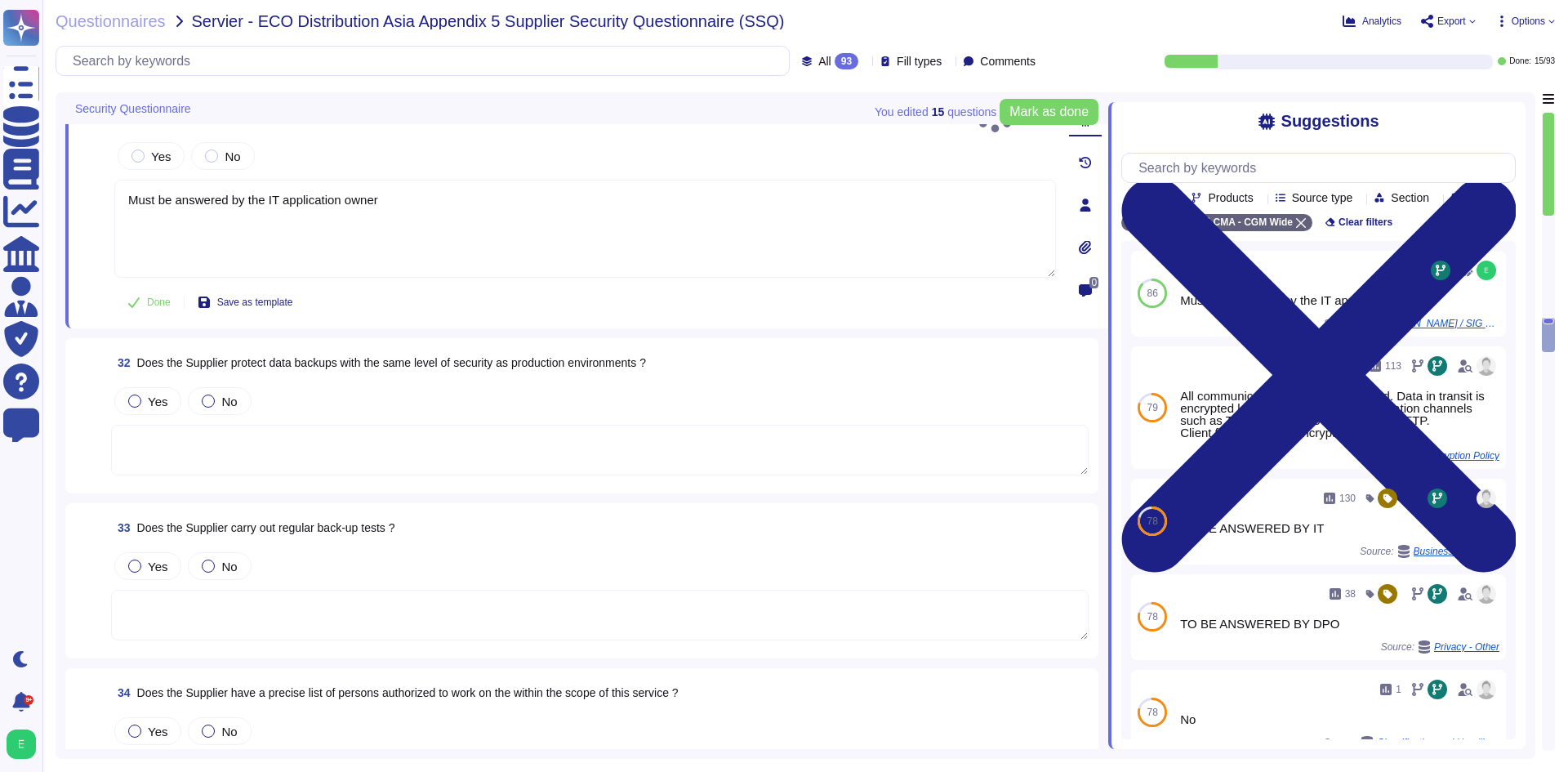
scroll to position [5792, 0]
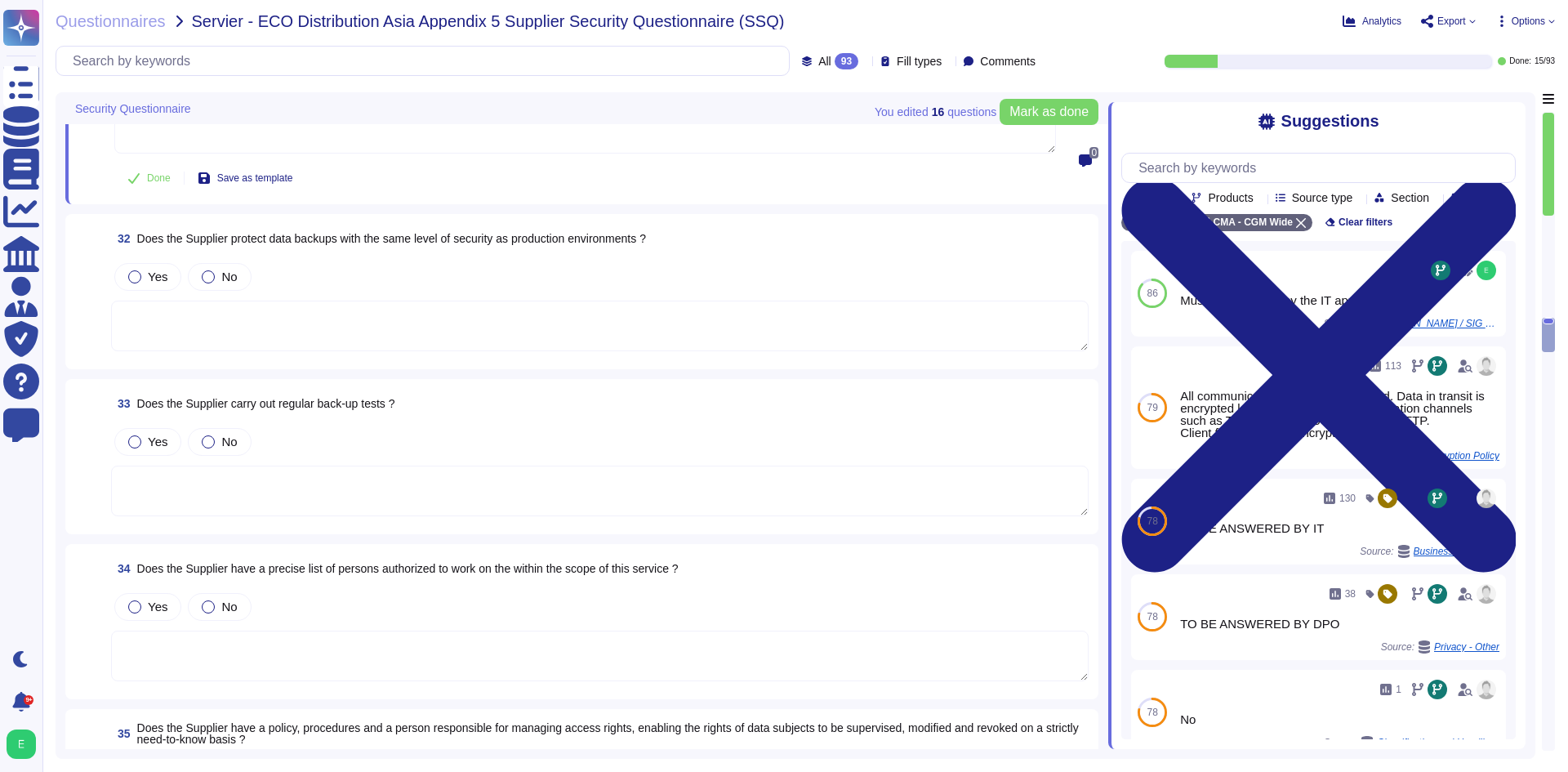
click at [528, 276] on div "Yes No" at bounding box center [600, 307] width 977 height 93
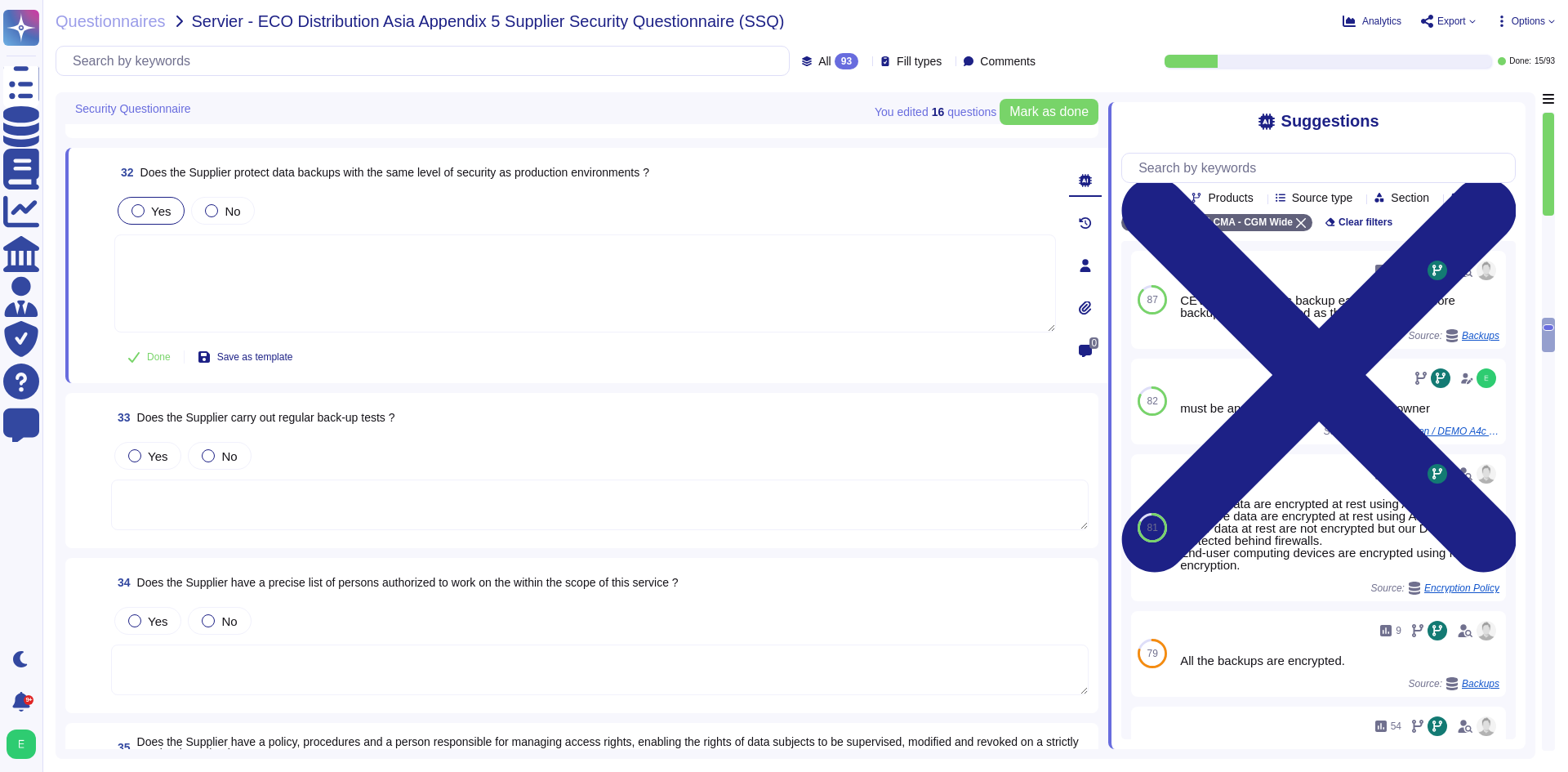
click at [125, 207] on div "Yes" at bounding box center [152, 211] width 67 height 28
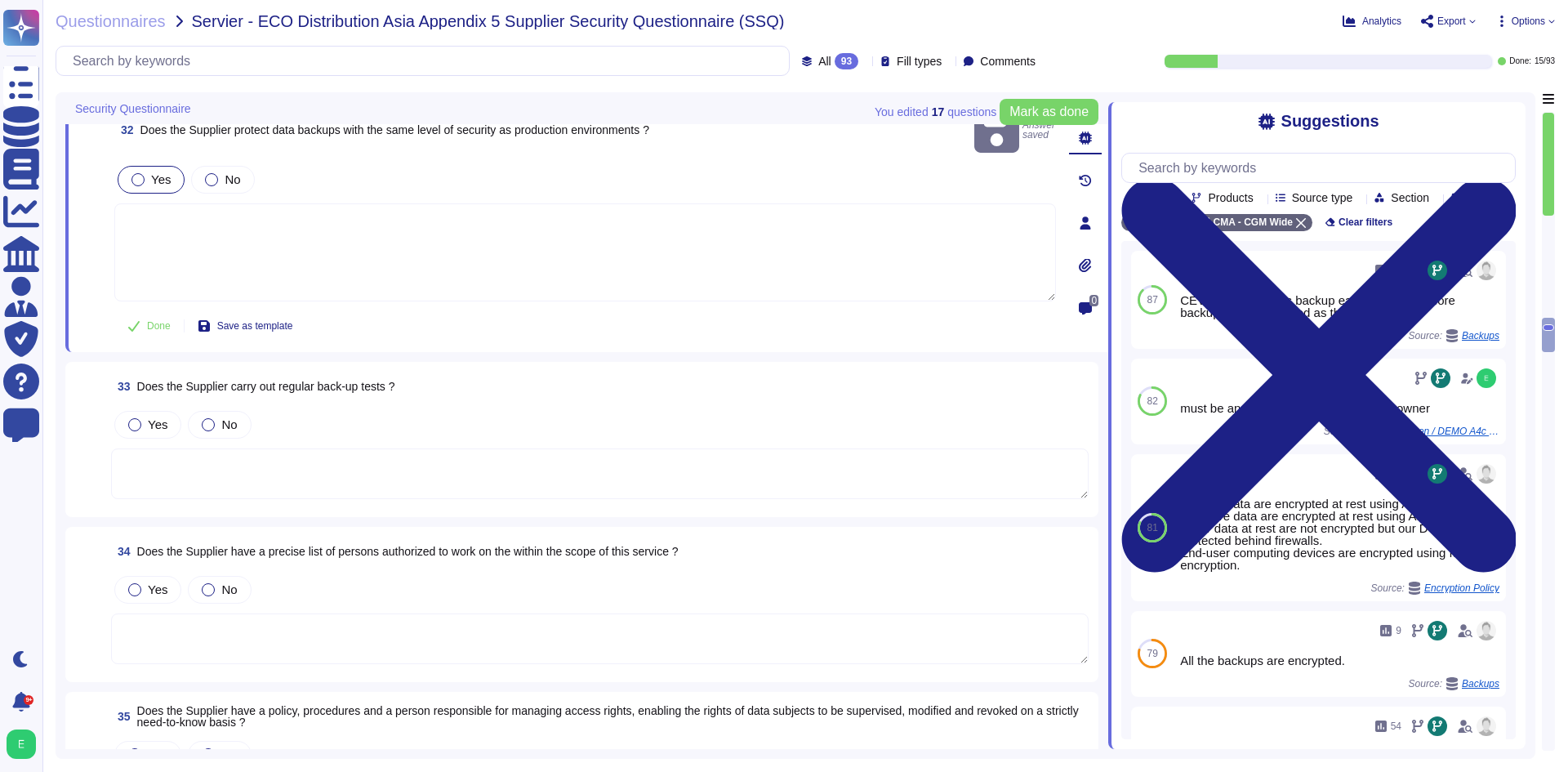
scroll to position [5874, 0]
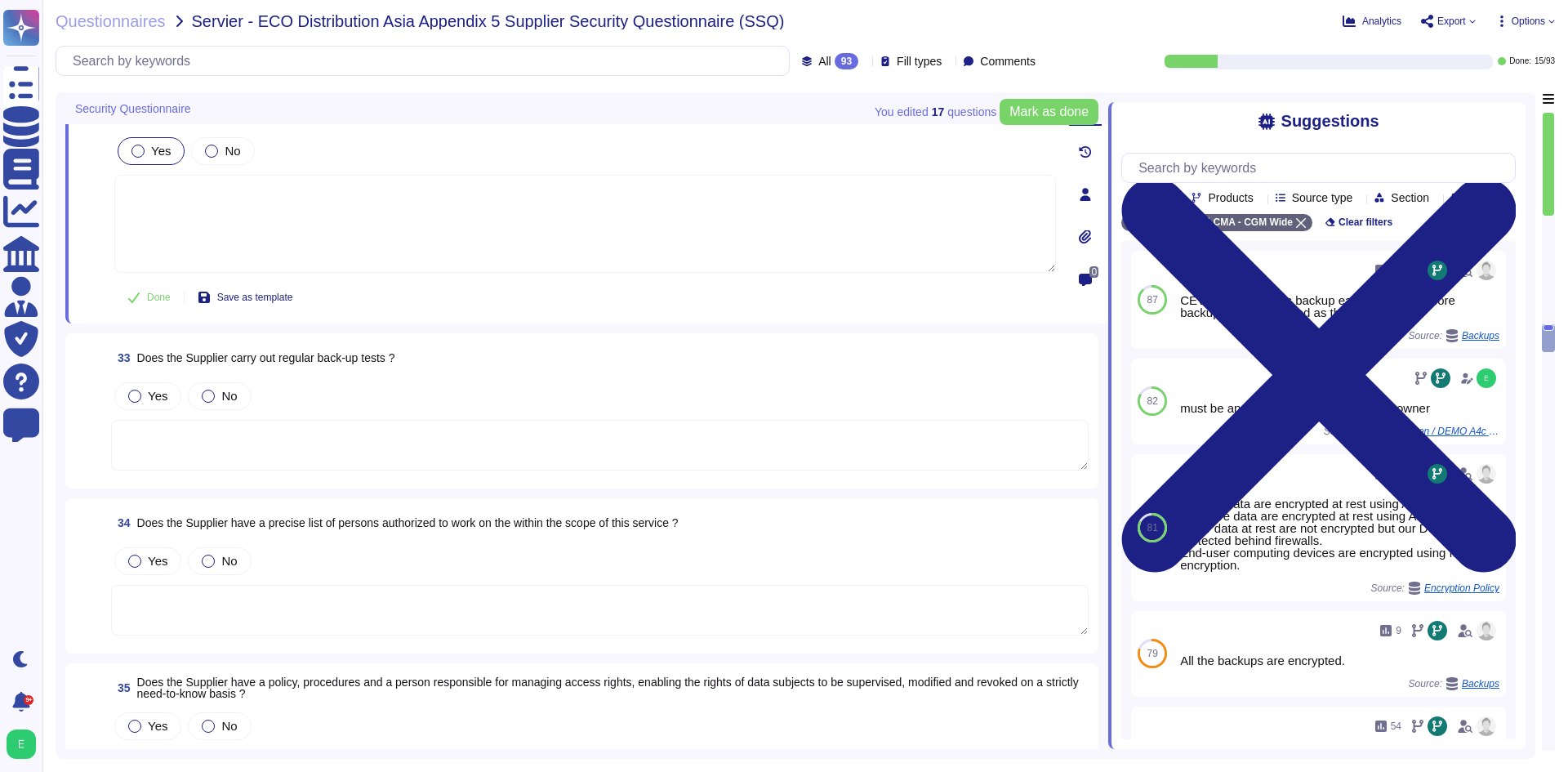
click at [152, 379] on div "Yes No" at bounding box center [600, 397] width 977 height 34
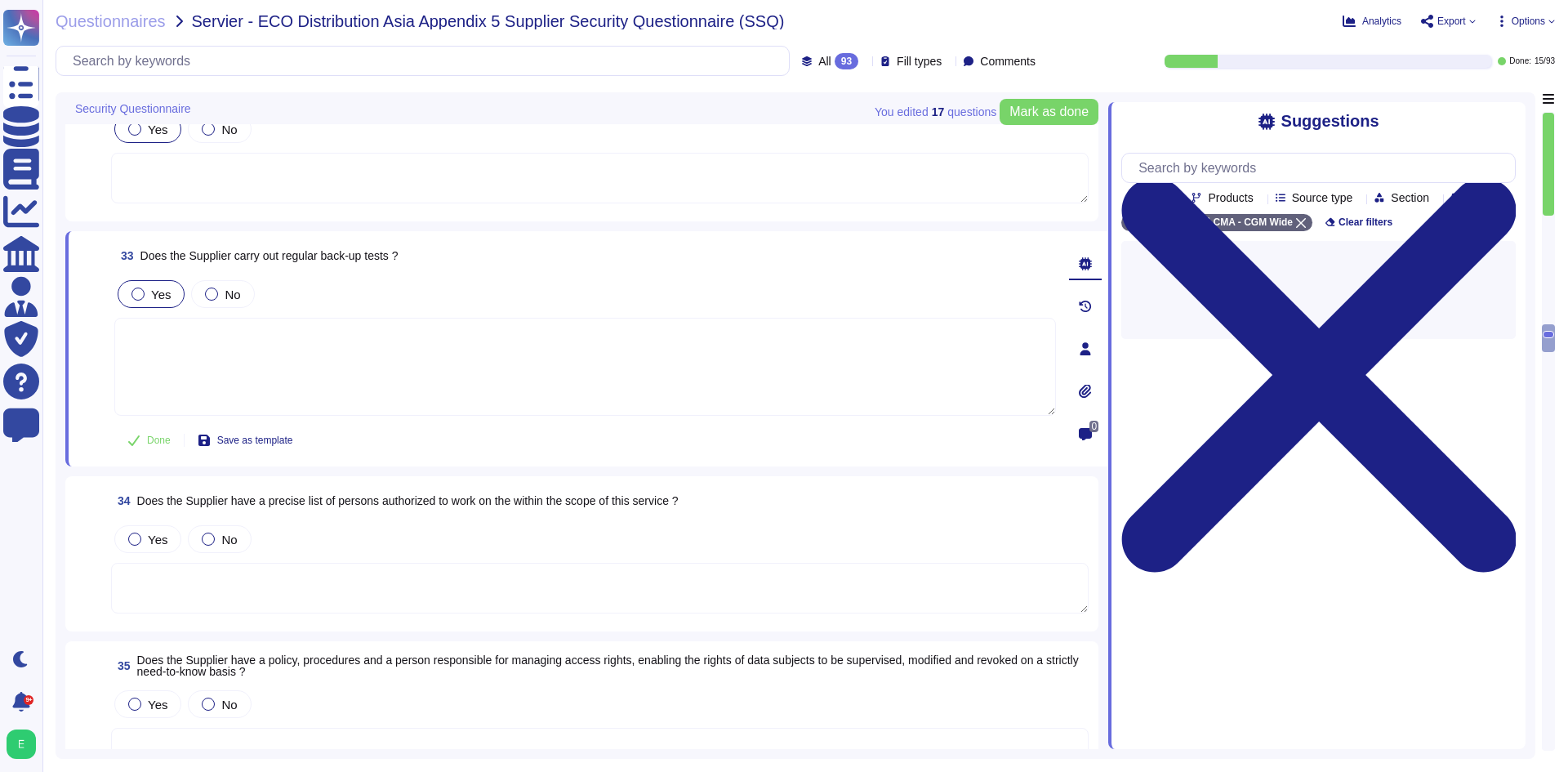
click at [142, 301] on div "Yes" at bounding box center [152, 294] width 67 height 28
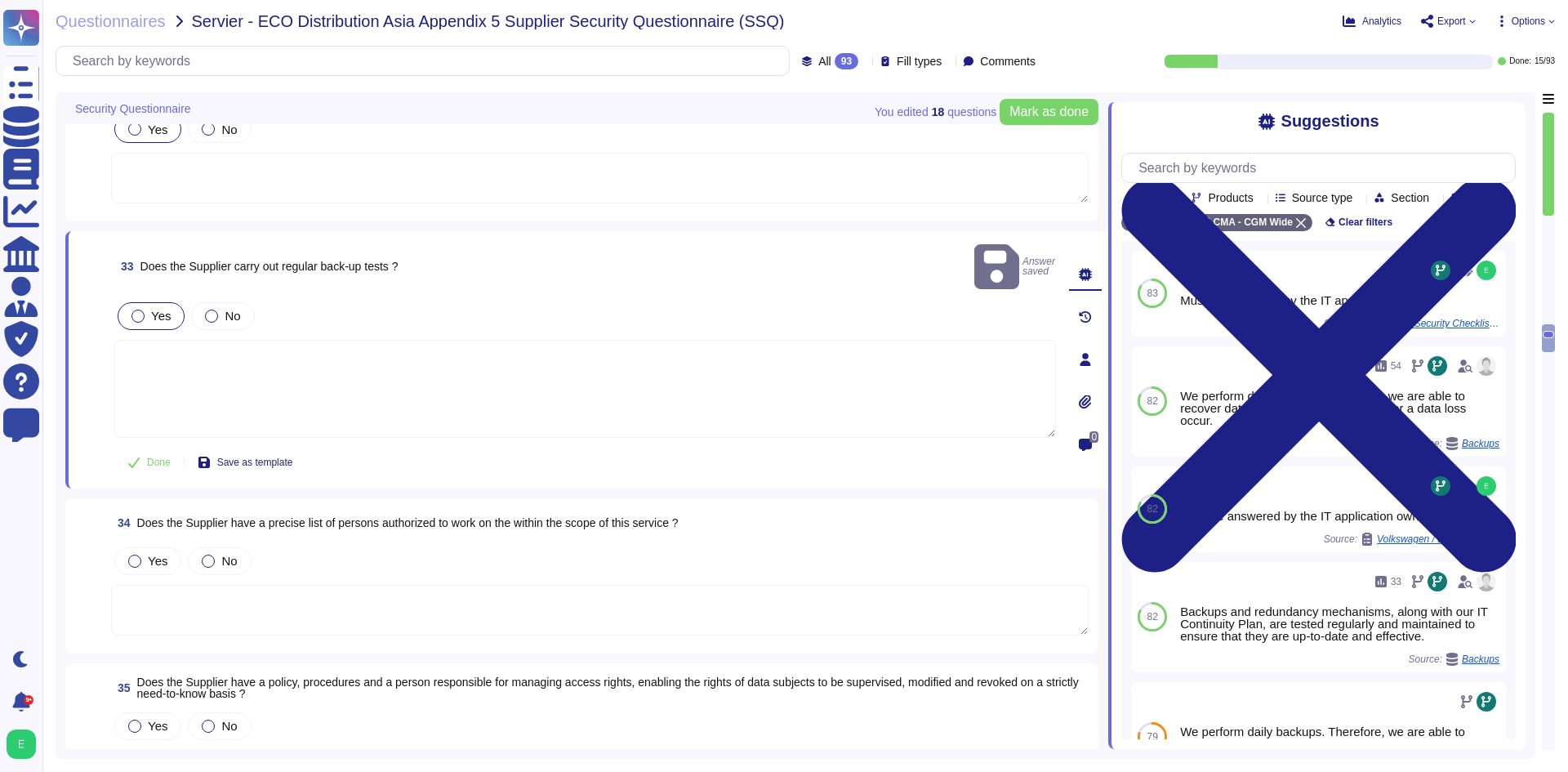
type textarea "Must be answered by the IT application owner"
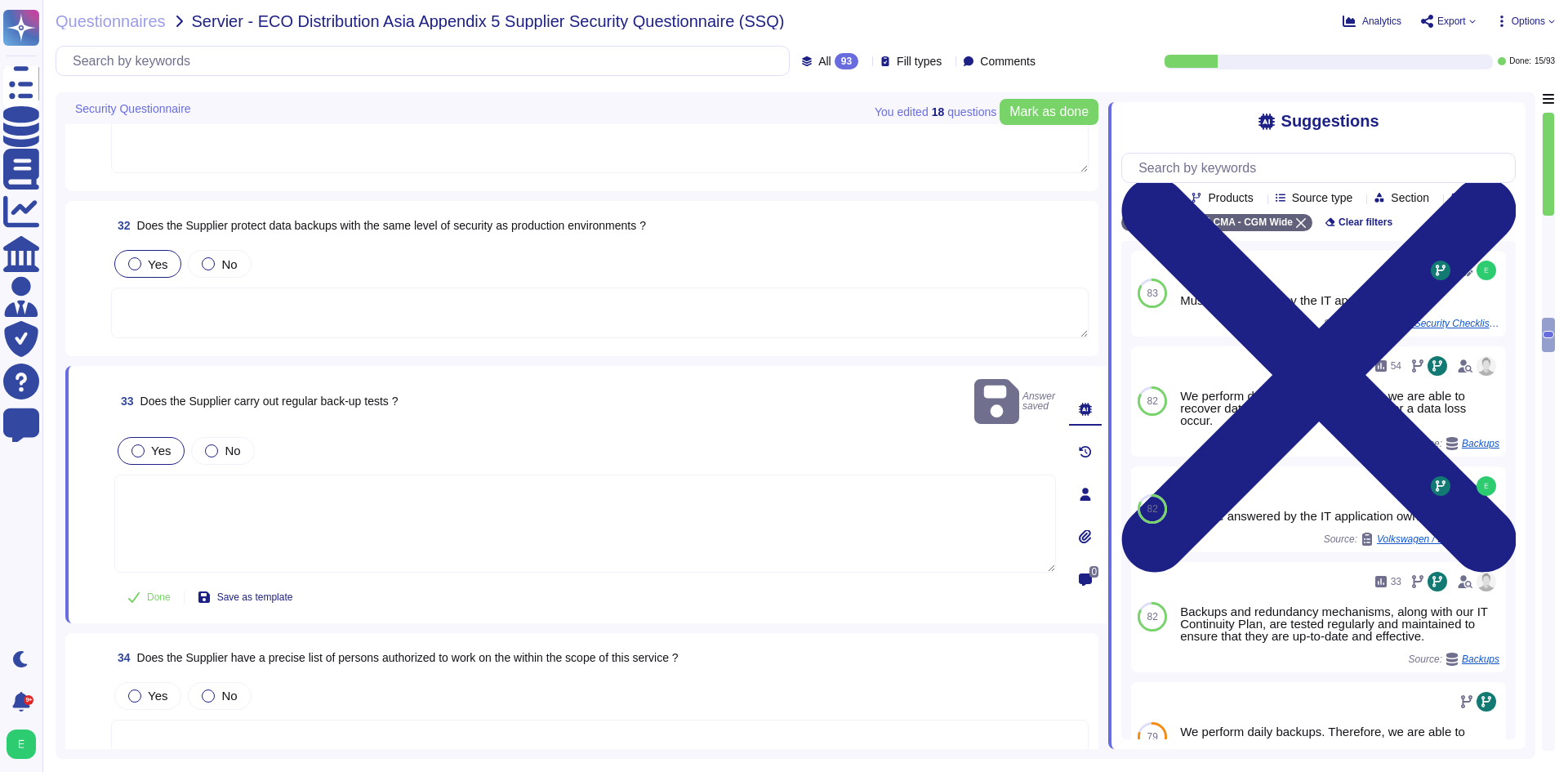
scroll to position [5665, 0]
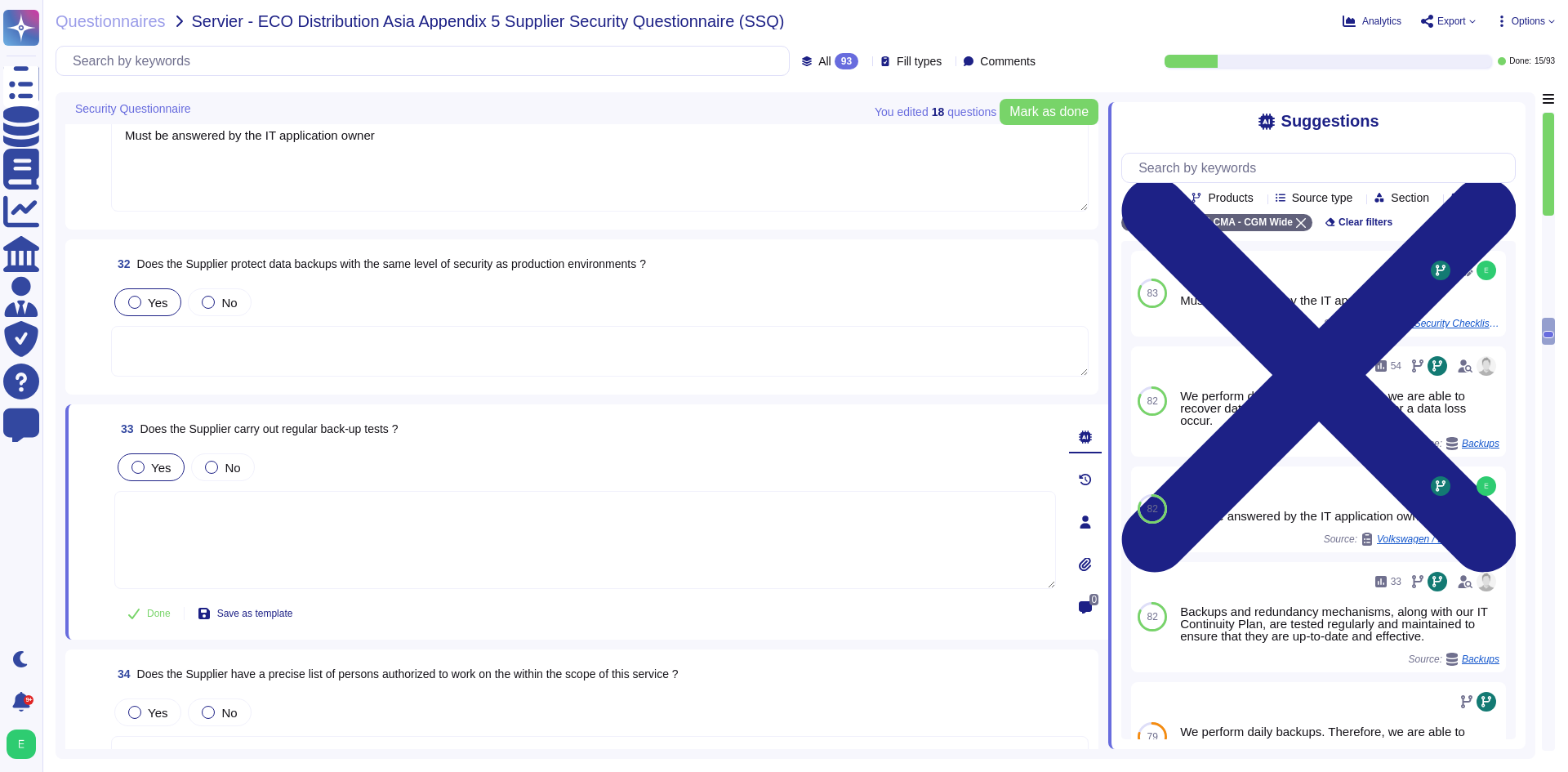
click at [345, 366] on textarea at bounding box center [600, 352] width 977 height 51
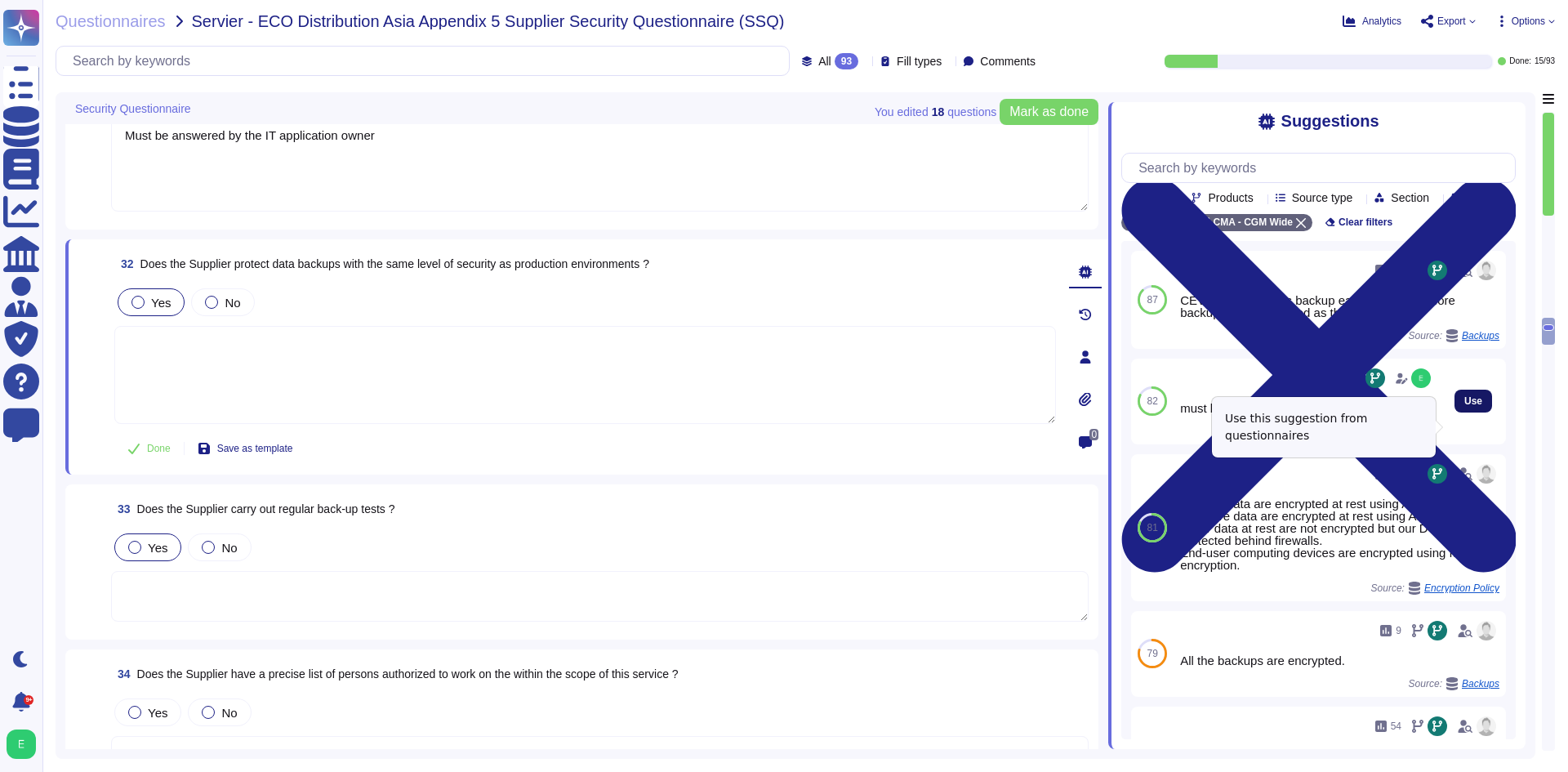
click at [1464, 406] on span "Use" at bounding box center [1473, 401] width 18 height 10
type textarea "must be answered by the IT application owner"
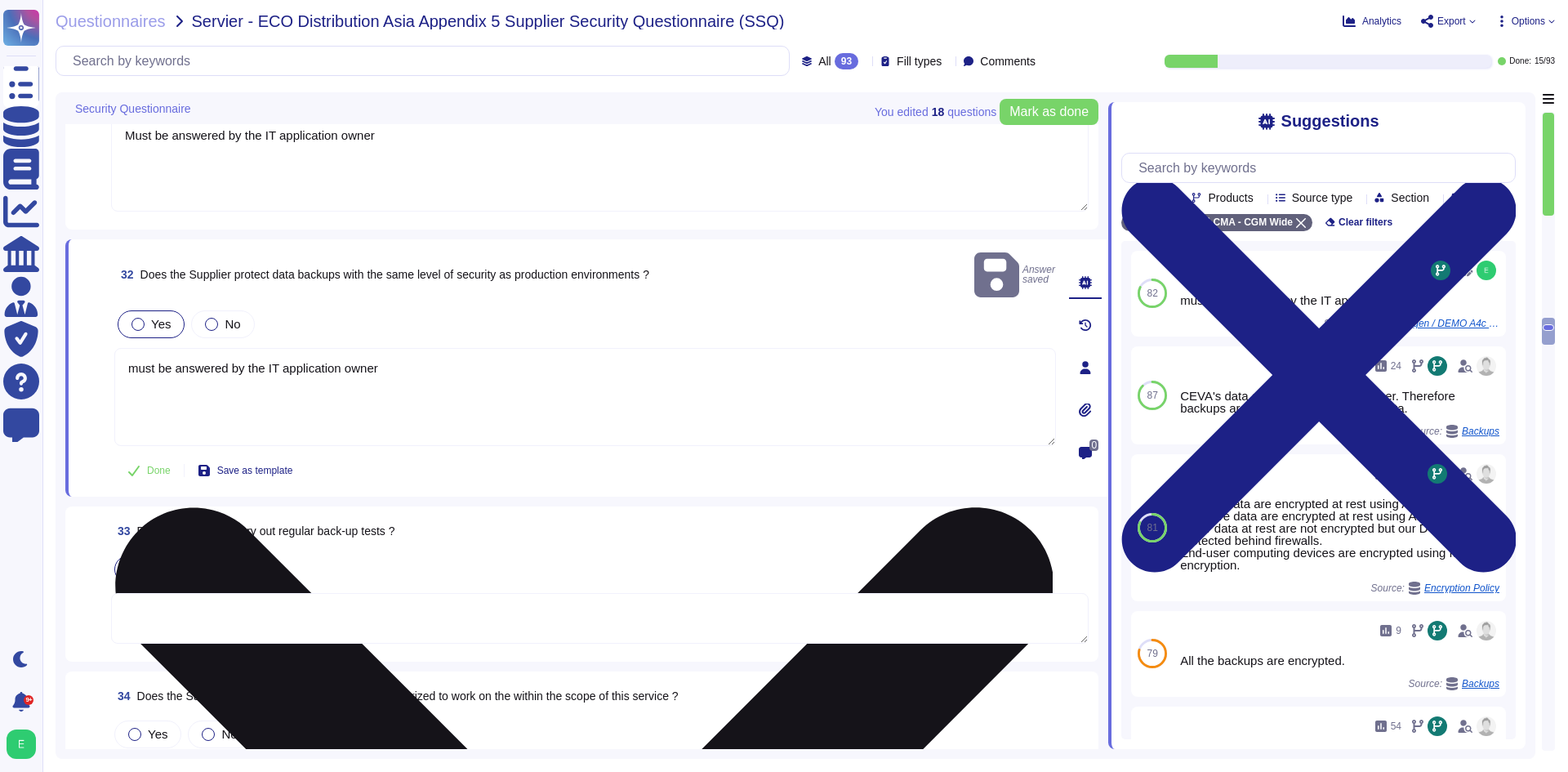
click at [487, 357] on textarea "must be answered by the IT application owner" at bounding box center [585, 397] width 941 height 98
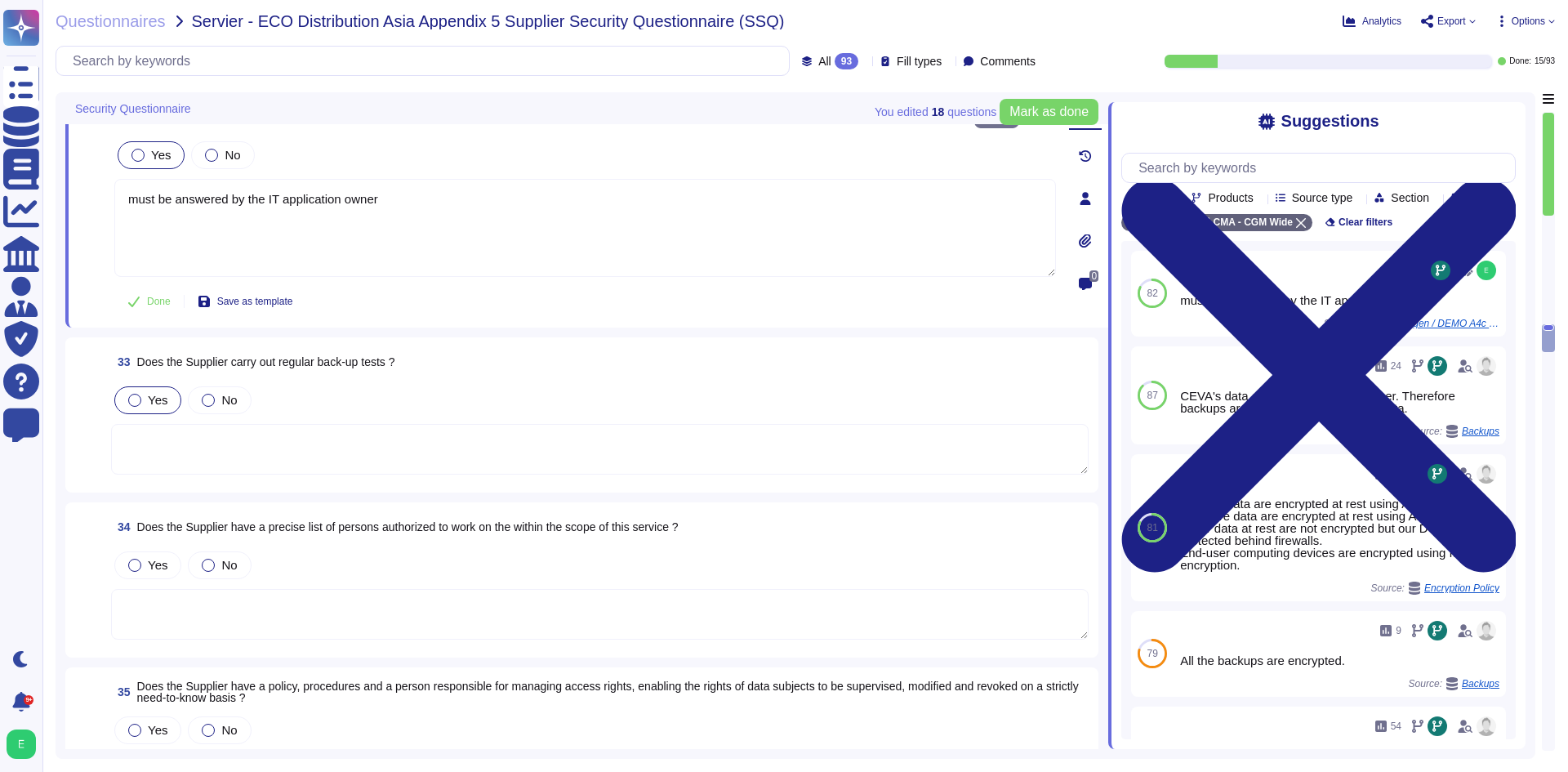
scroll to position [5828, 0]
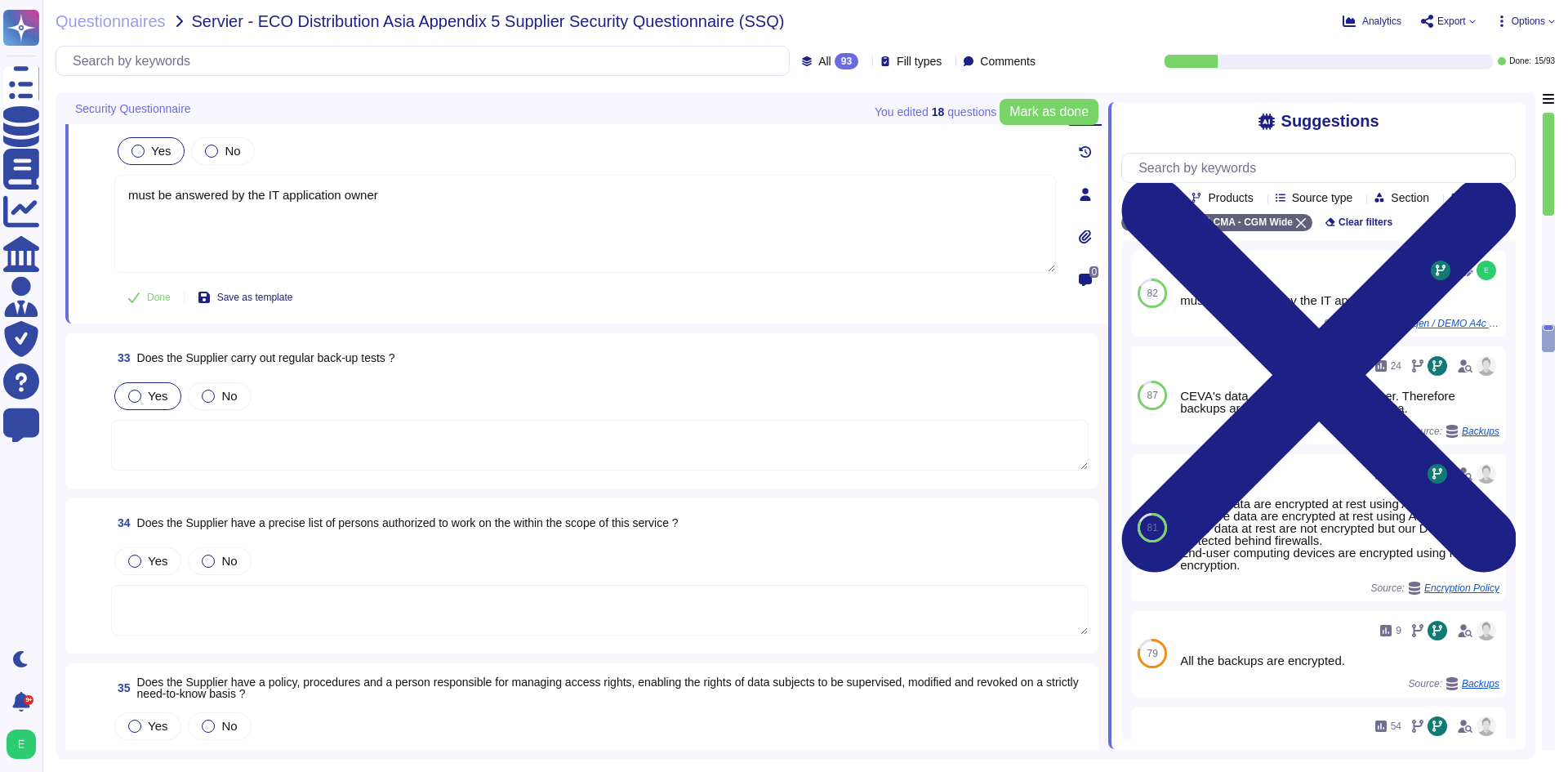
click at [483, 449] on div at bounding box center [600, 446] width 977 height 52
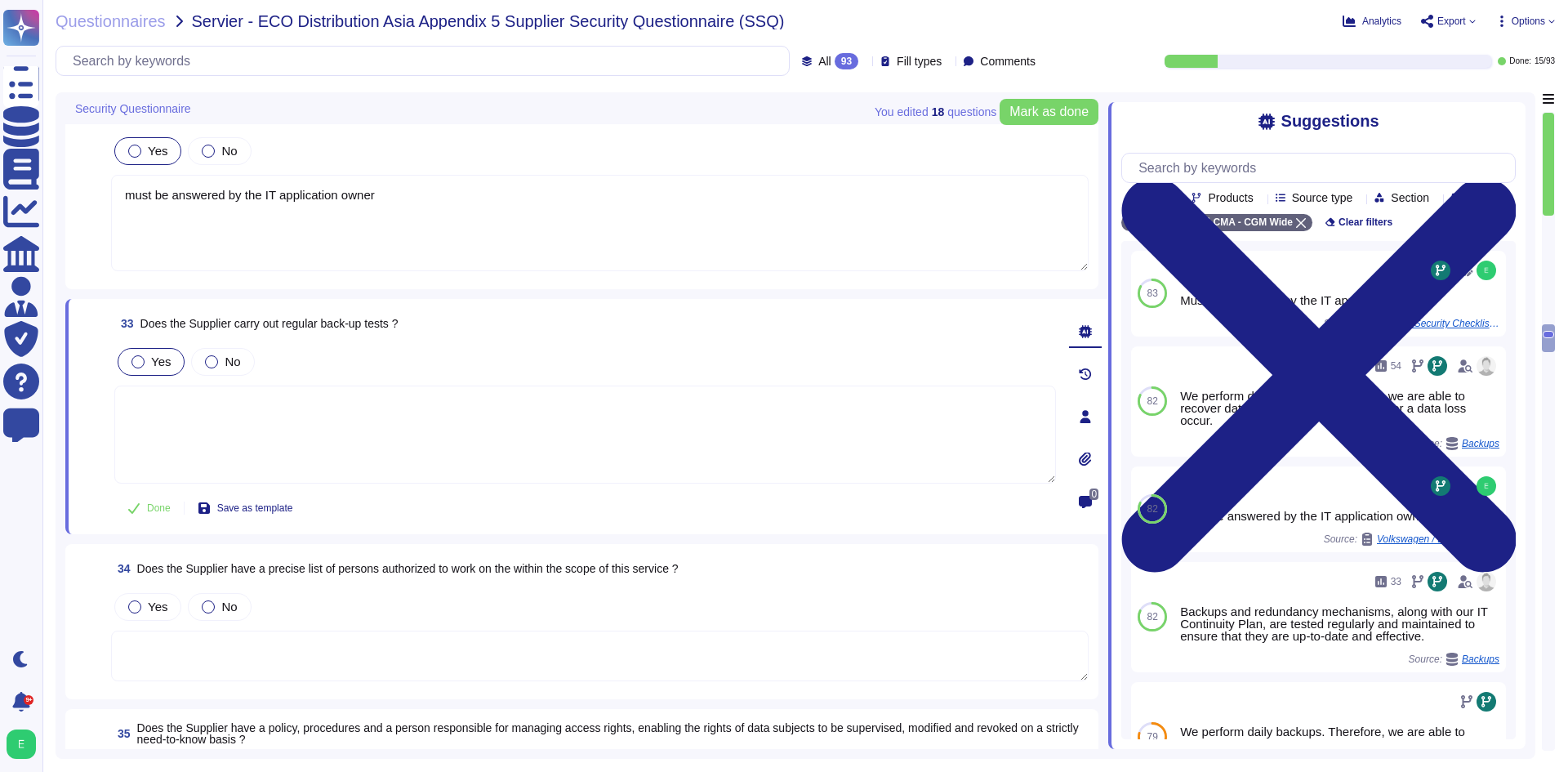
paste textarea "must be answered by the IT application owner"
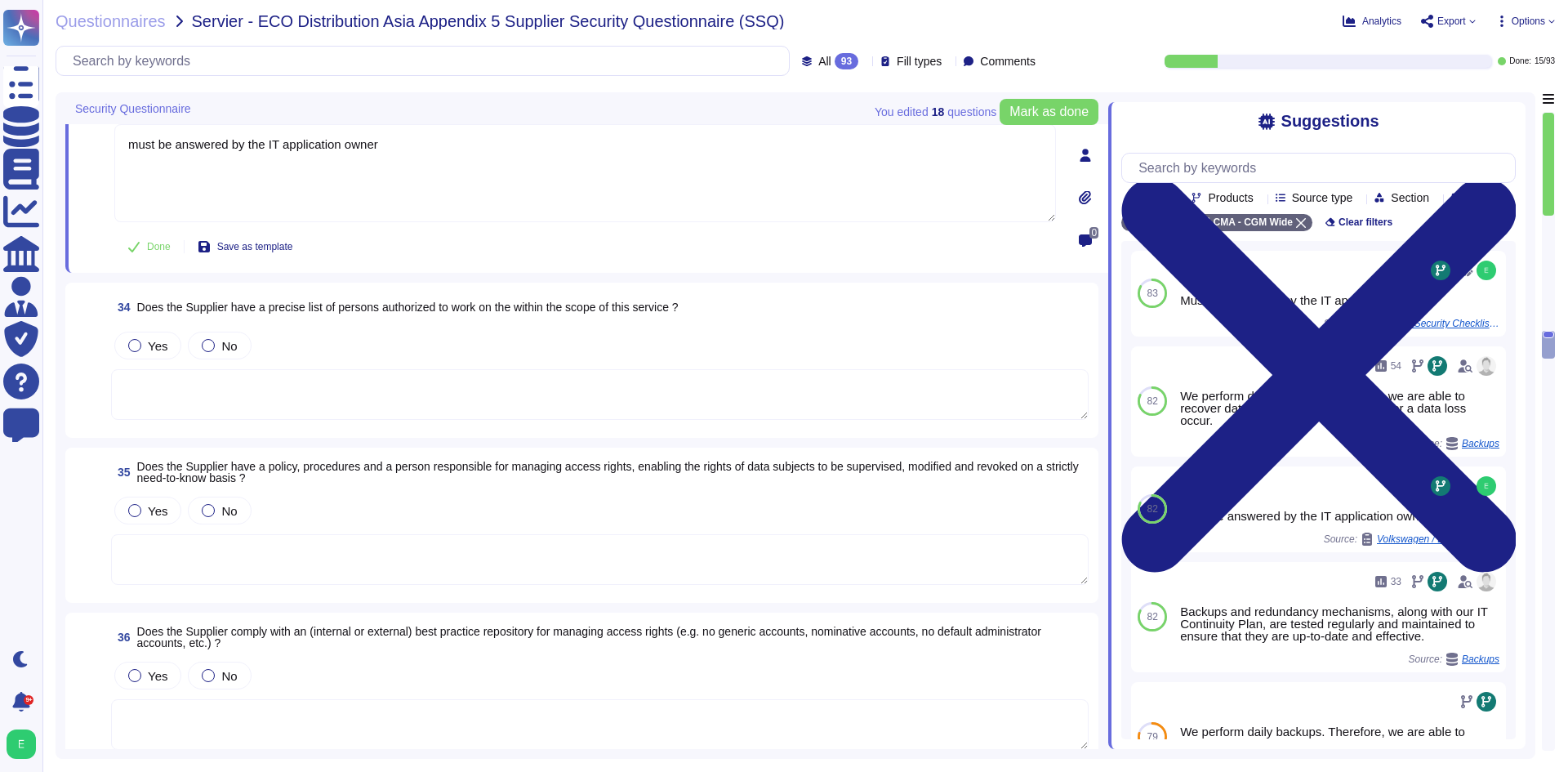
scroll to position [6073, 0]
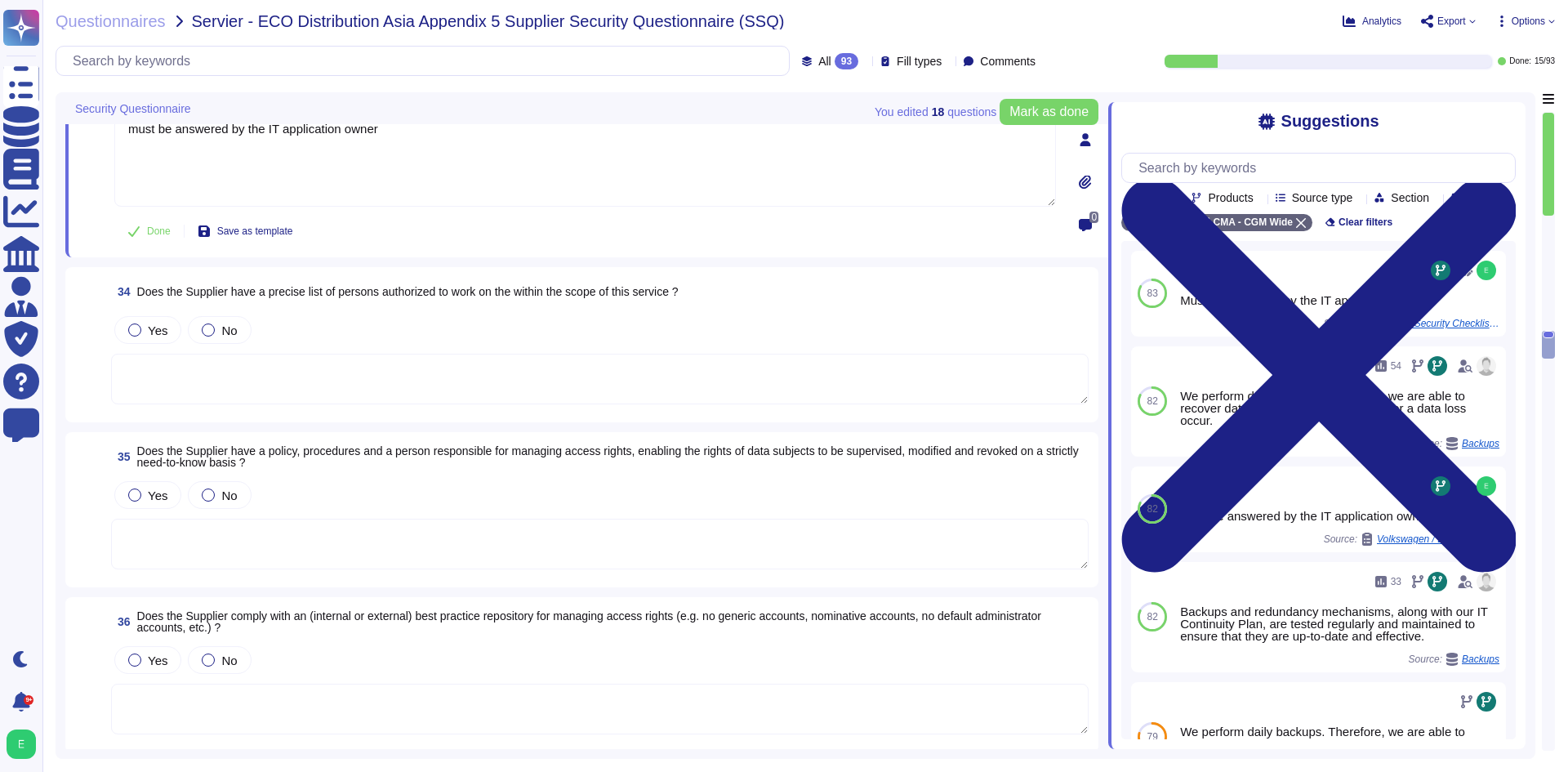
click at [156, 344] on div "Yes No" at bounding box center [600, 330] width 977 height 34
type textarea "must be answered by the IT application owner"
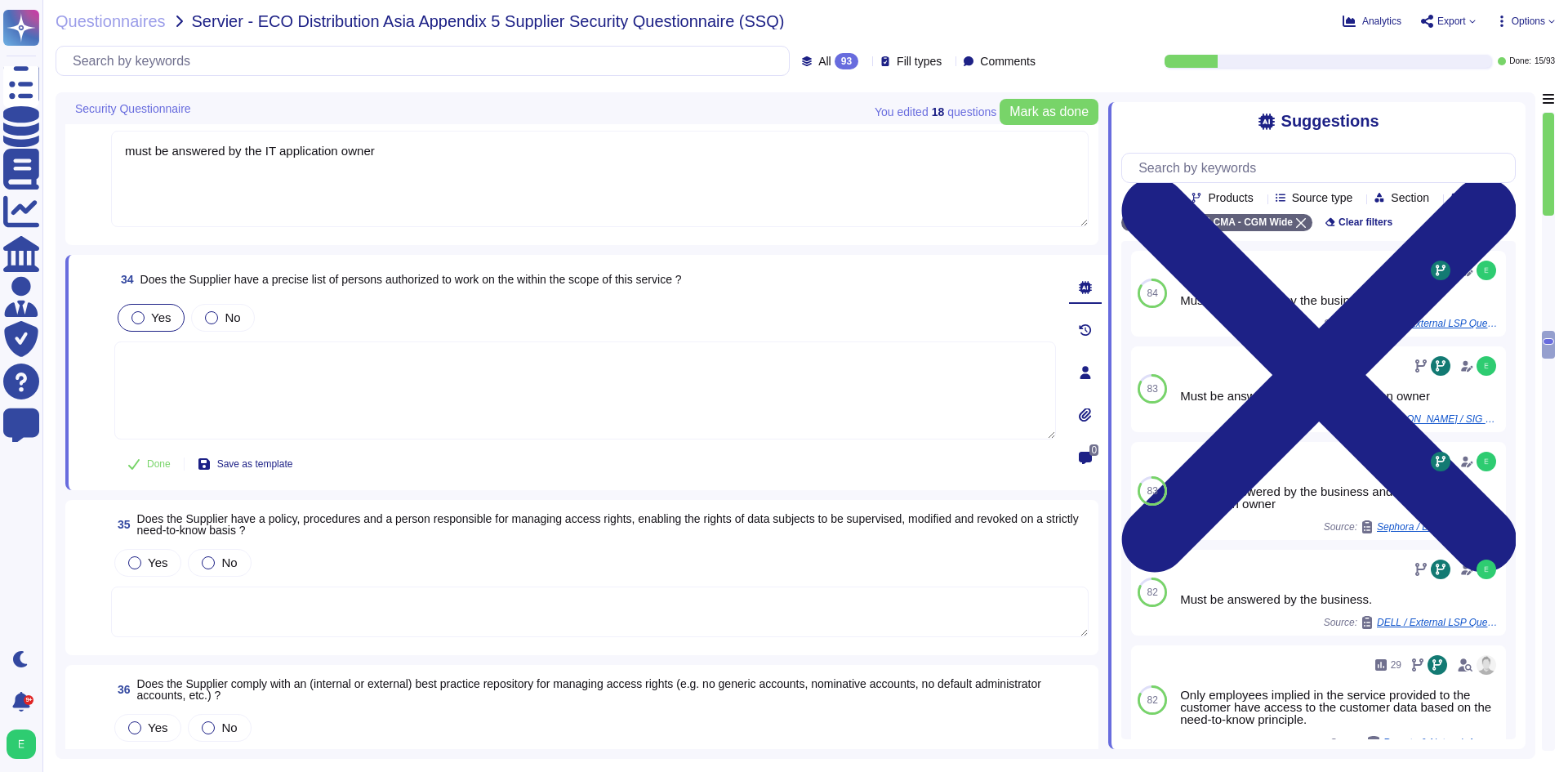
click at [148, 311] on label "Yes" at bounding box center [151, 318] width 39 height 13
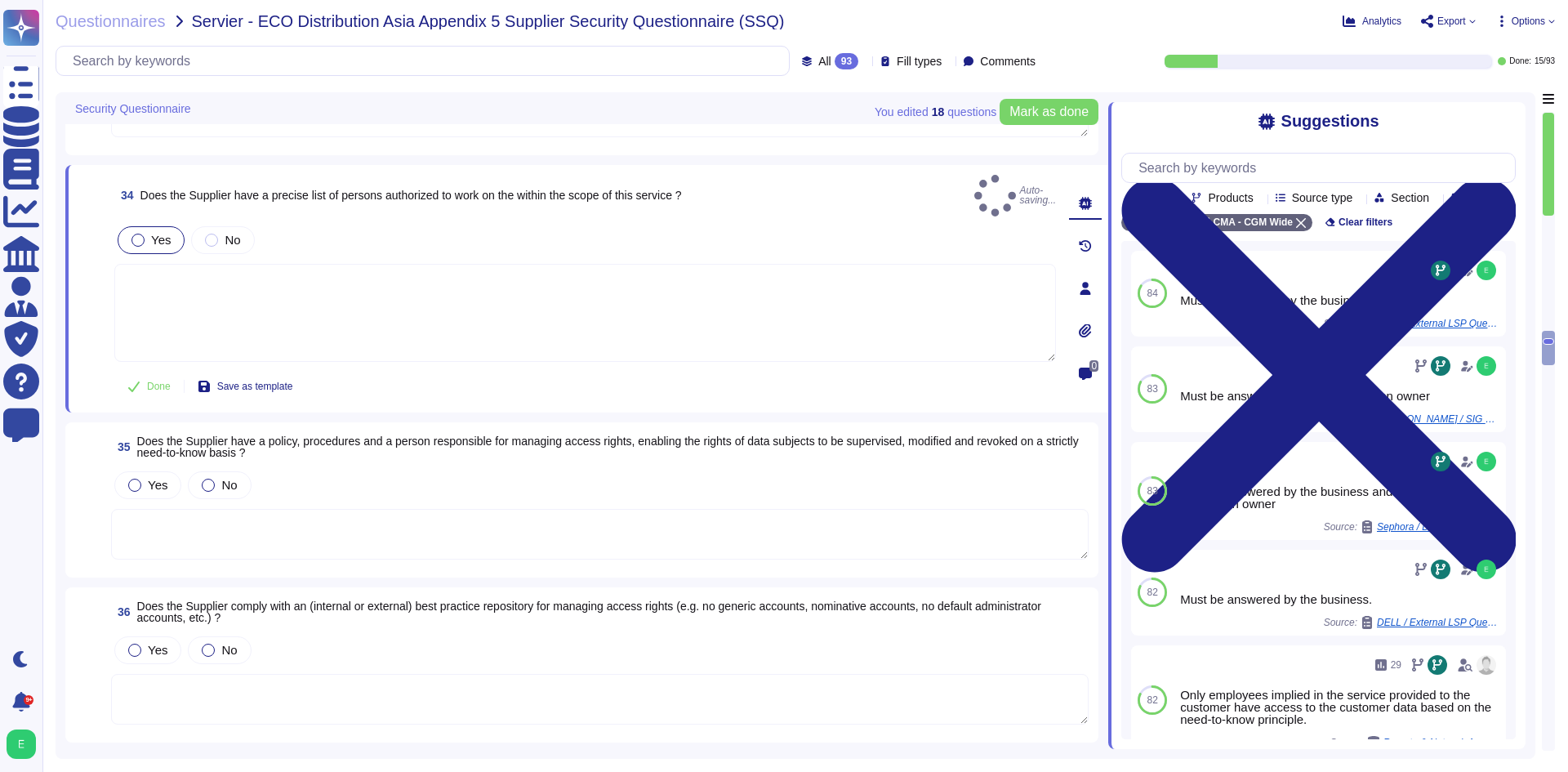
scroll to position [6237, 0]
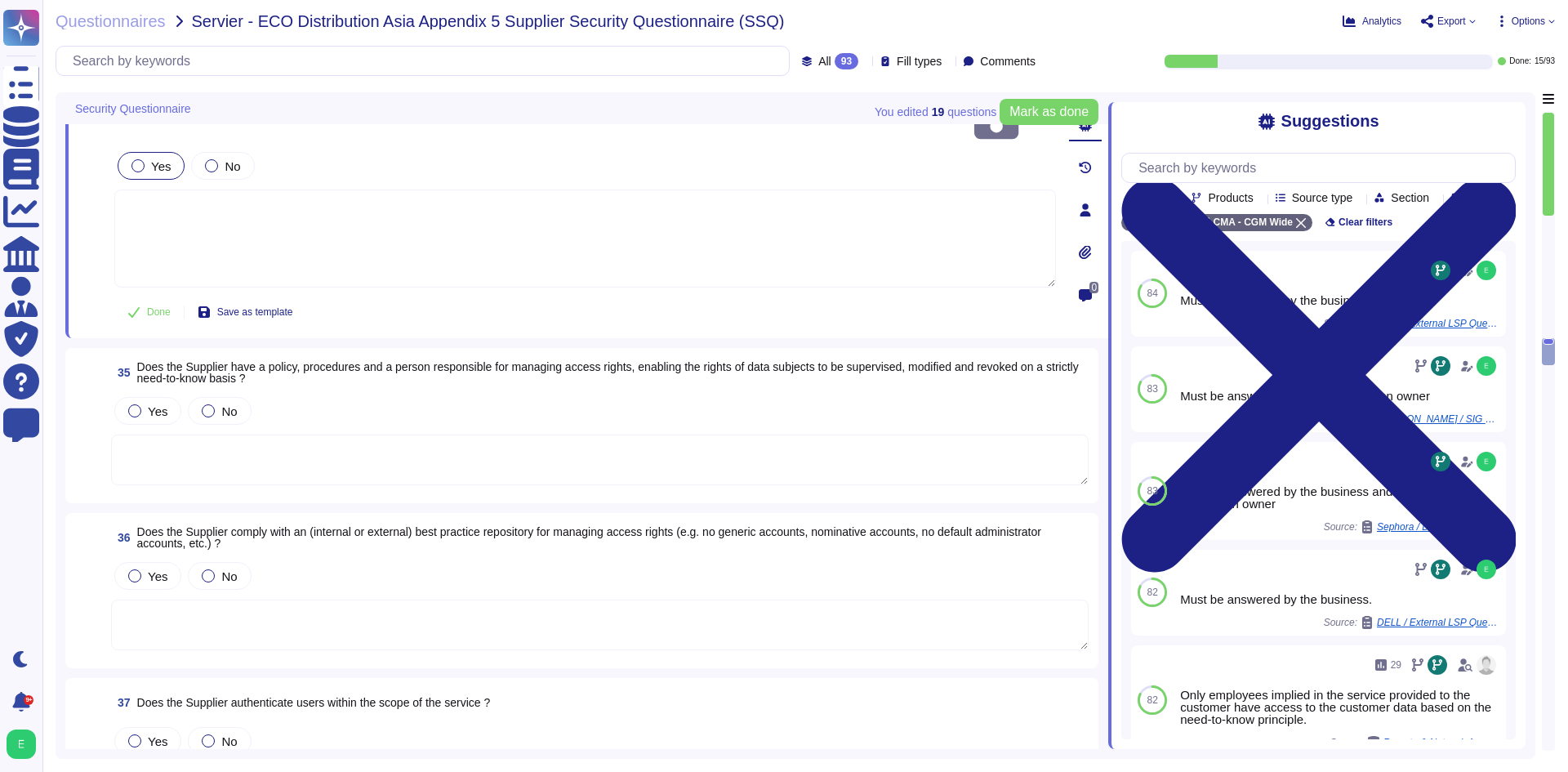
click at [315, 434] on textarea at bounding box center [600, 460] width 977 height 51
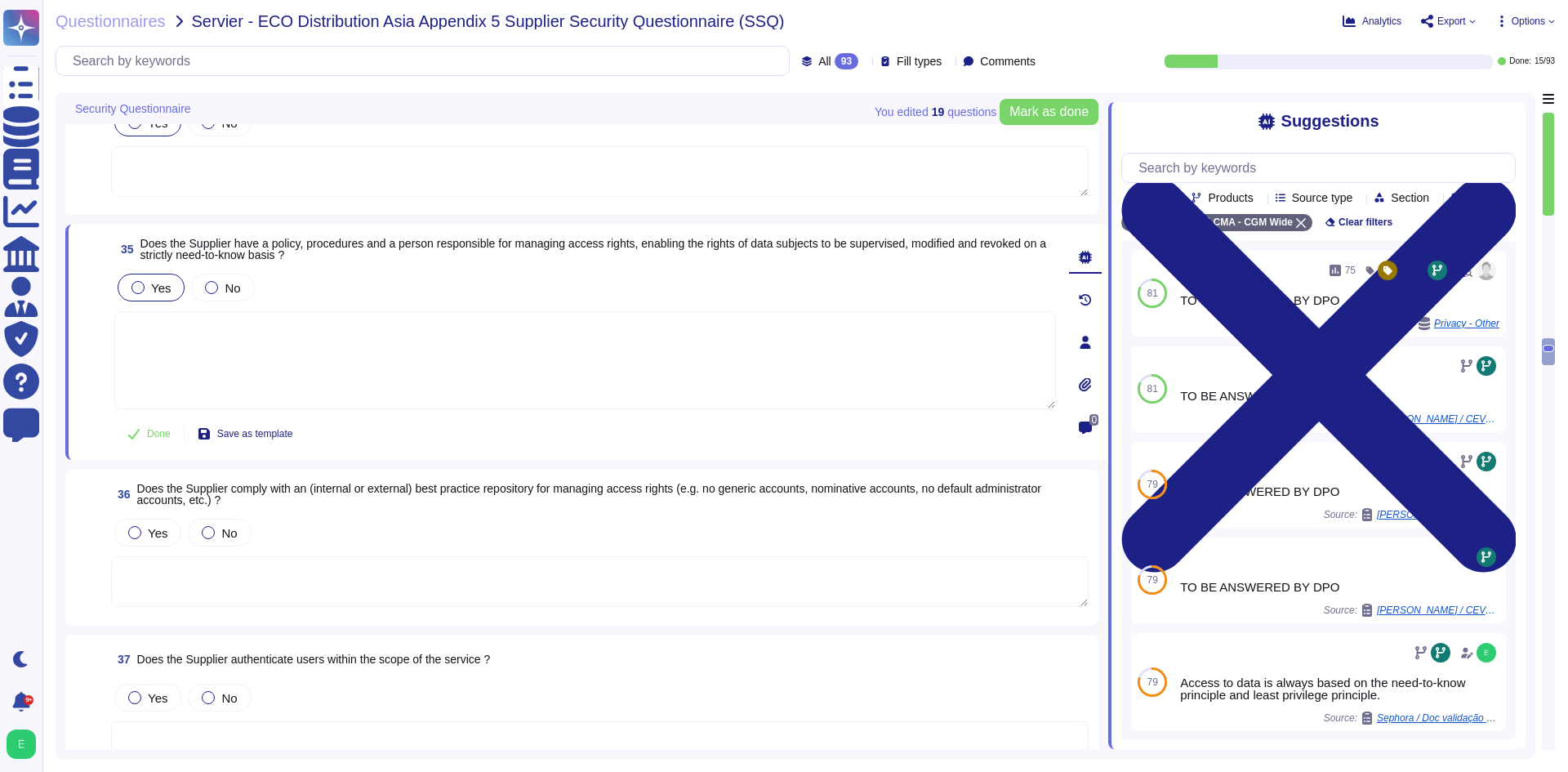
click at [152, 285] on span "Yes" at bounding box center [161, 288] width 20 height 14
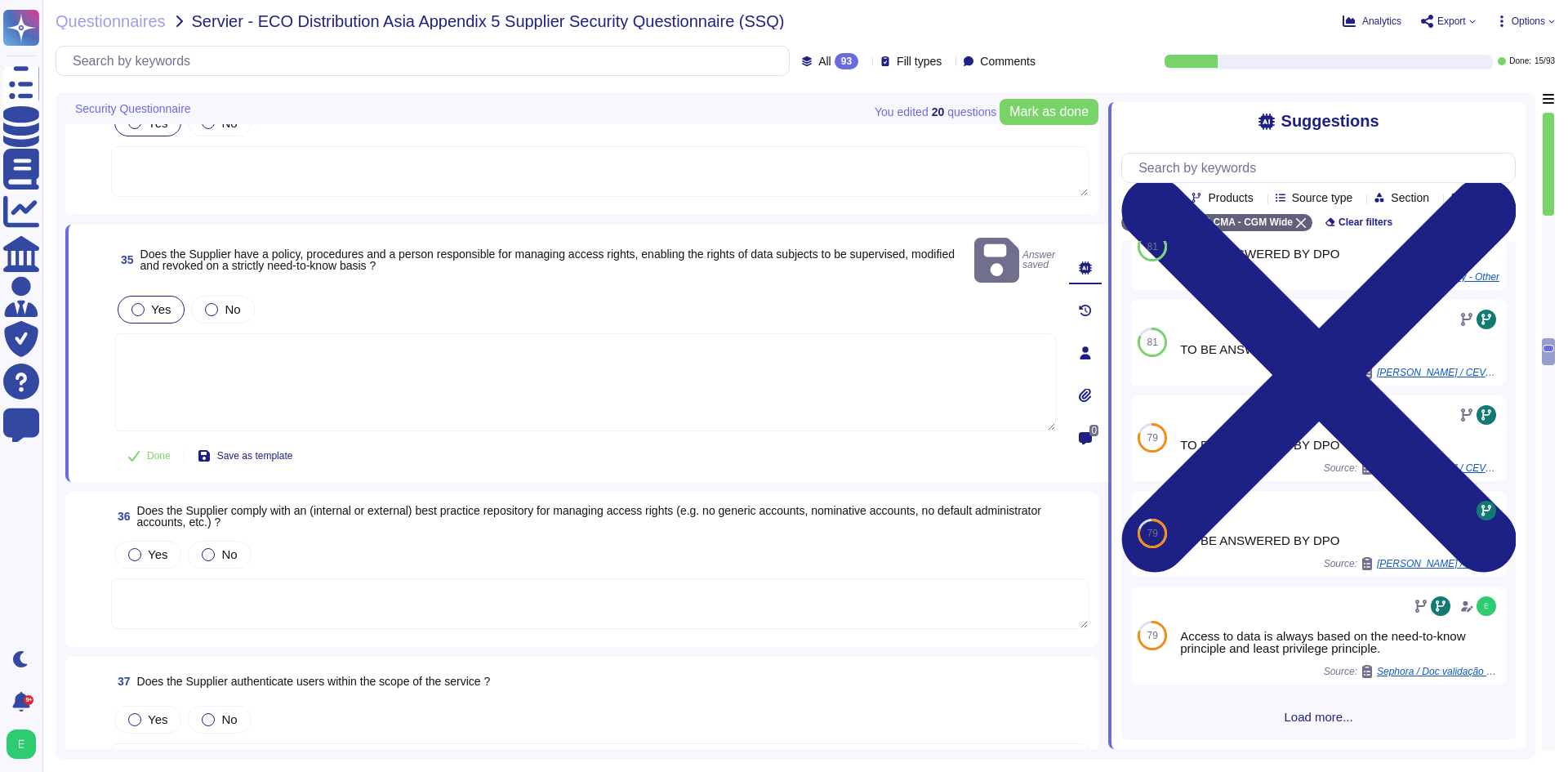
click at [1336, 711] on span "Load more..." at bounding box center [1318, 716] width 394 height 12
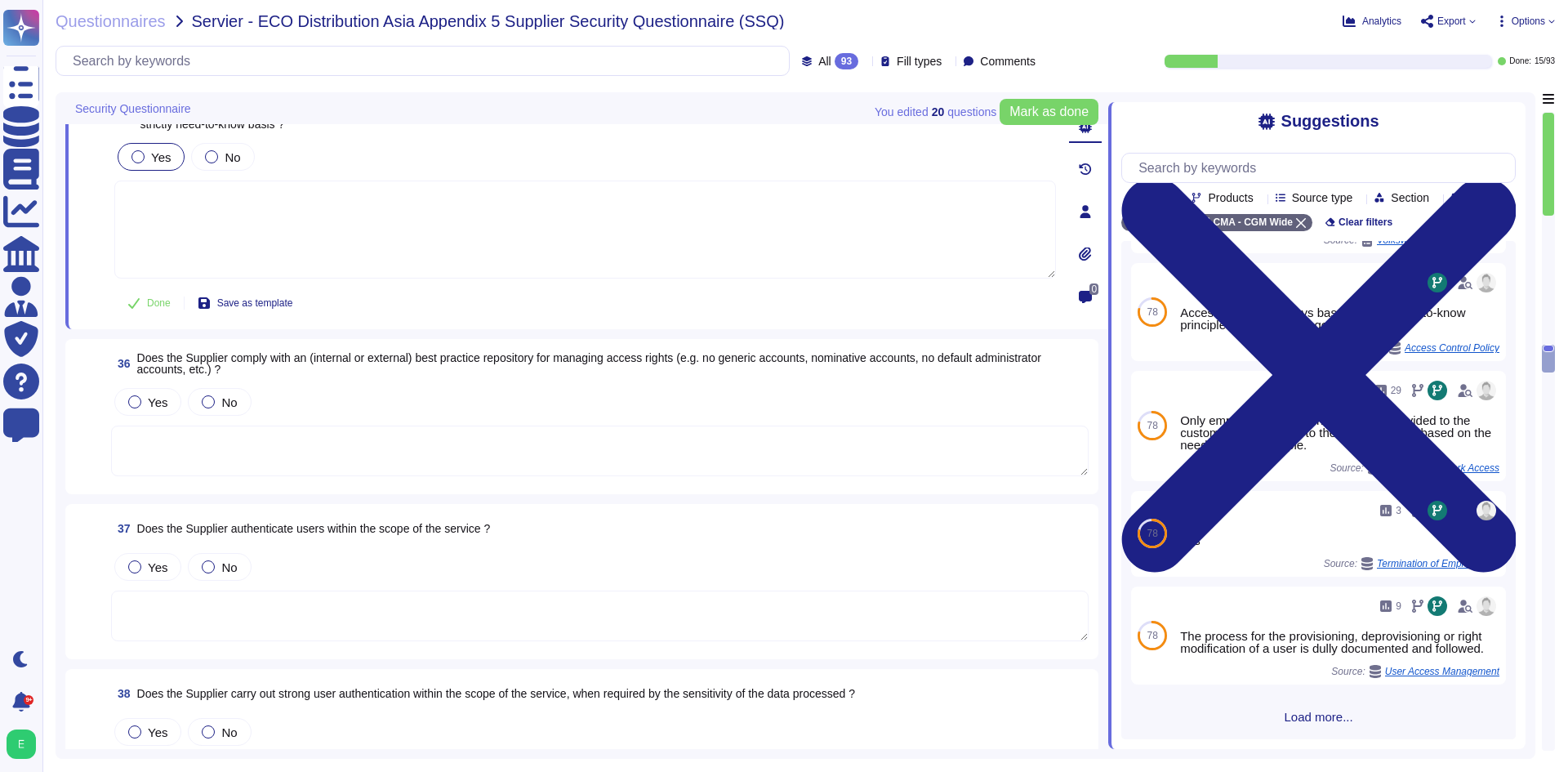
scroll to position [6400, 0]
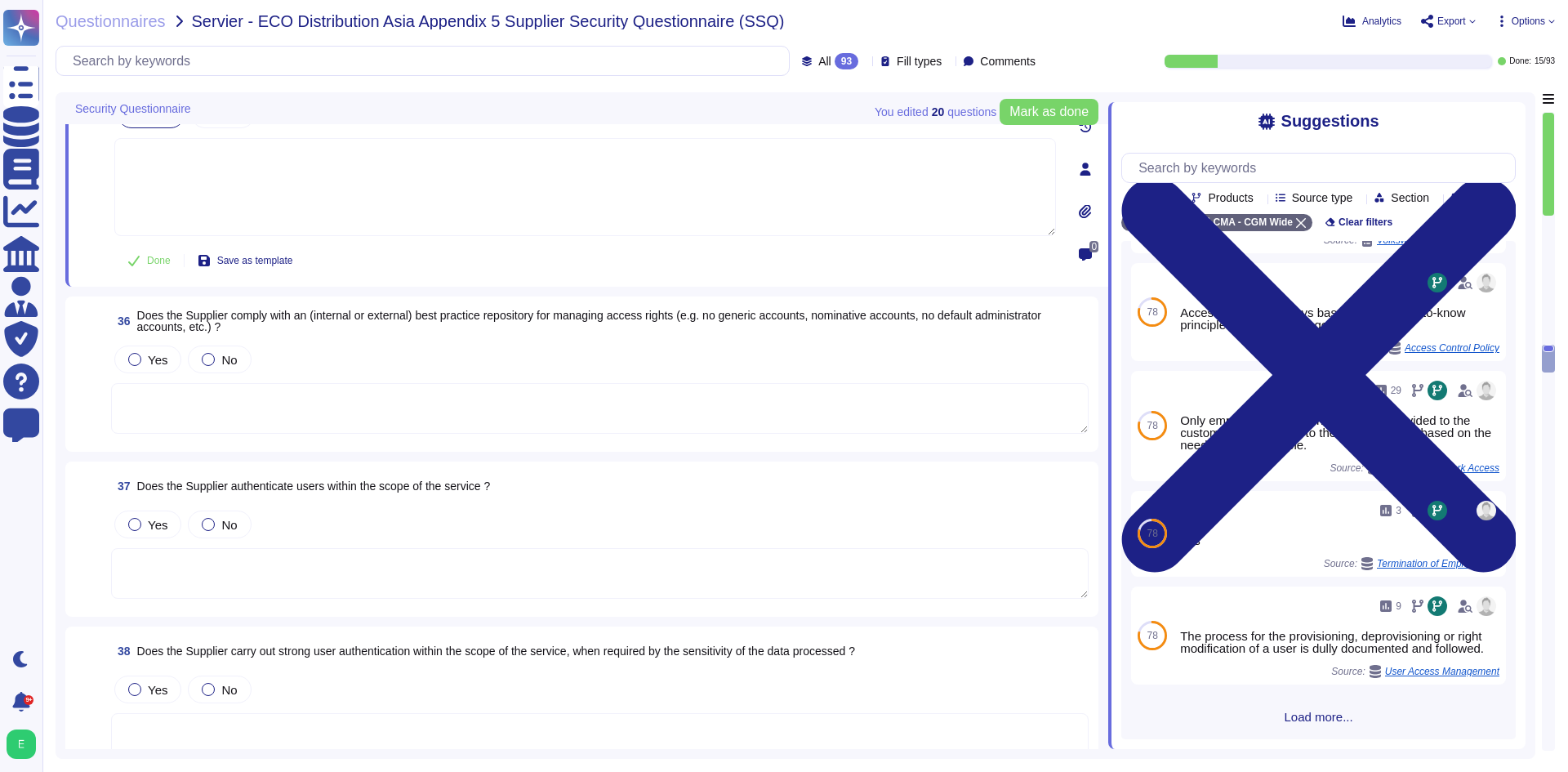
click at [286, 438] on div "36 Does the Supplier comply with an (internal or external) best practice reposi…" at bounding box center [582, 374] width 1013 height 135
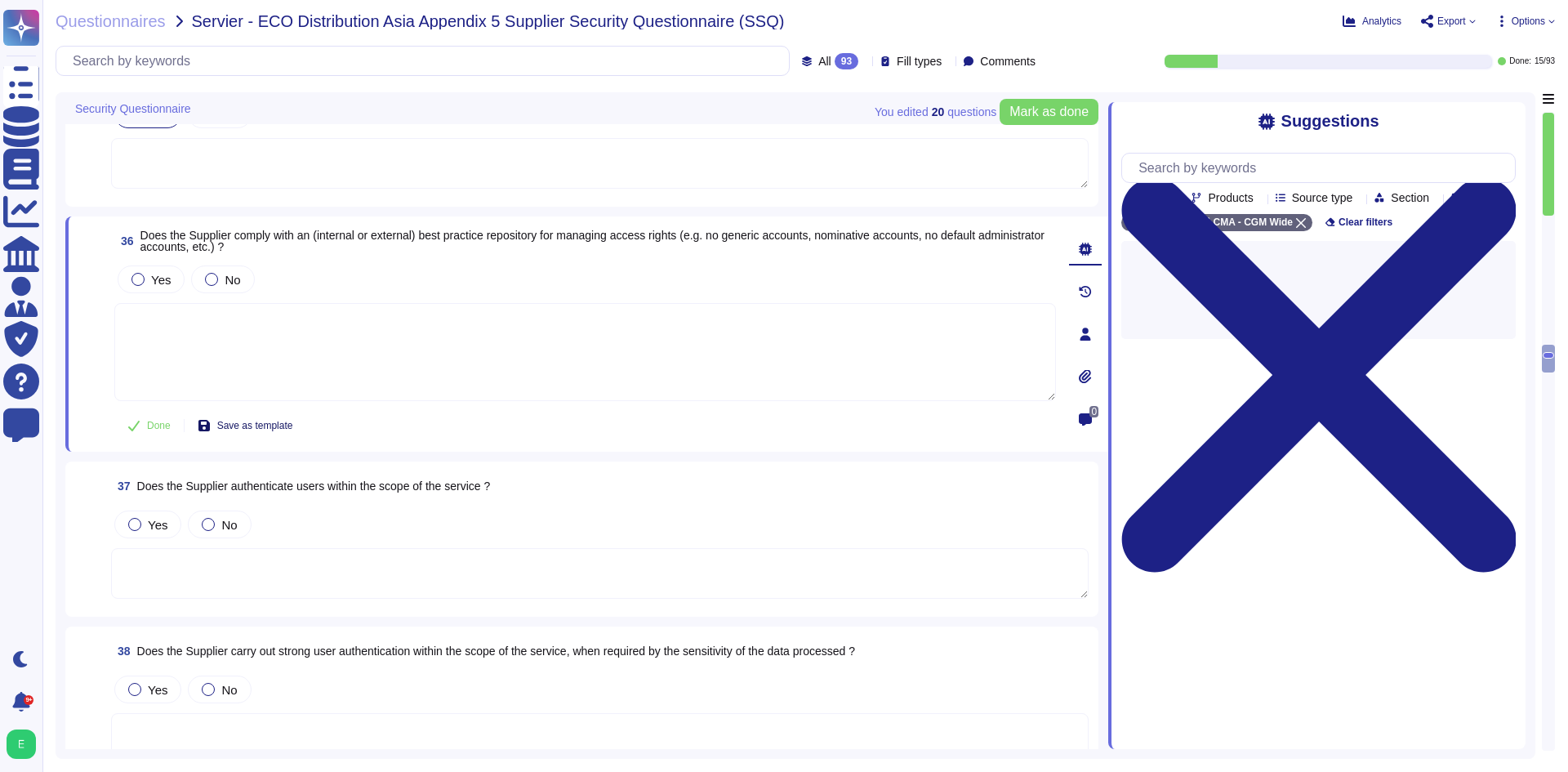
scroll to position [0, 0]
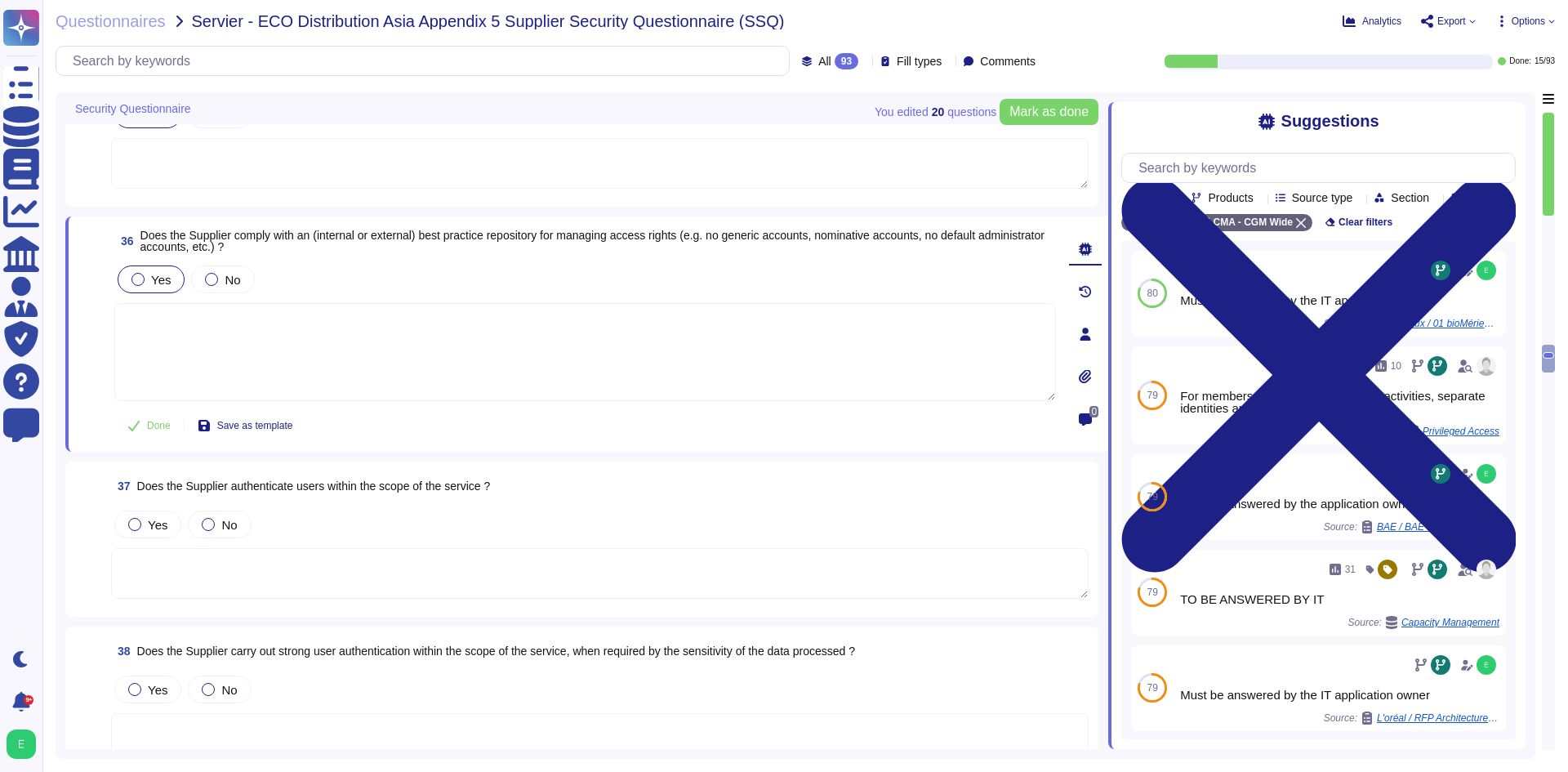
click at [137, 284] on div at bounding box center [138, 279] width 13 height 13
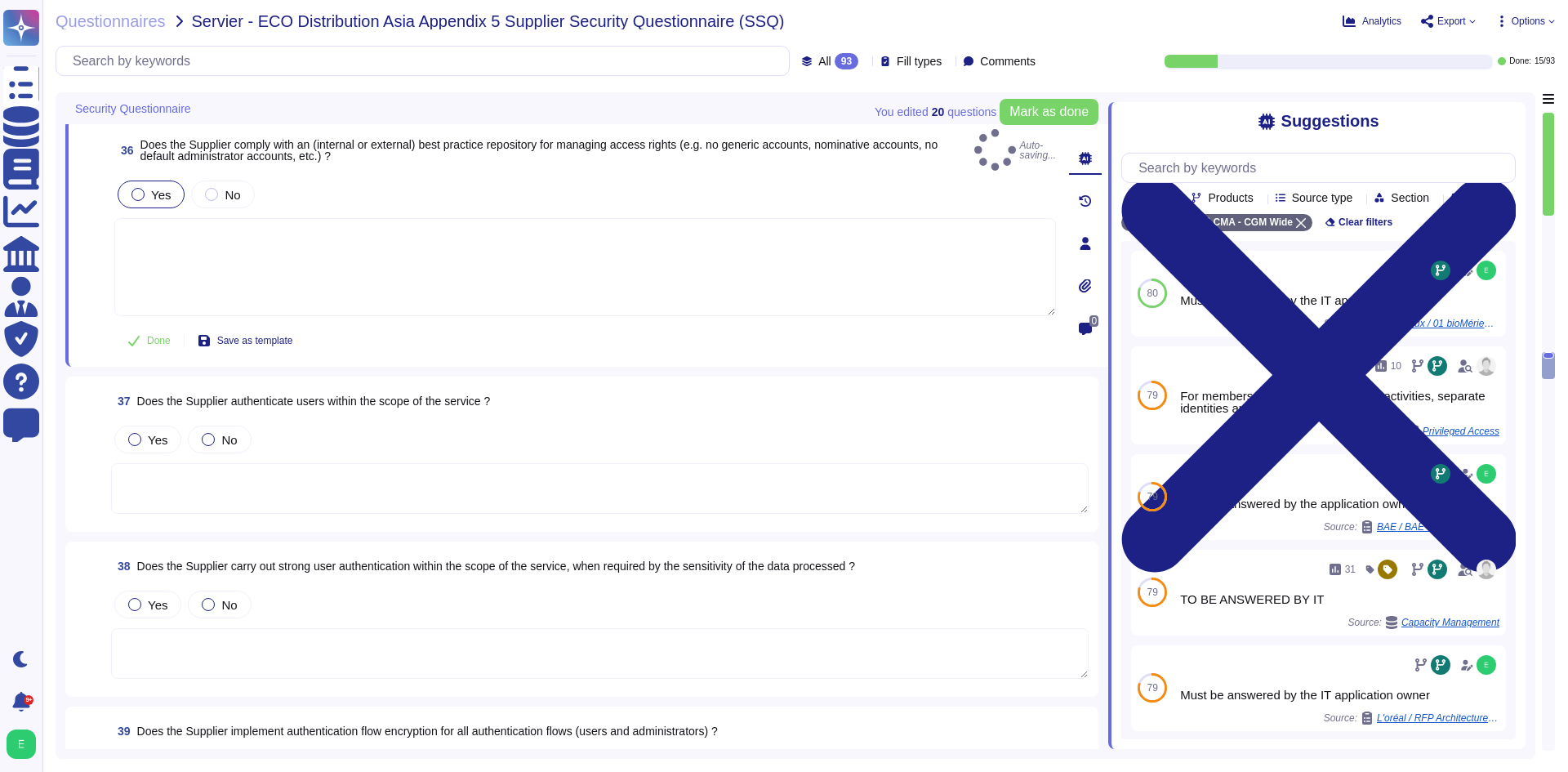
scroll to position [6563, 0]
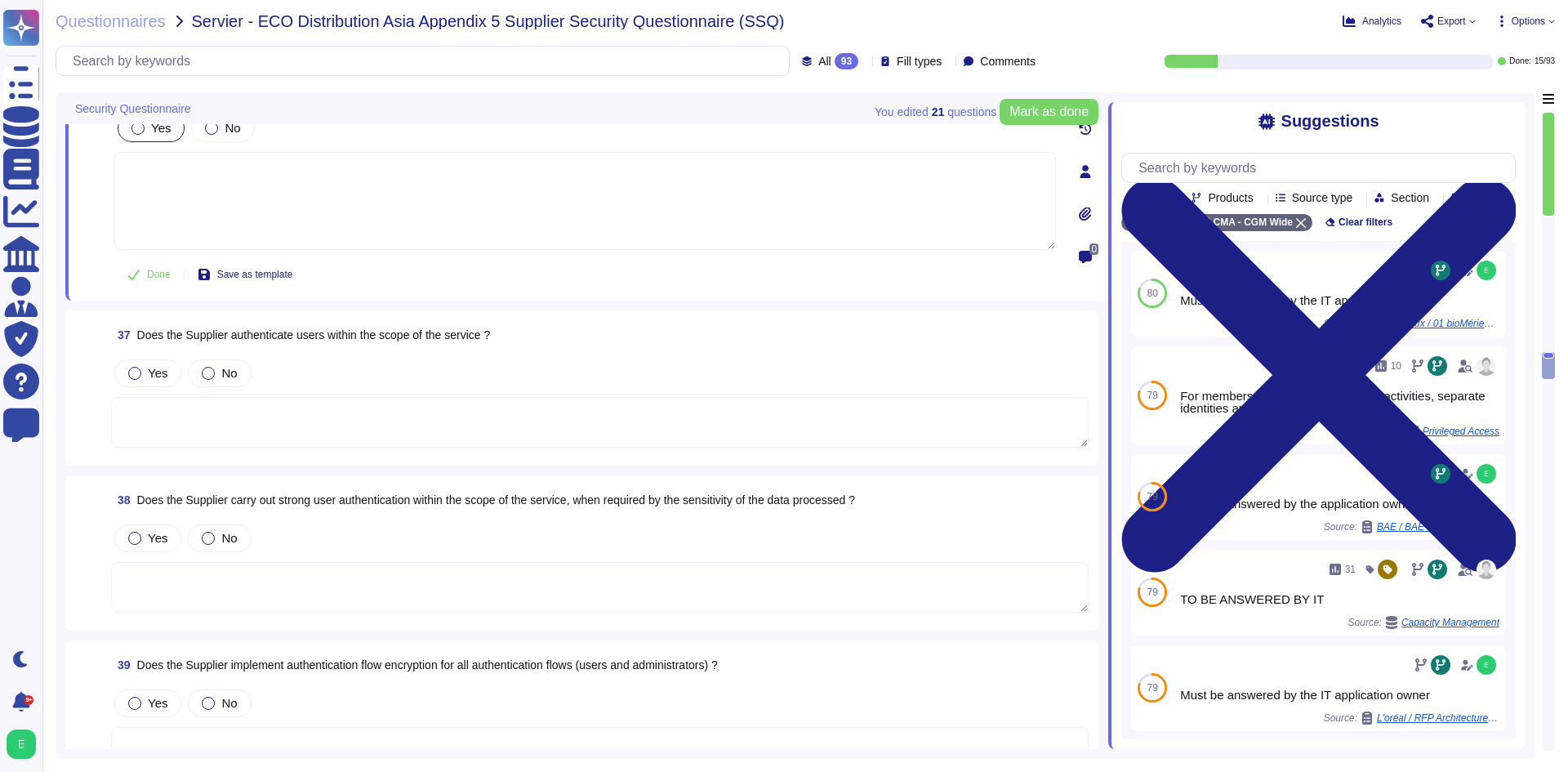
click at [306, 397] on textarea at bounding box center [600, 422] width 977 height 51
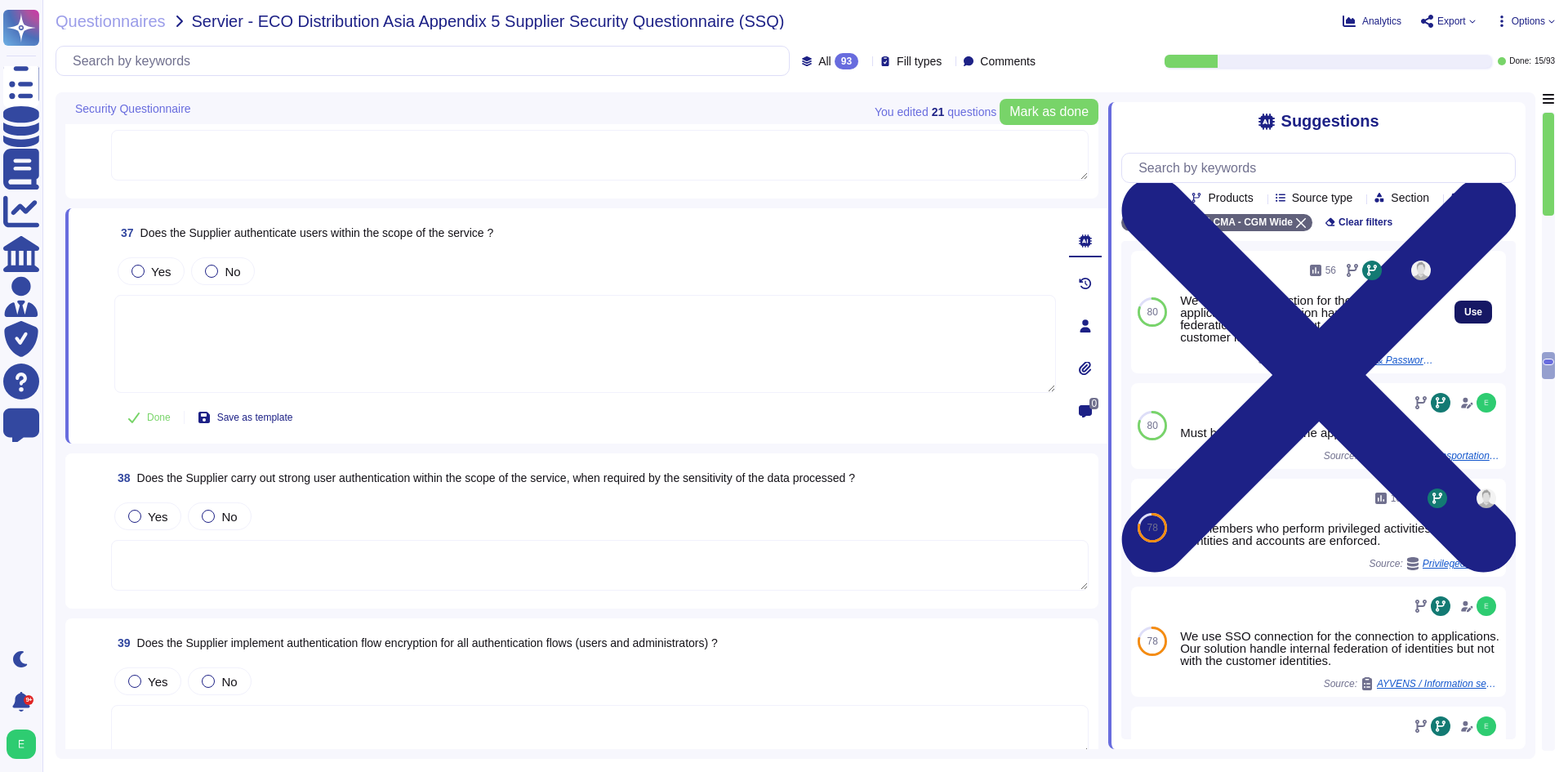
click at [1464, 317] on span "Use" at bounding box center [1473, 312] width 18 height 10
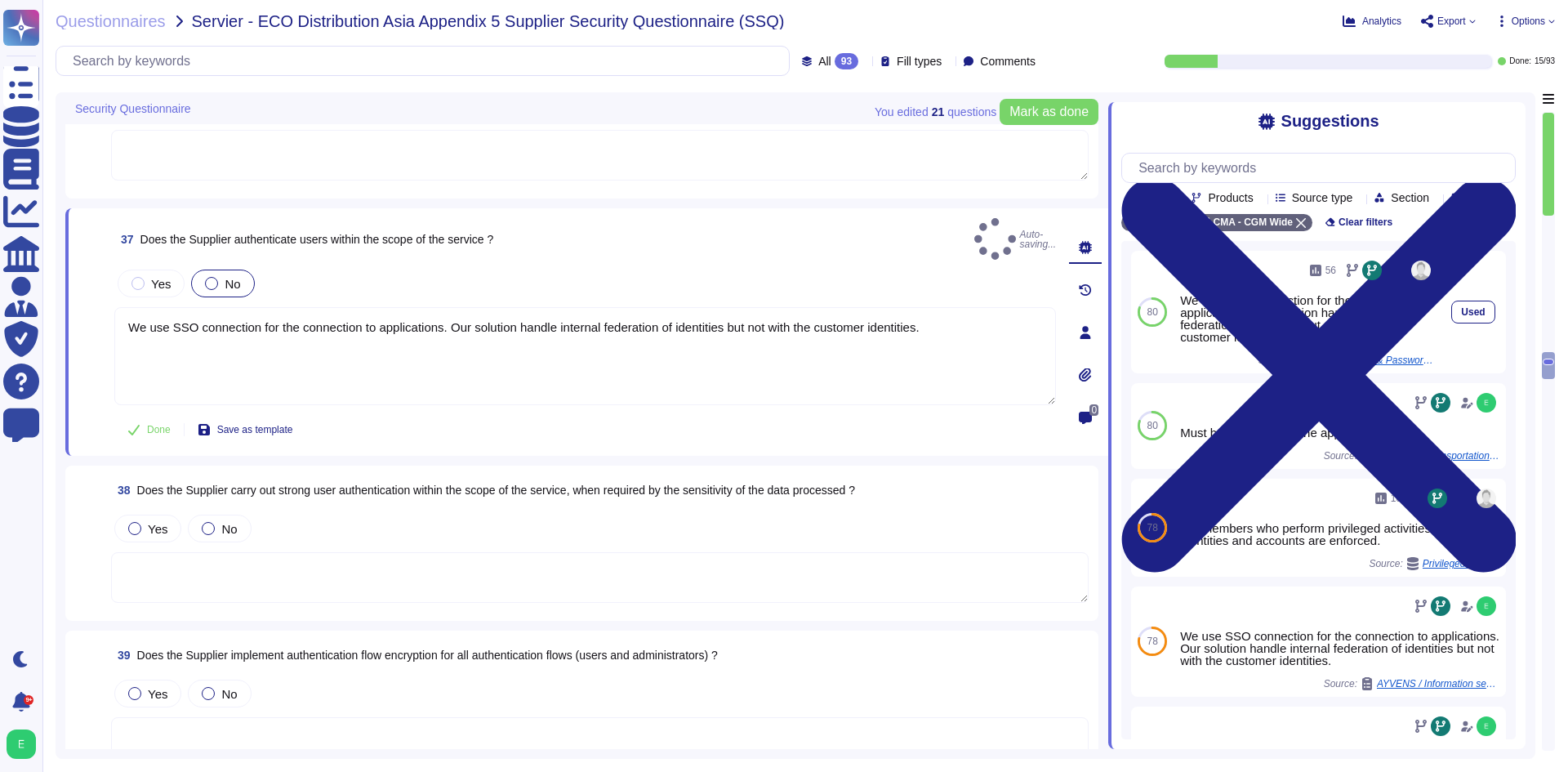
type textarea "We use SSO connection for the connection to applications. Our solution handle i…"
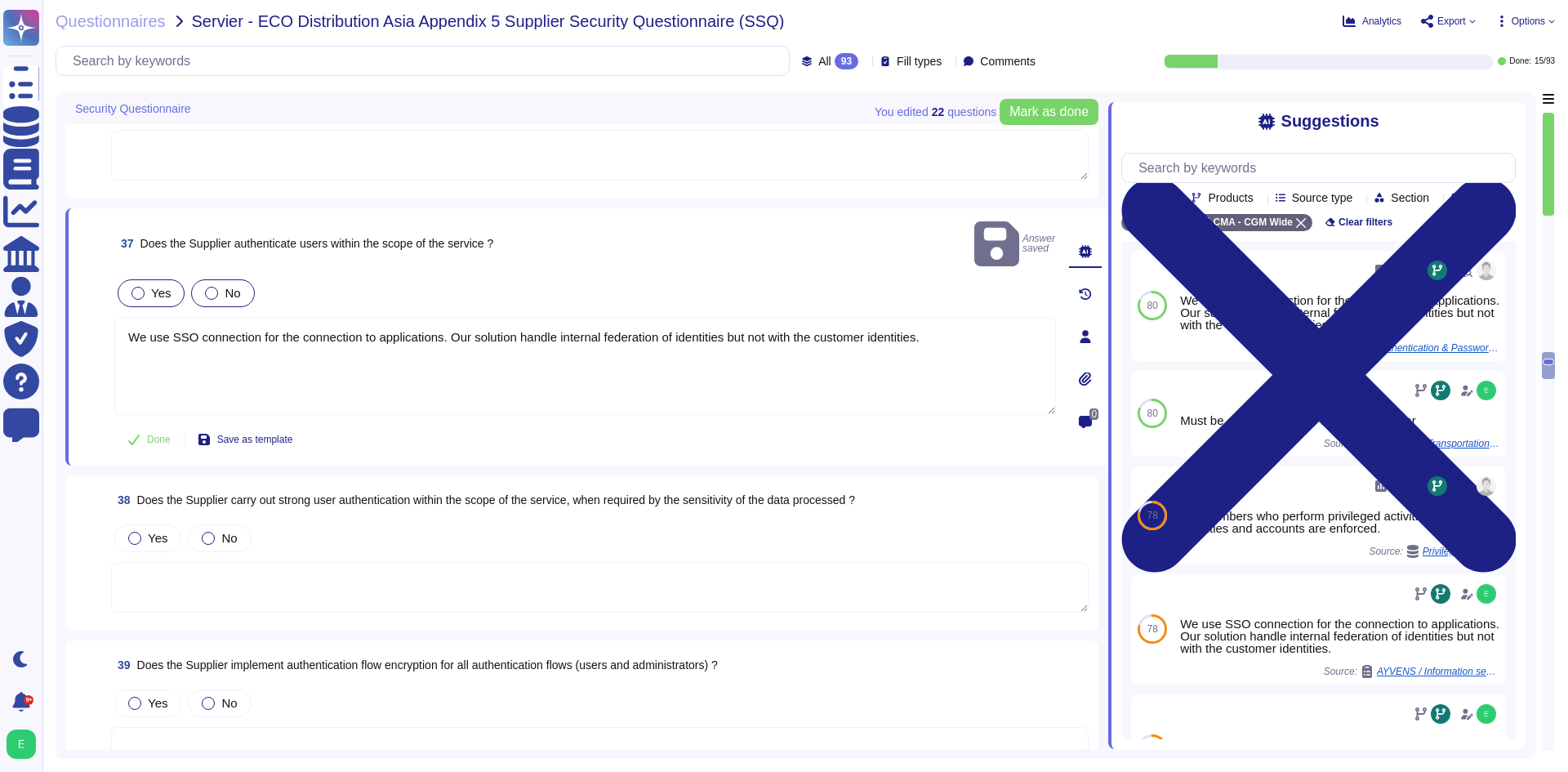
click at [165, 286] on span "Yes" at bounding box center [161, 293] width 20 height 14
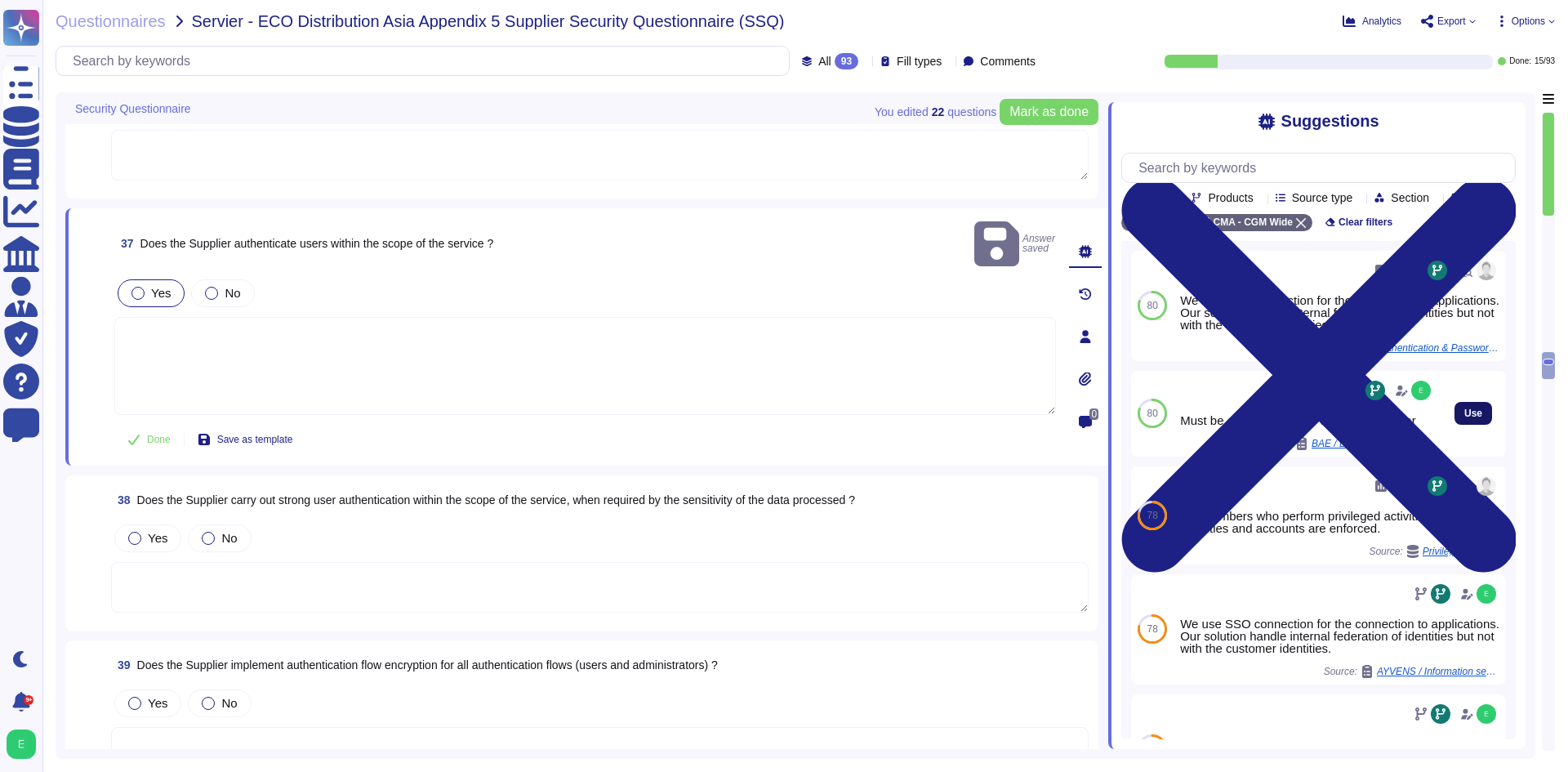
click at [1469, 418] on span "Use" at bounding box center [1473, 413] width 18 height 10
type textarea "Must be answered by the application owner"
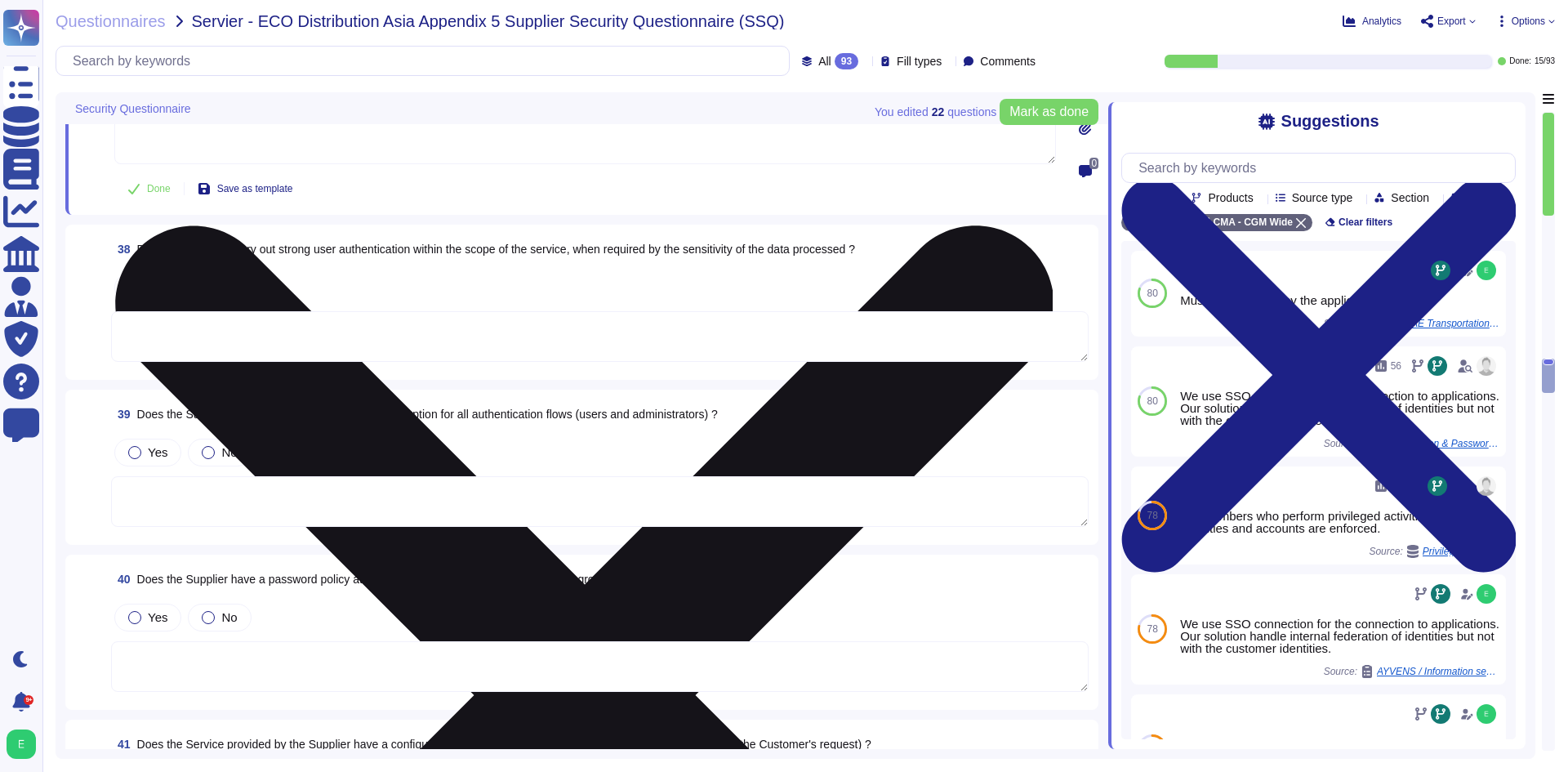
scroll to position [6809, 0]
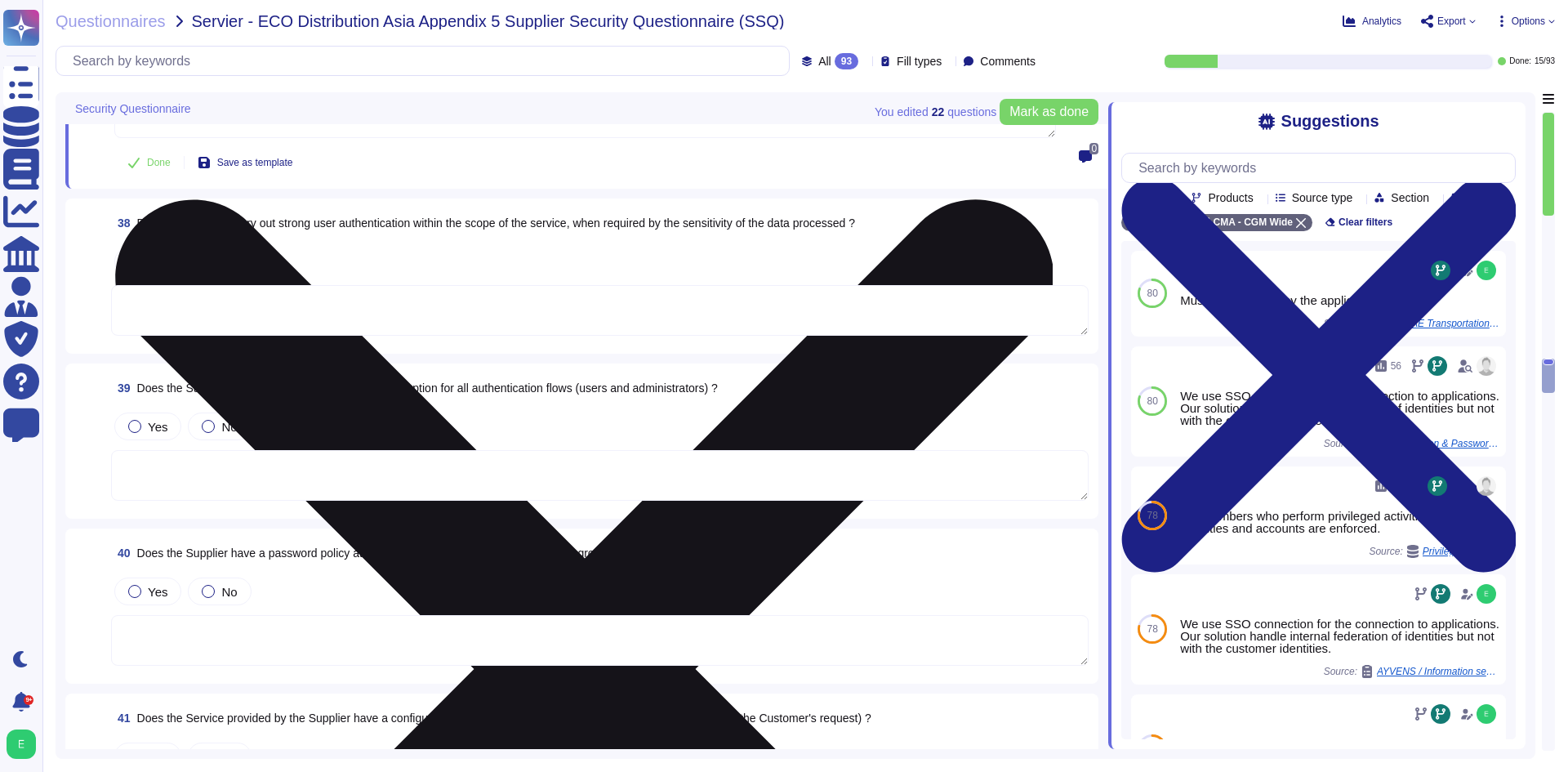
click at [573, 302] on textarea at bounding box center [600, 311] width 977 height 51
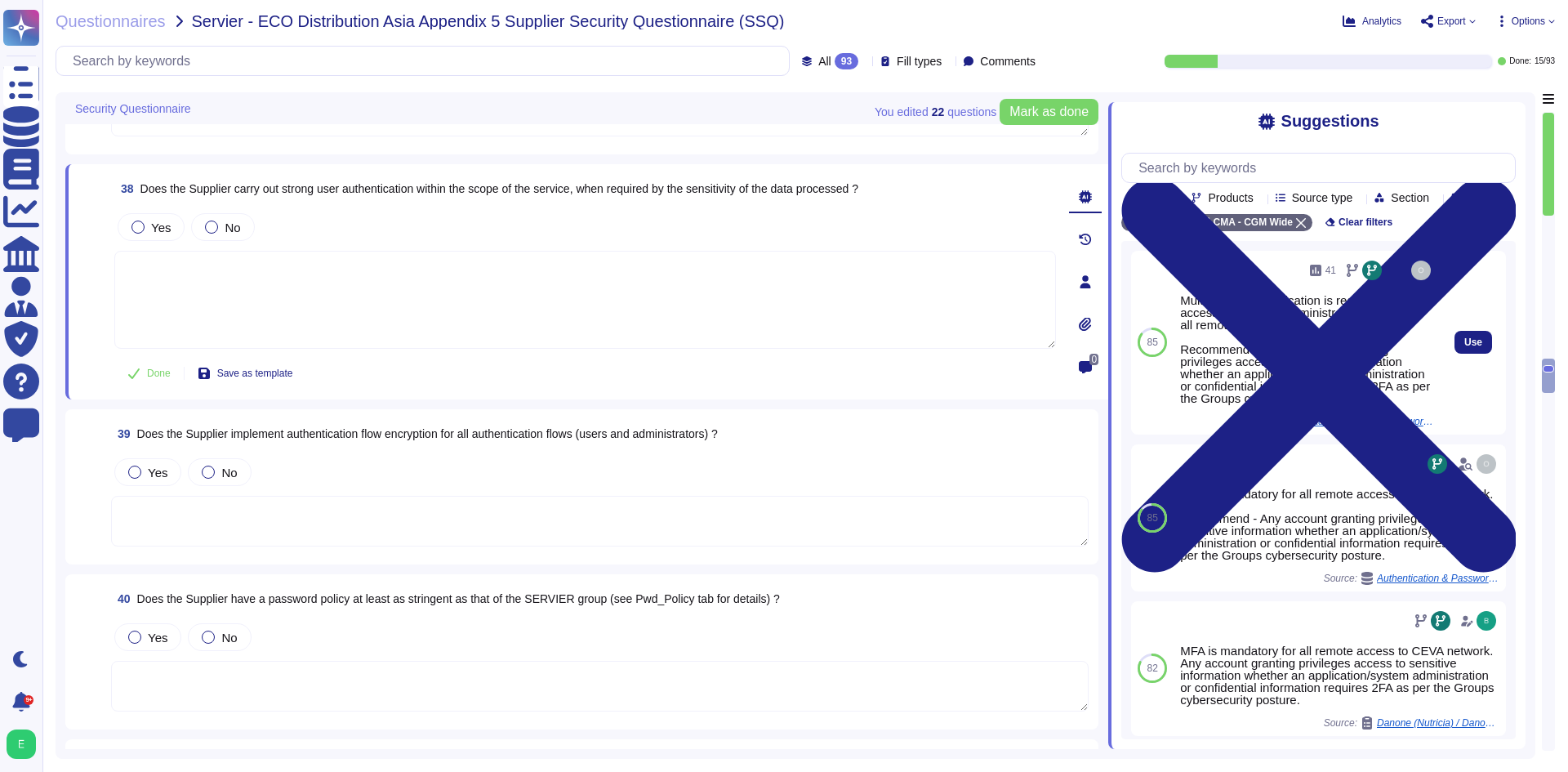
click at [1357, 335] on div "Multi-factor authentication is required to access assets with administration ri…" at bounding box center [1307, 349] width 254 height 111
copy div "Multi-factor authentication is required to access assets with administration ri…"
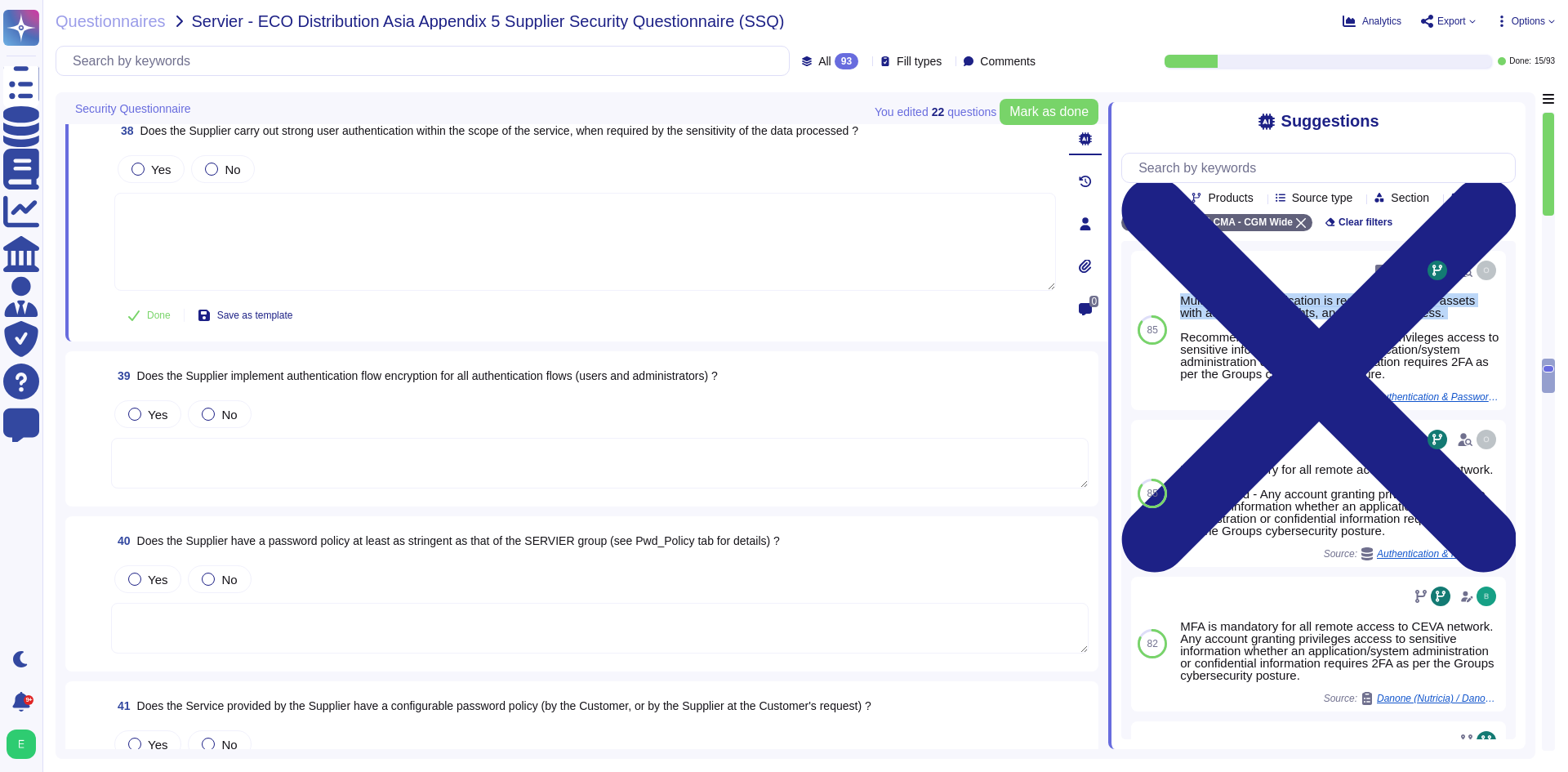
scroll to position [6890, 0]
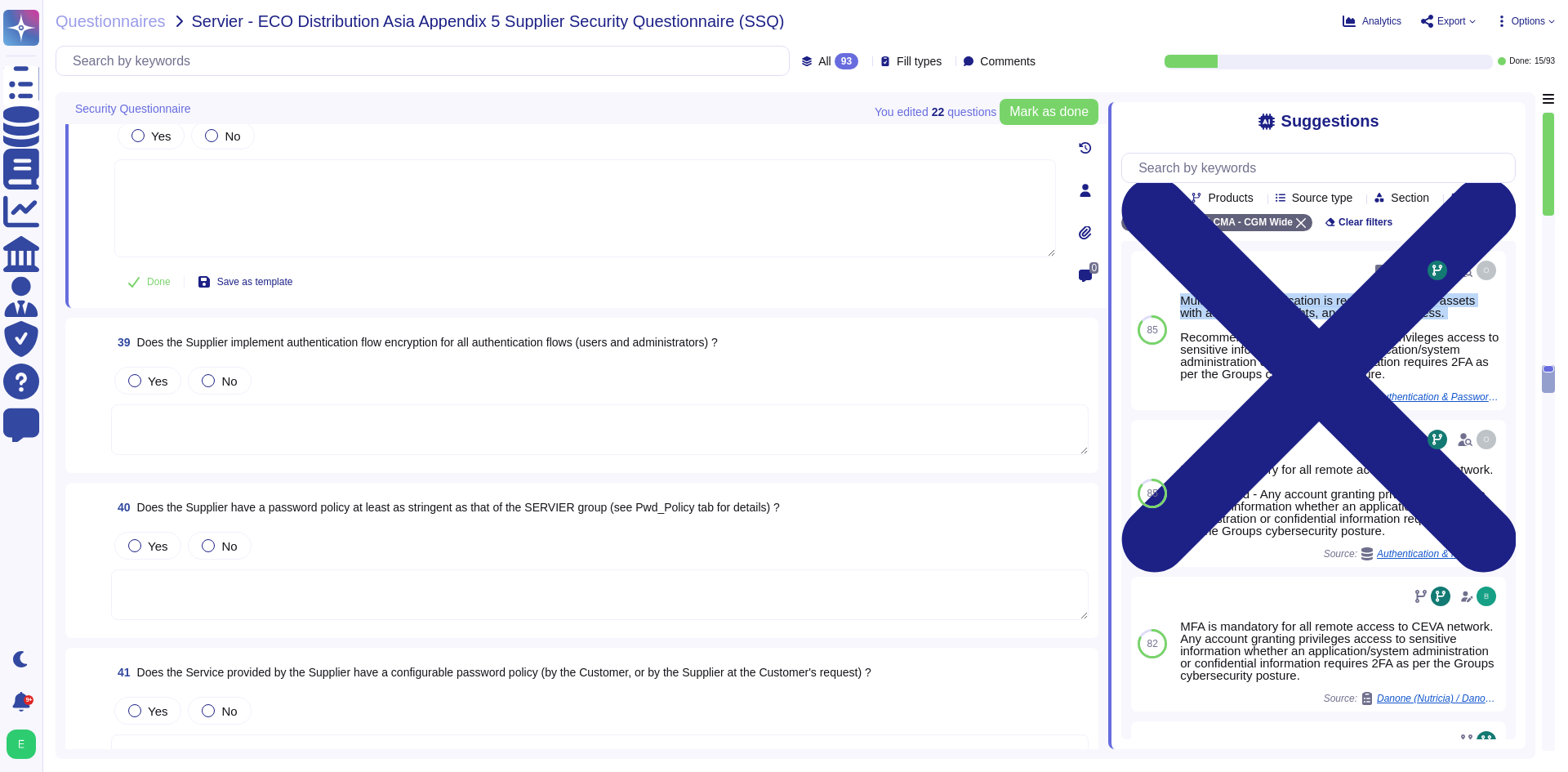
click at [309, 433] on textarea at bounding box center [600, 429] width 977 height 51
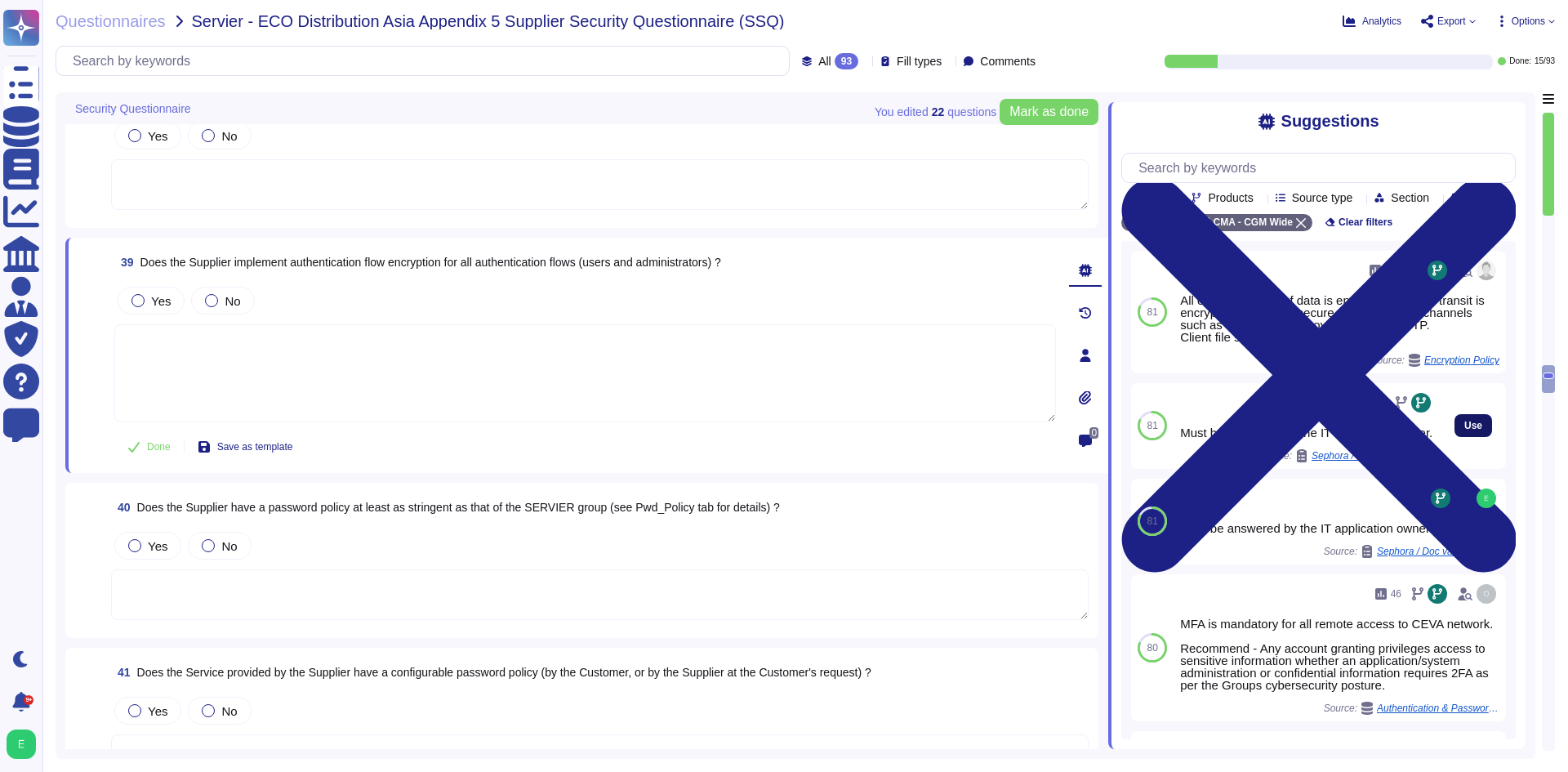
click at [1454, 437] on button "Use" at bounding box center [1473, 425] width 38 height 23
type textarea "Must be answered by the IT application owner."
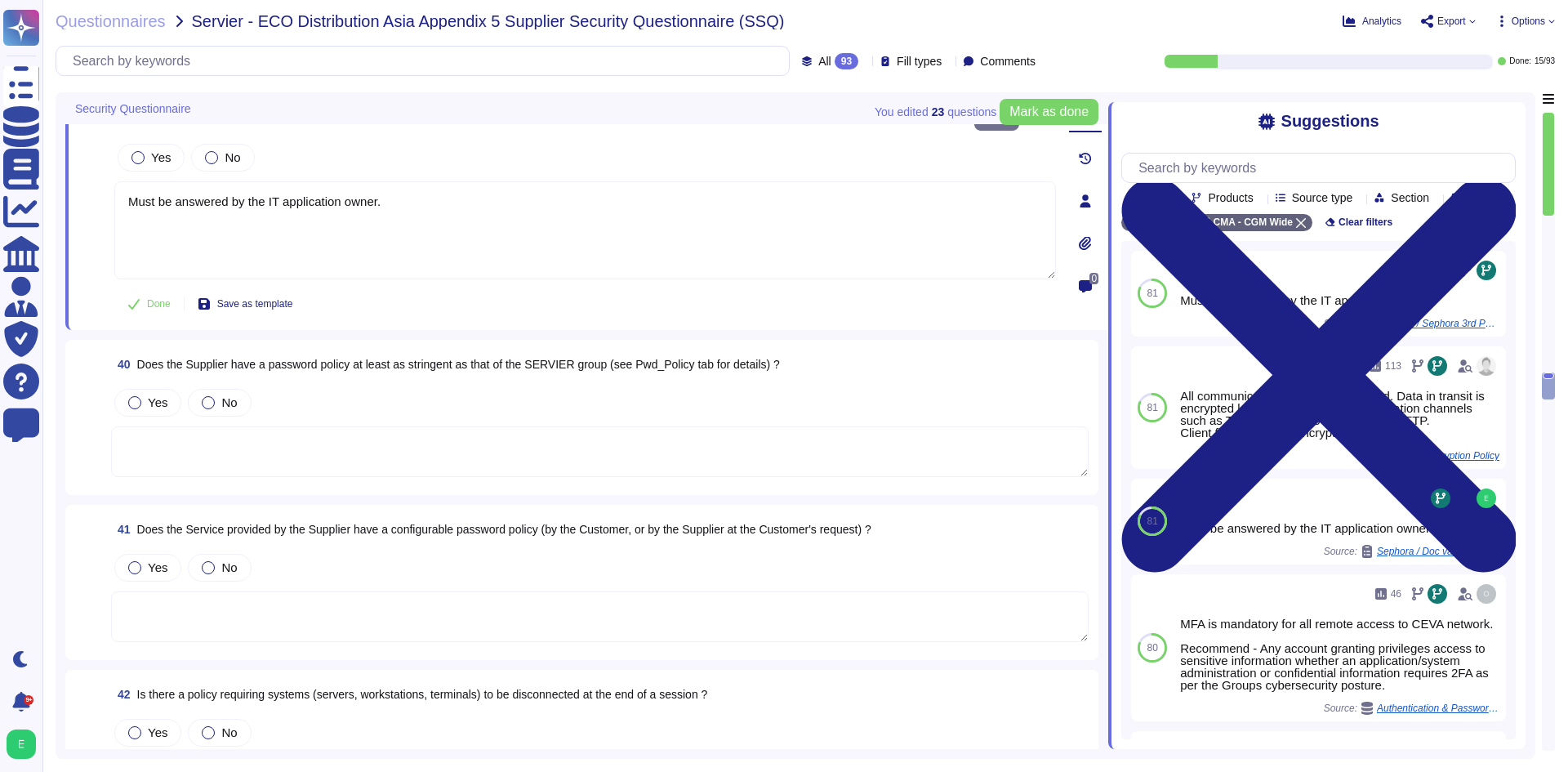
scroll to position [7054, 0]
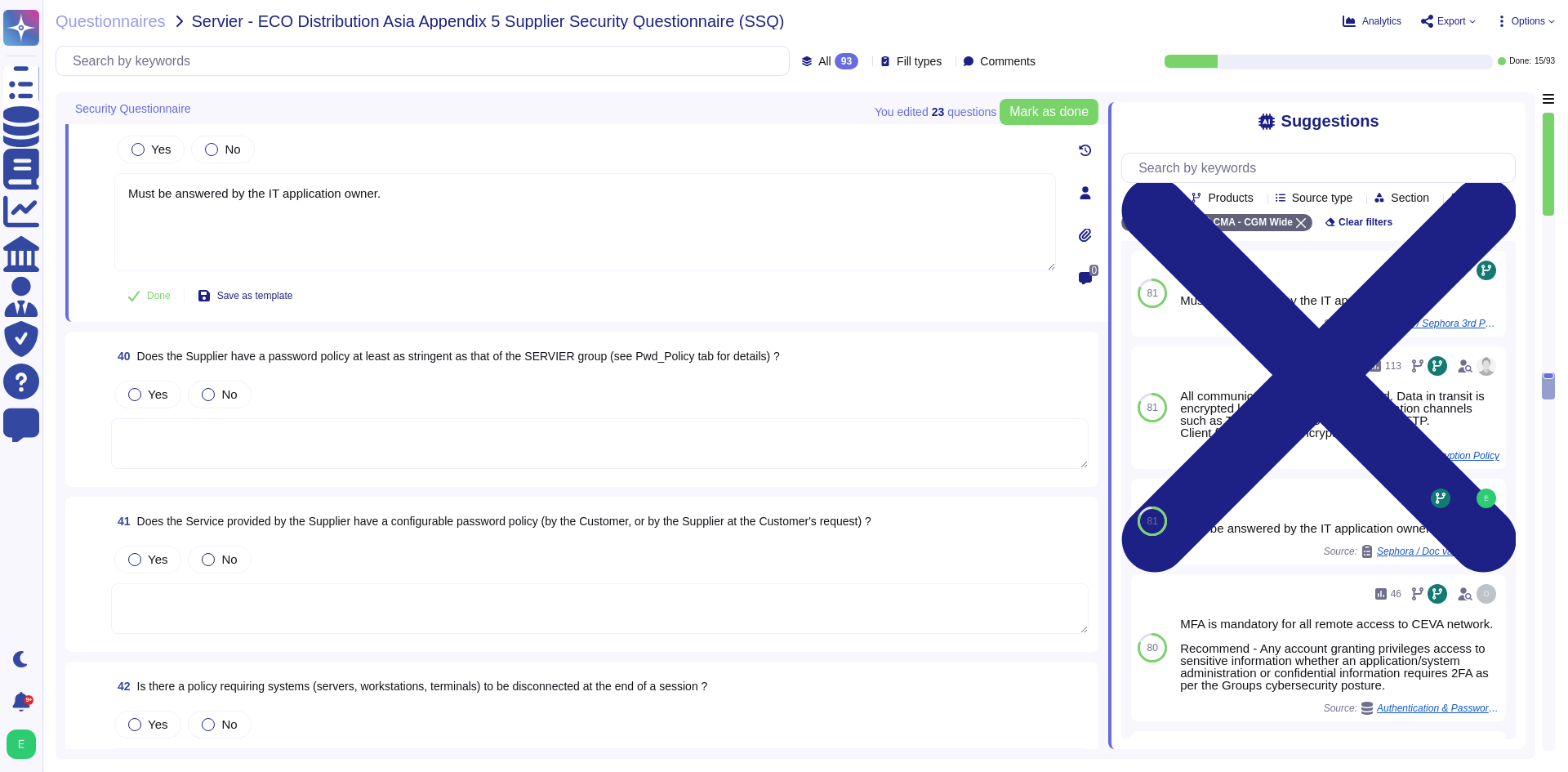
click at [387, 418] on textarea at bounding box center [600, 443] width 977 height 51
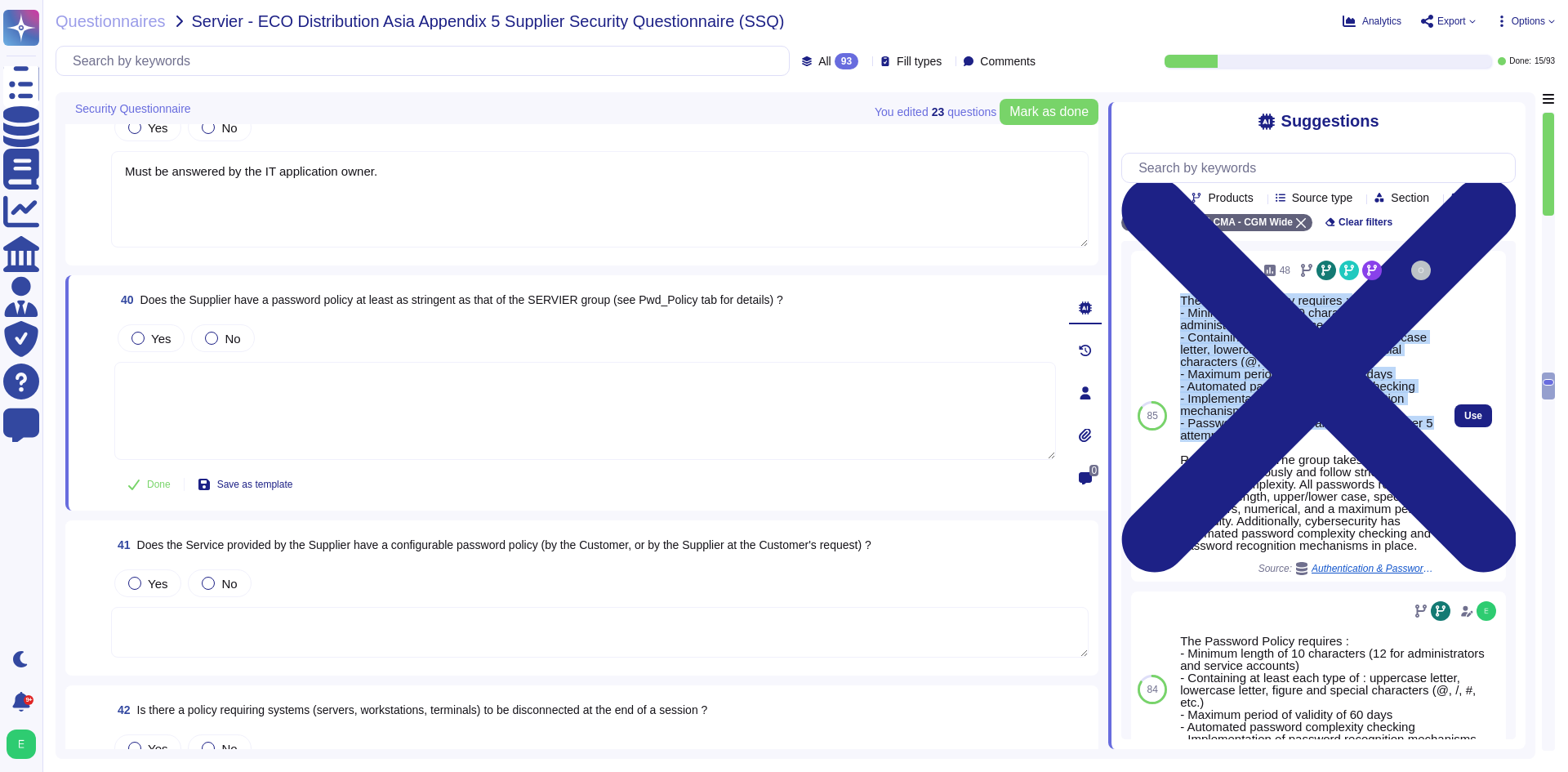
drag, startPoint x: 1275, startPoint y: 460, endPoint x: 1182, endPoint y: 325, distance: 163.9
click at [1182, 325] on div "The Password Policy requires : - Minimum length of 10 characters (12 for admini…" at bounding box center [1307, 423] width 254 height 257
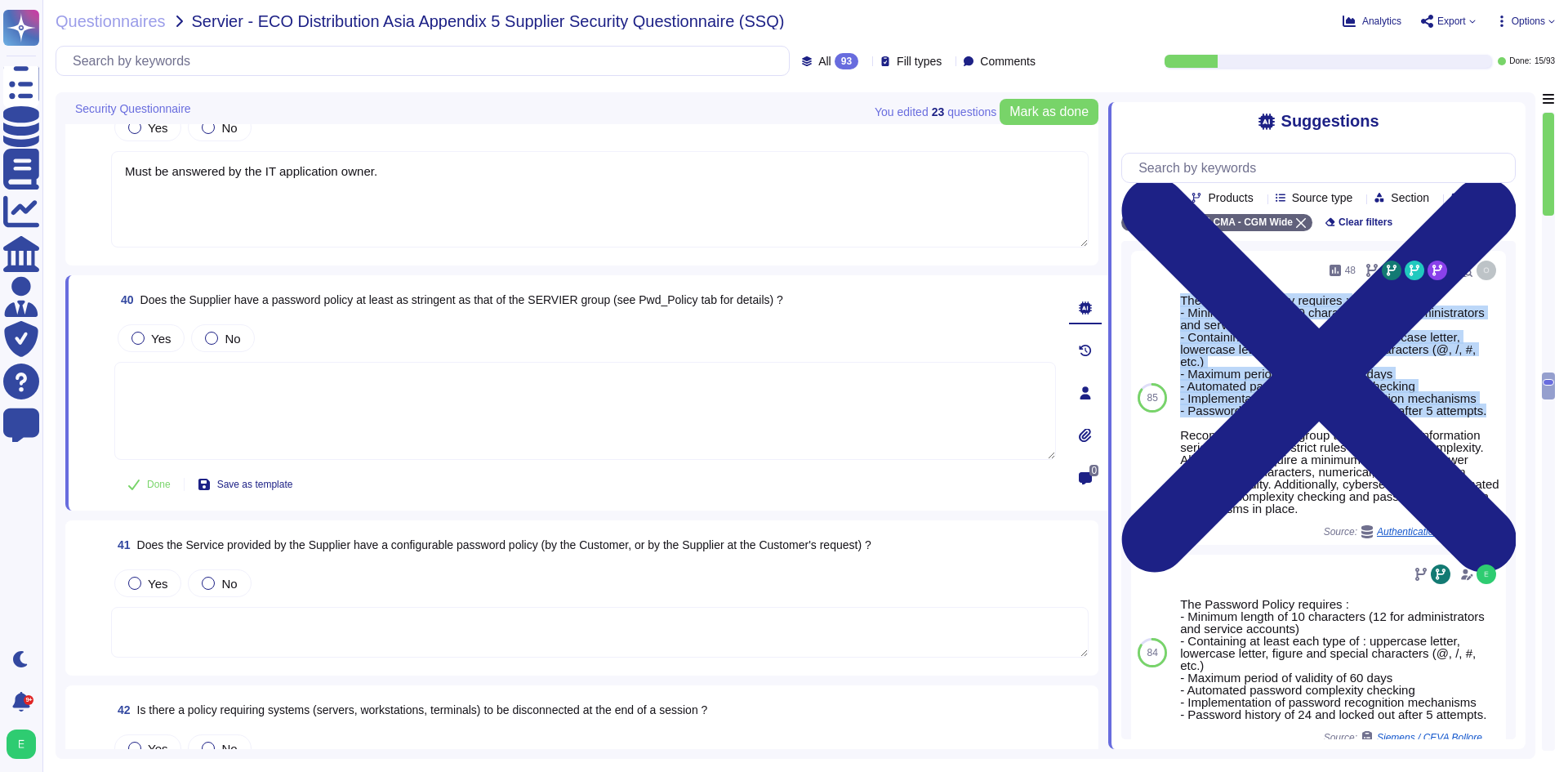
copy div "The Password Policy requires : - Minimum length of 10 characters (12 for admini…"
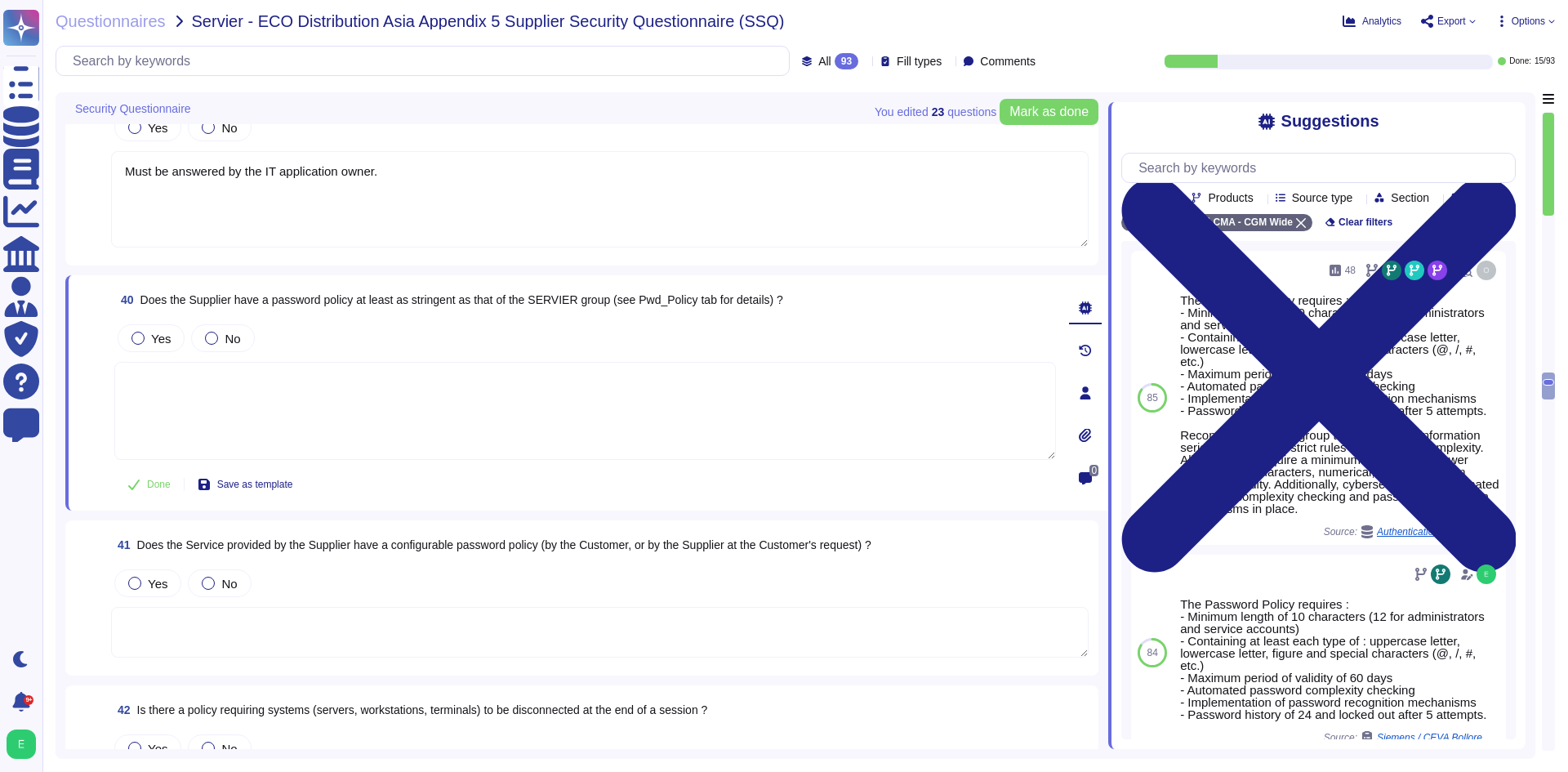
click at [460, 407] on textarea at bounding box center [585, 411] width 941 height 98
paste textarea "The Password Policy requires : - Minimum length of 10 characters (12 for admini…"
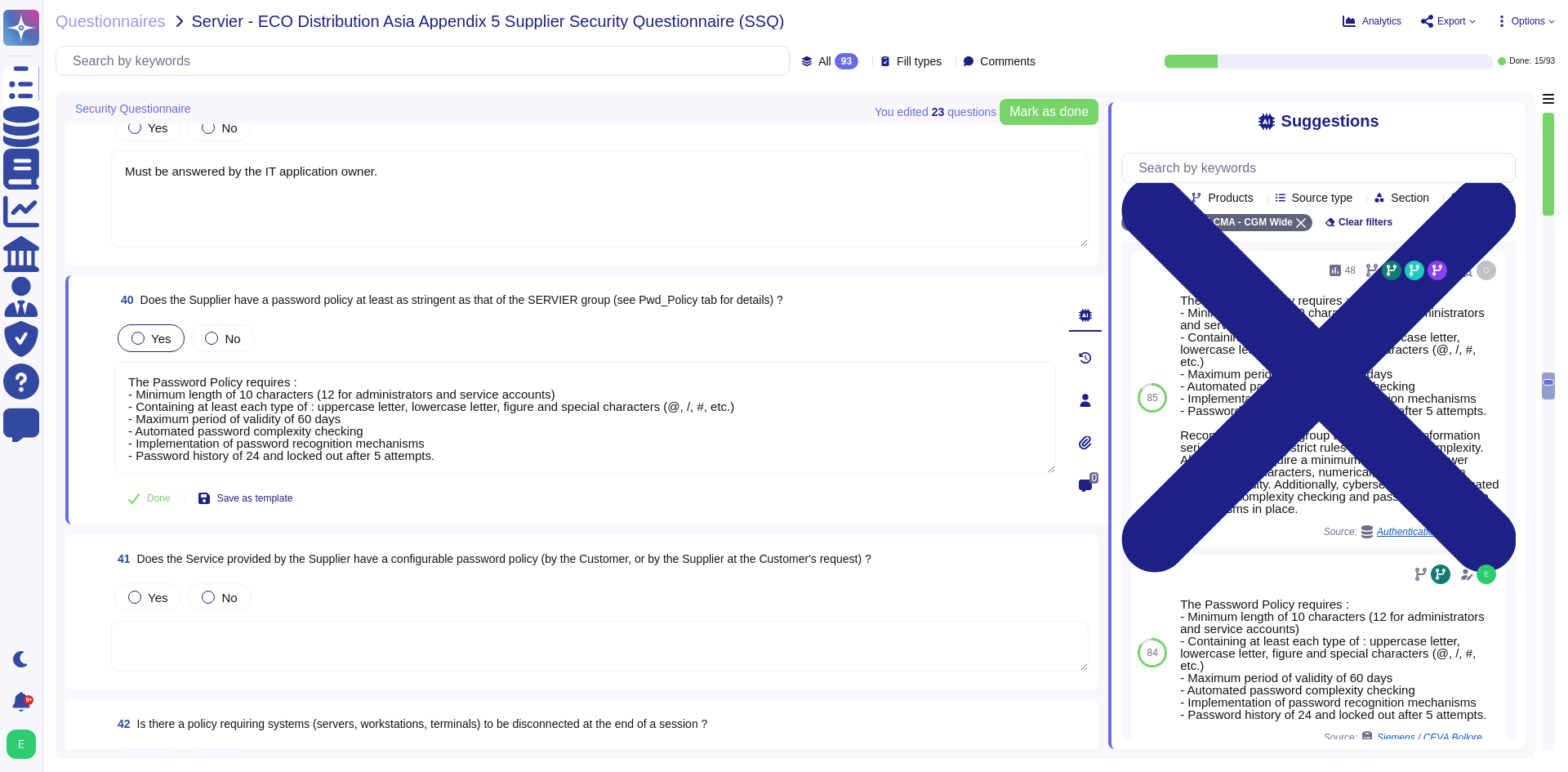
type textarea "The Password Policy requires : - Minimum length of 10 characters (12 for admini…"
click at [156, 341] on span "Yes" at bounding box center [161, 338] width 20 height 14
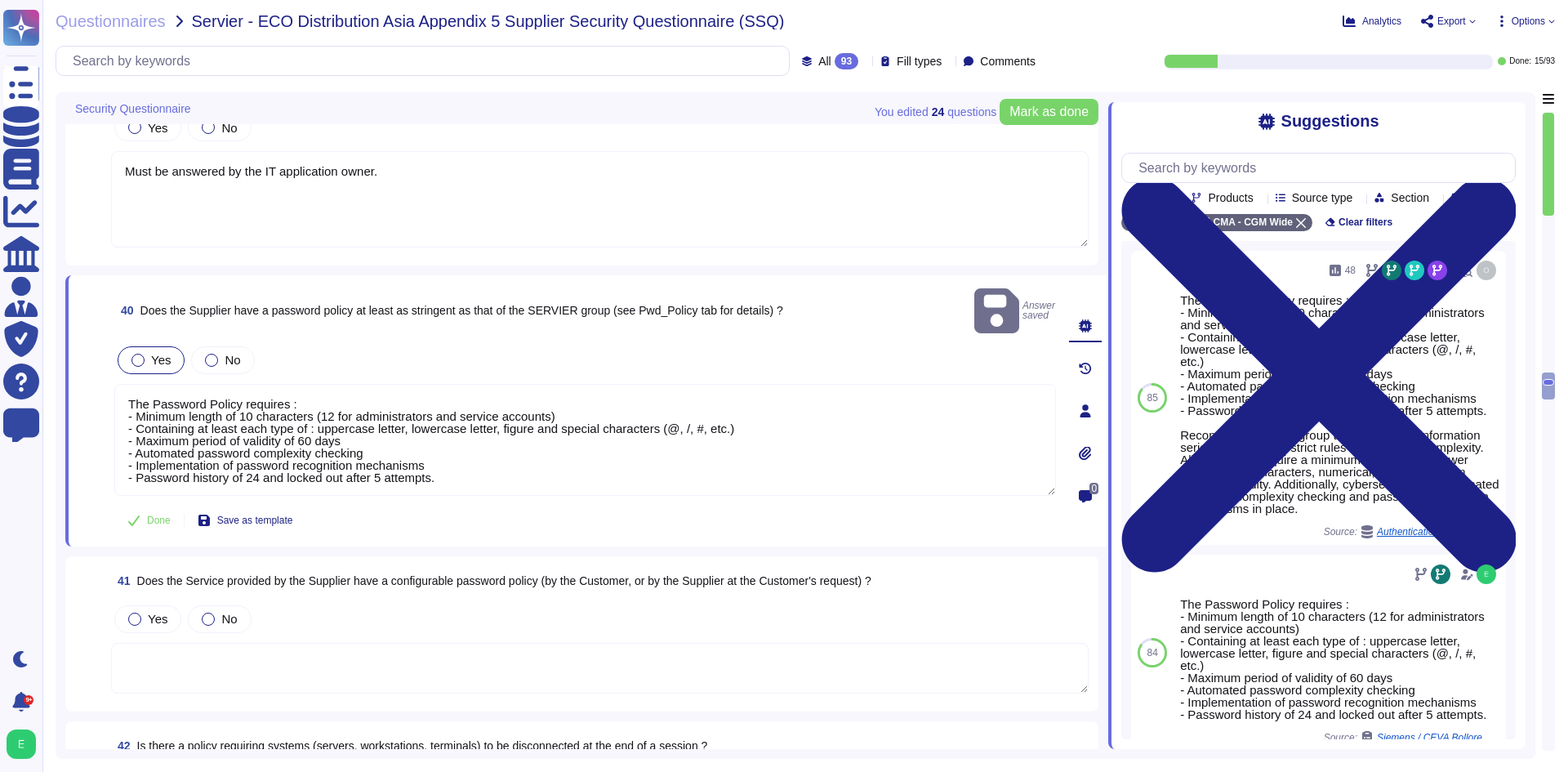
click at [134, 354] on div at bounding box center [138, 361] width 13 height 13
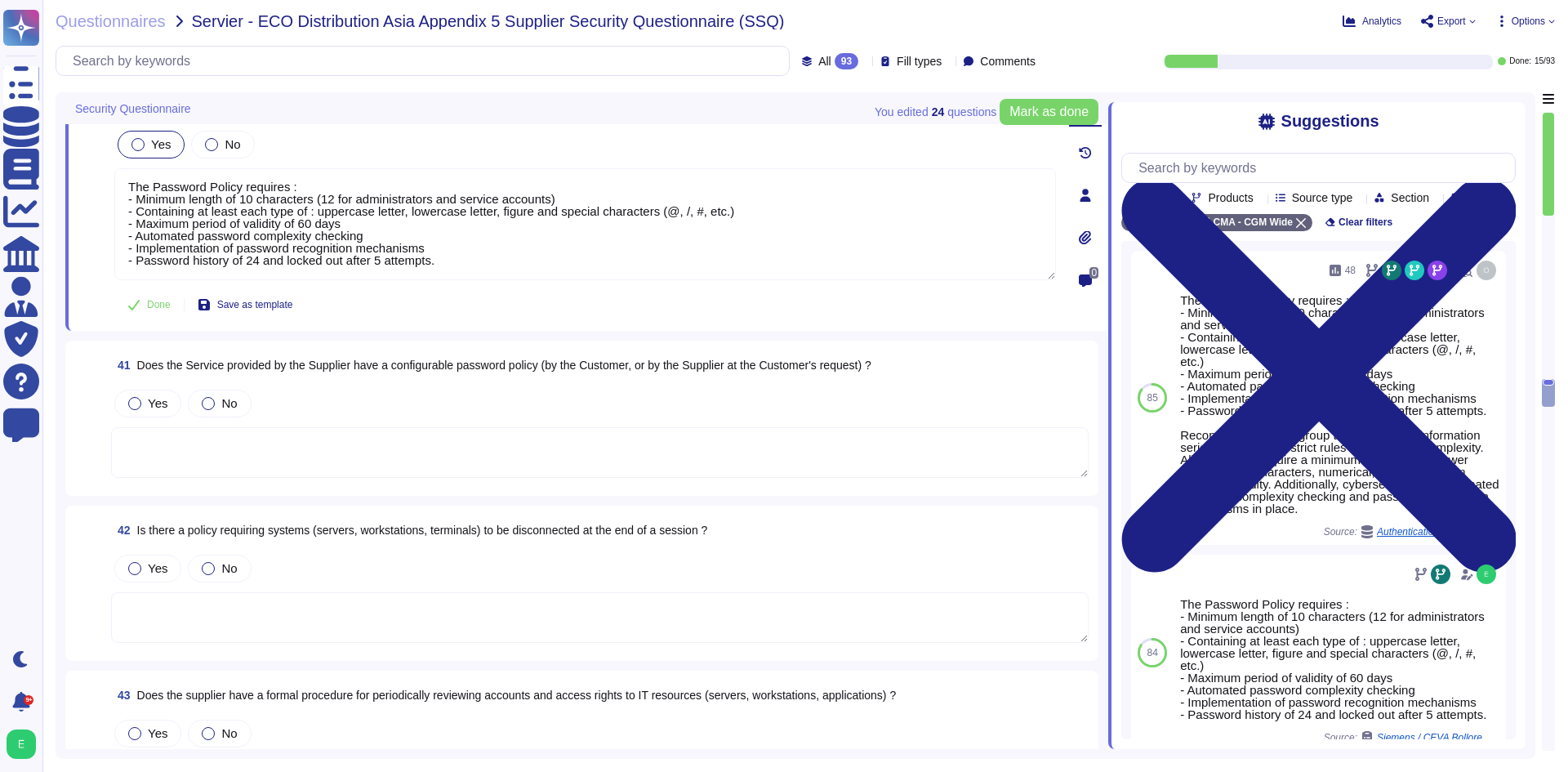
scroll to position [7299, 0]
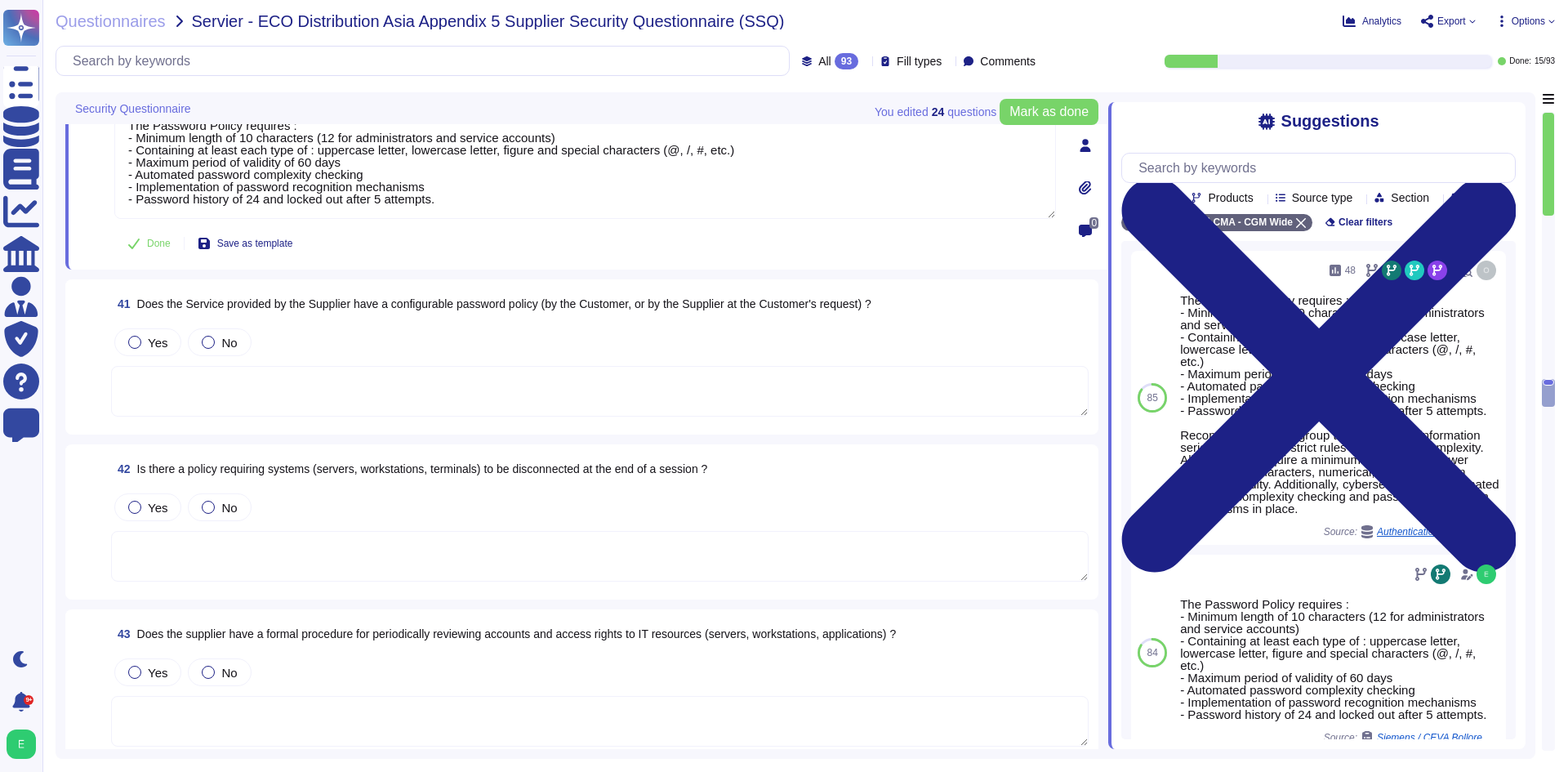
click at [491, 395] on textarea at bounding box center [600, 392] width 977 height 51
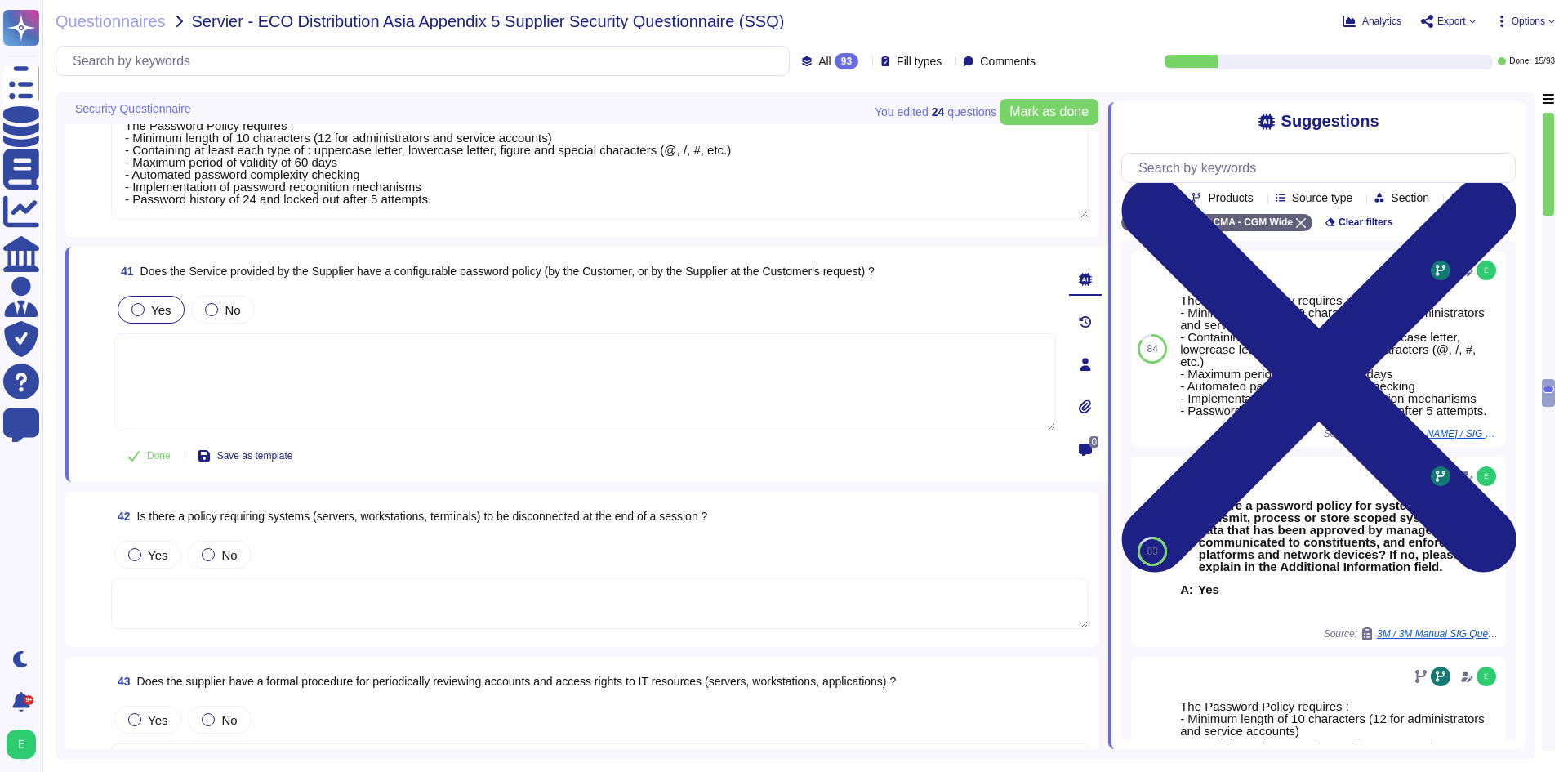
click at [161, 310] on span "Yes" at bounding box center [161, 310] width 20 height 14
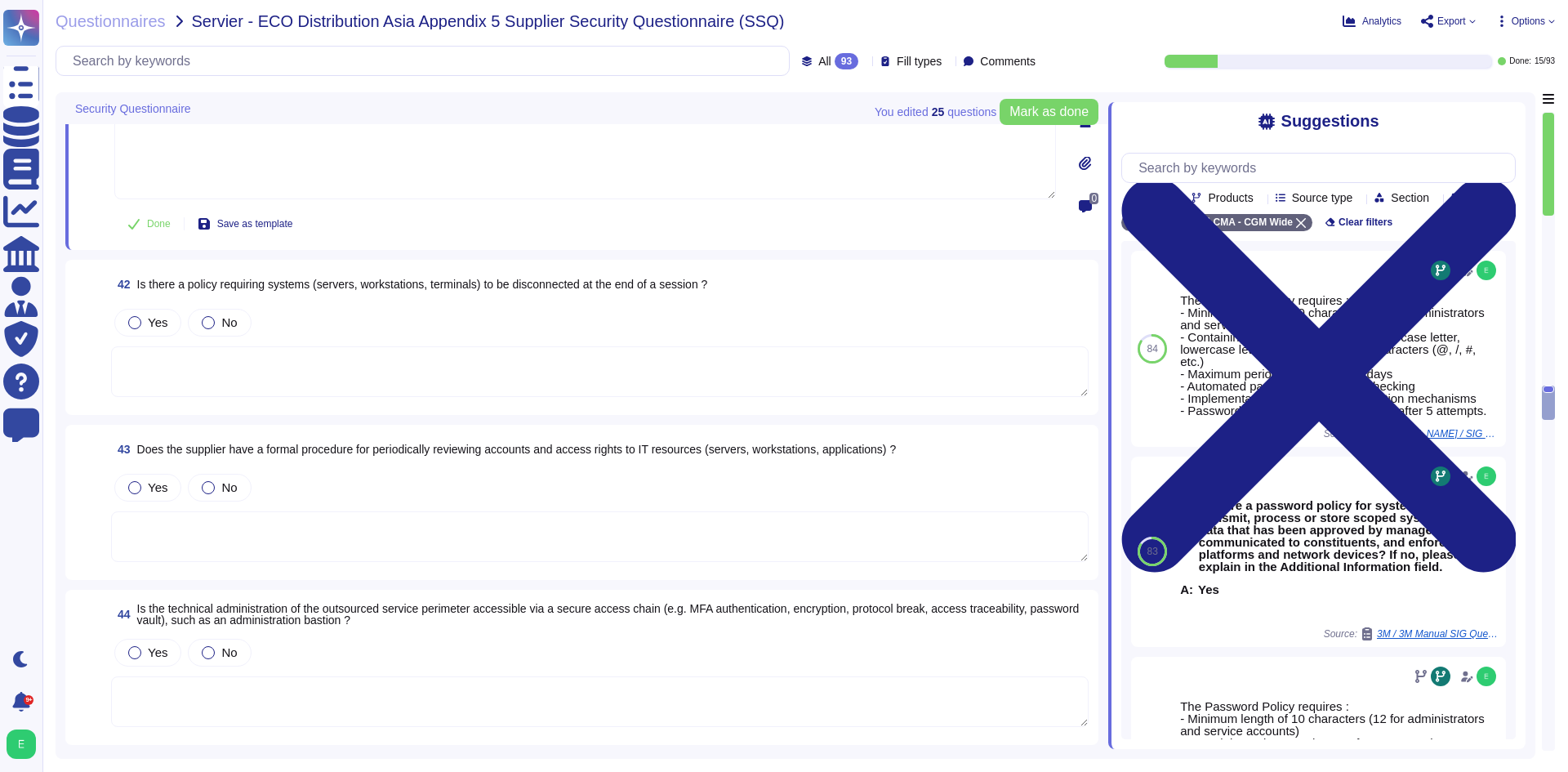
scroll to position [7544, 0]
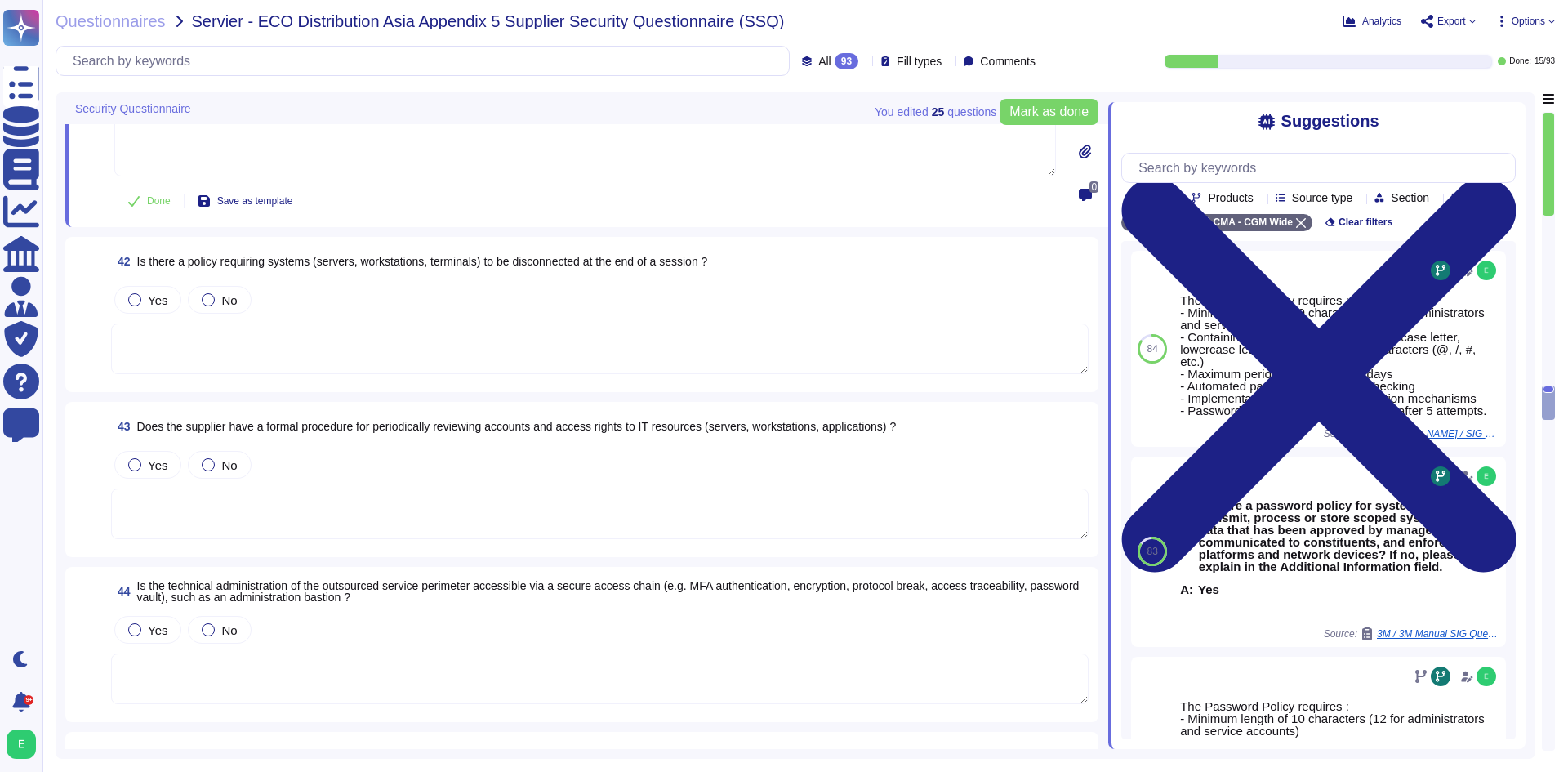
click at [392, 351] on textarea at bounding box center [600, 349] width 977 height 51
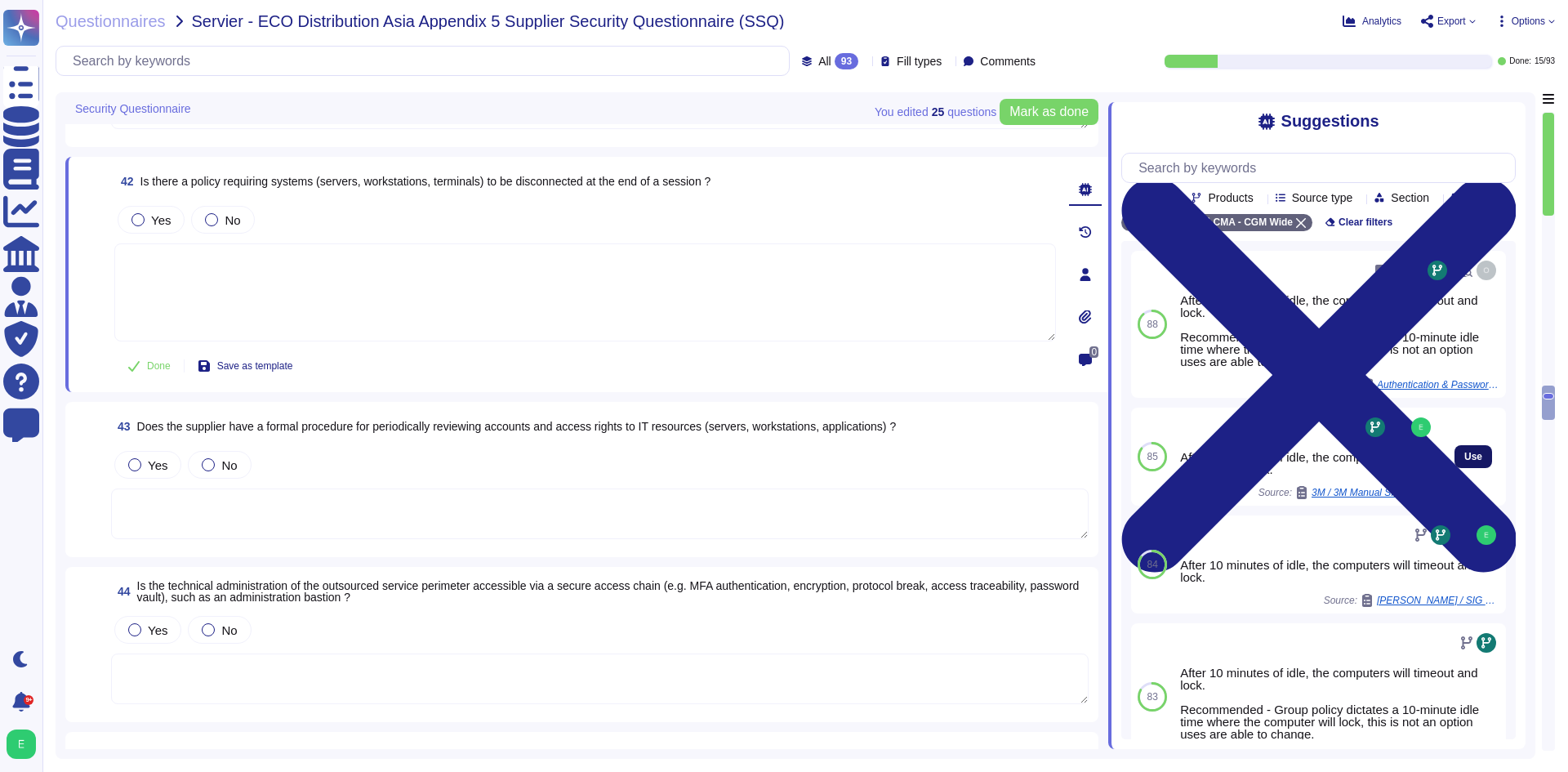
click at [1454, 468] on button "Use" at bounding box center [1473, 456] width 38 height 23
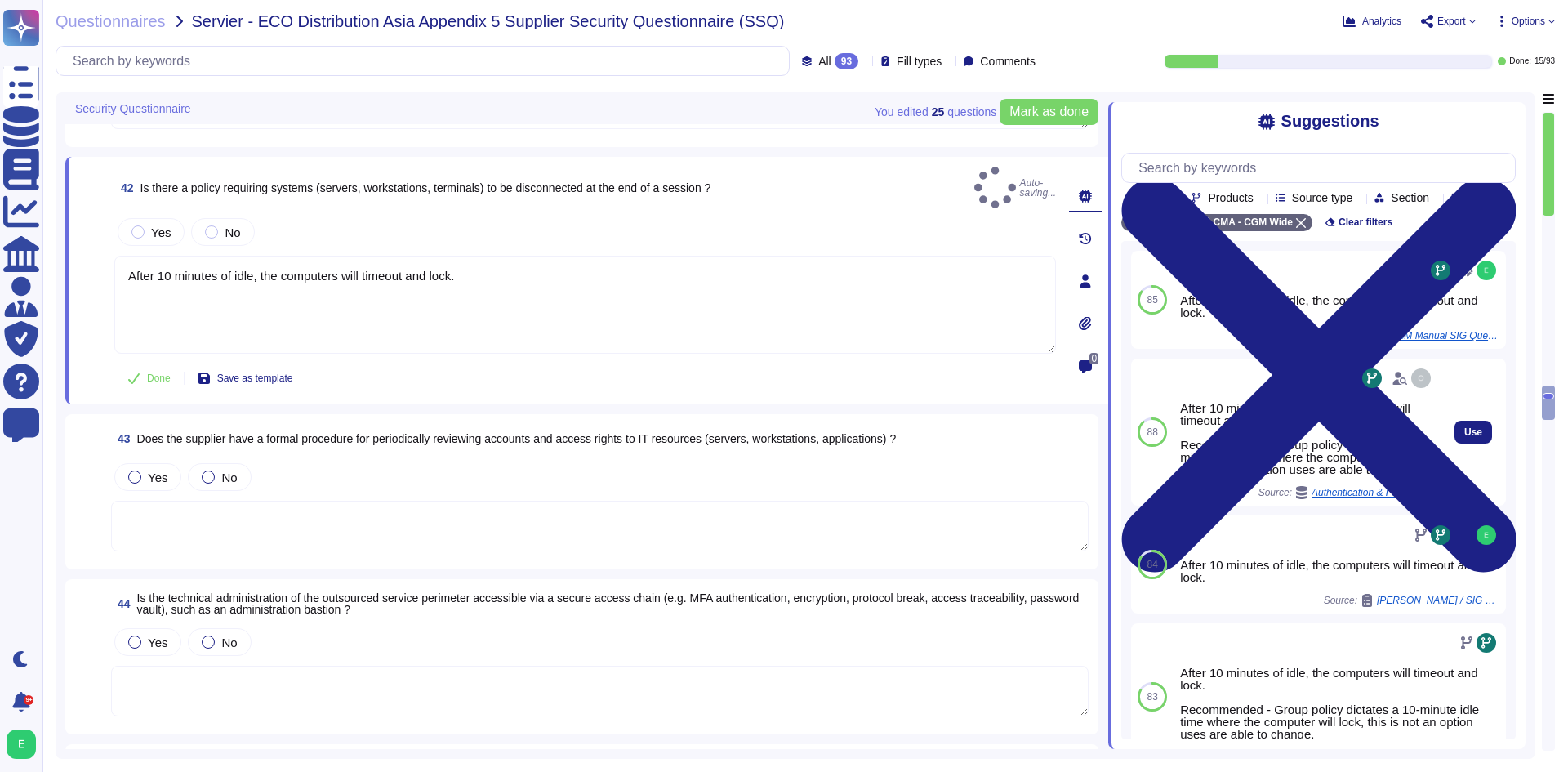
type textarea "After 10 minutes of idle, the computers will timeout and lock."
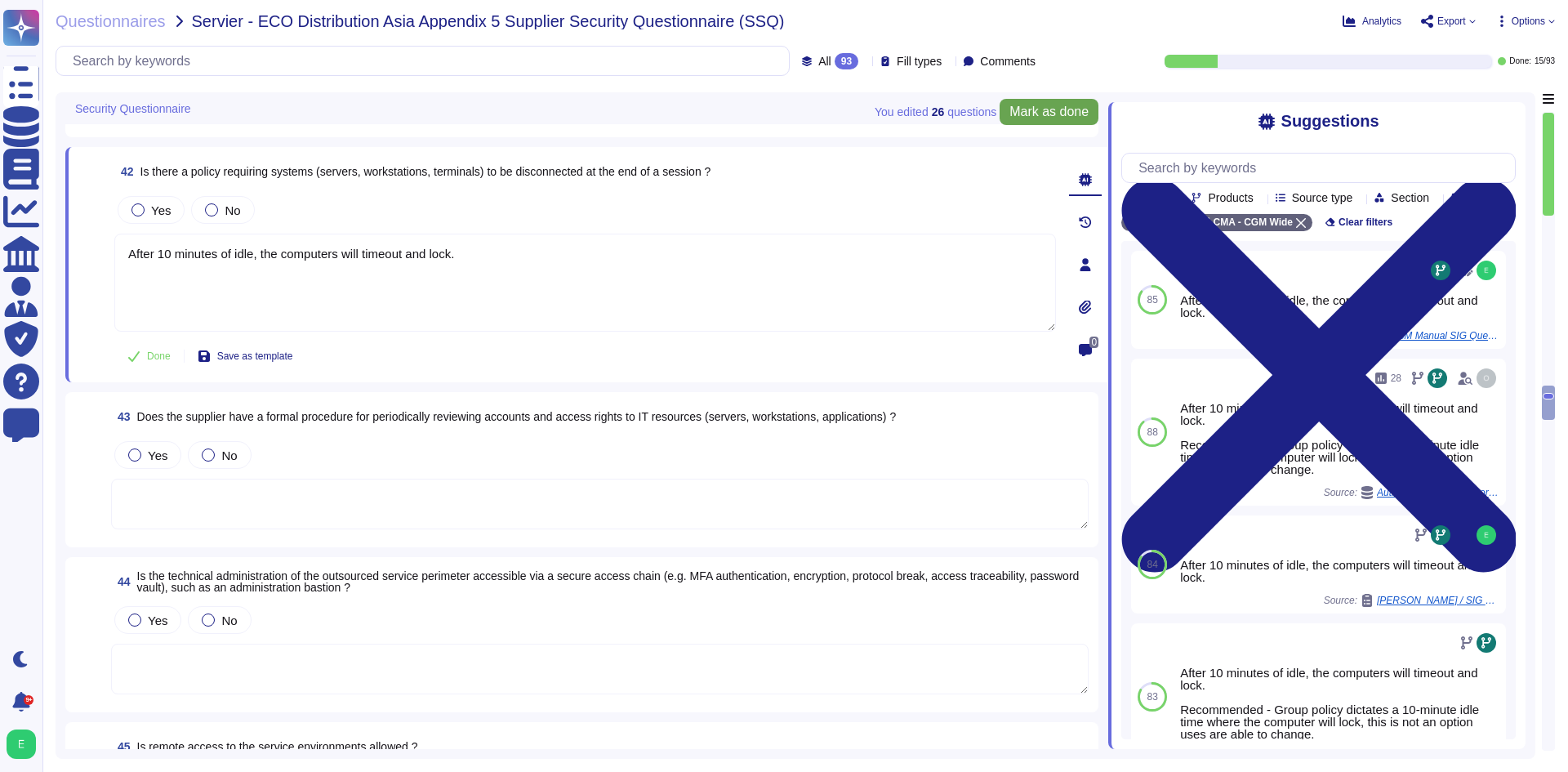
click at [1059, 117] on span "Mark as done" at bounding box center [1049, 112] width 79 height 13
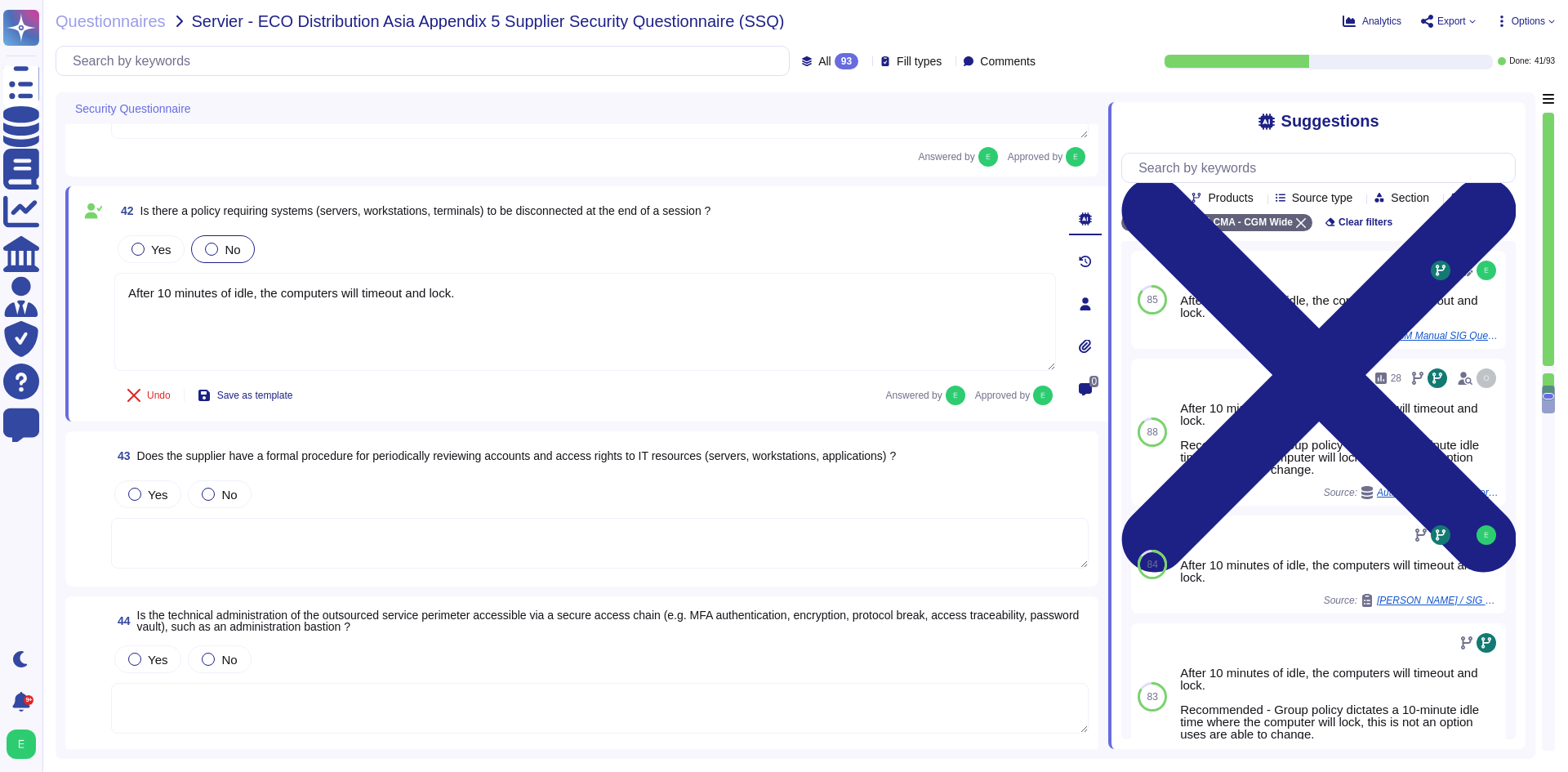
click at [224, 245] on span "No" at bounding box center [232, 249] width 16 height 14
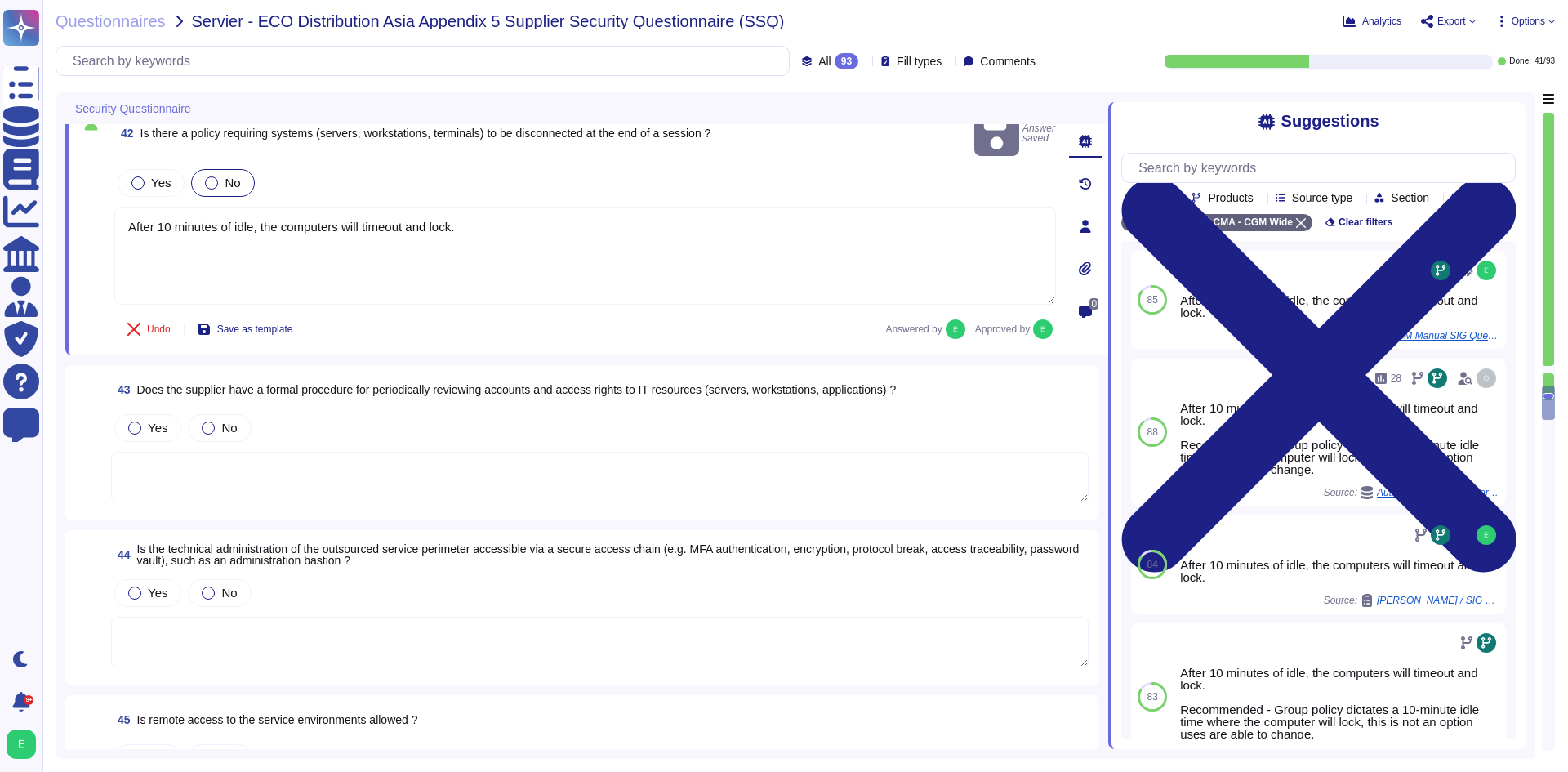
scroll to position [7707, 0]
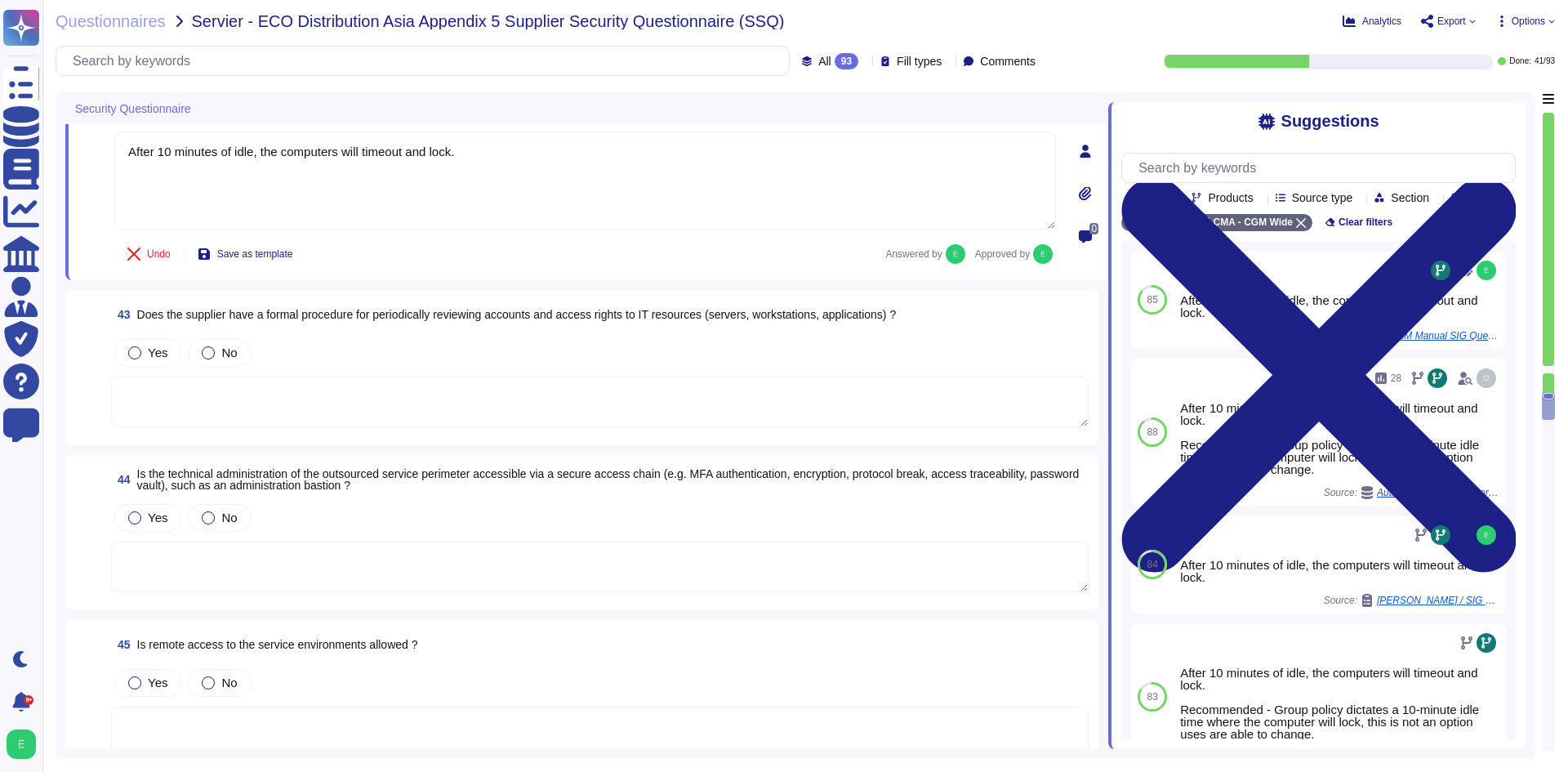
click at [460, 385] on textarea at bounding box center [600, 402] width 977 height 51
